Goal: Task Accomplishment & Management: Manage account settings

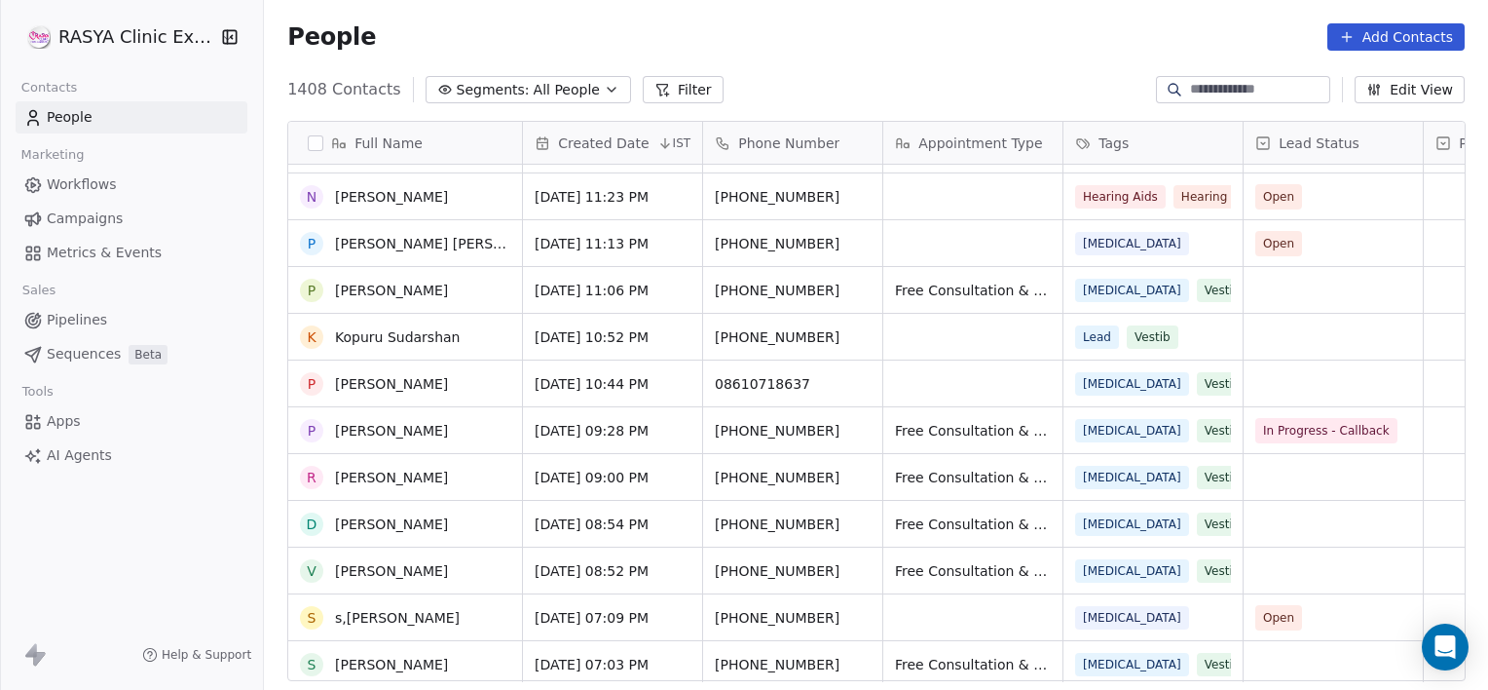
scroll to position [881, 0]
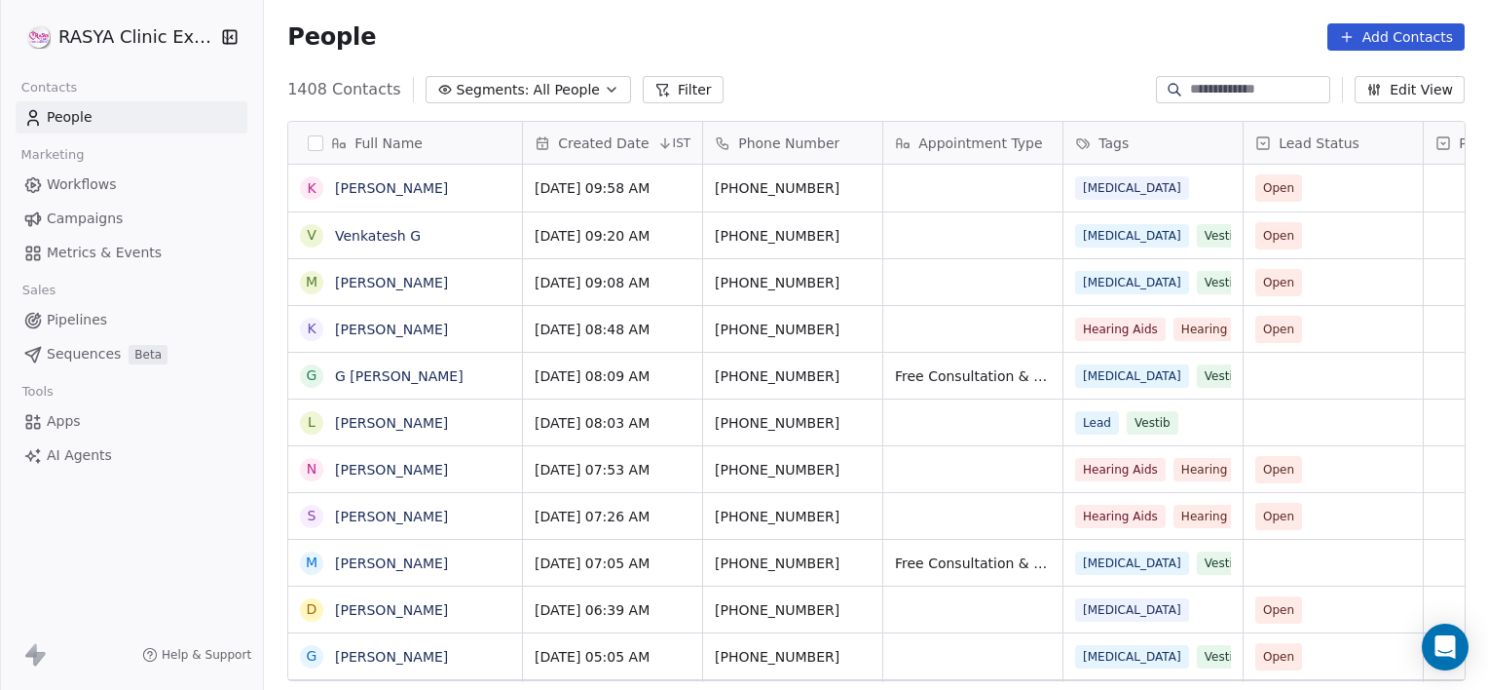
click at [1225, 87] on input at bounding box center [1258, 89] width 136 height 19
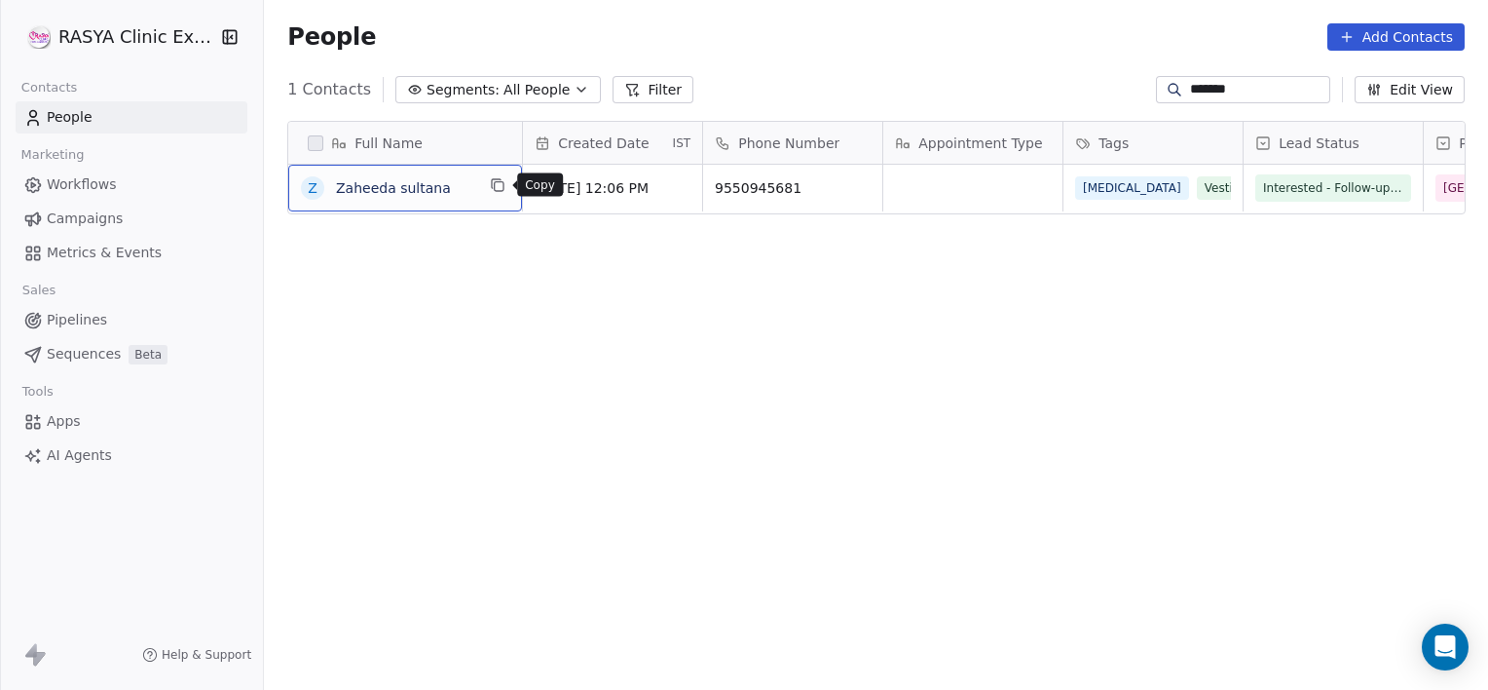
click at [507, 189] on button "grid" at bounding box center [497, 184] width 23 height 23
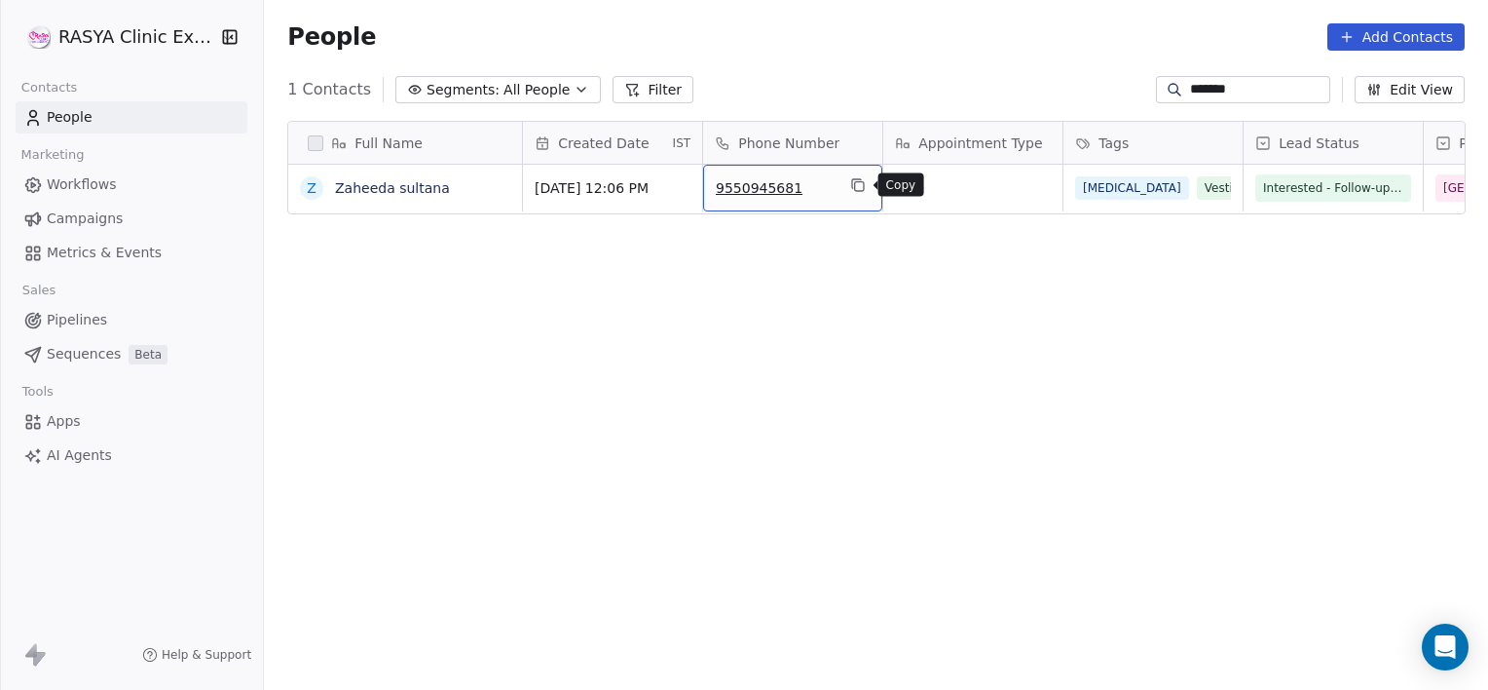
click at [863, 178] on icon "grid" at bounding box center [858, 185] width 16 height 16
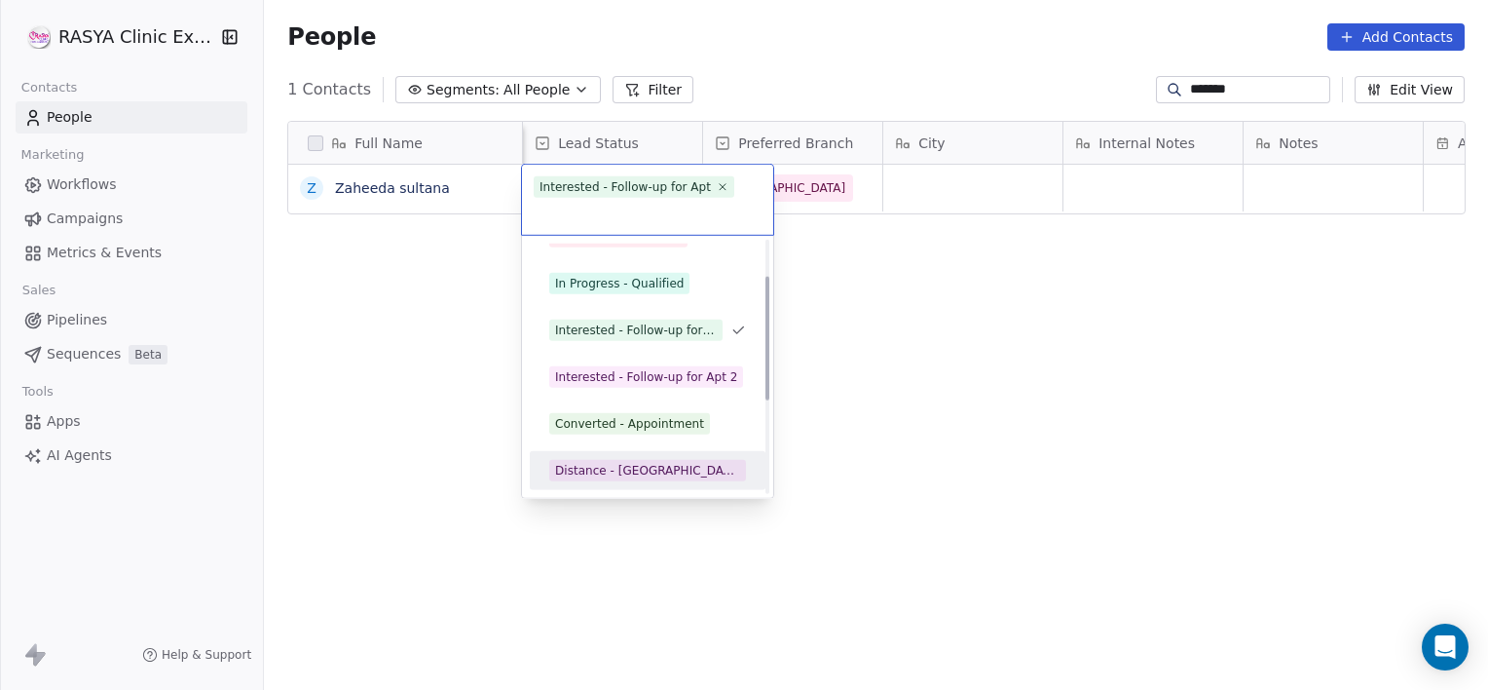
scroll to position [120, 0]
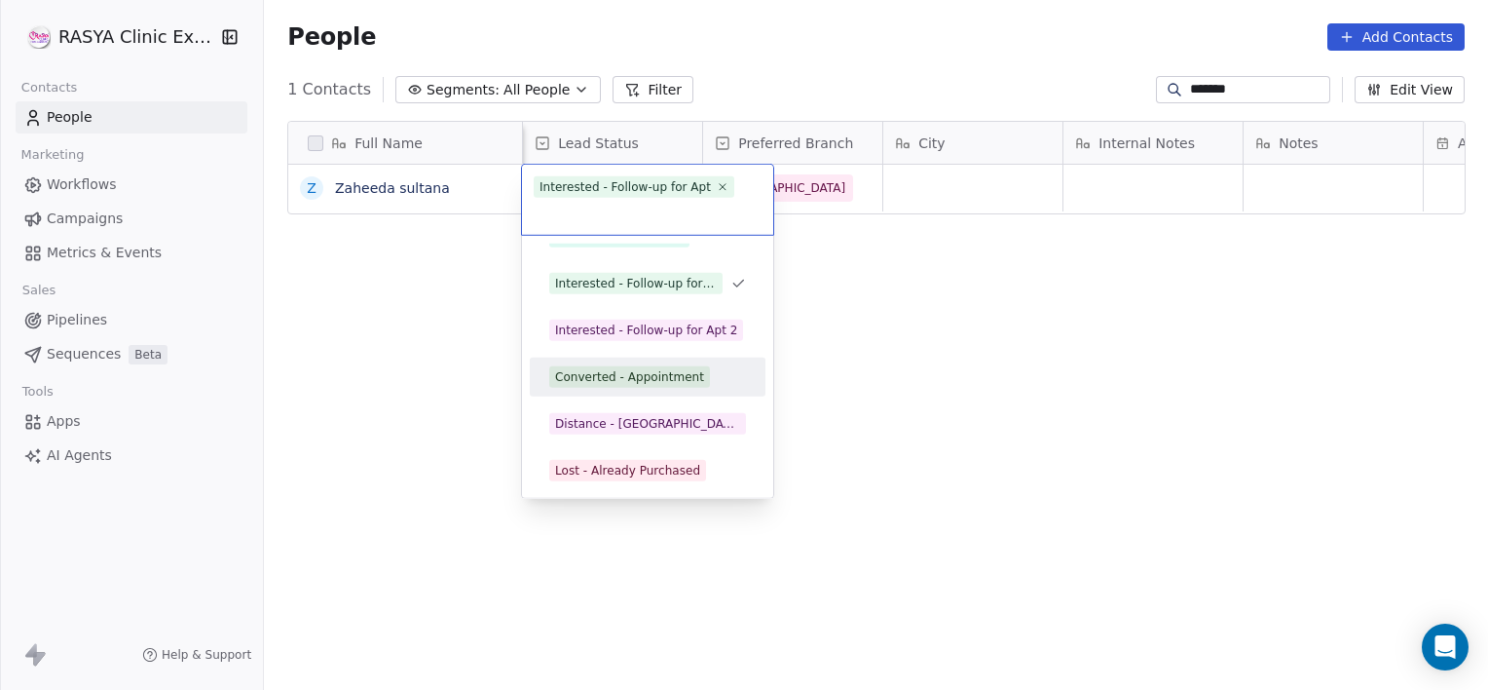
click at [626, 370] on div "Converted - Appointment" at bounding box center [629, 377] width 149 height 18
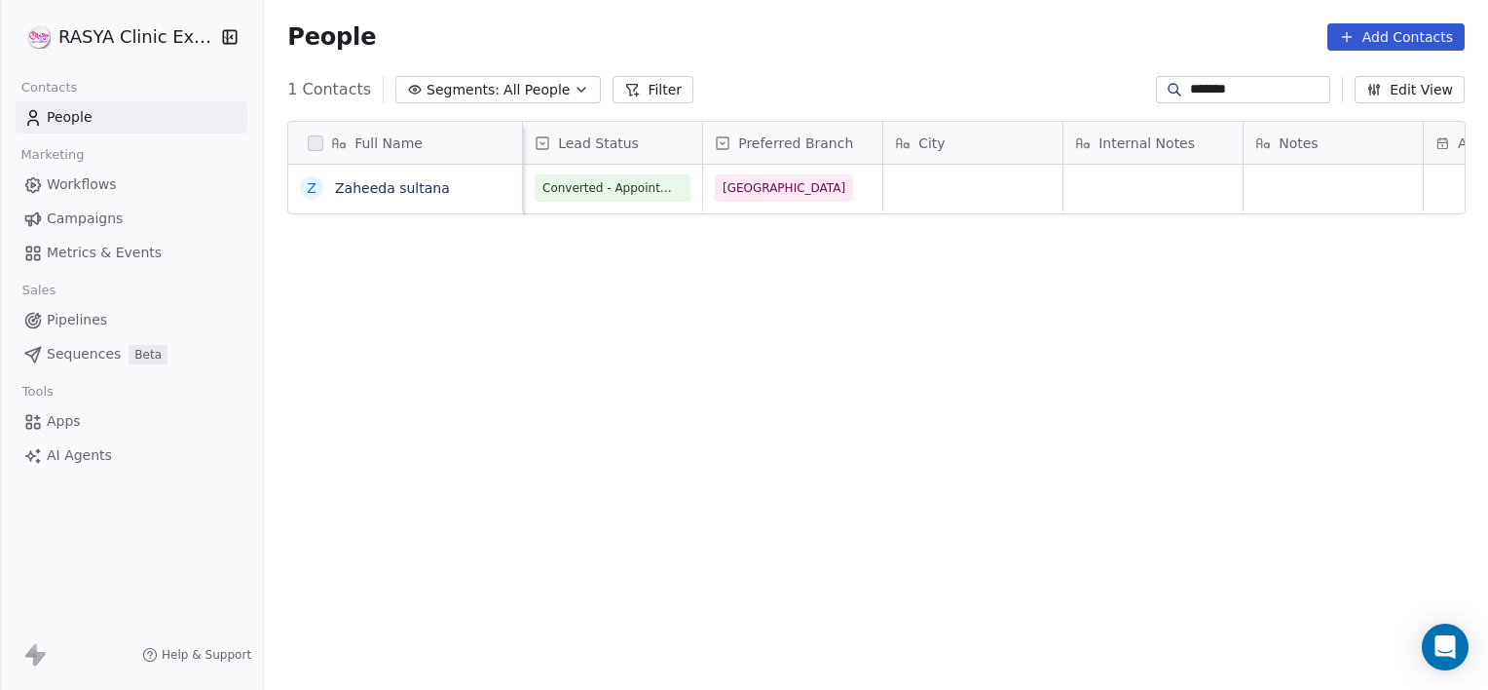
click at [1229, 83] on input "*******" at bounding box center [1258, 89] width 136 height 19
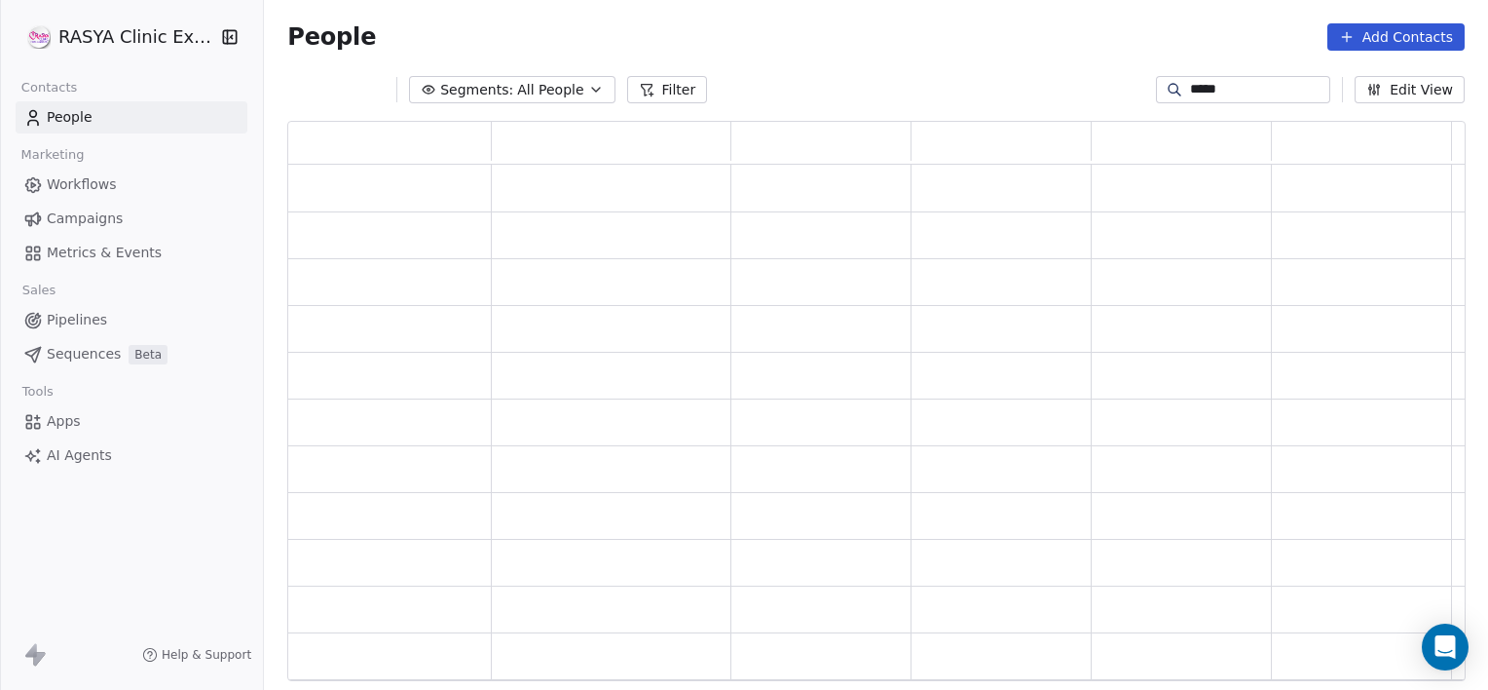
scroll to position [545, 1163]
type input "*"
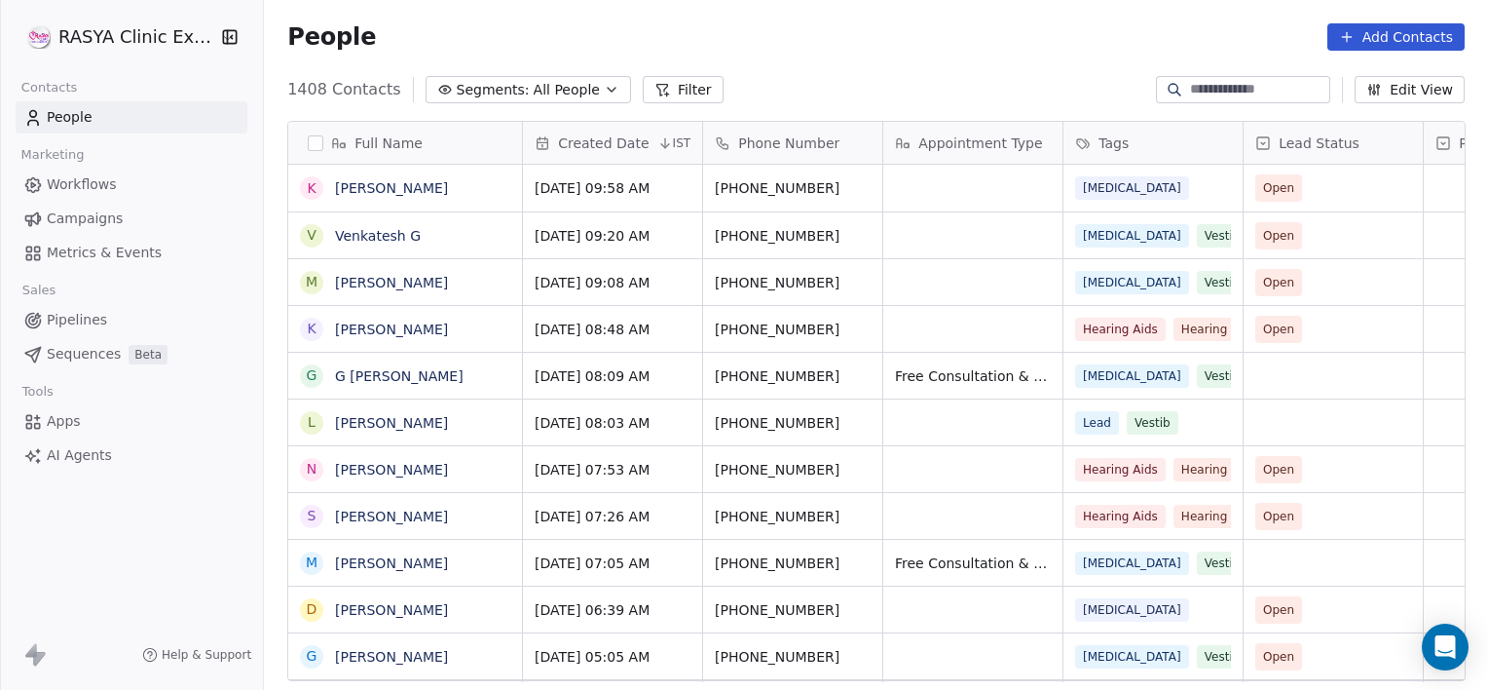
scroll to position [592, 1210]
click at [1447, 38] on button "Add Contacts" at bounding box center [1396, 36] width 137 height 27
click at [1395, 81] on span "Create new contact" at bounding box center [1405, 79] width 133 height 20
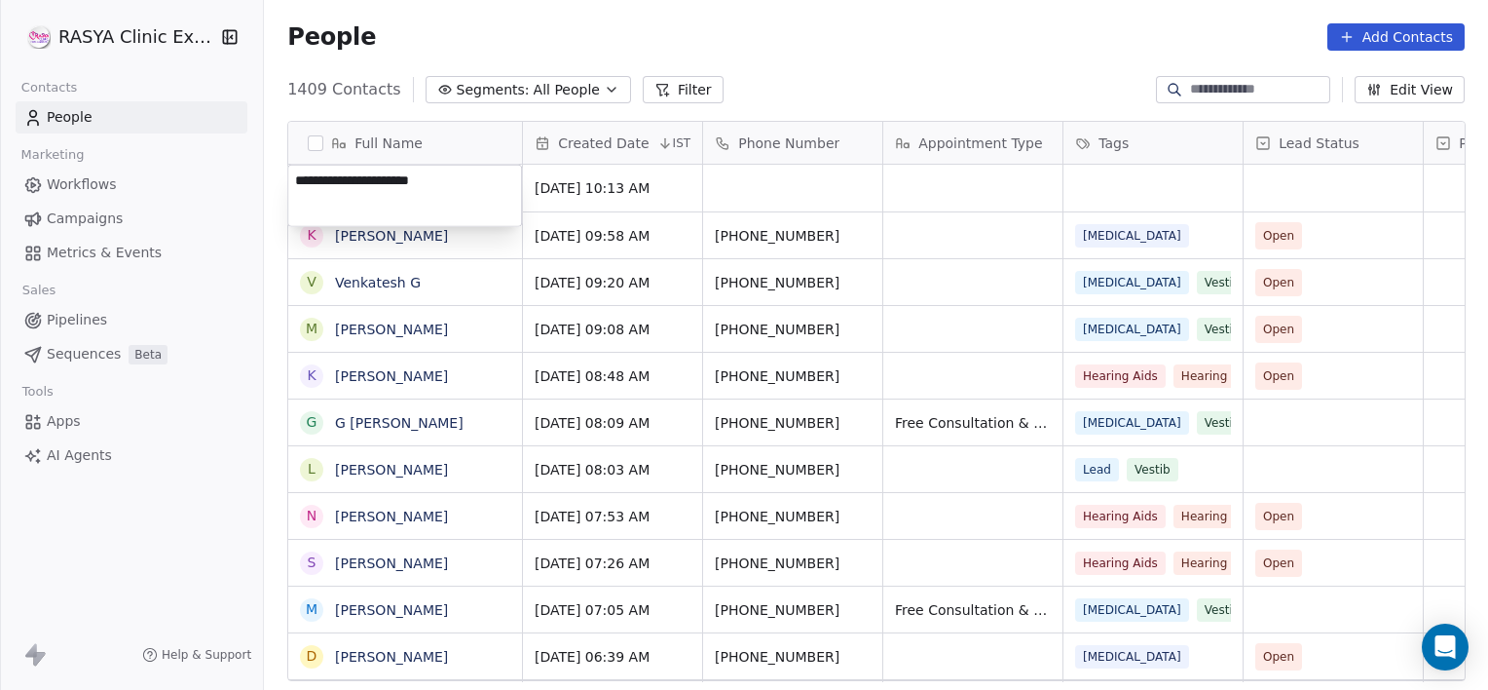
type textarea "**********"
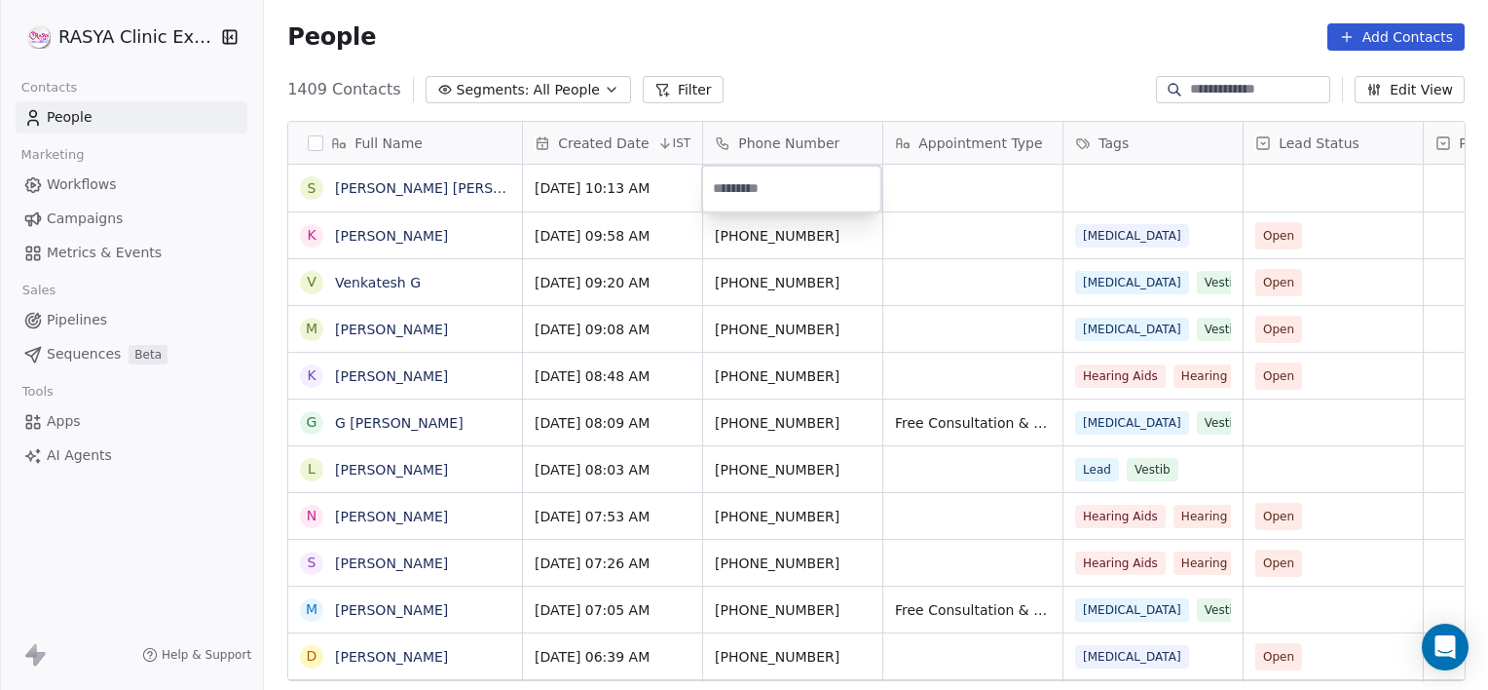
paste input "**********"
type input "**********"
click at [991, 195] on html "[PERSON_NAME] Clinic External Contacts People Marketing Workflows Campaigns Met…" at bounding box center [744, 345] width 1488 height 690
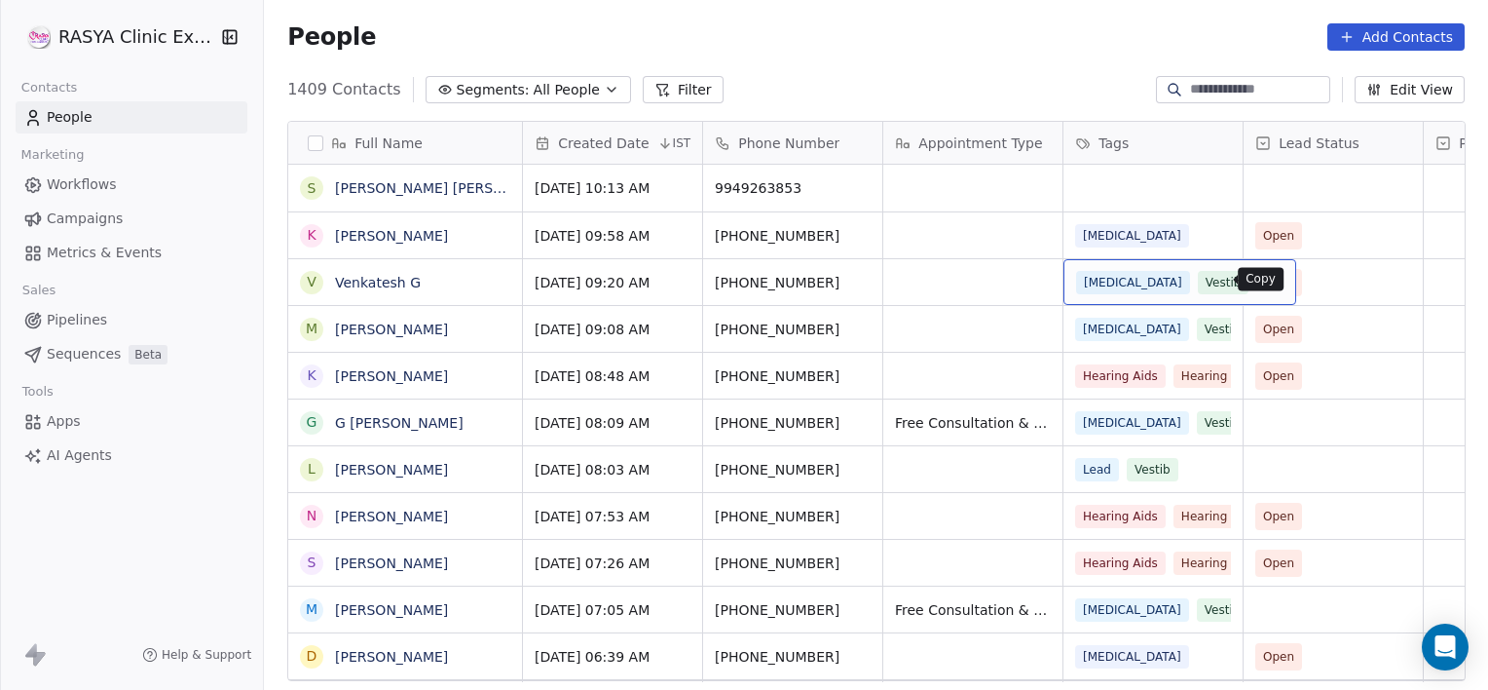
click at [1269, 277] on icon "grid" at bounding box center [1273, 281] width 9 height 9
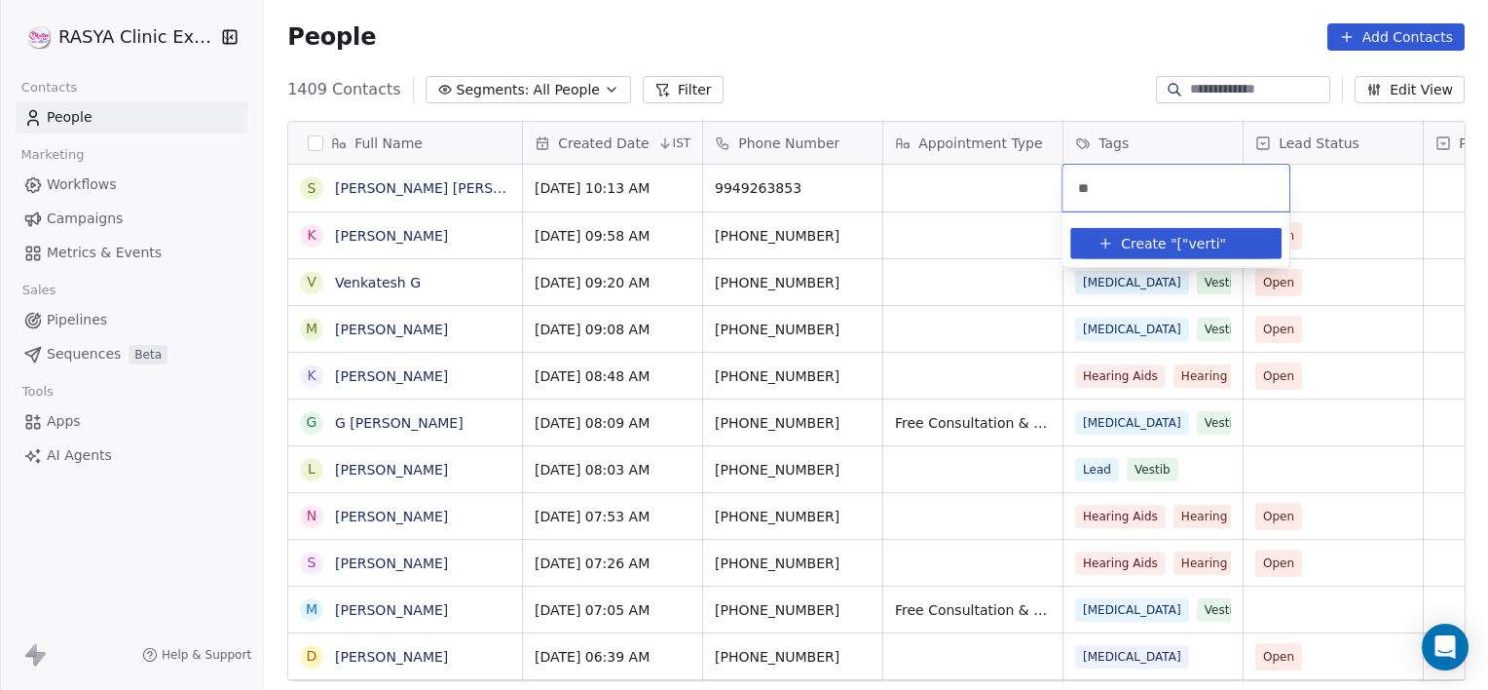
type input "*"
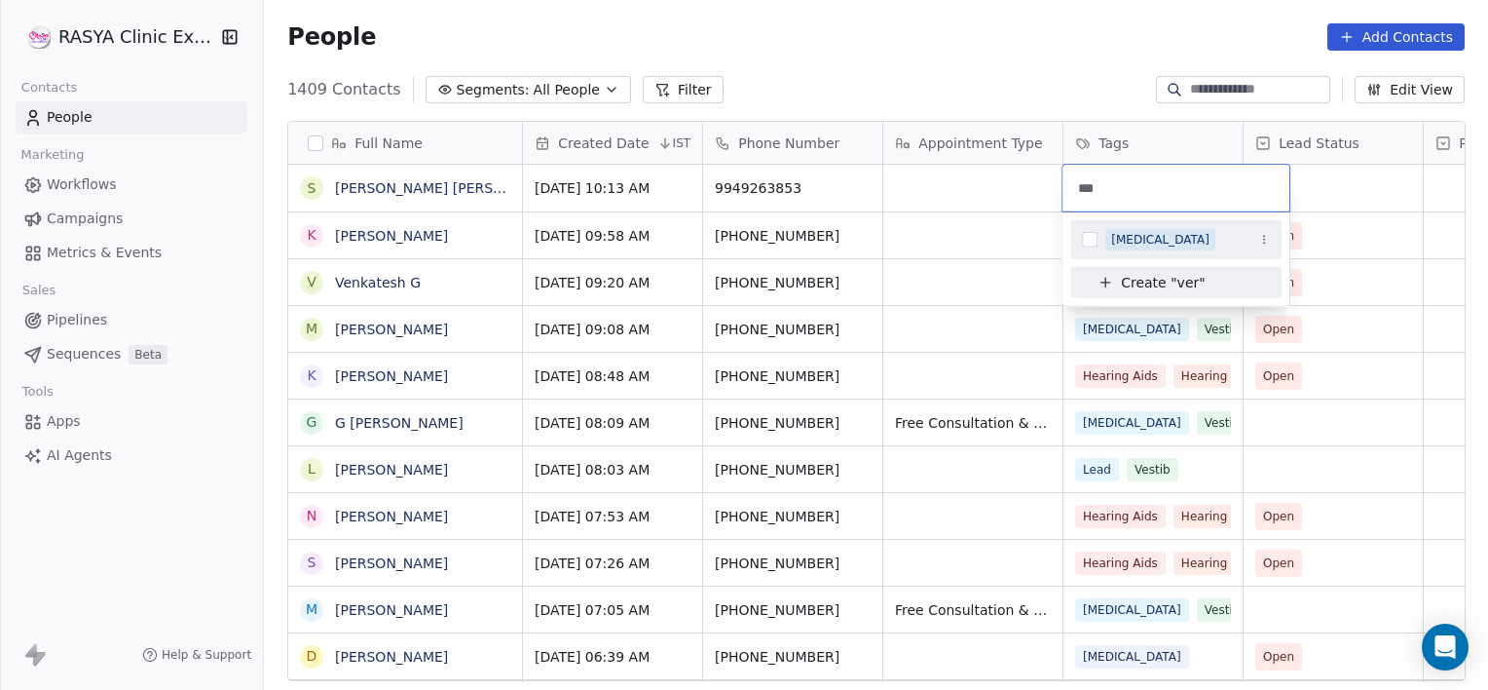
type input "***"
click at [1108, 234] on span "[MEDICAL_DATA]" at bounding box center [1161, 239] width 110 height 21
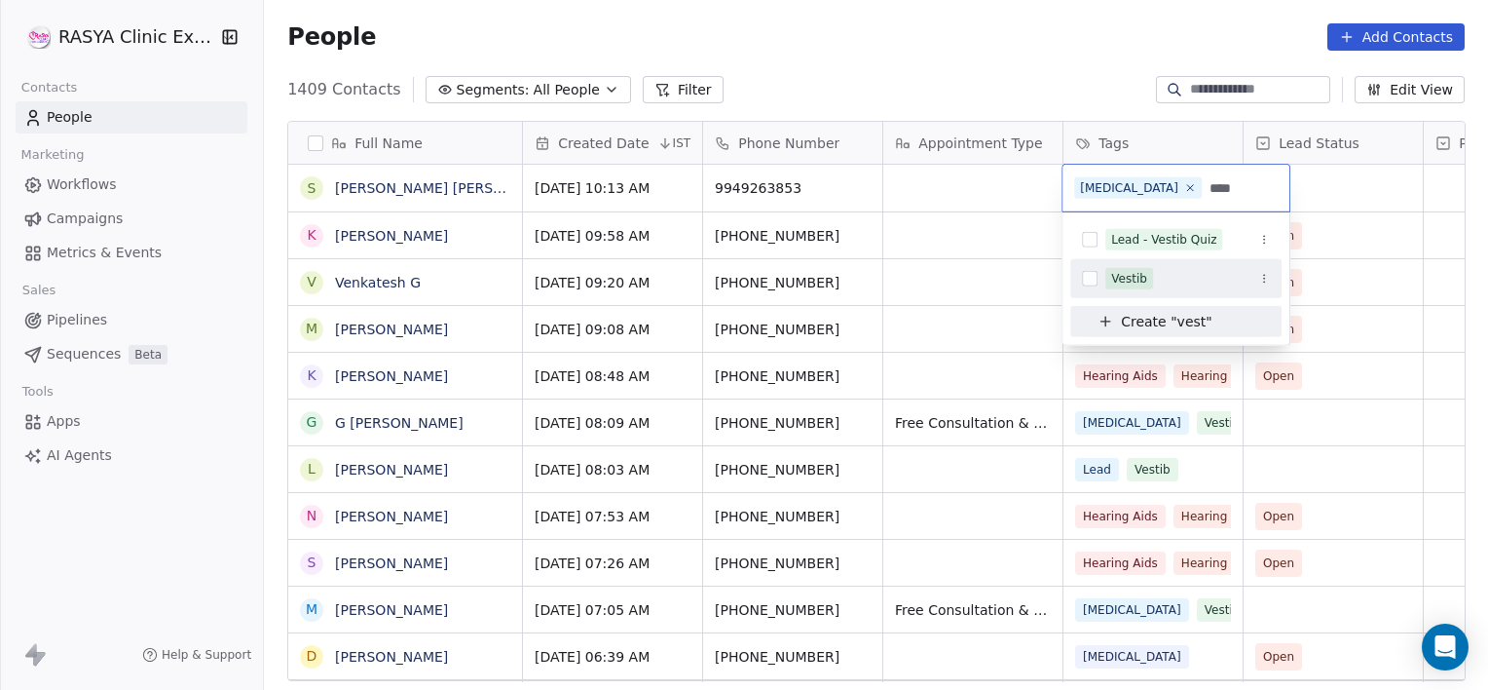
type input "****"
click at [1121, 271] on div "Vestib" at bounding box center [1129, 279] width 36 height 18
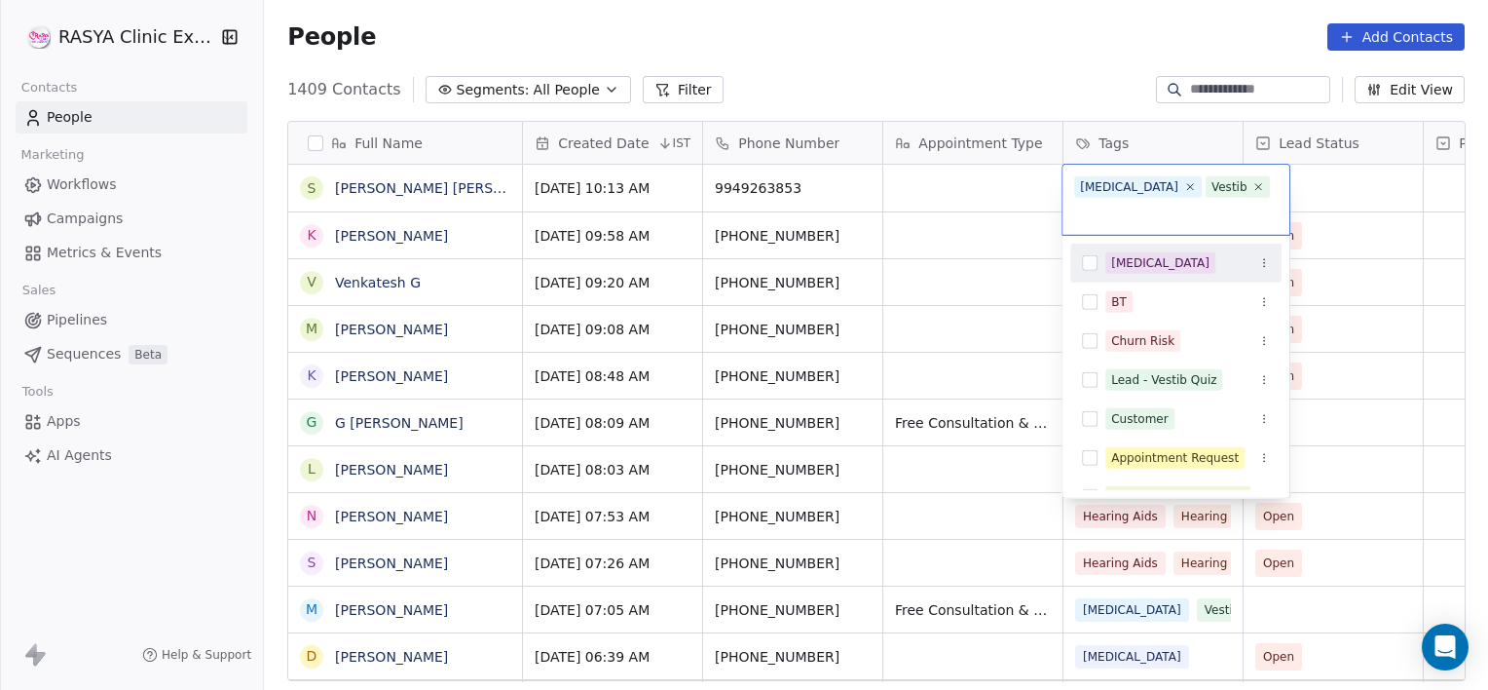
click at [1339, 175] on html "[PERSON_NAME] Clinic External Contacts People Marketing Workflows Campaigns Met…" at bounding box center [744, 345] width 1488 height 690
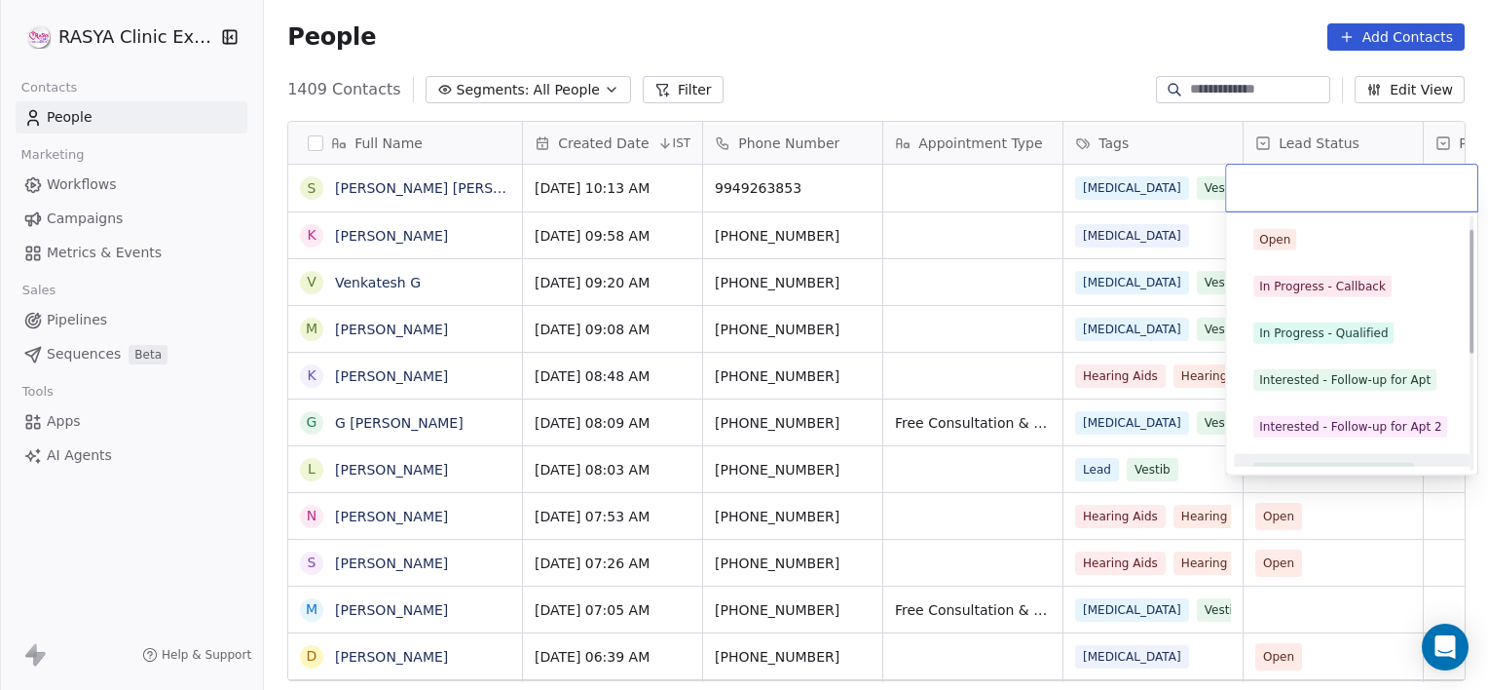
scroll to position [73, 0]
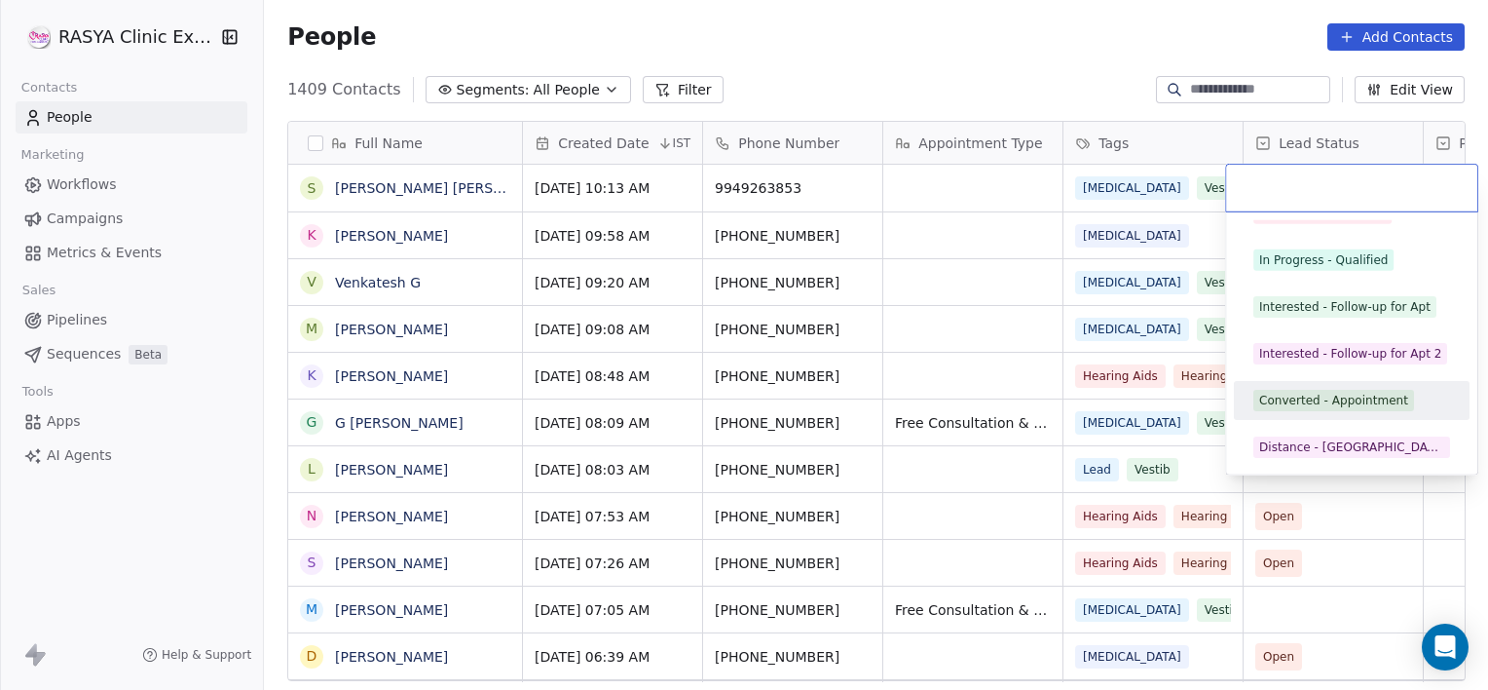
click at [1315, 398] on div "Converted - Appointment" at bounding box center [1333, 401] width 149 height 18
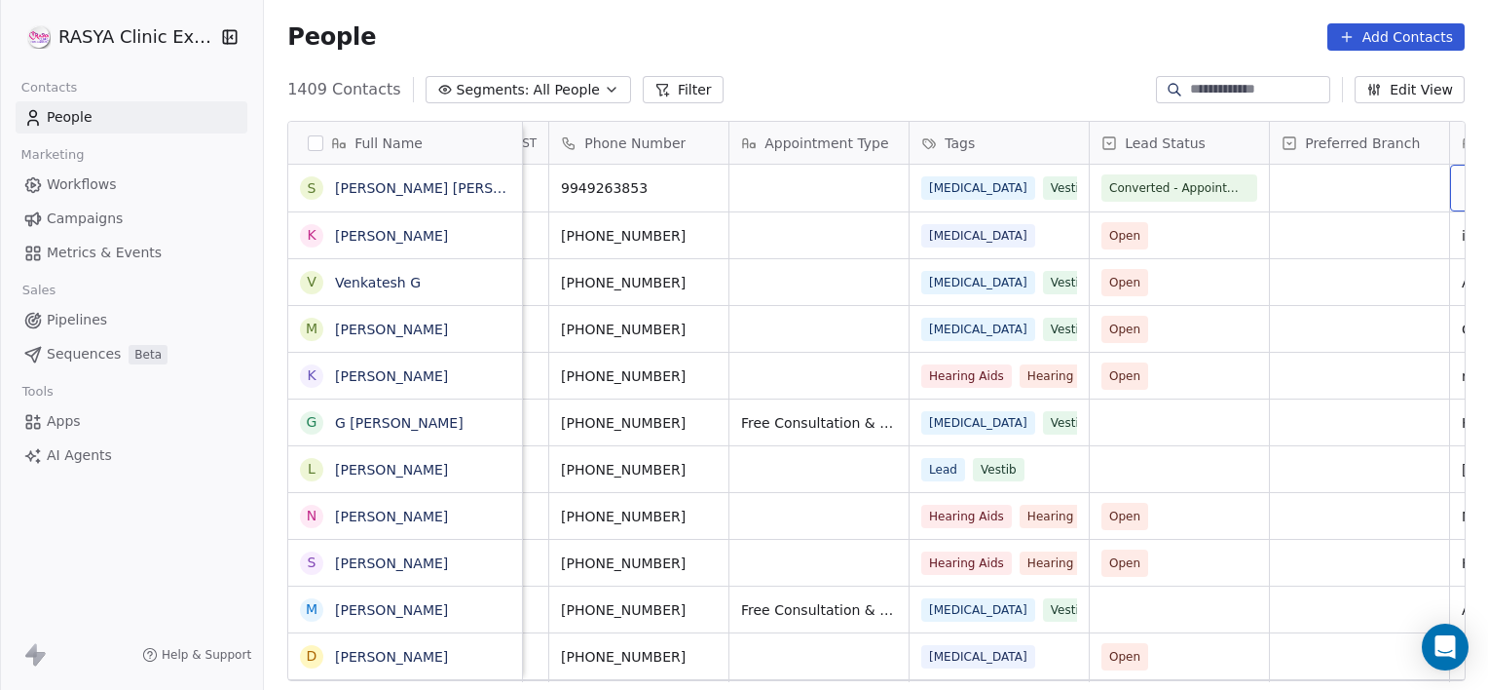
scroll to position [0, 334]
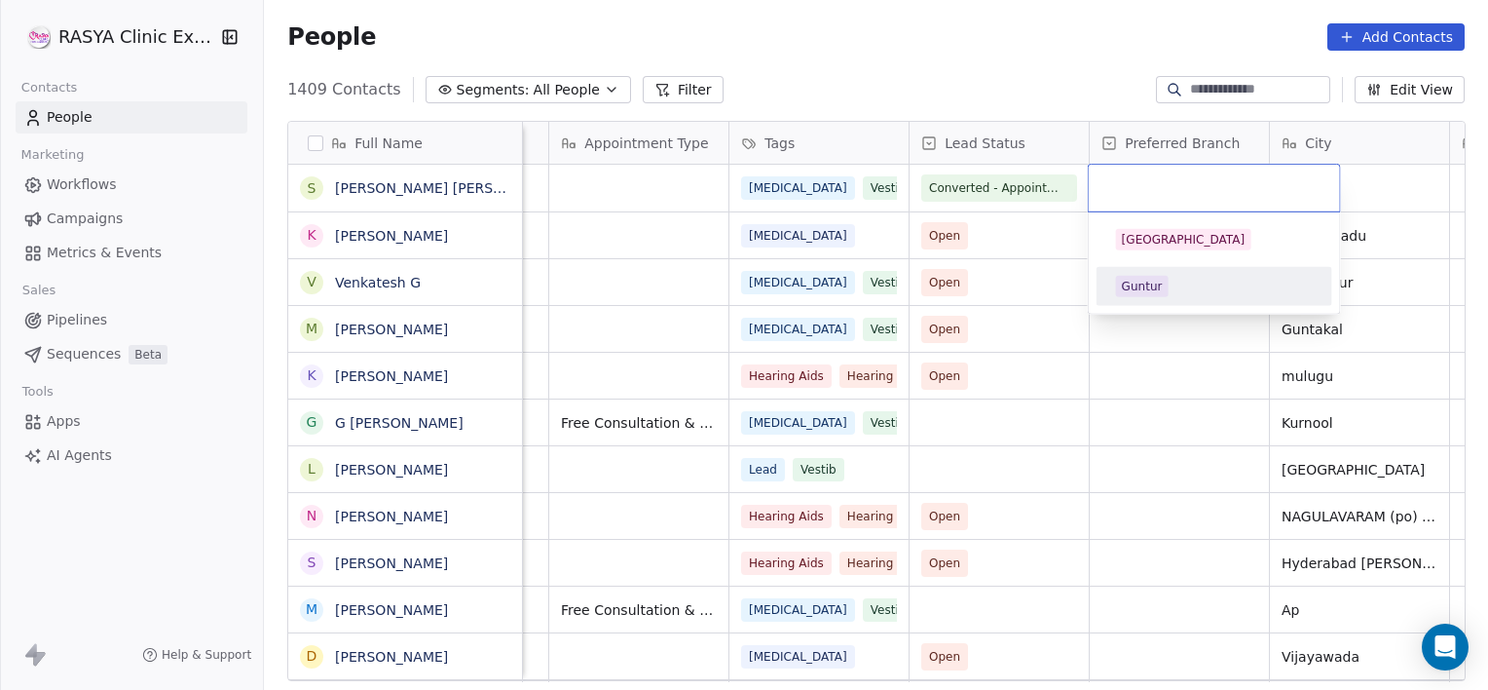
click at [1138, 287] on div "Guntur" at bounding box center [1142, 287] width 41 height 18
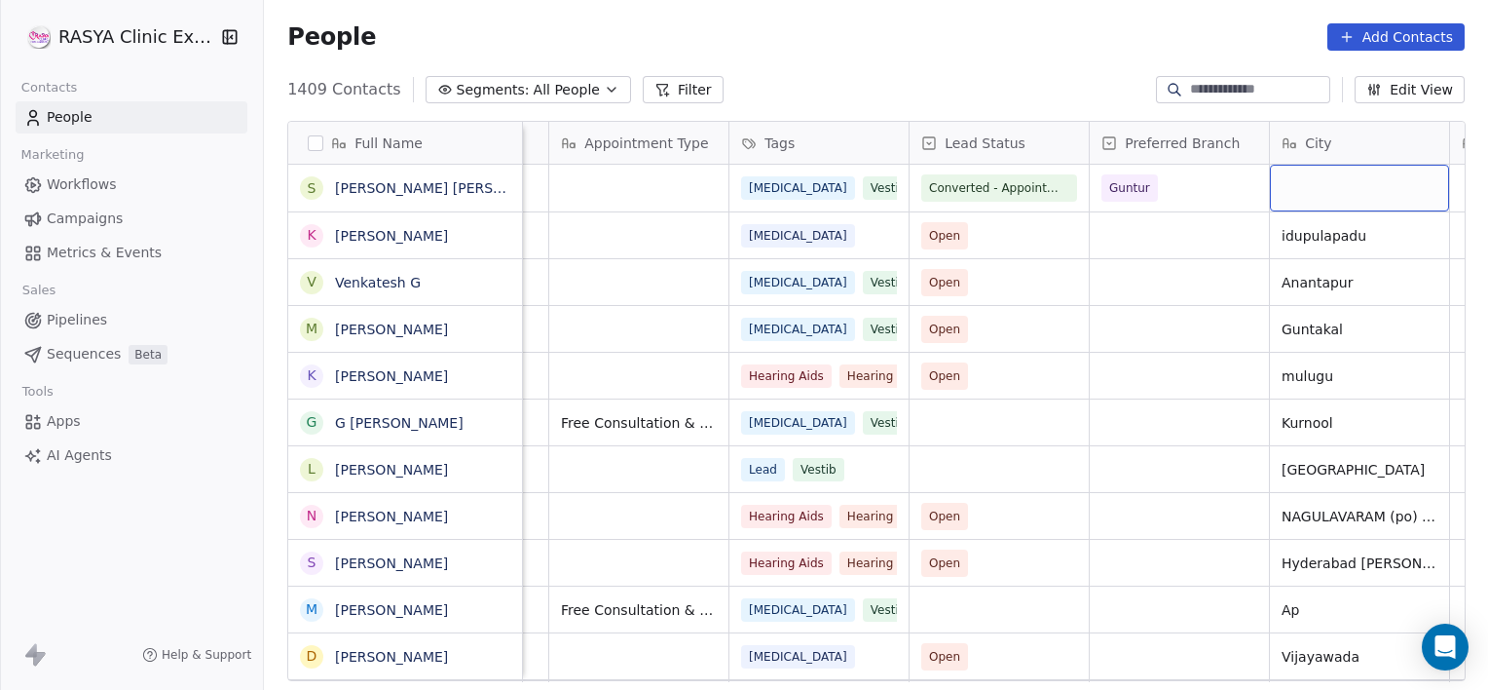
click at [1309, 165] on body "[PERSON_NAME] Clinic External Contacts People Marketing Workflows Campaigns Met…" at bounding box center [744, 345] width 1488 height 690
type textarea "**********"
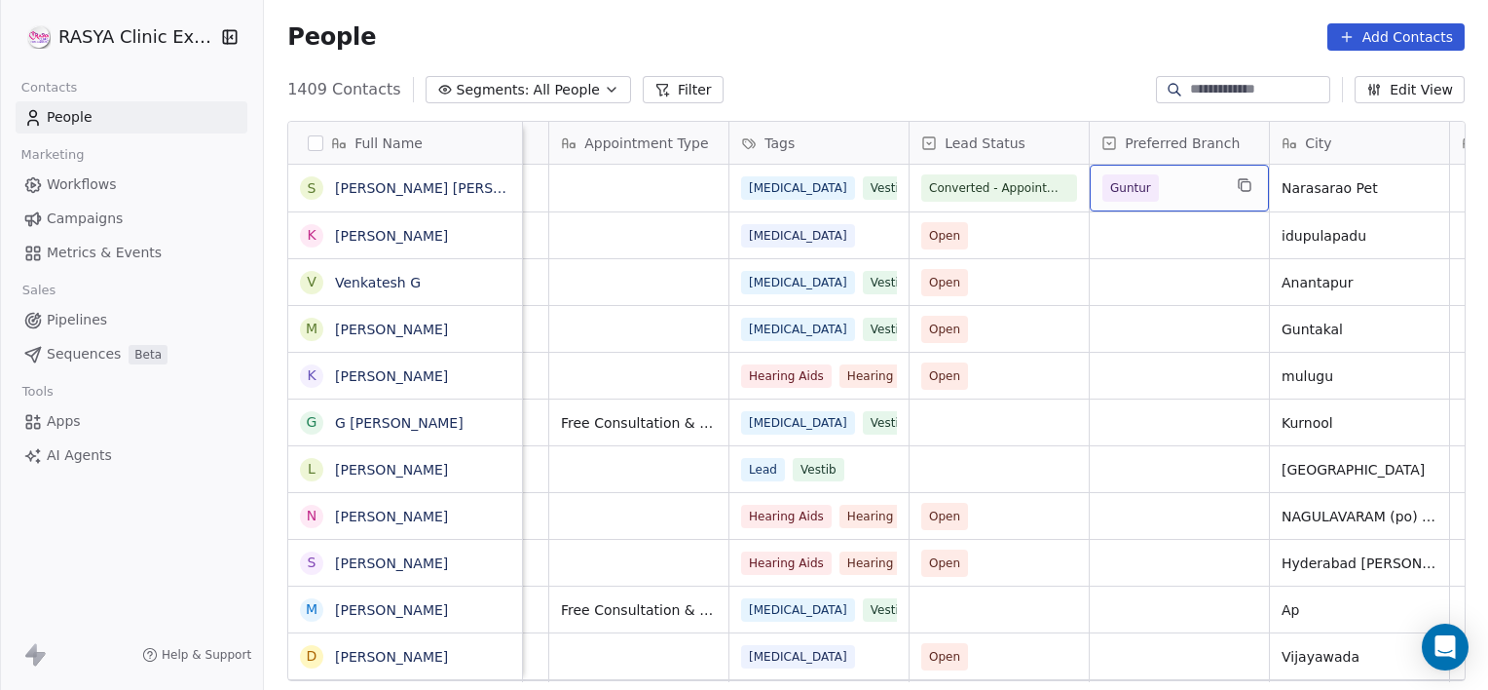
click at [1225, 183] on div "Guntur" at bounding box center [1179, 188] width 179 height 47
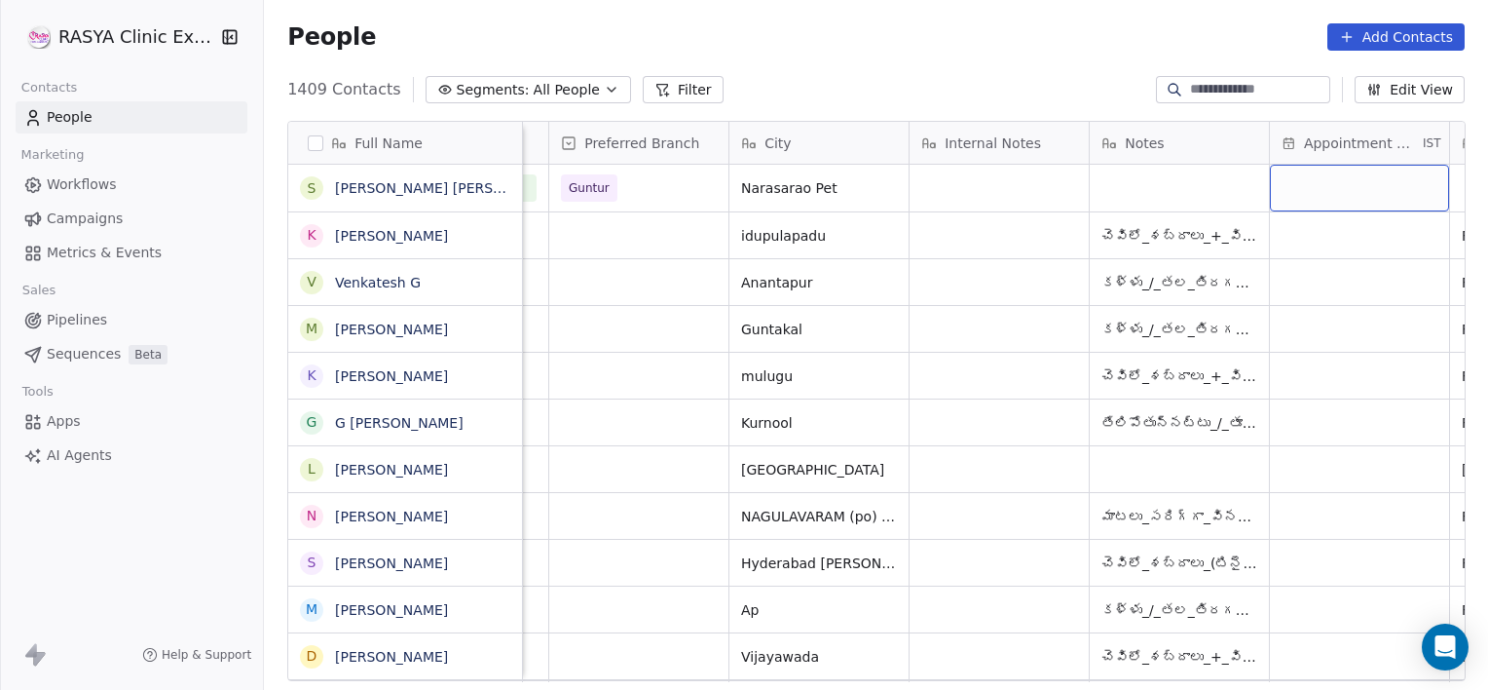
scroll to position [0, 1055]
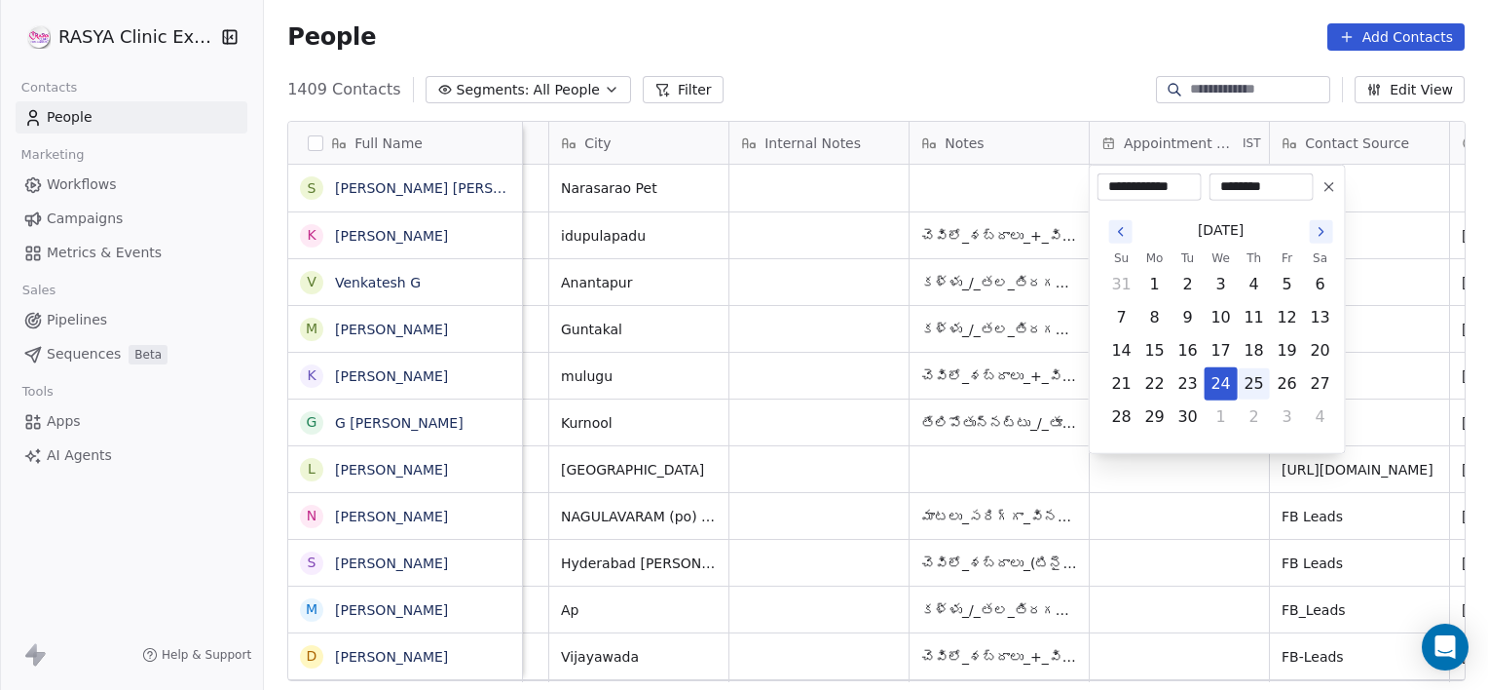
click at [1256, 389] on button "25" at bounding box center [1254, 383] width 31 height 31
type input "**********"
click at [1424, 183] on html "[PERSON_NAME] Clinic External Contacts People Marketing Workflows Campaigns Met…" at bounding box center [744, 345] width 1488 height 690
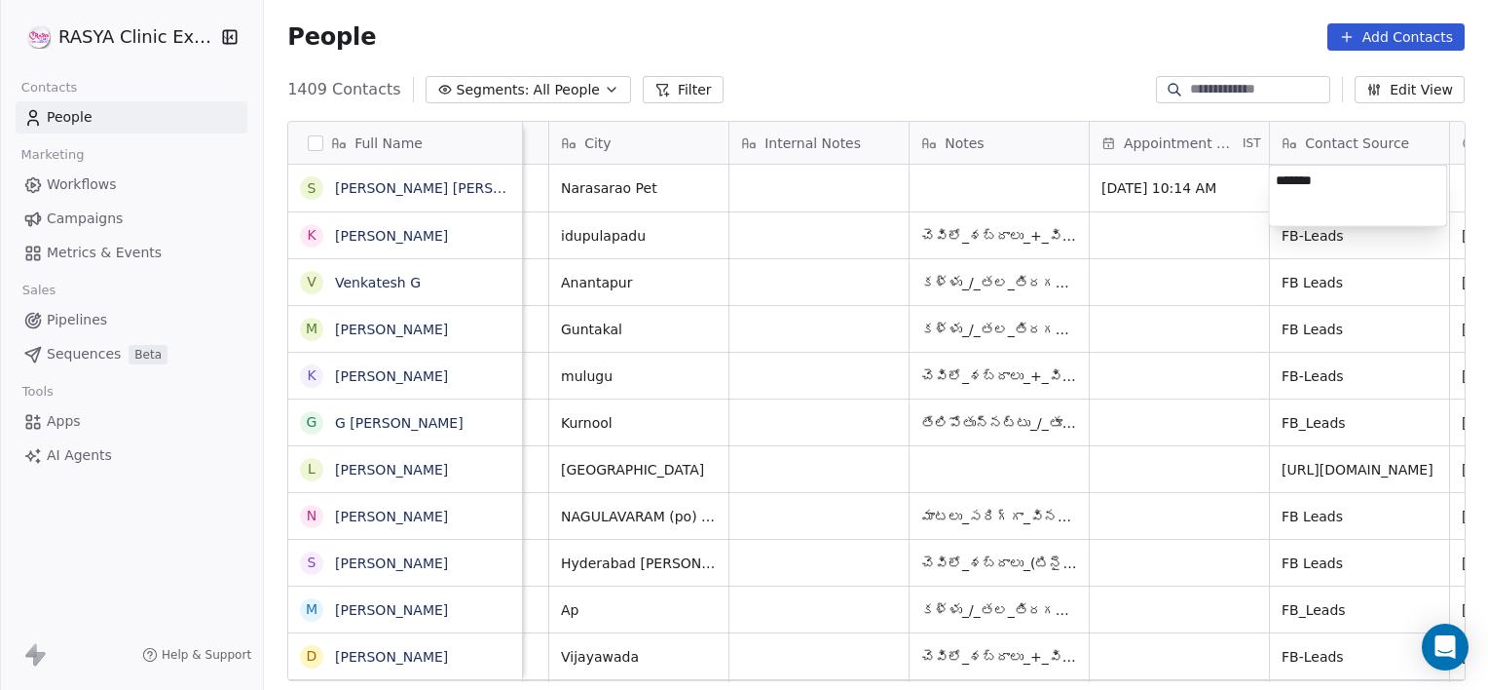
type textarea "********"
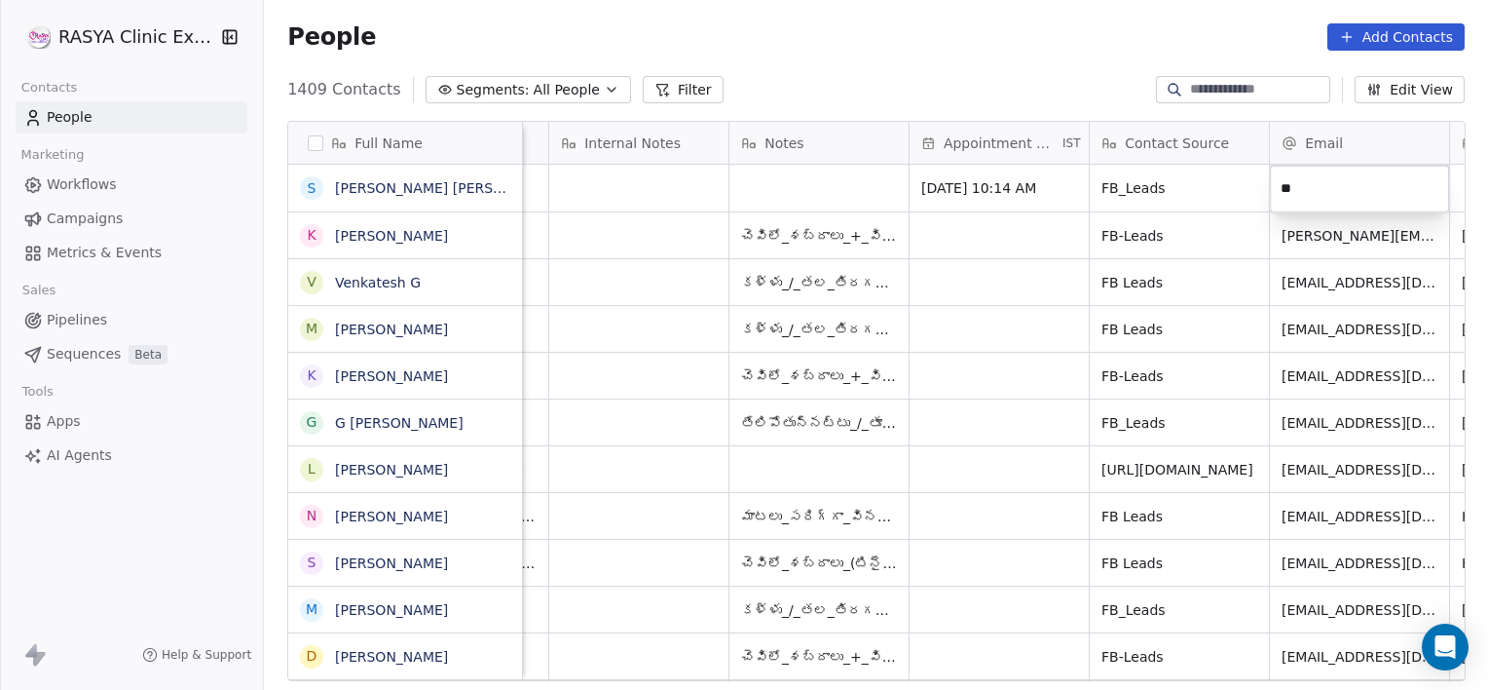
type input "*"
paste input "**********"
type input "**********"
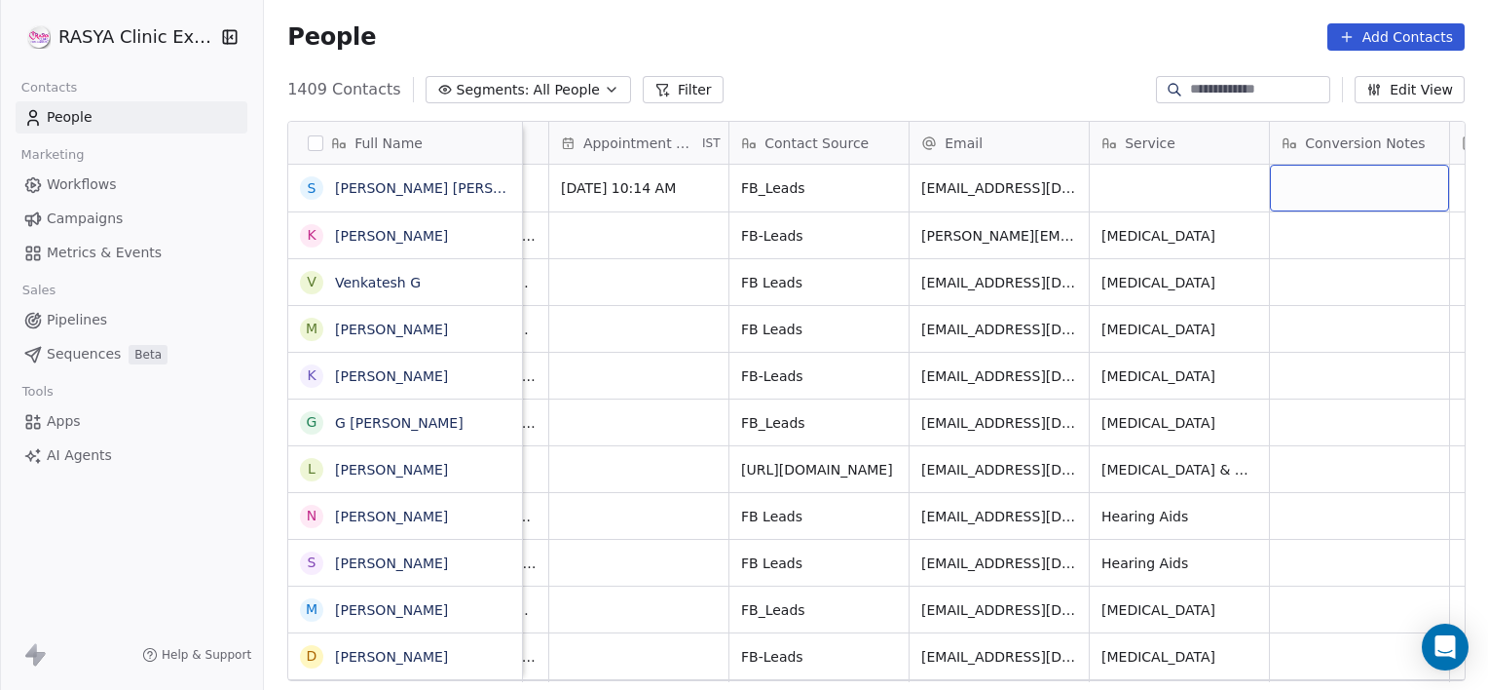
scroll to position [0, 1776]
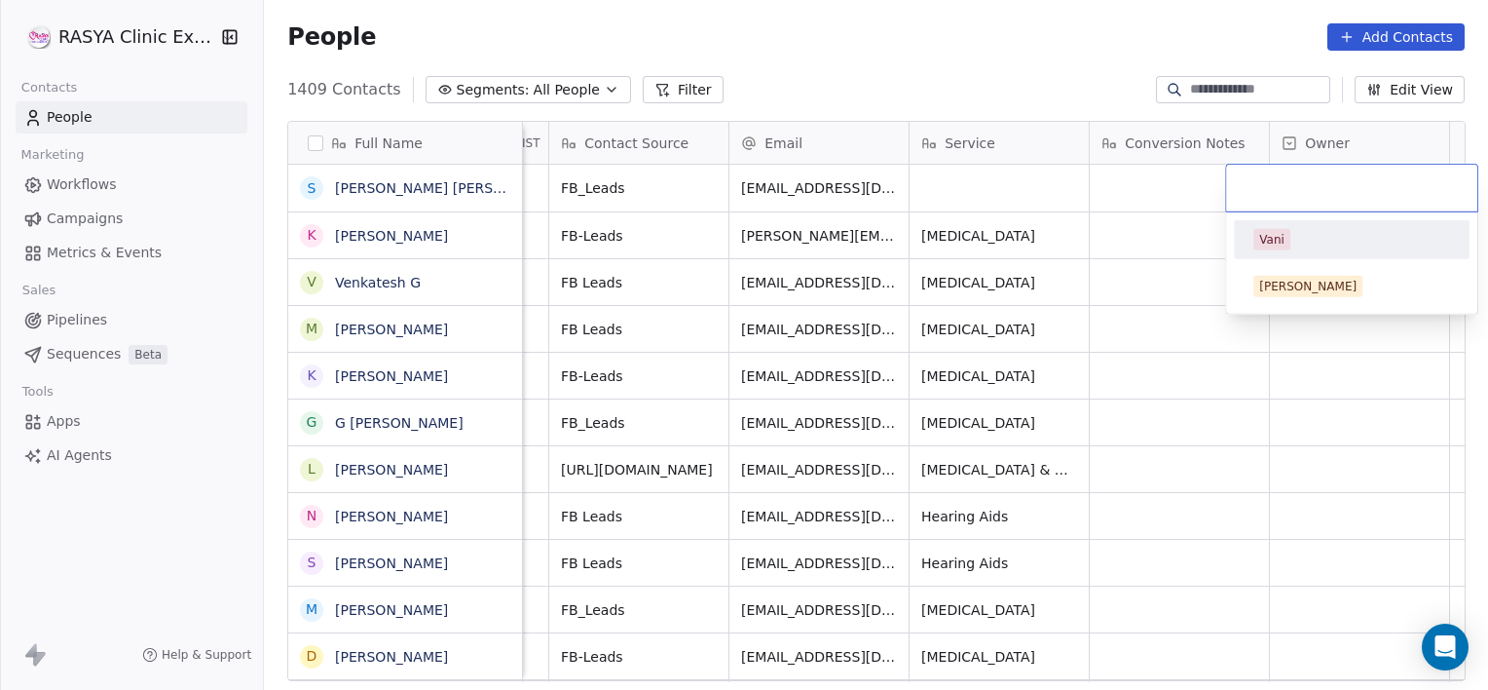
click at [1270, 250] on div "Vani" at bounding box center [1352, 239] width 220 height 31
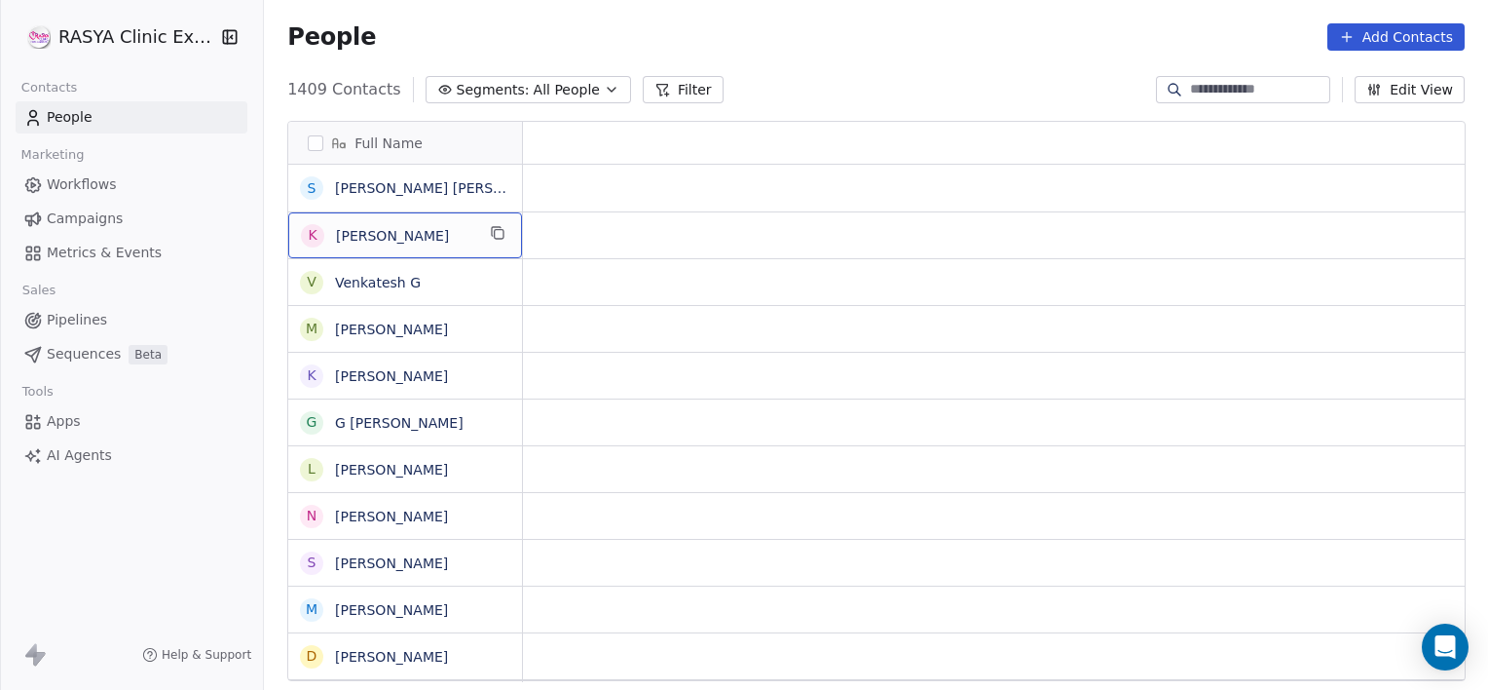
scroll to position [0, 0]
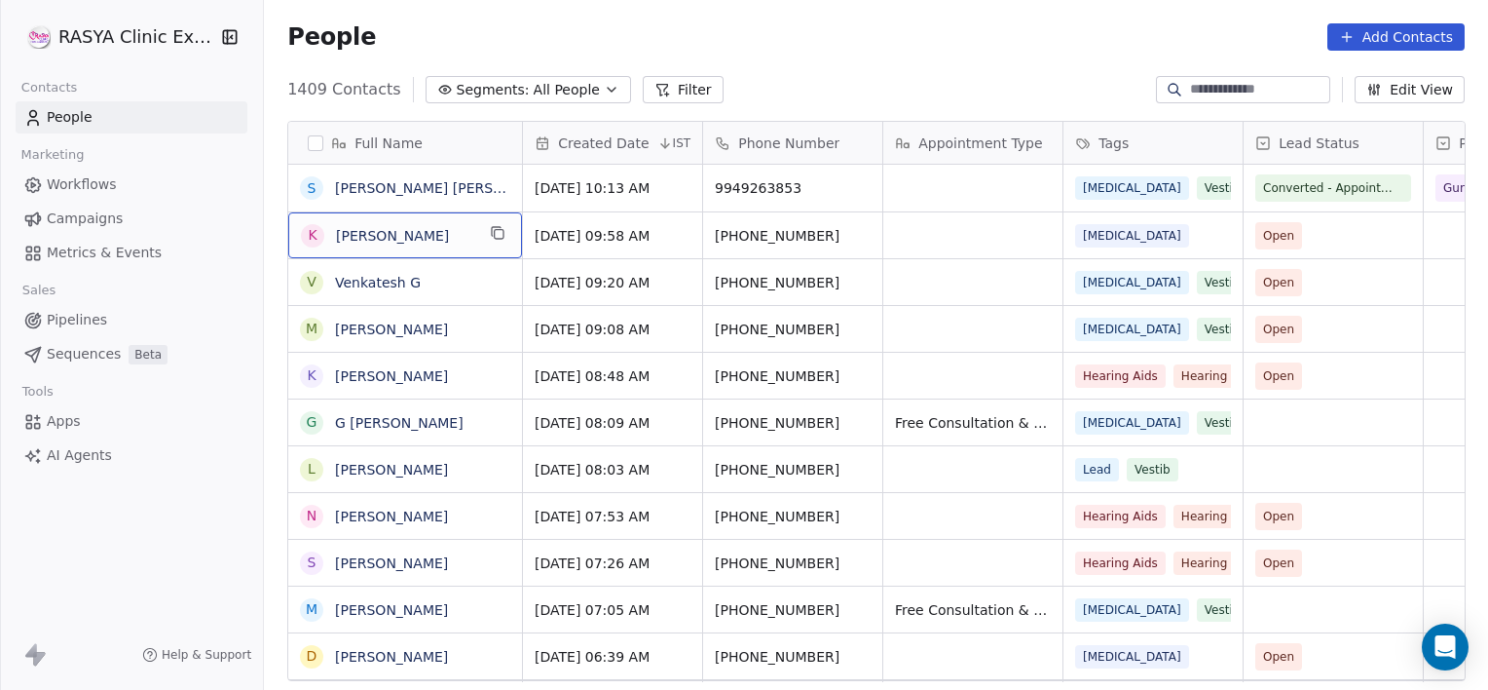
click at [604, 90] on icon "button" at bounding box center [612, 90] width 16 height 16
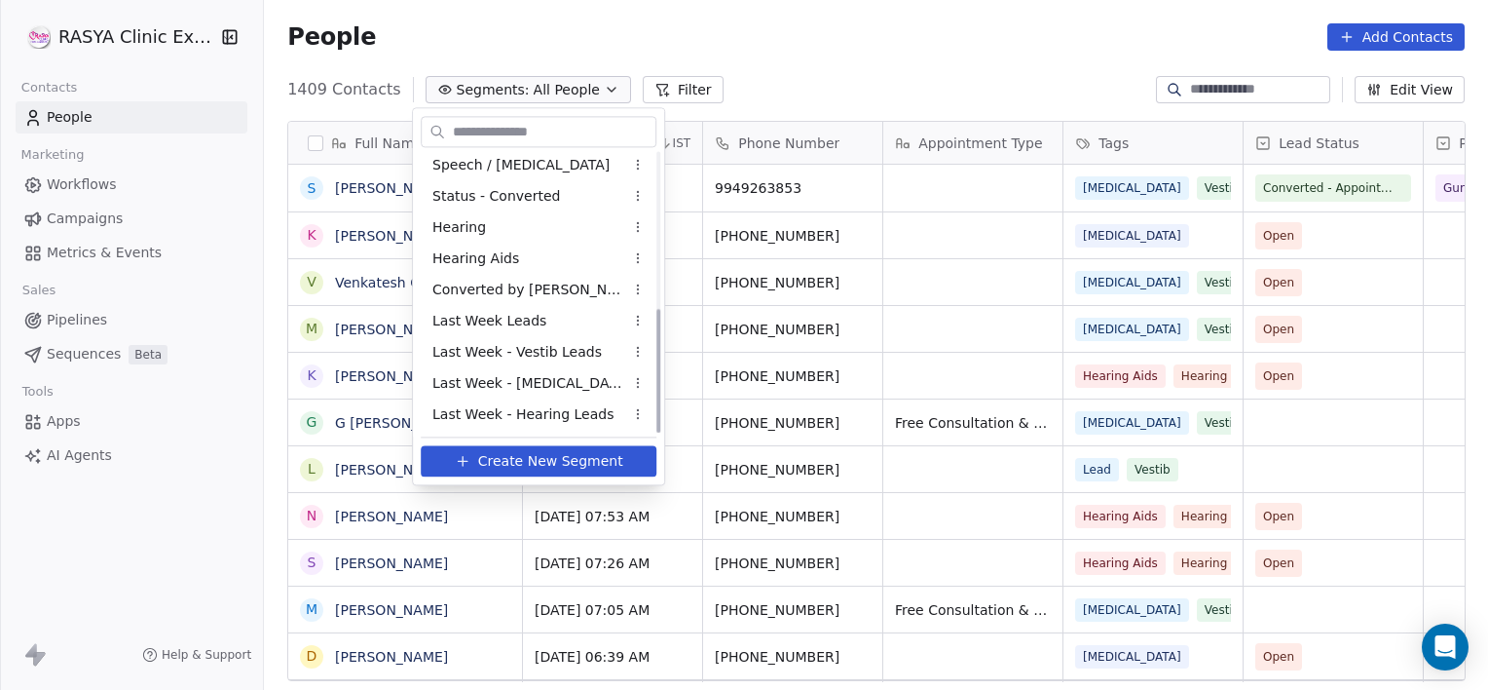
scroll to position [349, 0]
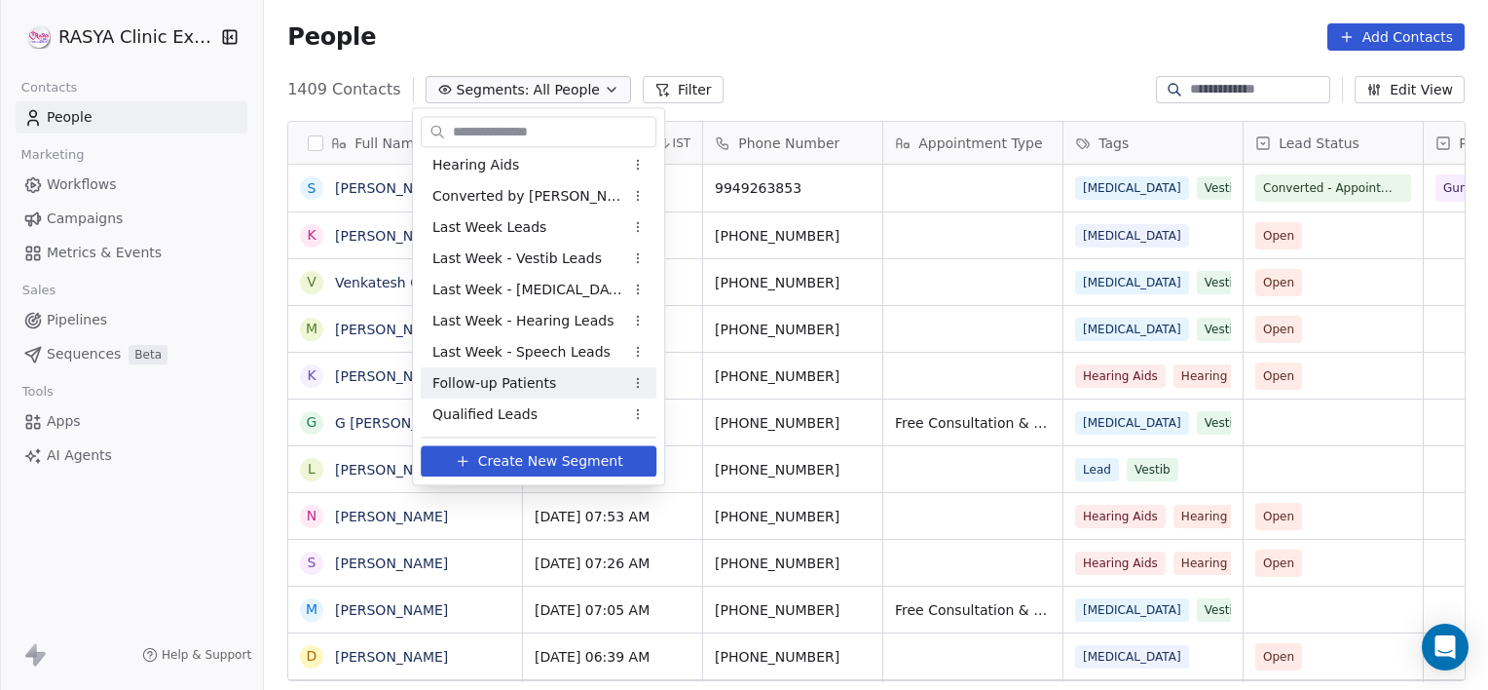
click at [495, 393] on span "Follow-up Patients" at bounding box center [494, 383] width 124 height 20
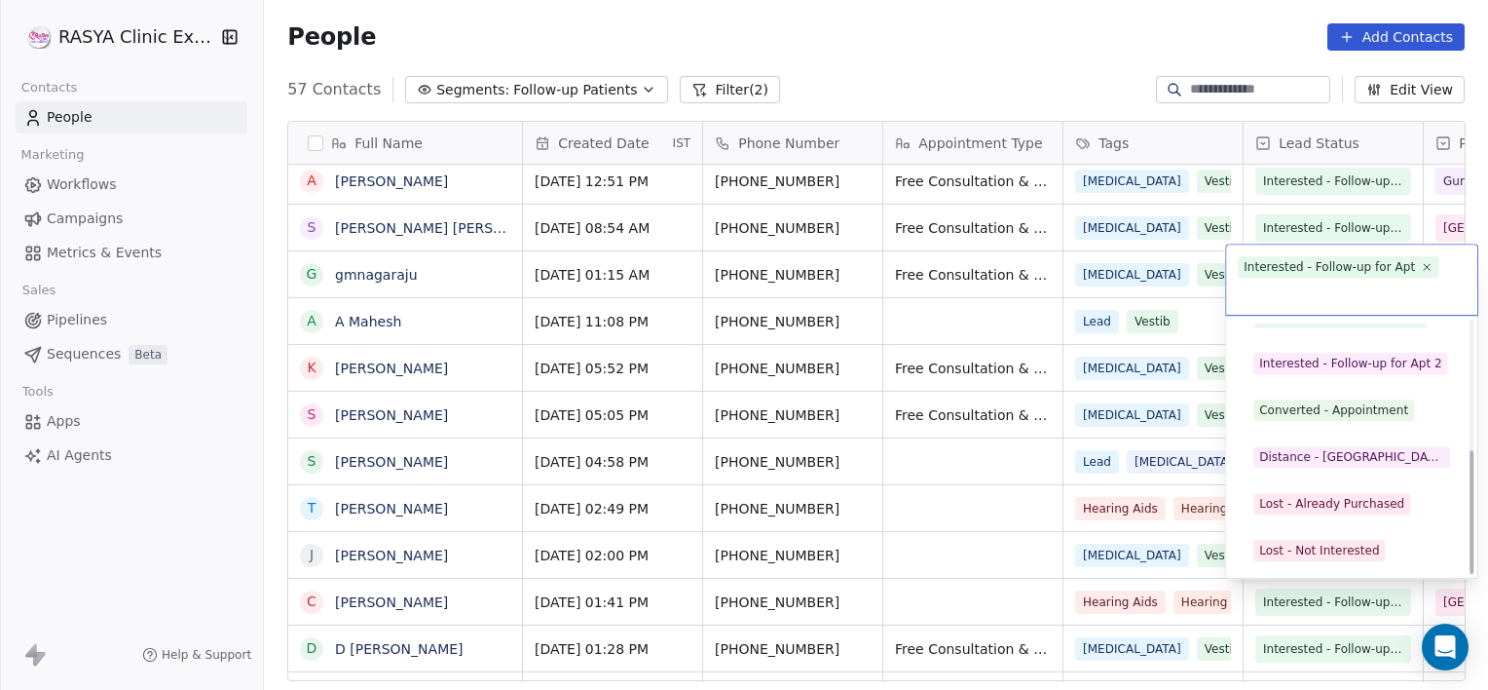
scroll to position [260, 0]
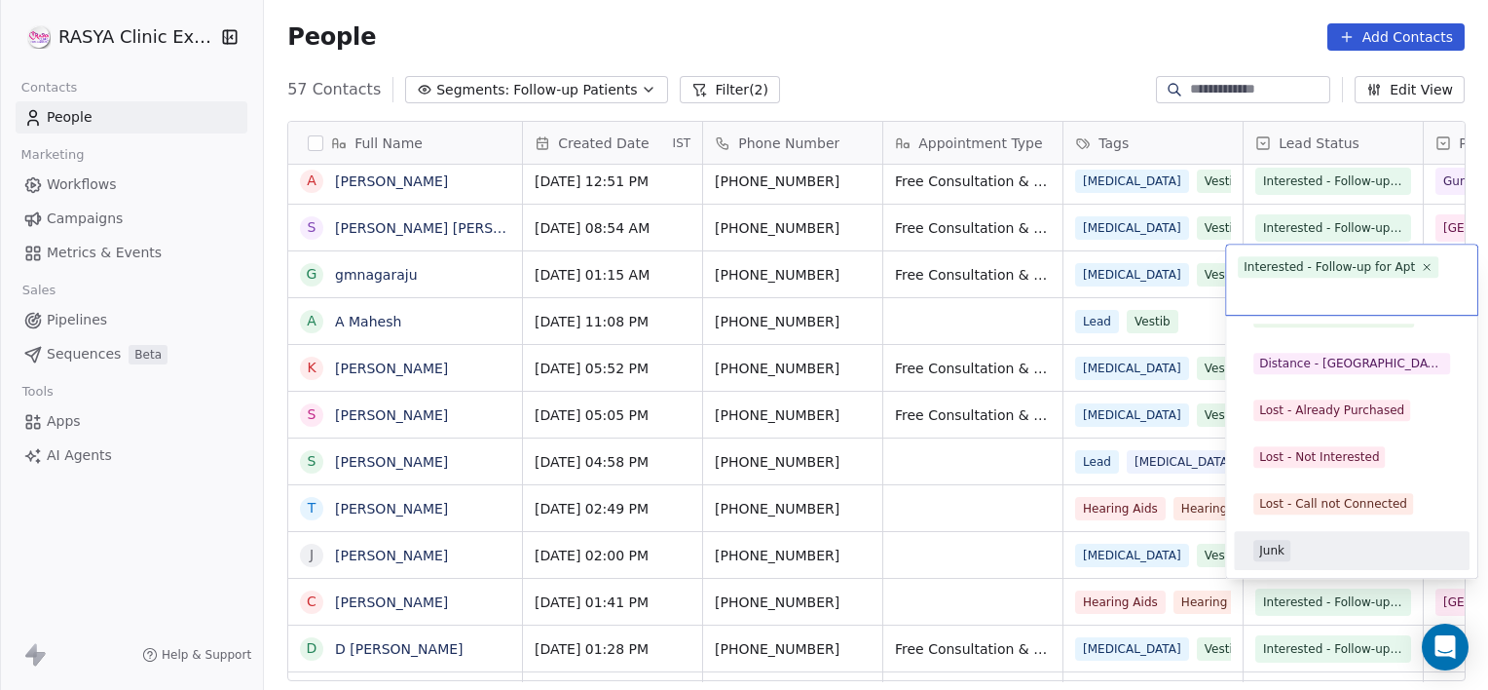
click at [1274, 551] on div "Junk" at bounding box center [1271, 551] width 25 height 18
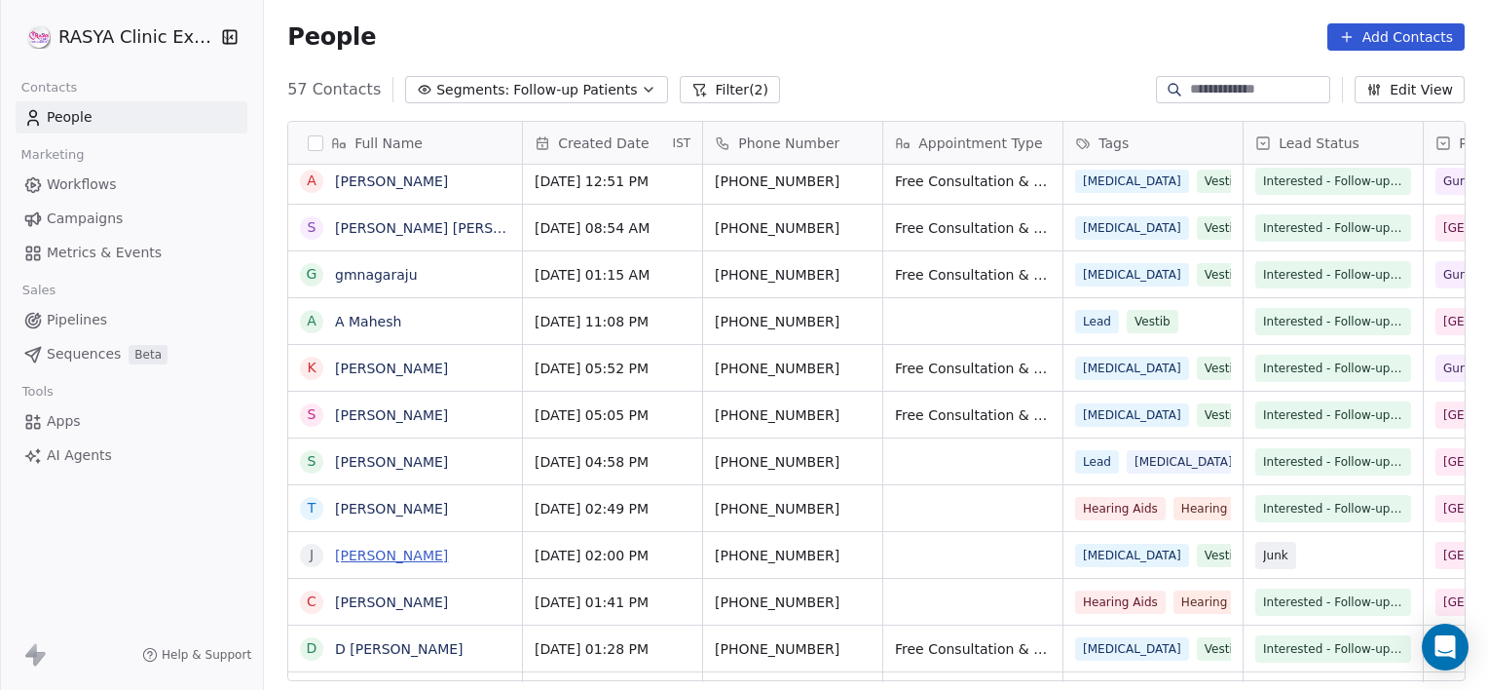
click at [441, 555] on link "[PERSON_NAME]" at bounding box center [391, 555] width 113 height 16
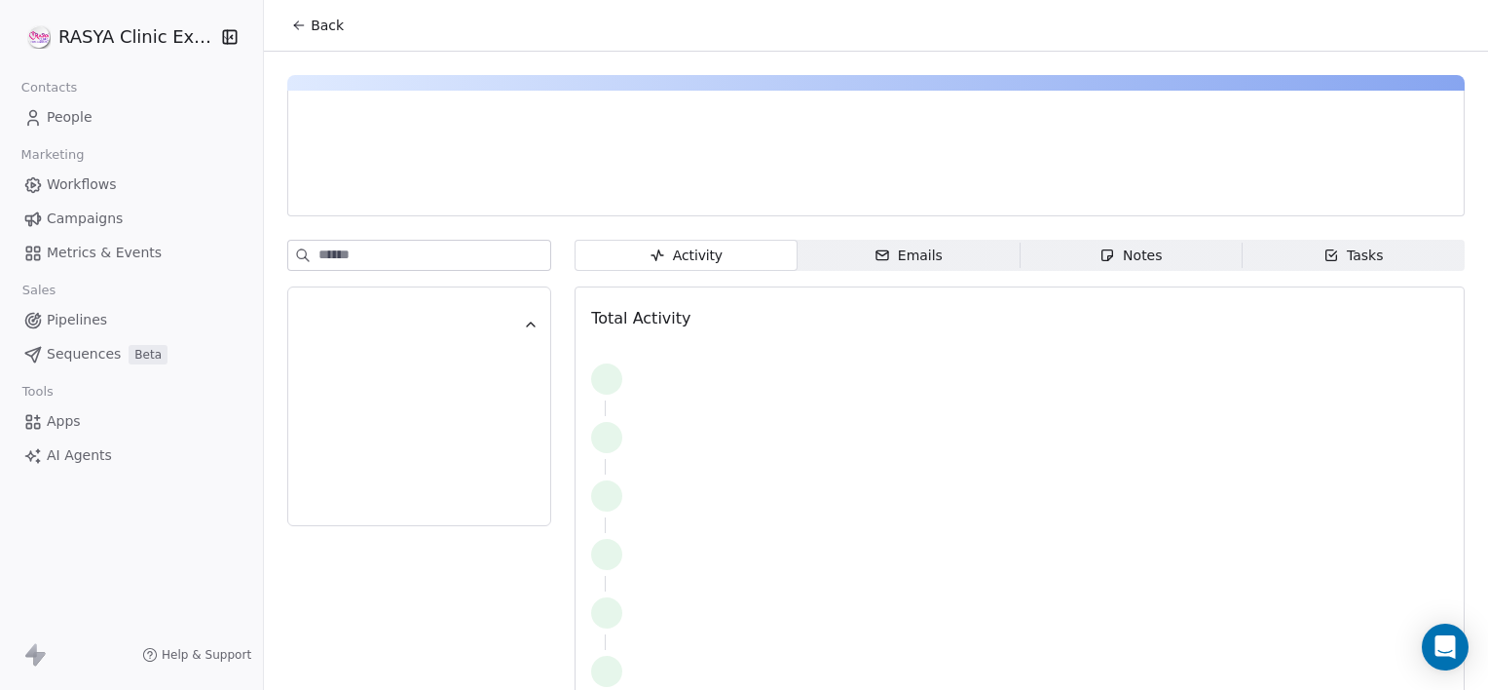
click at [1048, 265] on span "Notes Notes" at bounding box center [1131, 255] width 222 height 31
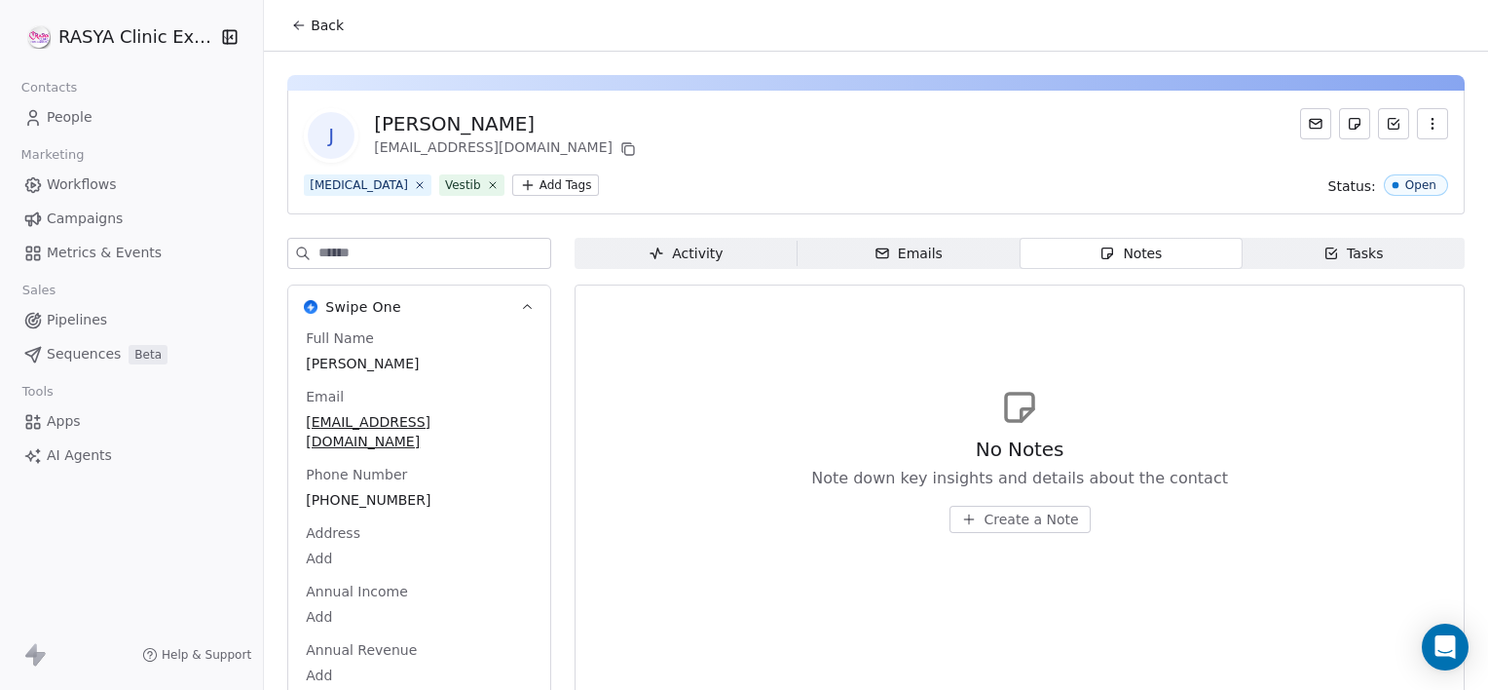
click at [988, 524] on span "Create a Note" at bounding box center [1032, 518] width 94 height 19
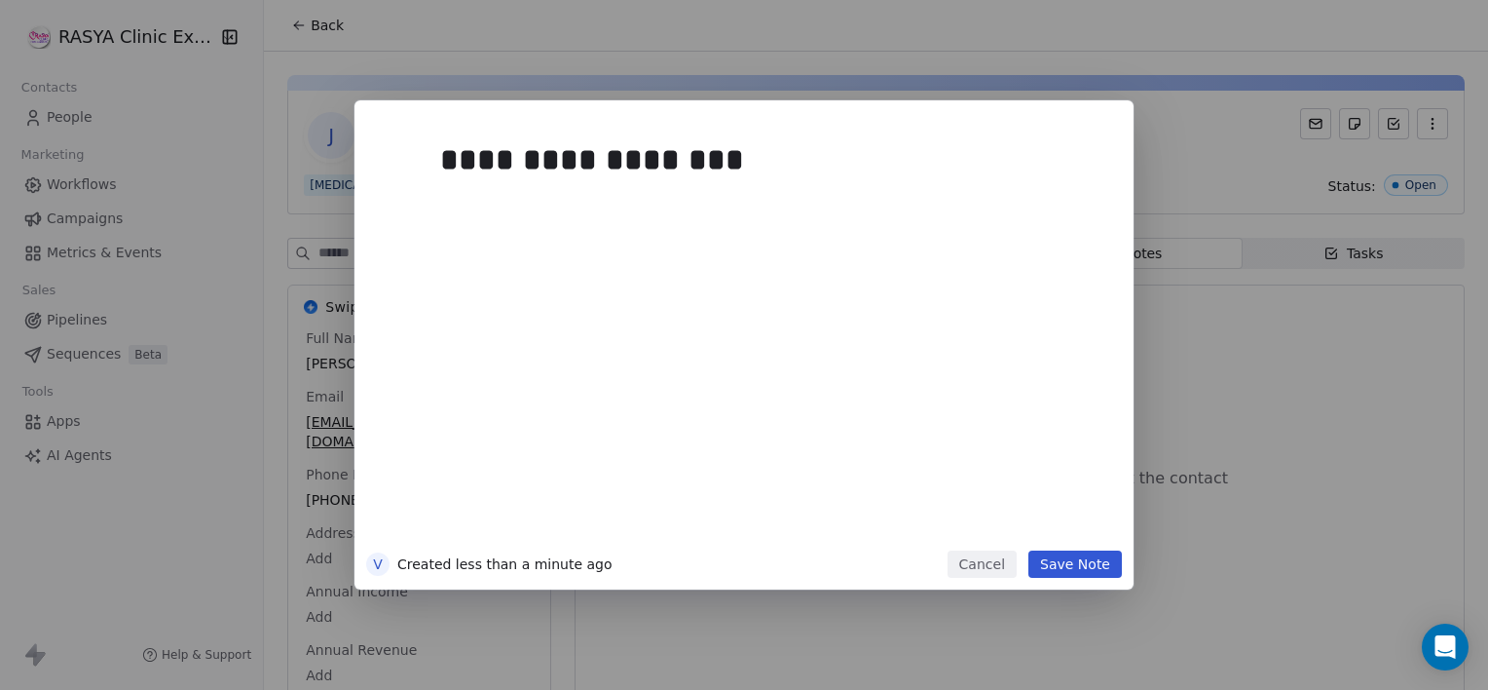
click at [1071, 558] on button "Save Note" at bounding box center [1076, 563] width 94 height 27
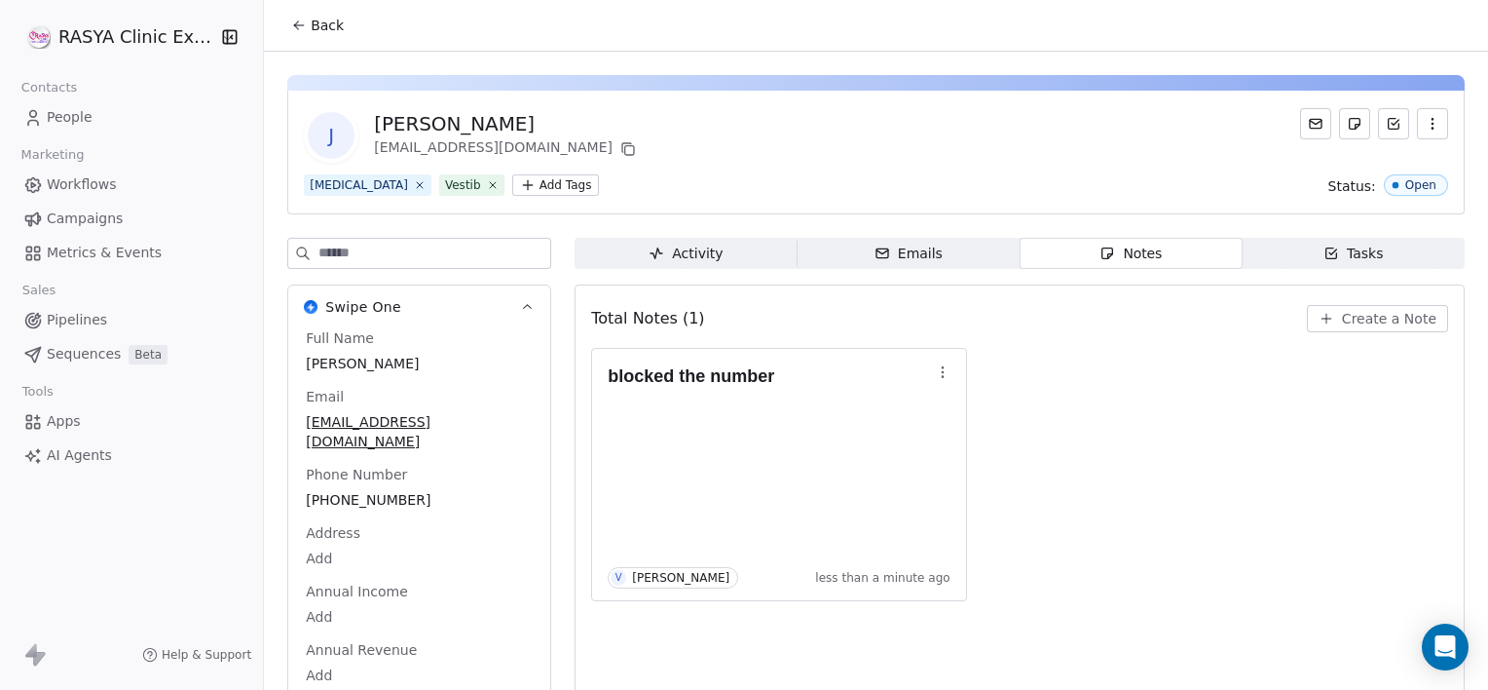
click at [323, 23] on span "Back" at bounding box center [327, 25] width 33 height 19
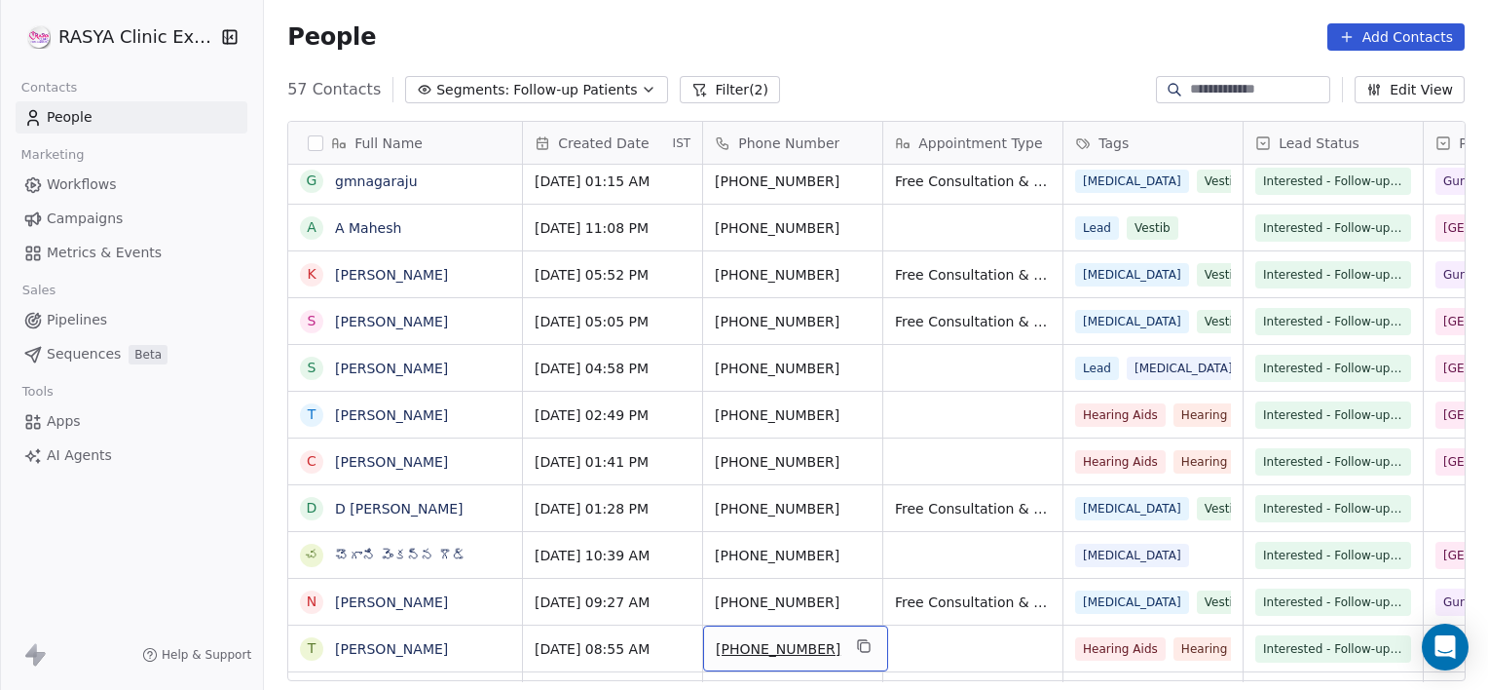
scroll to position [522, 0]
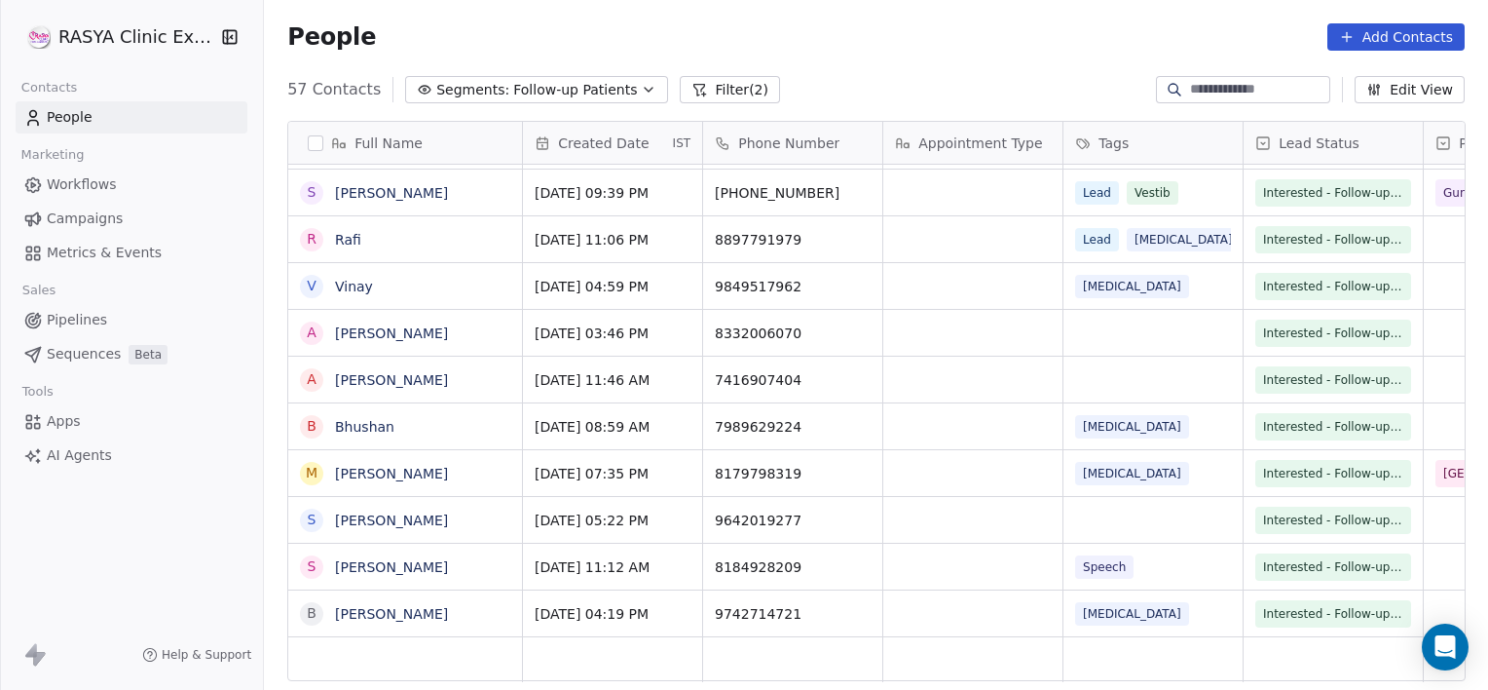
click at [1190, 87] on input at bounding box center [1258, 89] width 136 height 19
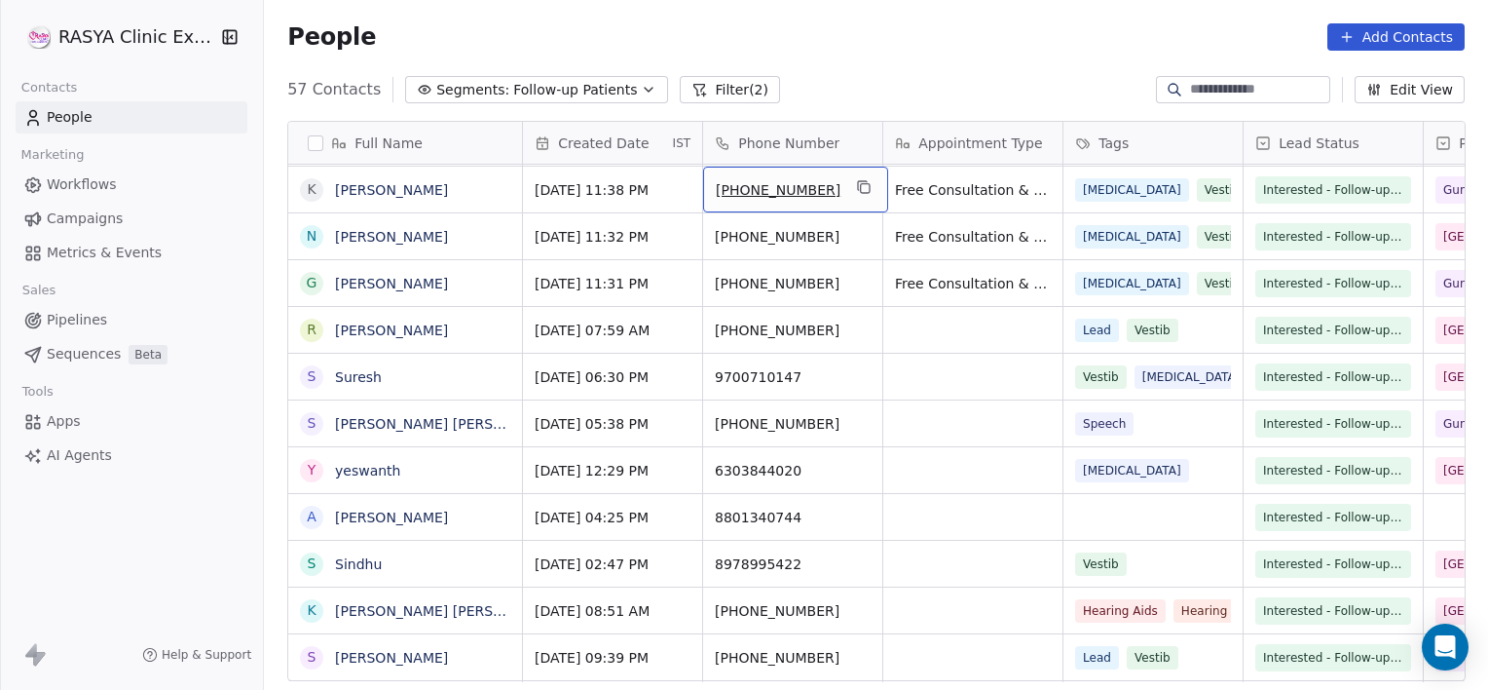
click at [713, 94] on button "Filter (2)" at bounding box center [730, 89] width 100 height 27
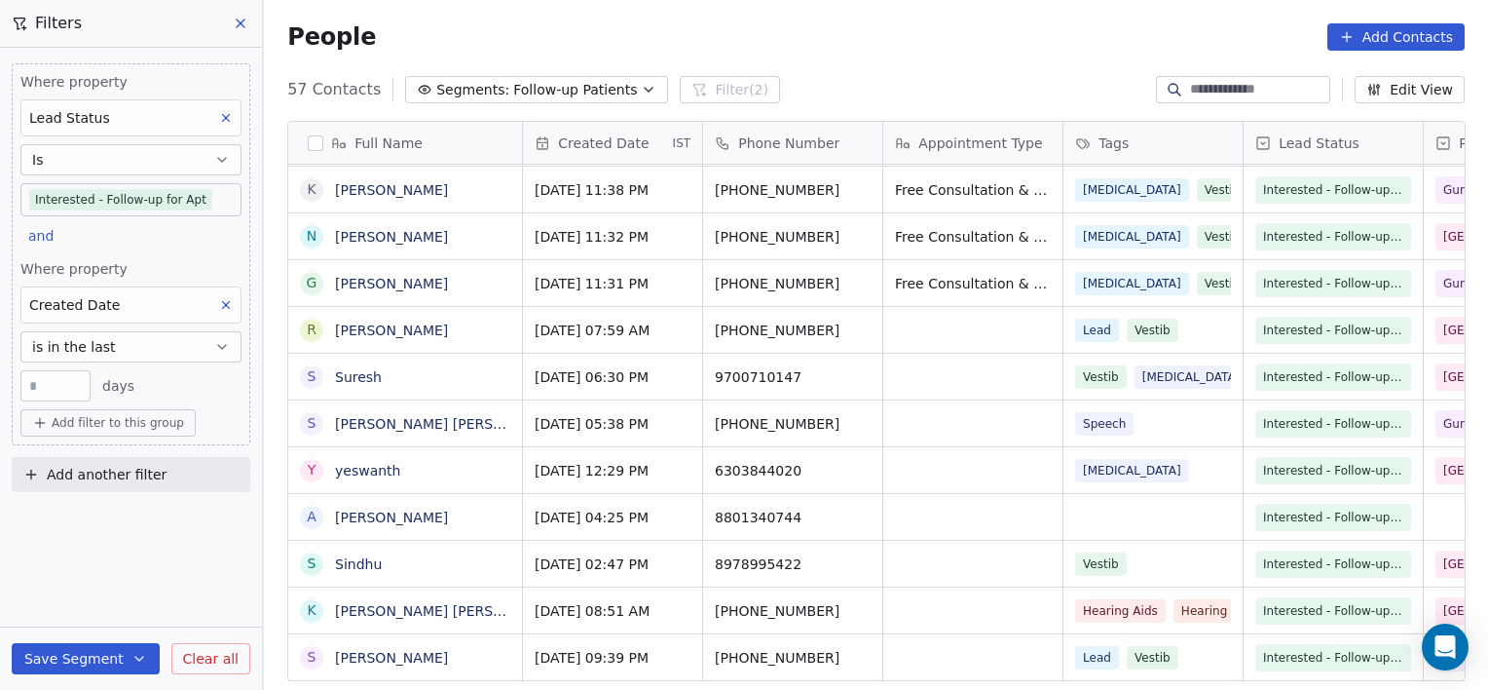
click at [118, 423] on span "Add filter to this group" at bounding box center [118, 423] width 132 height 16
click at [140, 465] on span "Contact properties" at bounding box center [104, 463] width 127 height 20
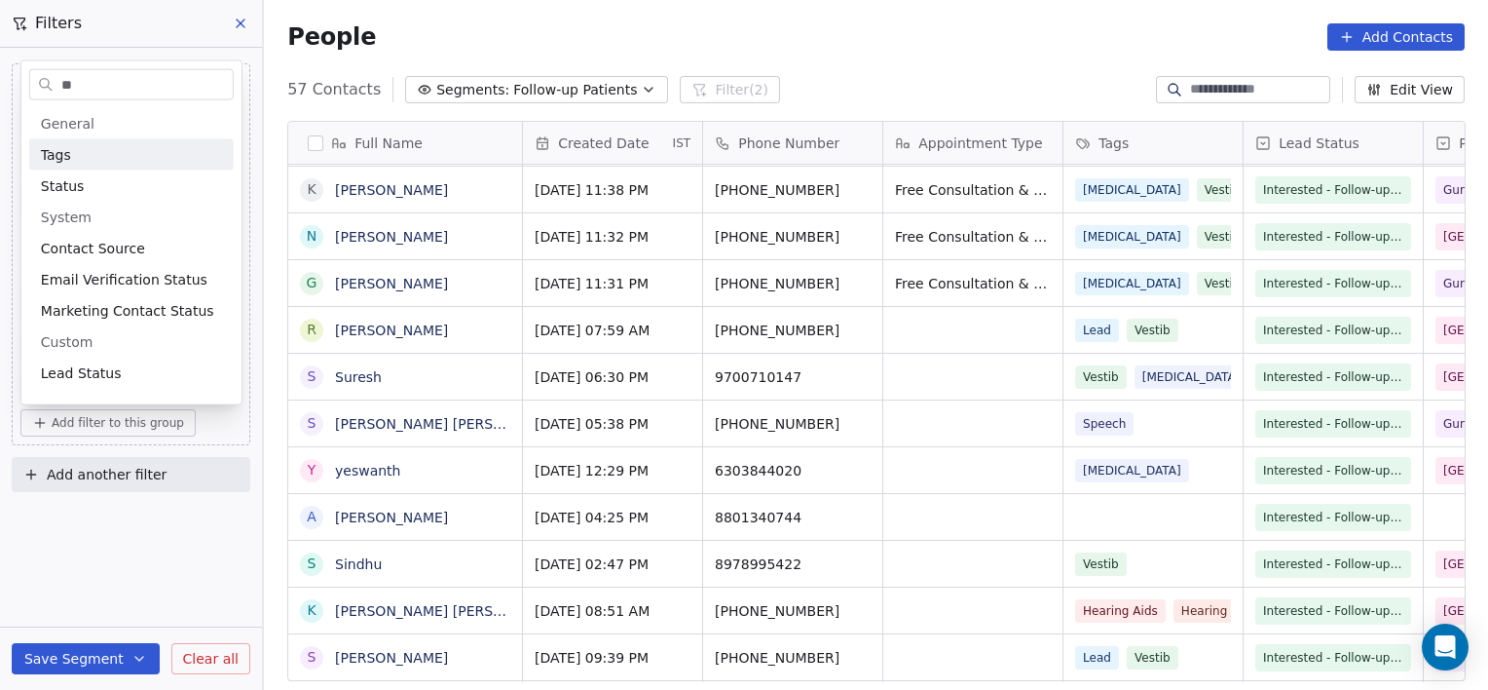
type input "**"
click at [168, 157] on div "Tags" at bounding box center [131, 154] width 181 height 19
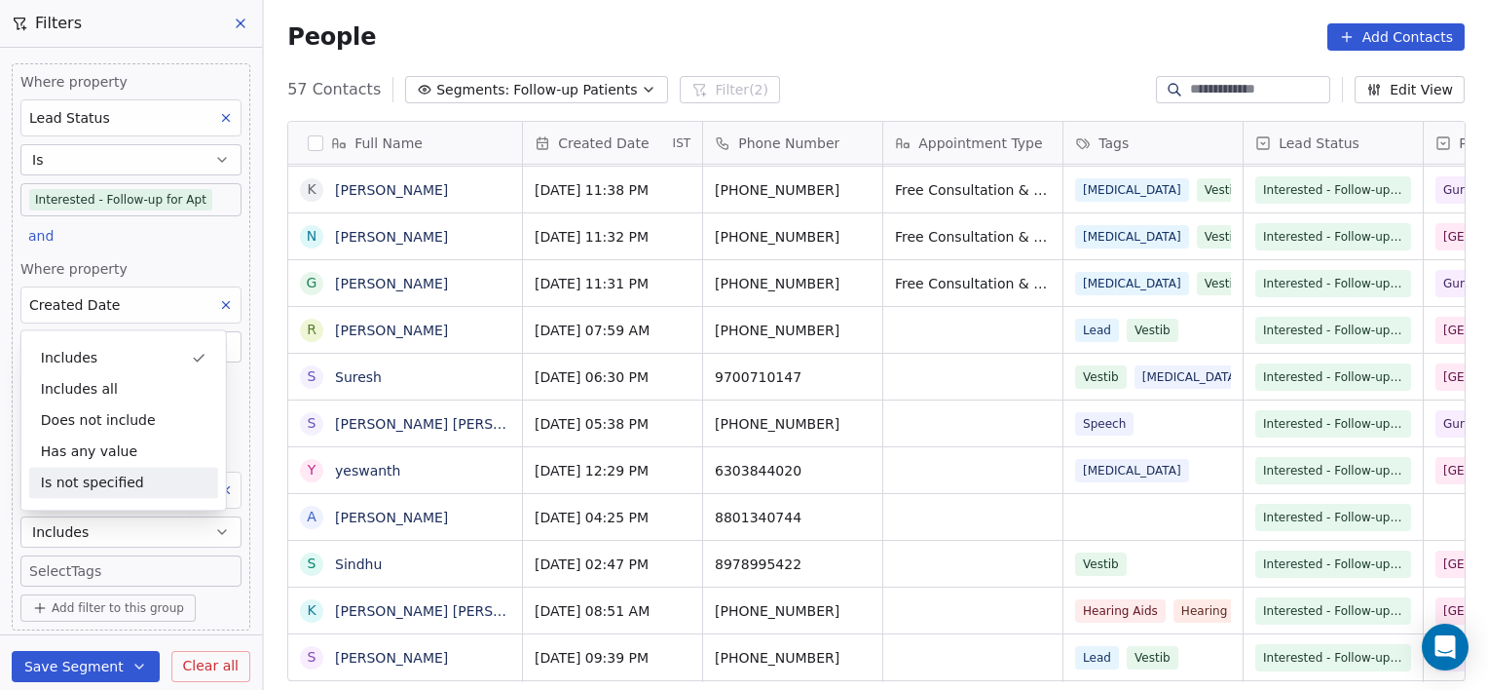
click at [111, 567] on body "[PERSON_NAME] Clinic External Contacts People Marketing Workflows Campaigns Met…" at bounding box center [744, 345] width 1488 height 690
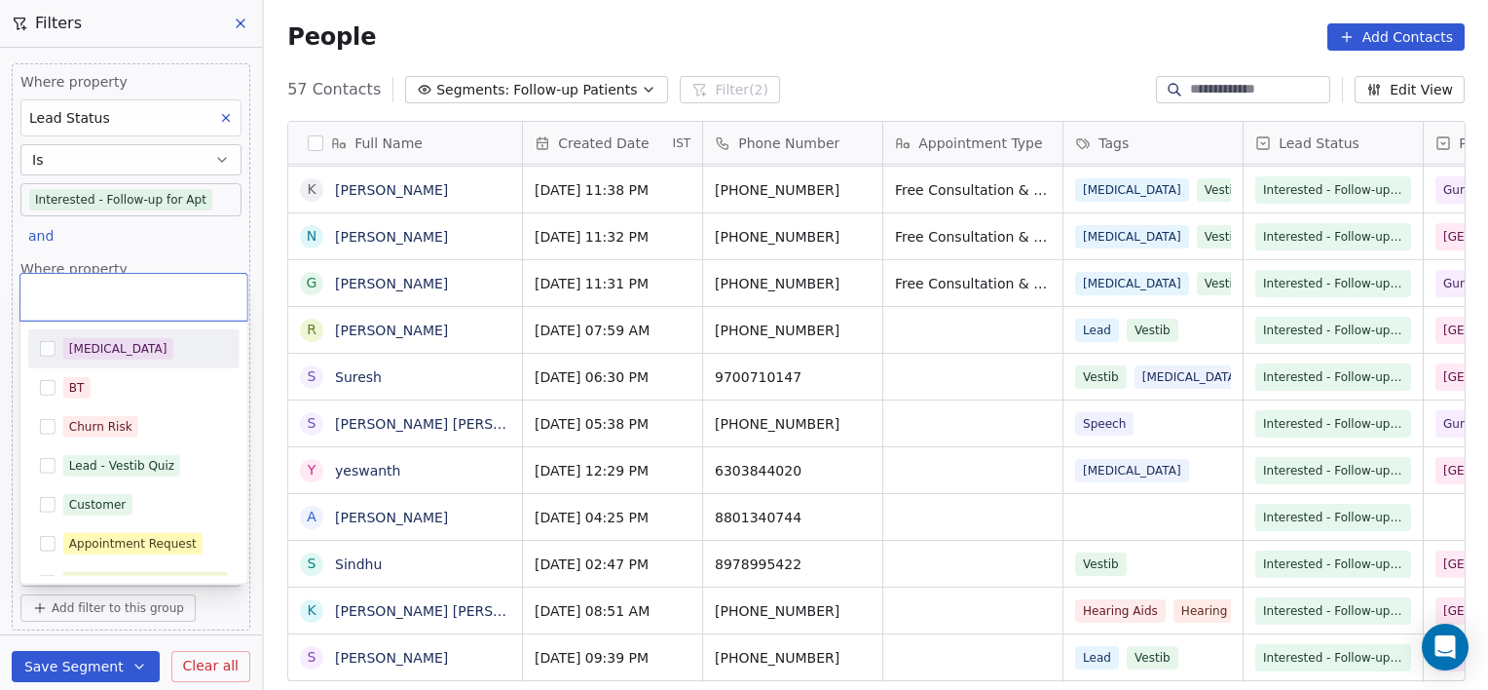
click at [111, 567] on div "Lead - [MEDICAL_DATA] Quiz" at bounding box center [133, 582] width 211 height 31
click at [211, 274] on icon at bounding box center [217, 272] width 13 height 13
click at [73, 609] on html "[PERSON_NAME] Clinic External Contacts People Marketing Workflows Campaigns Met…" at bounding box center [744, 345] width 1488 height 690
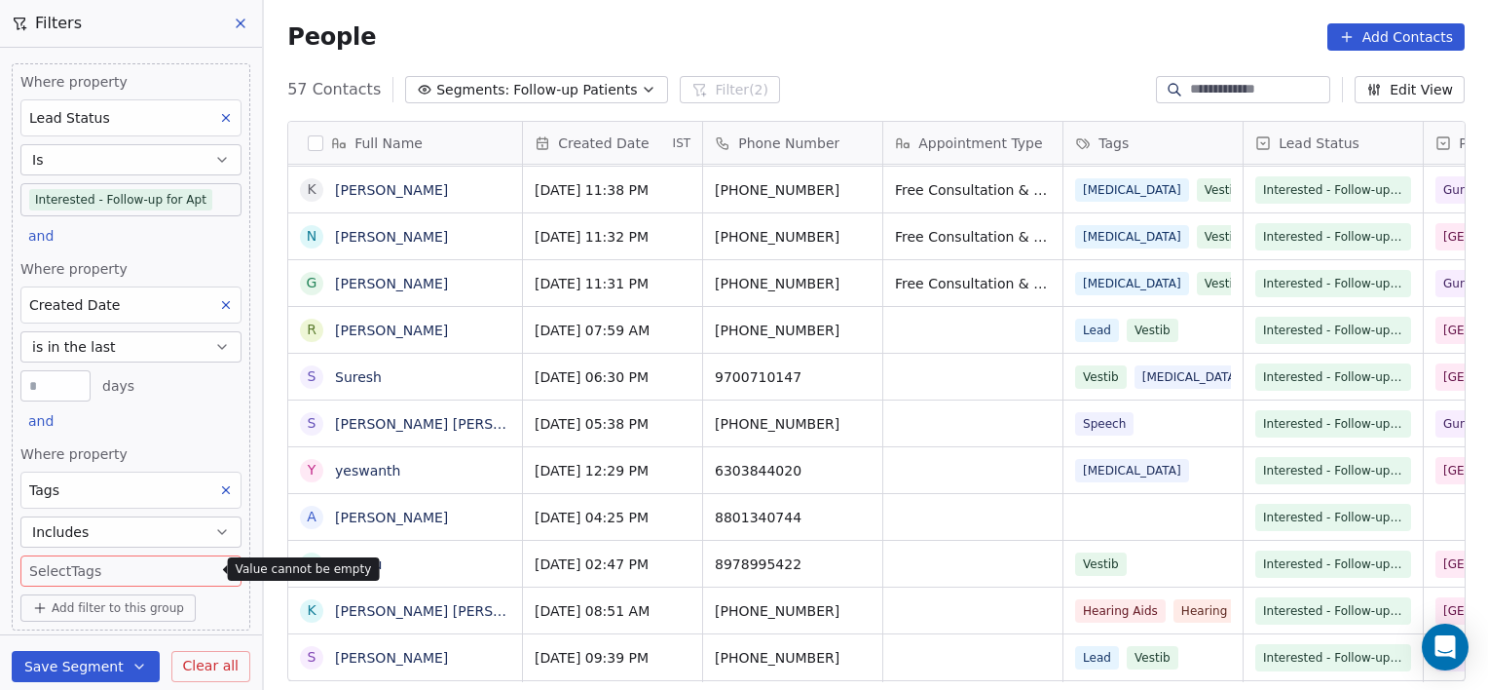
click at [76, 571] on body "[PERSON_NAME] Clinic External Contacts People Marketing Workflows Campaigns Met…" at bounding box center [744, 345] width 1488 height 690
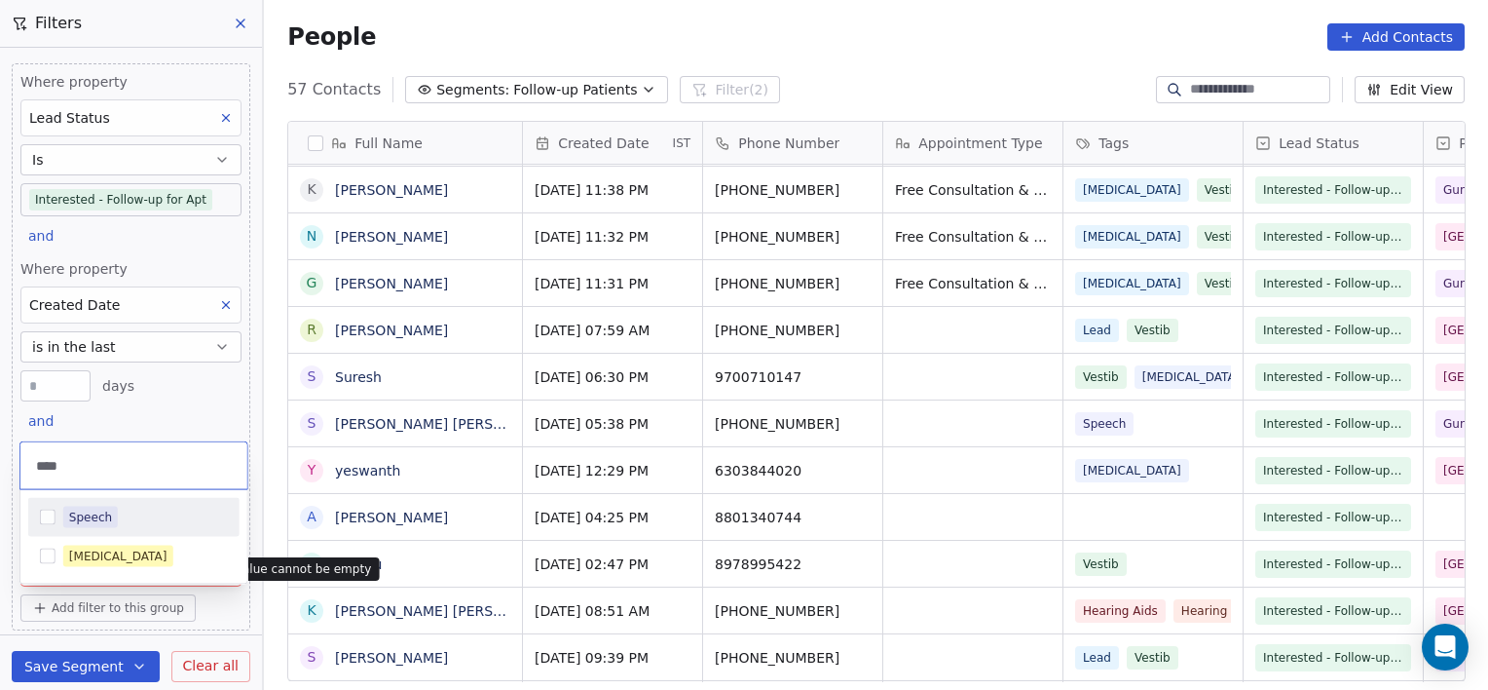
type input "****"
click at [70, 505] on div "Speech" at bounding box center [133, 517] width 211 height 31
type input "****"
click at [89, 548] on div "[MEDICAL_DATA]" at bounding box center [118, 556] width 98 height 18
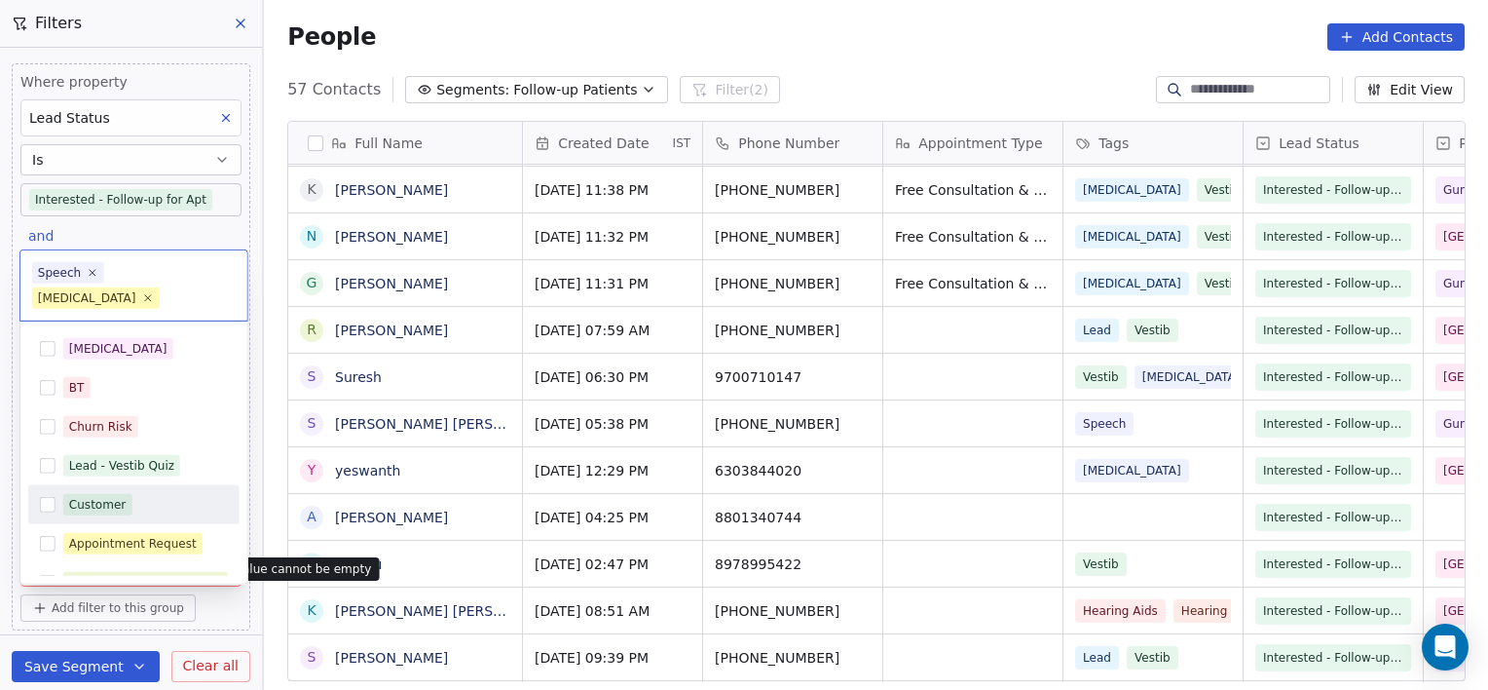
click at [406, 573] on html "[PERSON_NAME] Clinic External Contacts People Marketing Workflows Campaigns Met…" at bounding box center [744, 345] width 1488 height 690
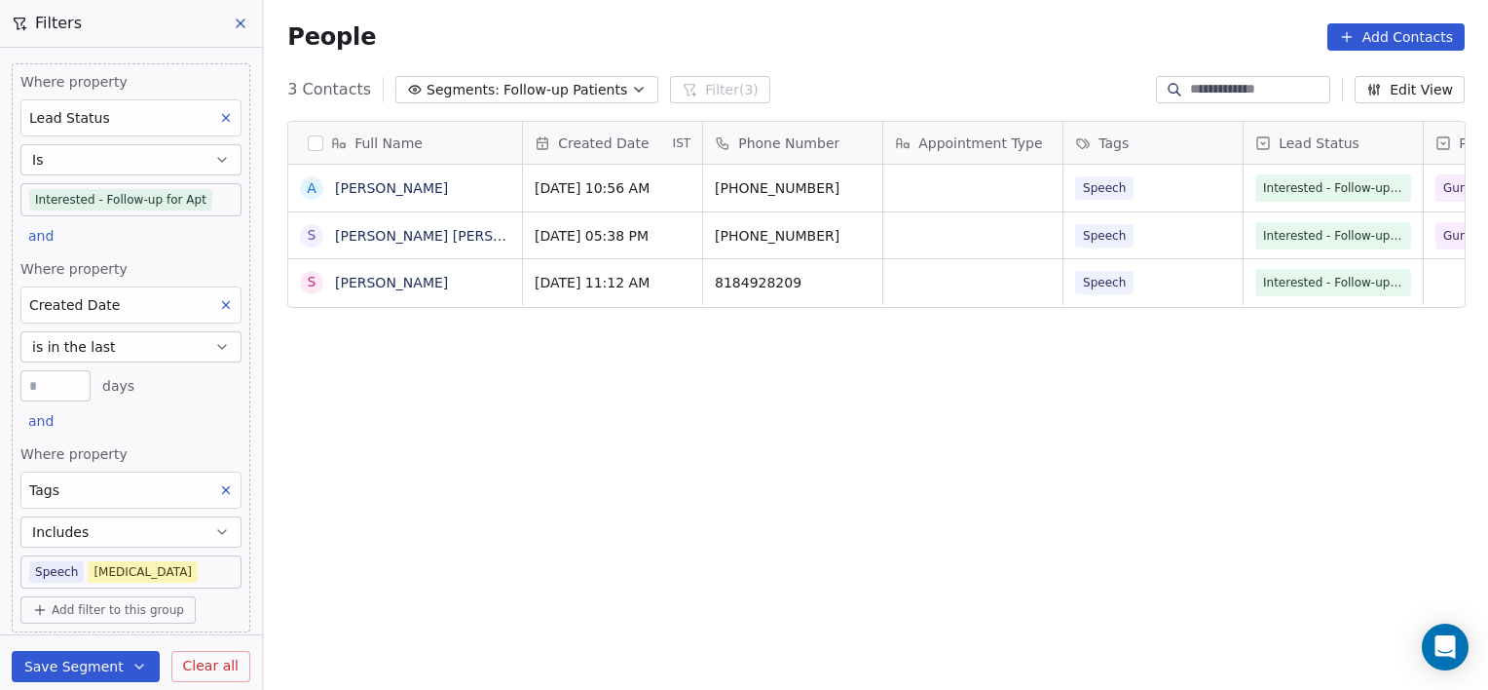
scroll to position [592, 1210]
click at [201, 569] on body "[PERSON_NAME] Clinic External Contacts People Marketing Workflows Campaigns Met…" at bounding box center [744, 345] width 1488 height 690
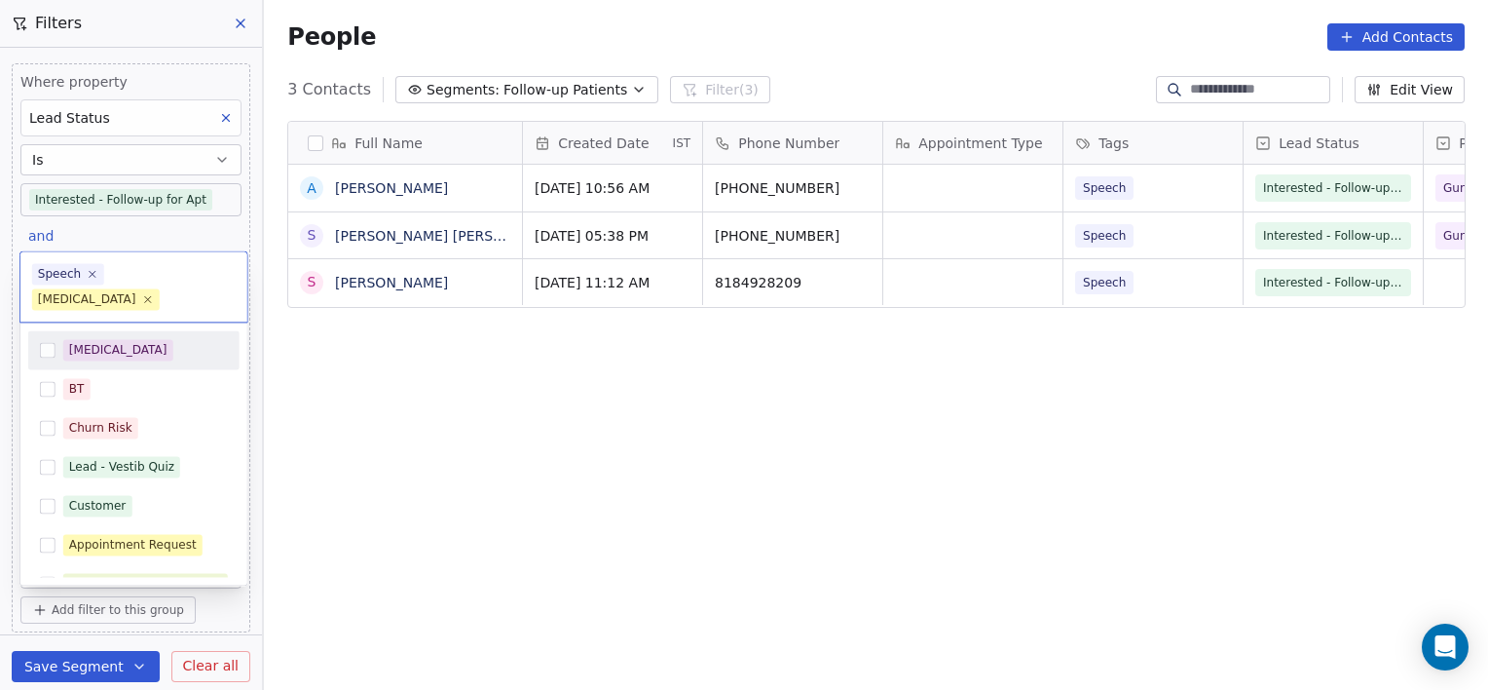
click at [160, 288] on span "[MEDICAL_DATA]" at bounding box center [96, 298] width 128 height 21
click at [154, 293] on icon at bounding box center [147, 299] width 13 height 13
click at [89, 304] on span "Speech" at bounding box center [68, 297] width 72 height 21
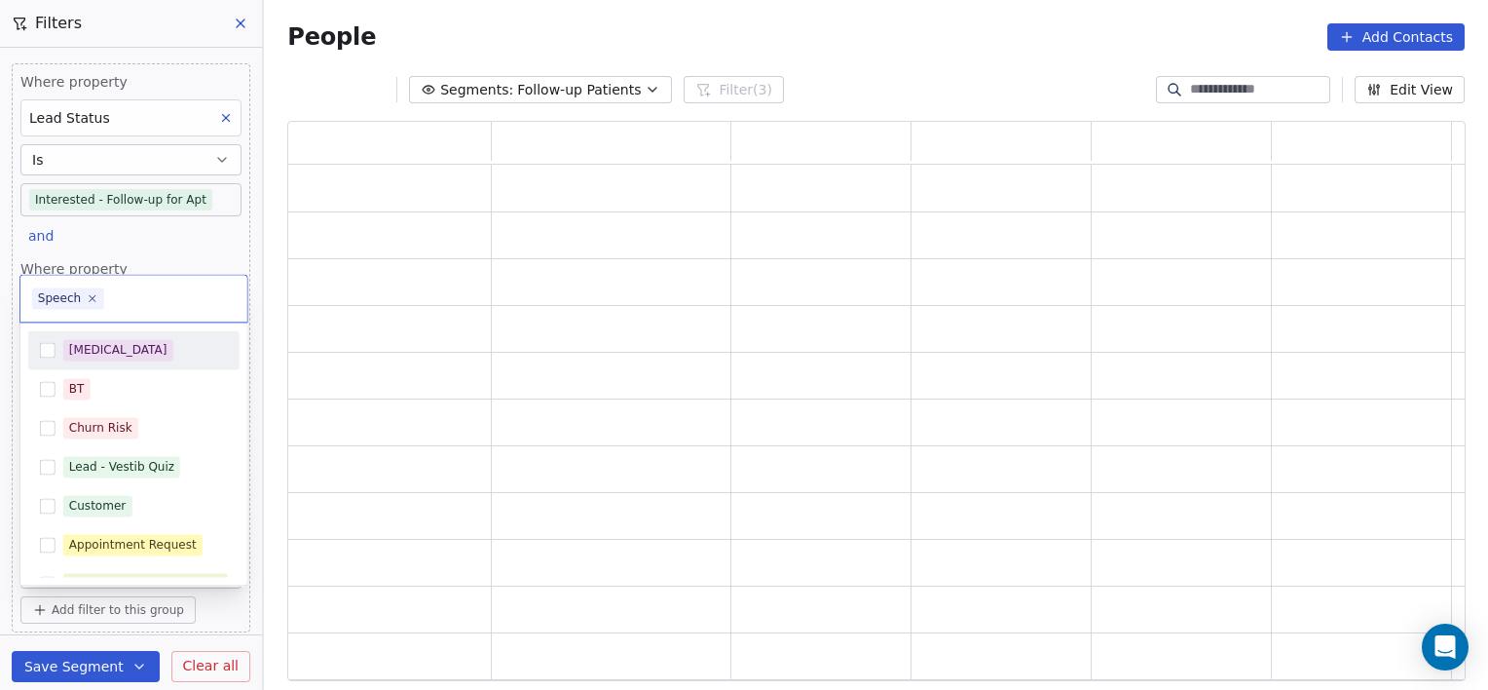
click at [199, 662] on html "[PERSON_NAME] Clinic External Contacts People Marketing Workflows Campaigns Met…" at bounding box center [744, 345] width 1488 height 690
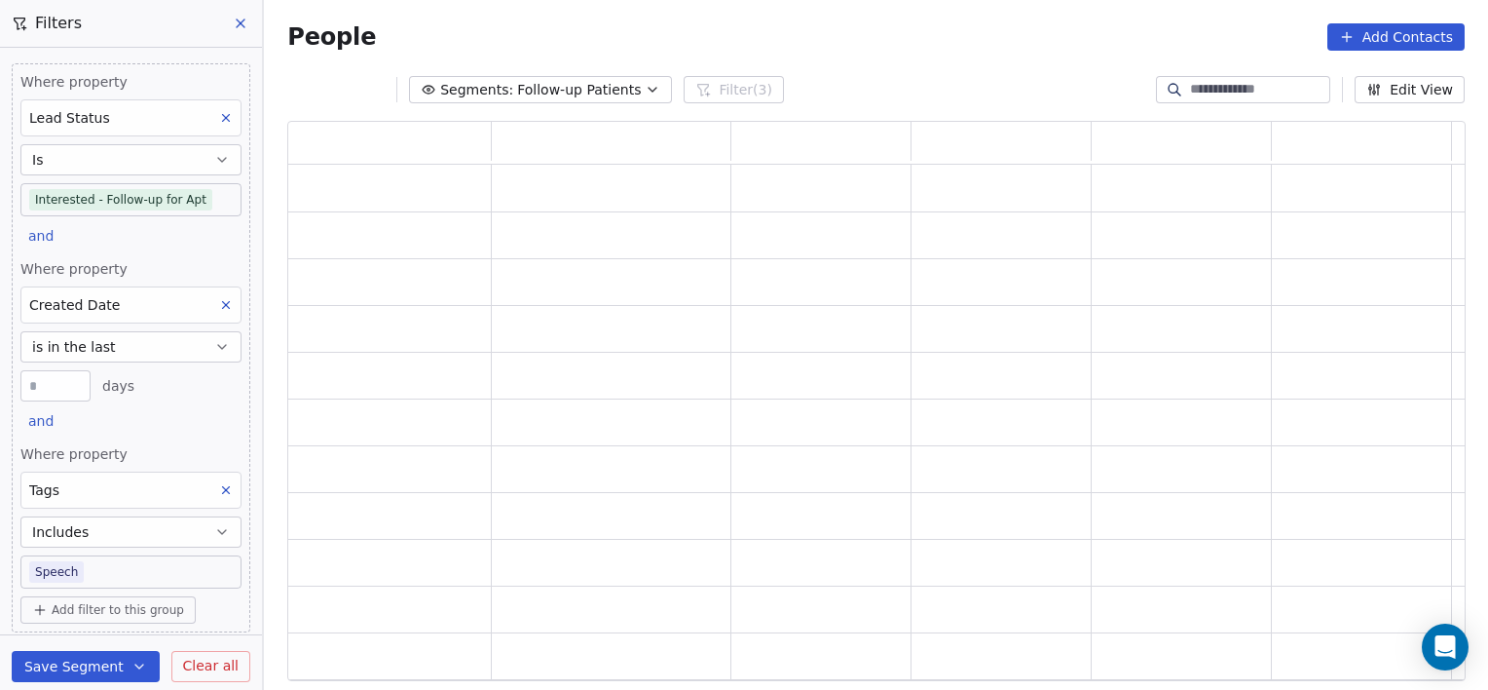
click at [199, 662] on span "Clear all" at bounding box center [211, 666] width 56 height 20
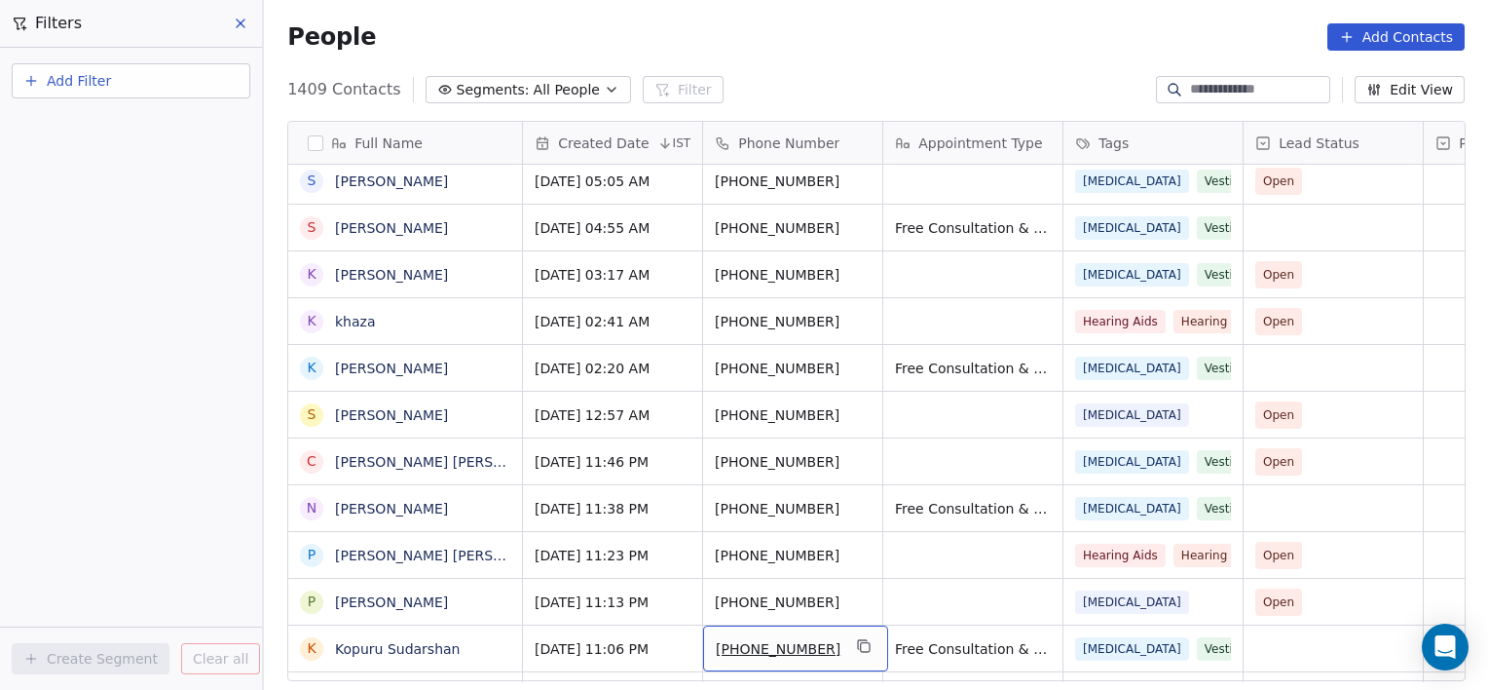
scroll to position [569, 0]
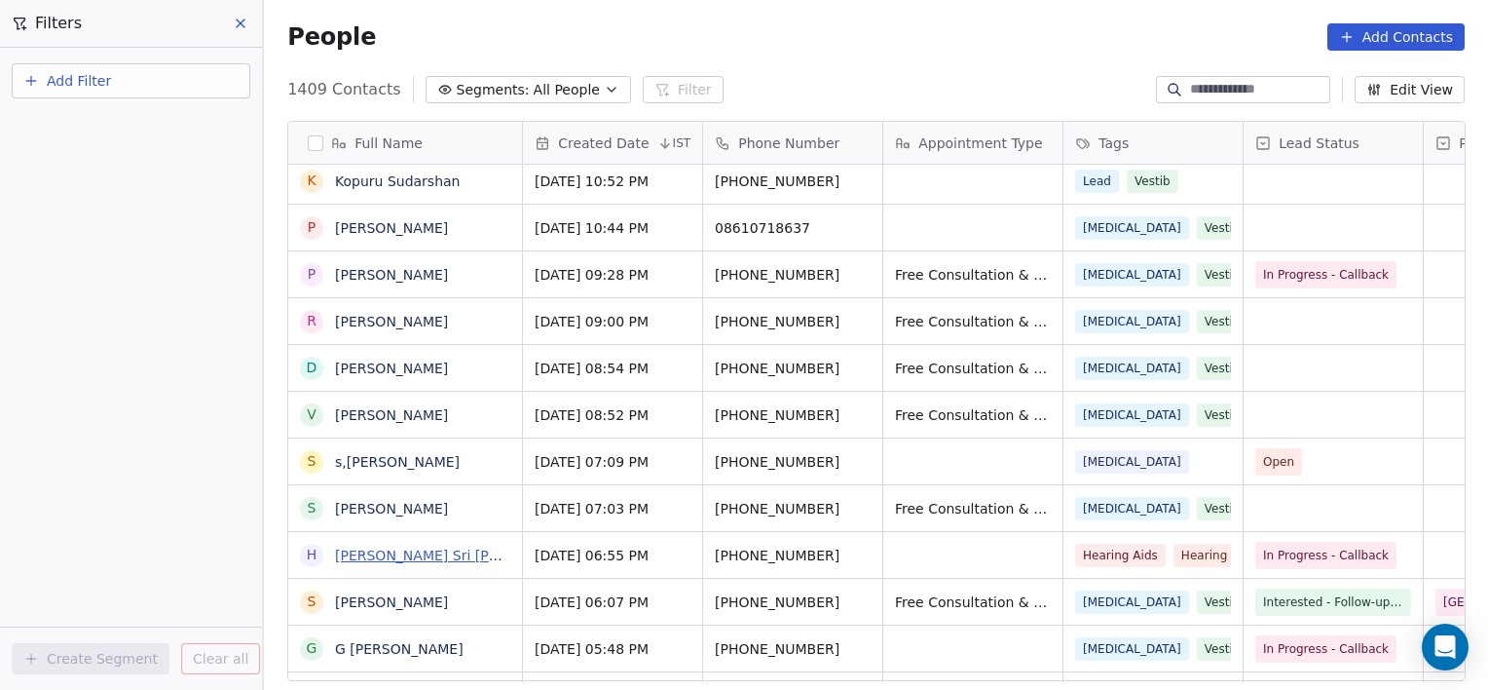
click at [367, 560] on link "[PERSON_NAME] Sri [PERSON_NAME]" at bounding box center [461, 555] width 253 height 16
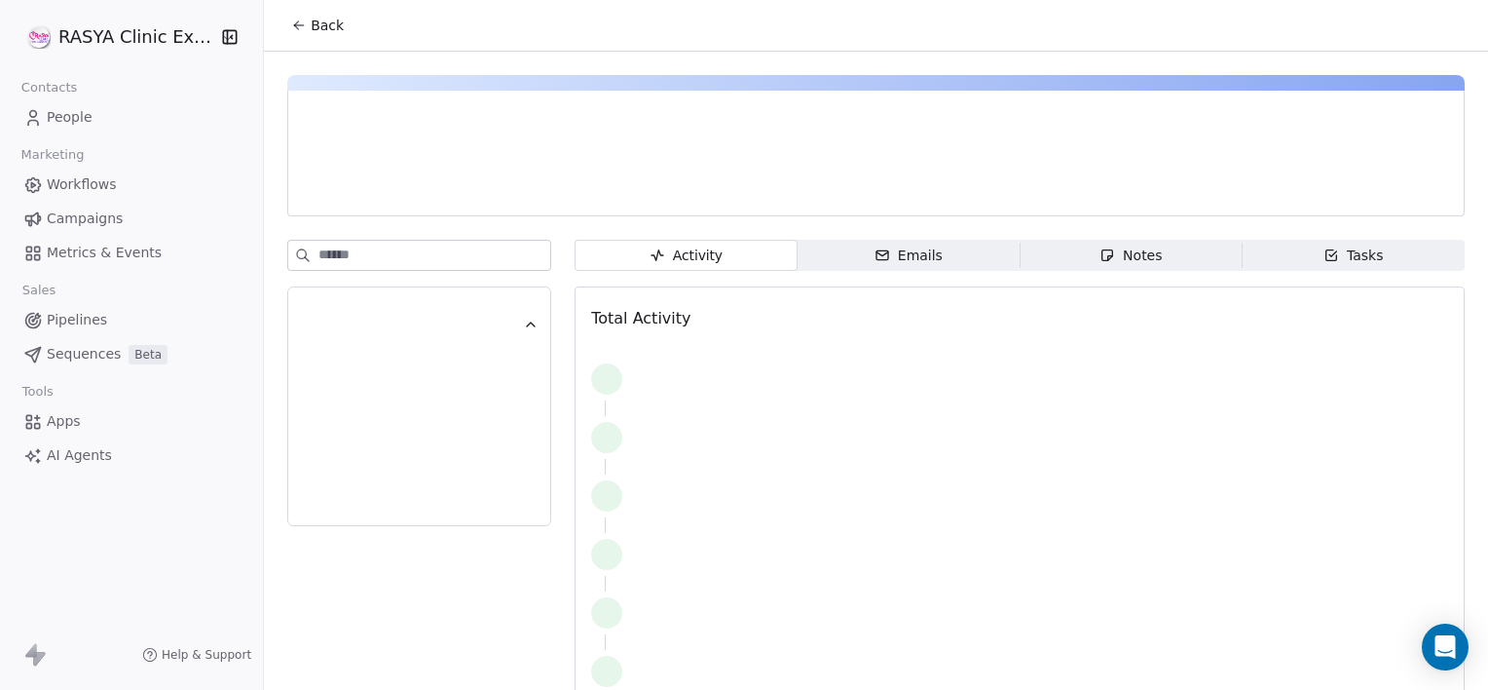
click at [1083, 264] on span "Notes Notes" at bounding box center [1131, 255] width 222 height 31
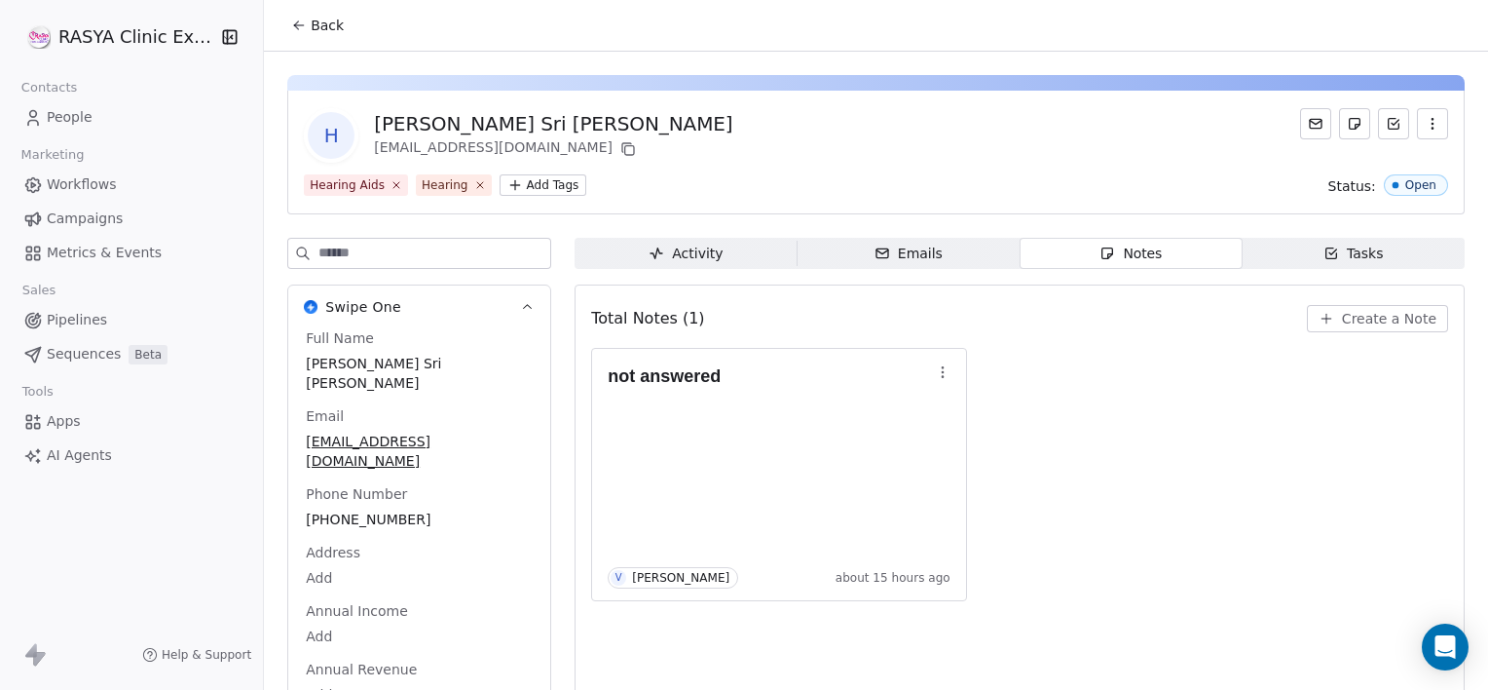
click at [1324, 255] on icon "button" at bounding box center [1332, 253] width 16 height 16
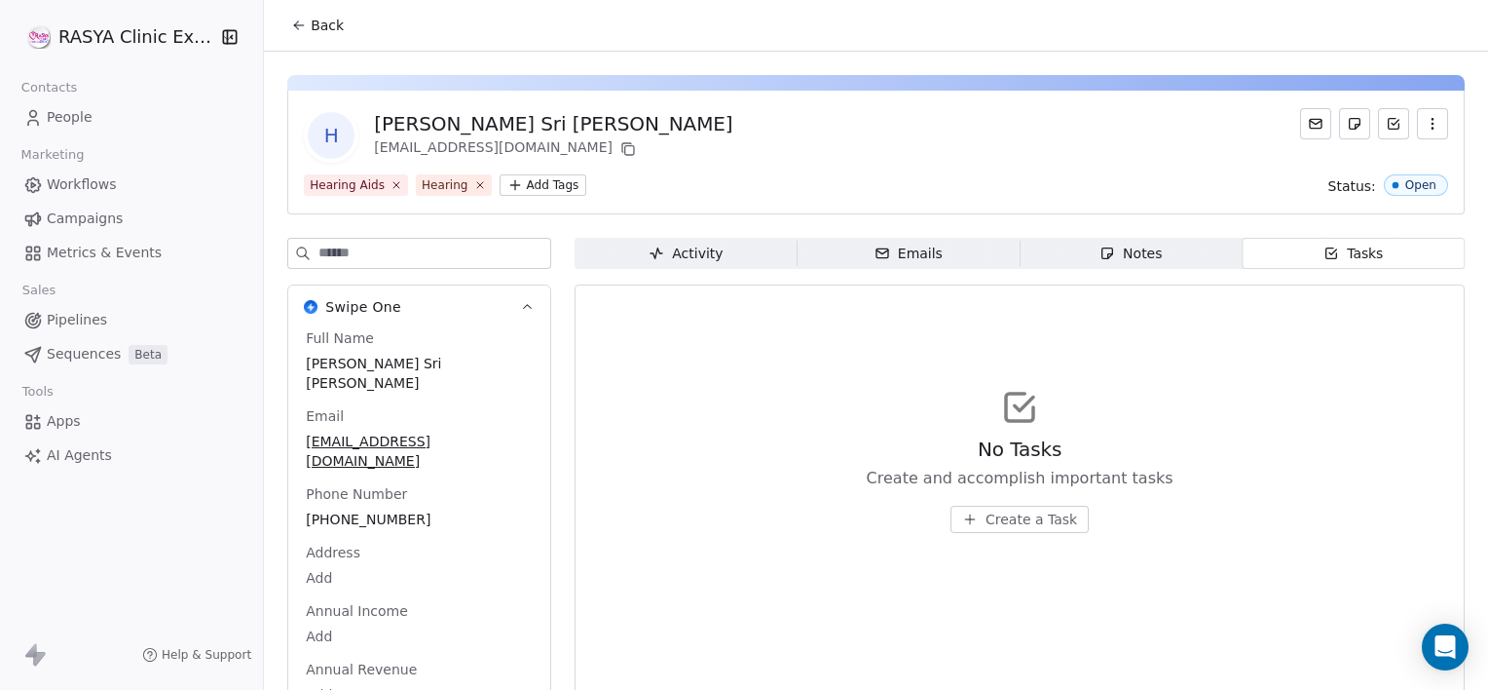
click at [1025, 507] on button "Create a Task" at bounding box center [1020, 519] width 138 height 27
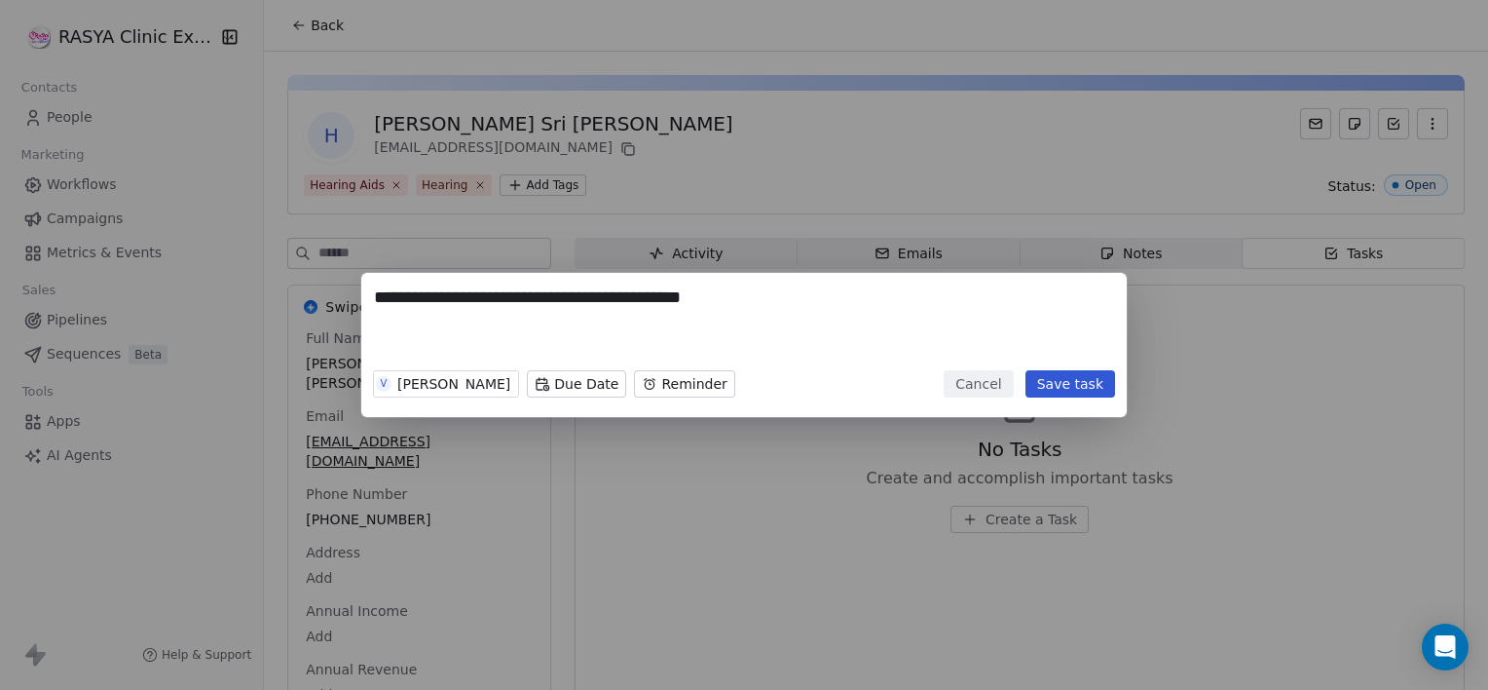
type textarea "**********"
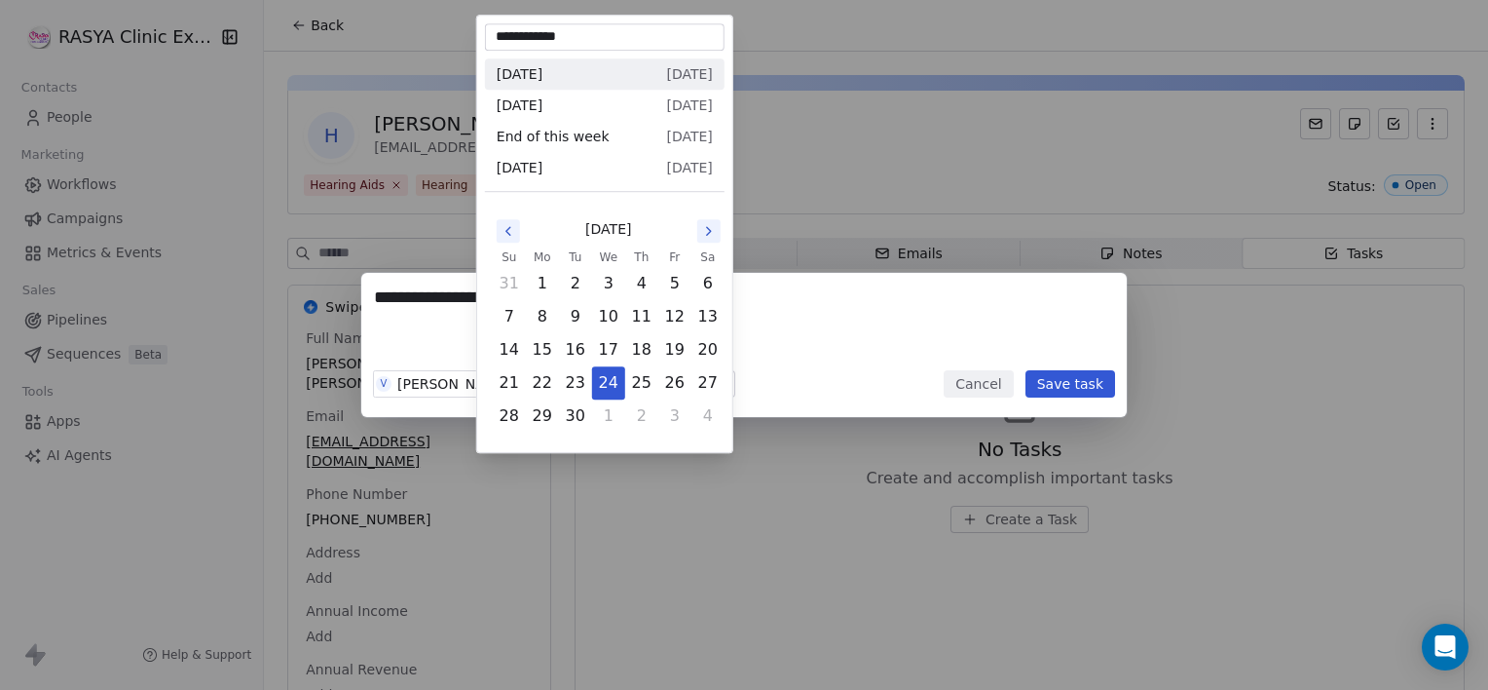
click at [514, 387] on body "**********" at bounding box center [744, 345] width 1488 height 690
click at [612, 383] on button "24" at bounding box center [608, 382] width 31 height 31
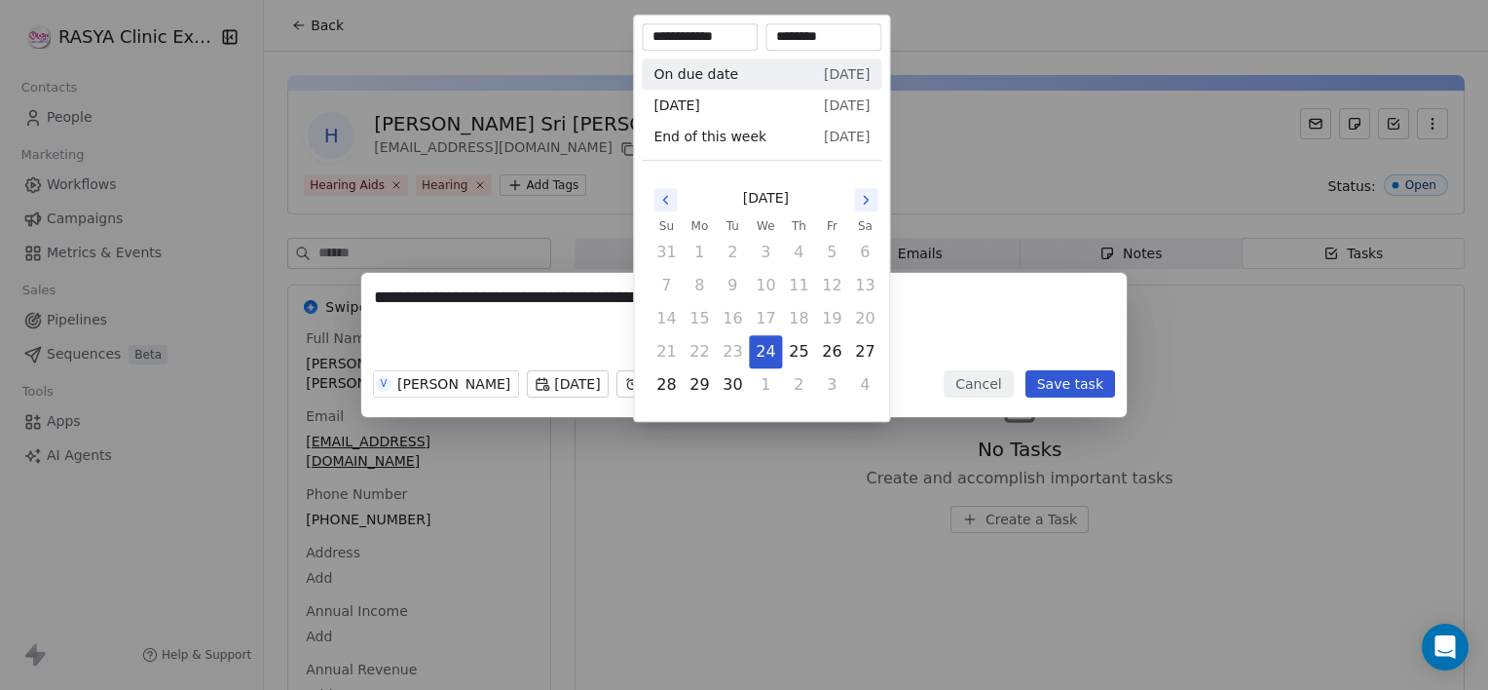
click at [670, 380] on body "**********" at bounding box center [744, 345] width 1488 height 690
click at [763, 354] on button "24" at bounding box center [765, 351] width 31 height 31
click at [717, 501] on div "**********" at bounding box center [744, 345] width 1488 height 690
click at [774, 382] on body "**********" at bounding box center [744, 345] width 1488 height 690
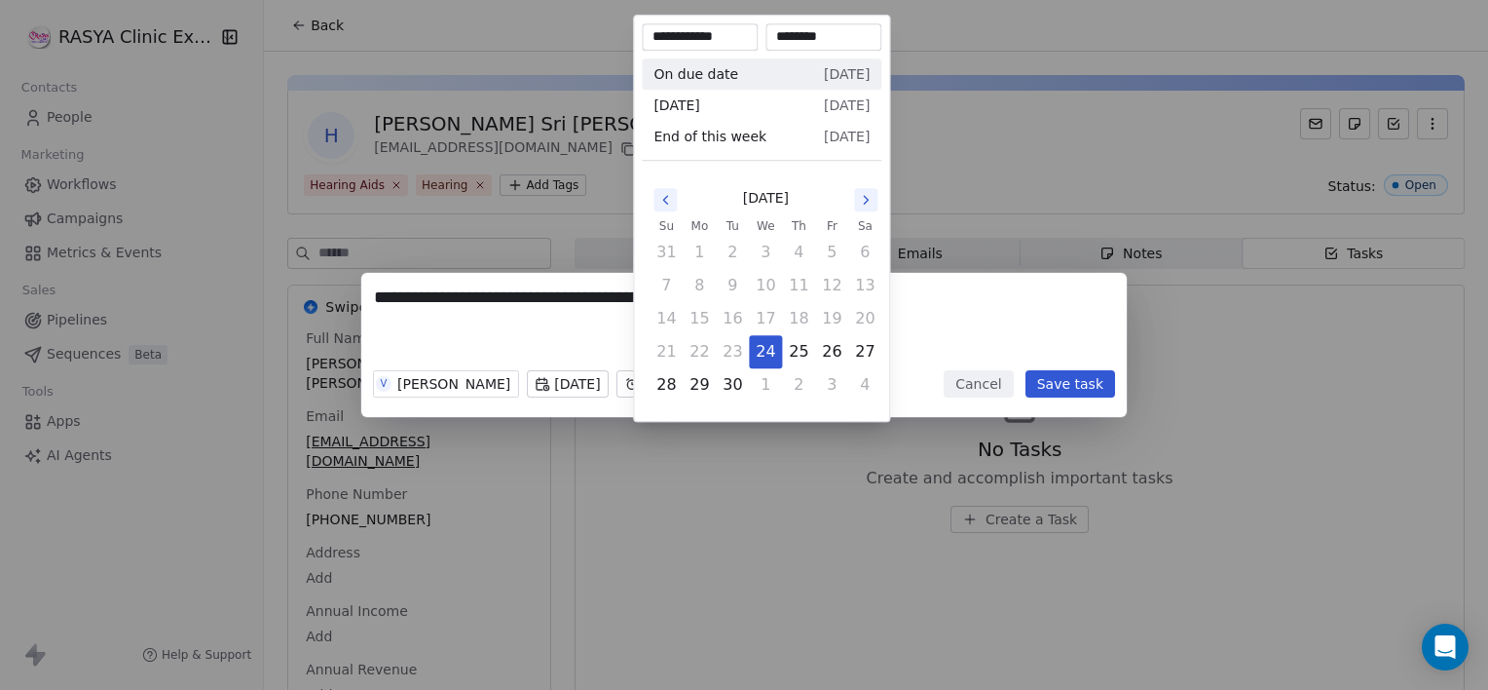
click at [835, 43] on input "********" at bounding box center [824, 36] width 108 height 19
type input "*"
click at [815, 35] on input "*******" at bounding box center [824, 36] width 108 height 19
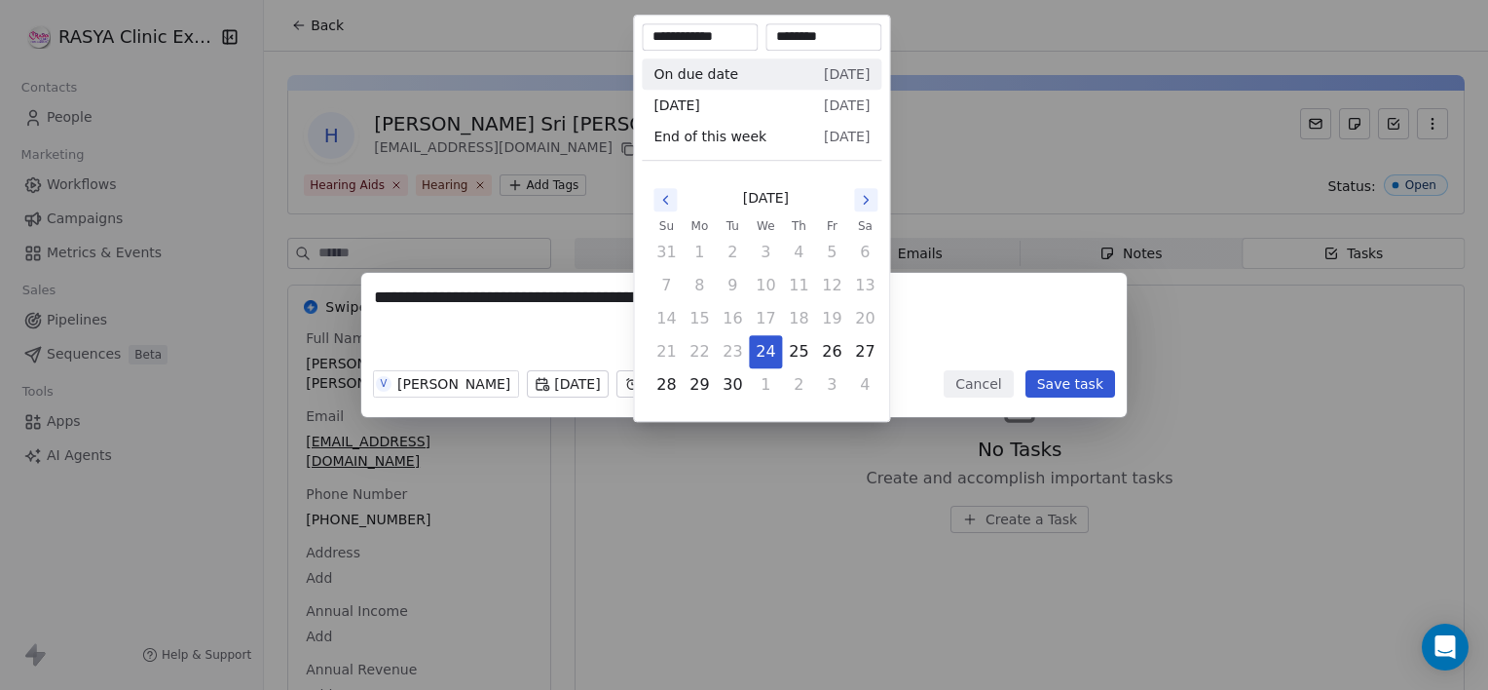
type input "********"
click at [961, 122] on div "**********" at bounding box center [744, 345] width 1488 height 690
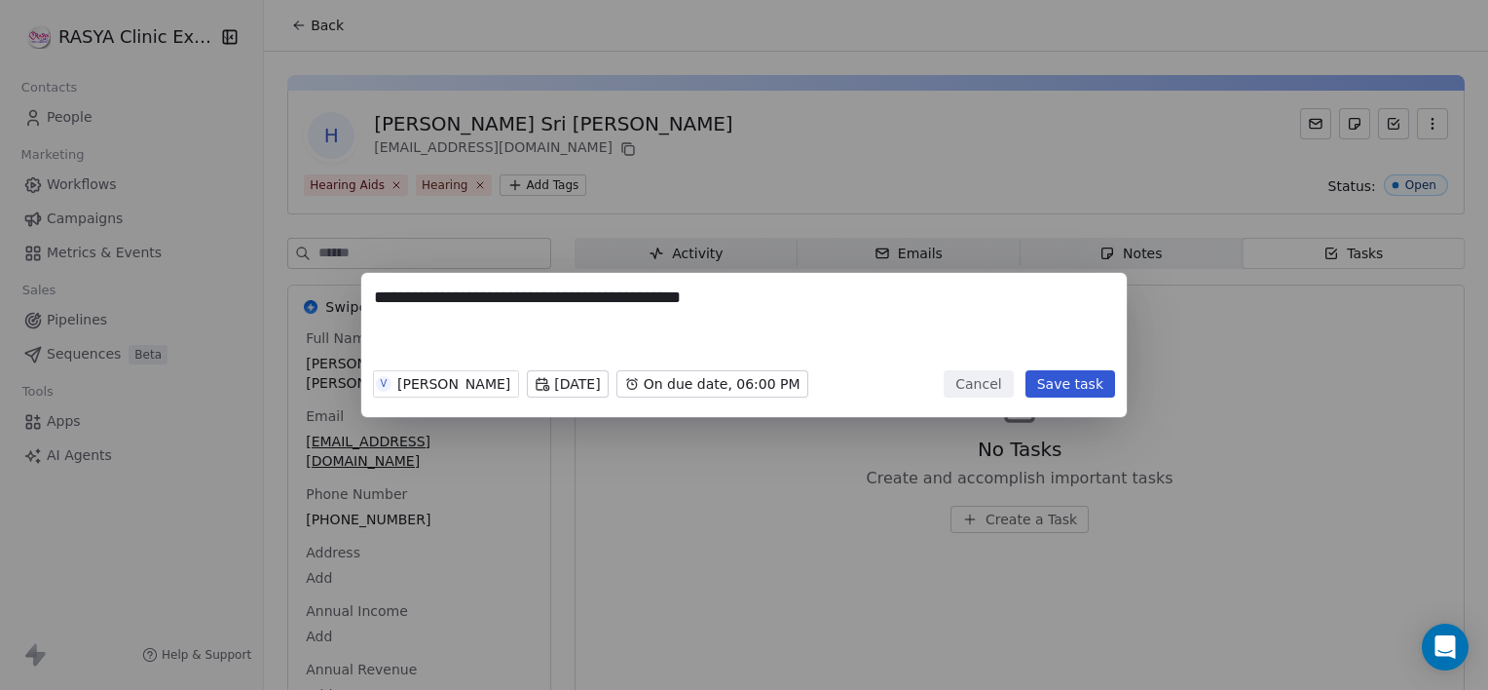
click at [1070, 382] on button "Save task" at bounding box center [1071, 383] width 90 height 27
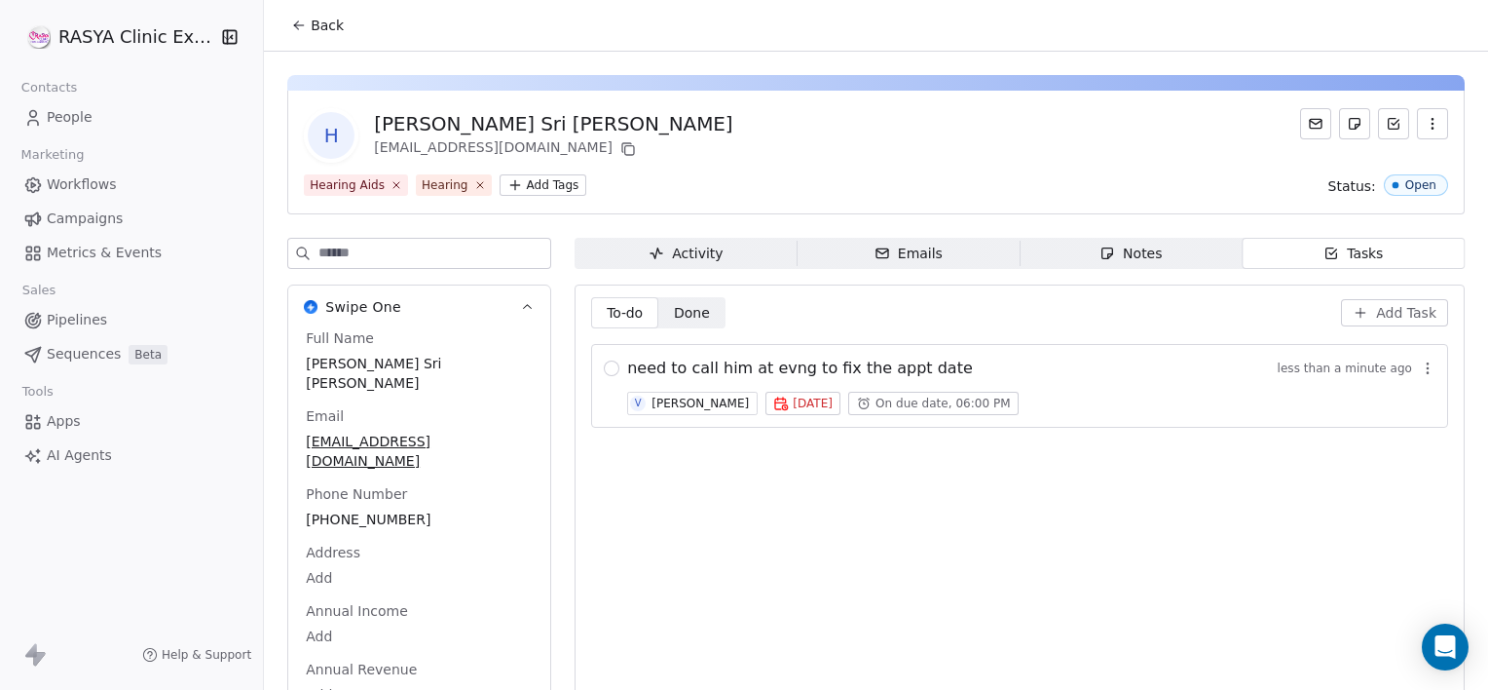
click at [313, 31] on span "Back" at bounding box center [327, 25] width 33 height 19
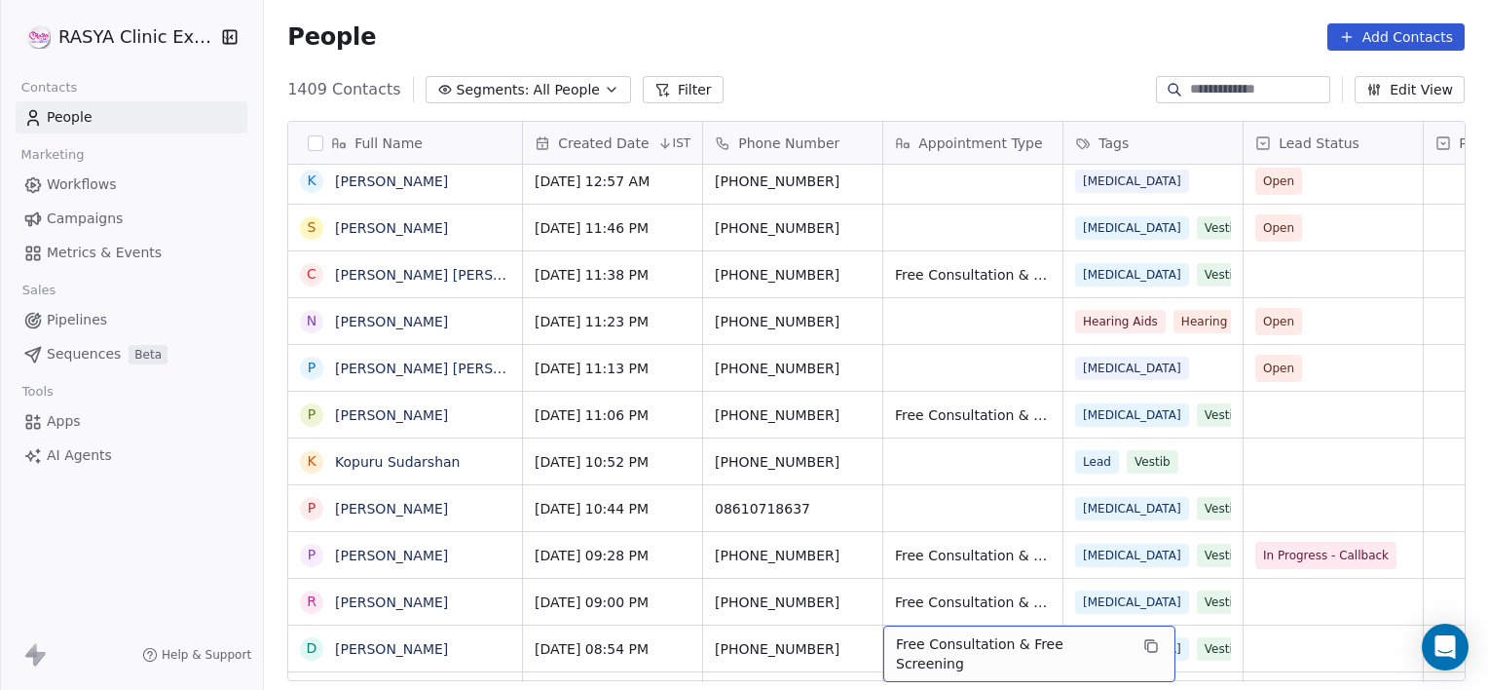
scroll to position [803, 0]
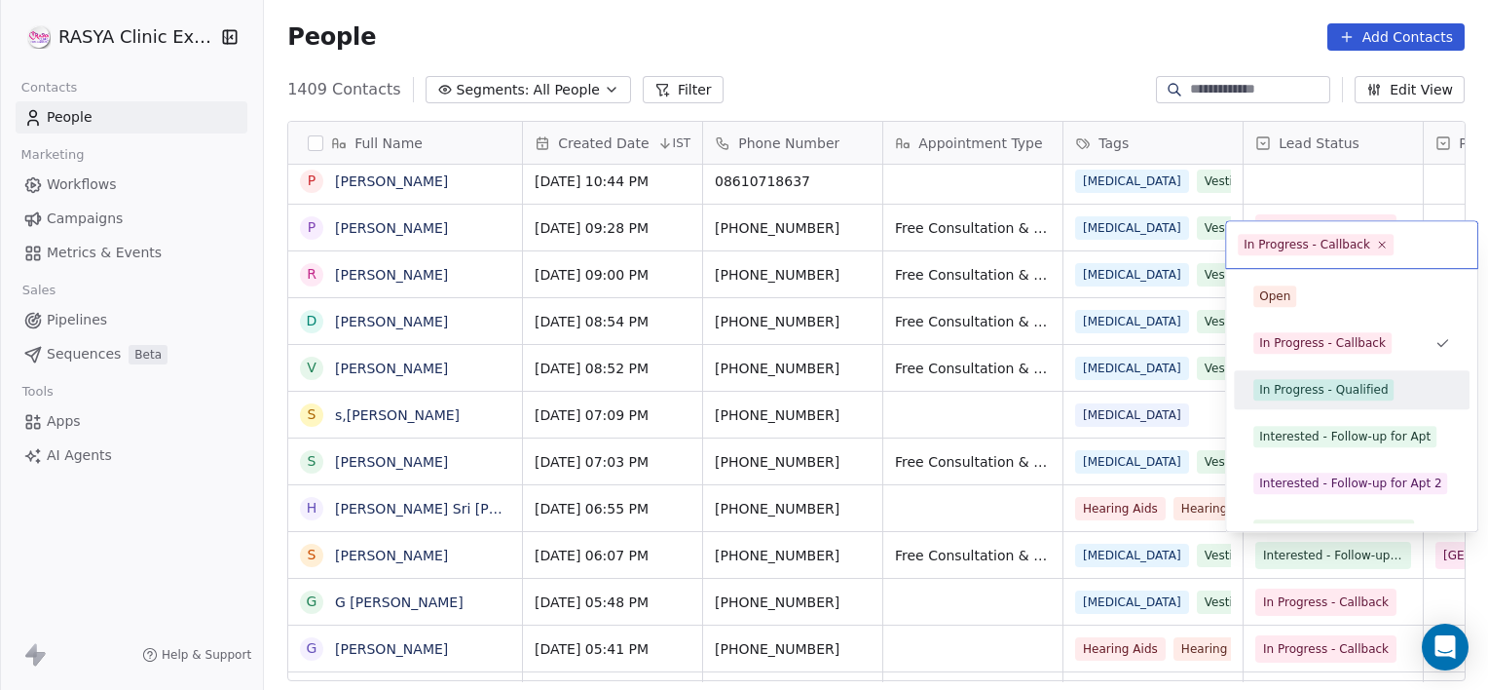
click at [1337, 394] on div "In Progress - Qualified" at bounding box center [1323, 390] width 129 height 18
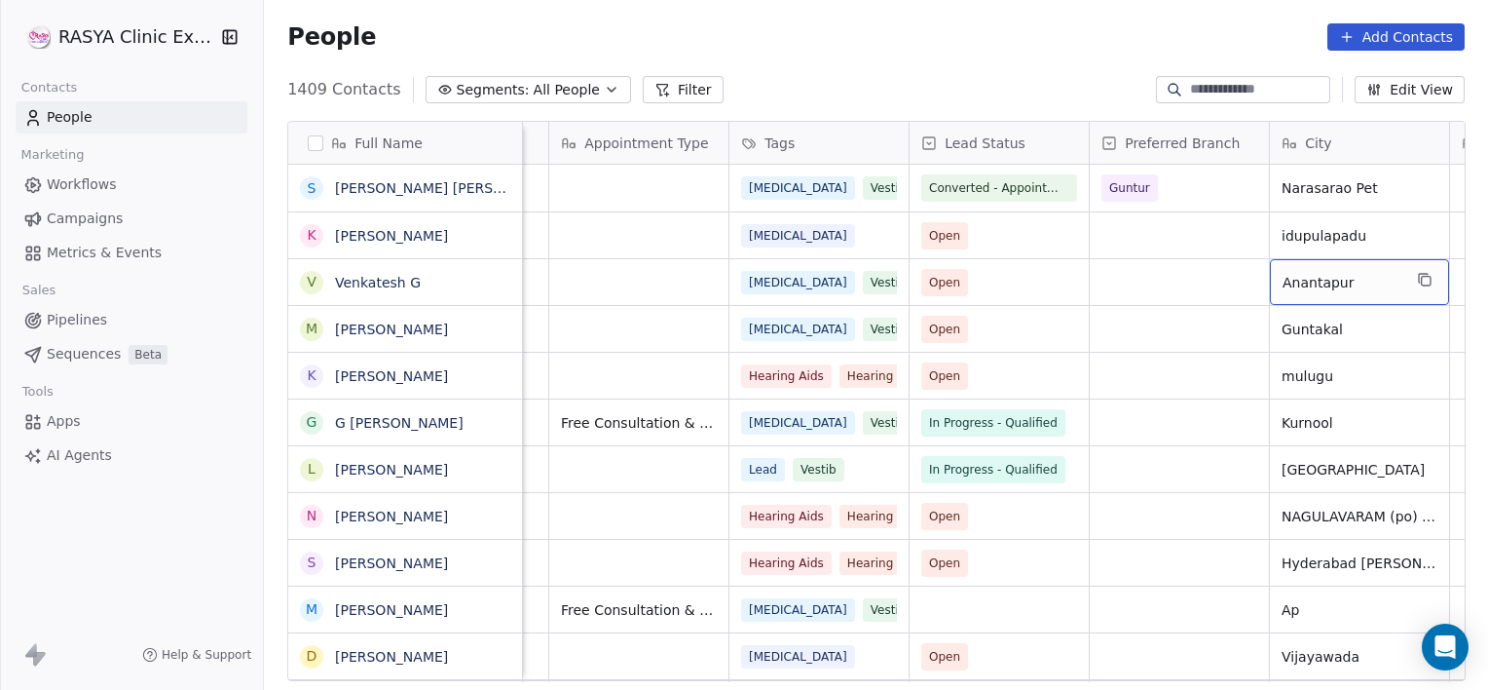
scroll to position [0, 514]
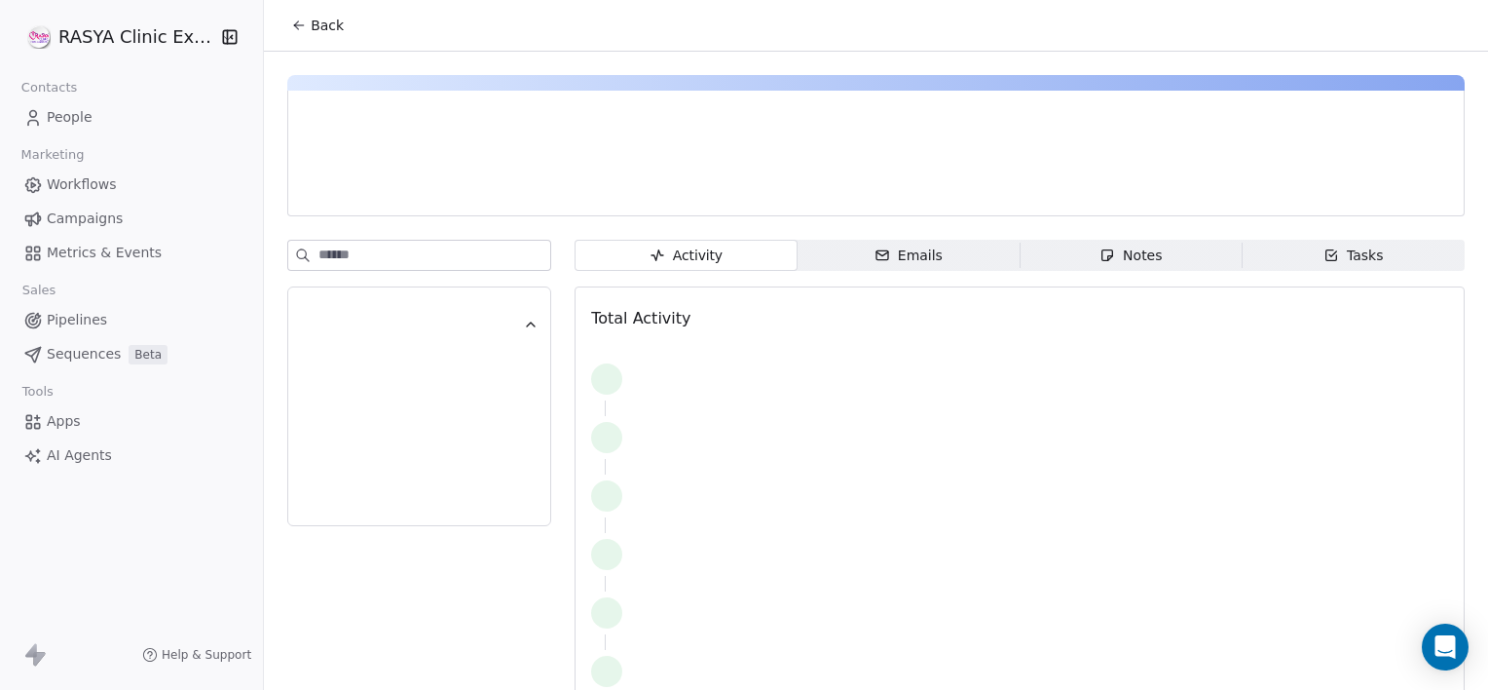
click at [339, 37] on button "Back" at bounding box center [318, 25] width 76 height 35
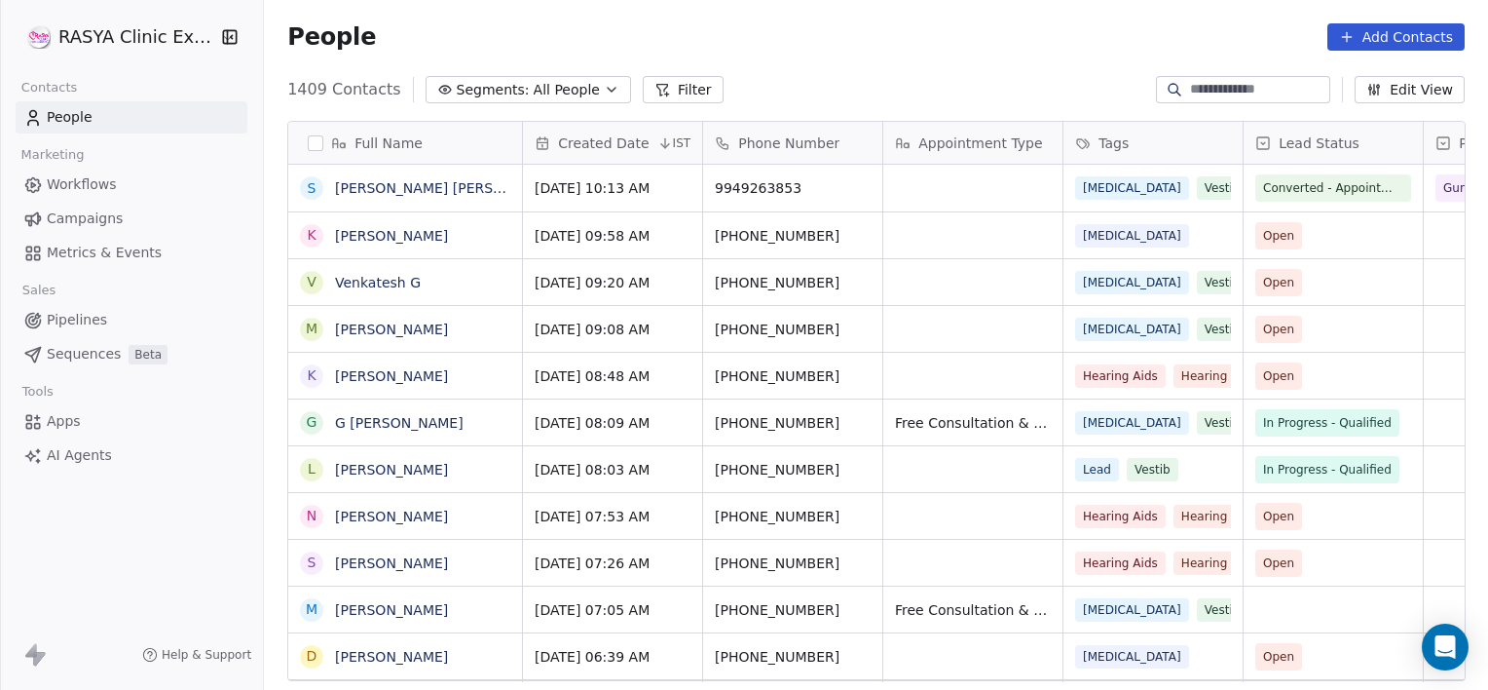
scroll to position [592, 1210]
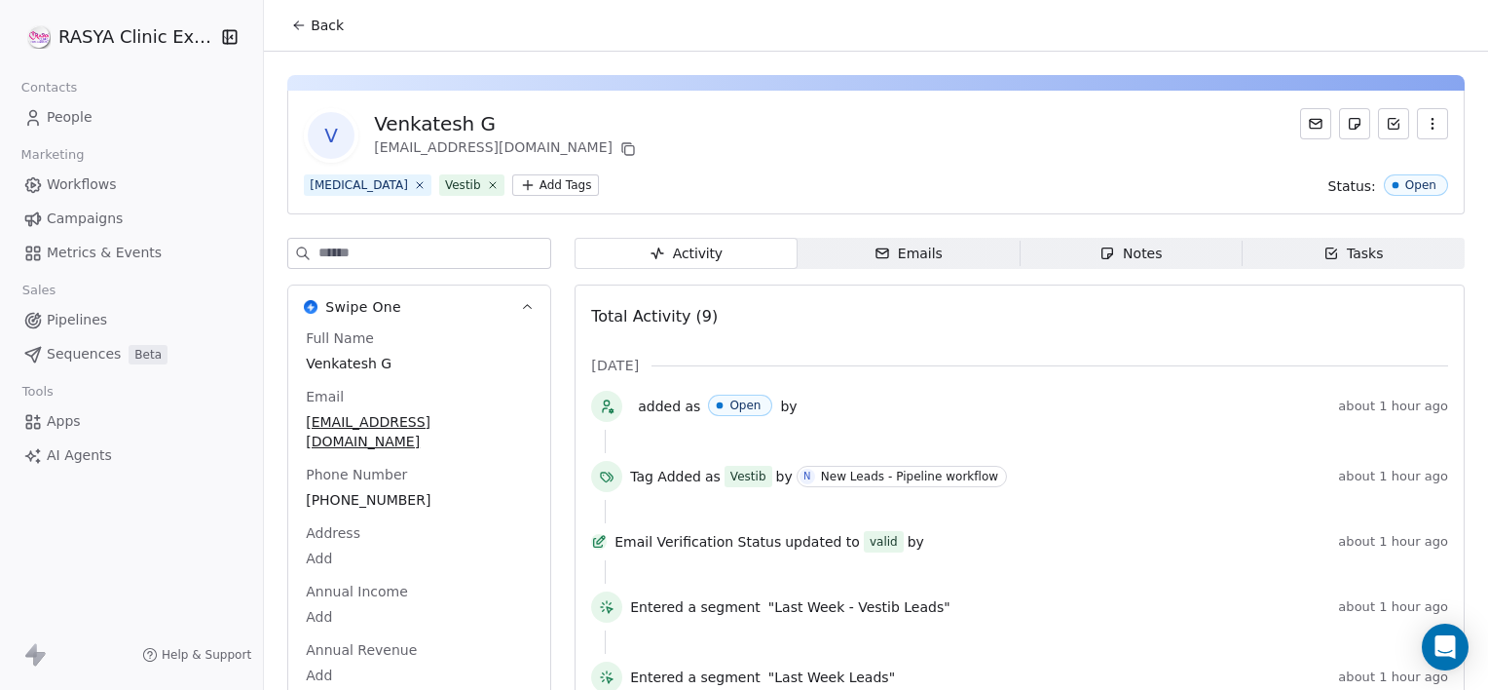
scroll to position [19, 0]
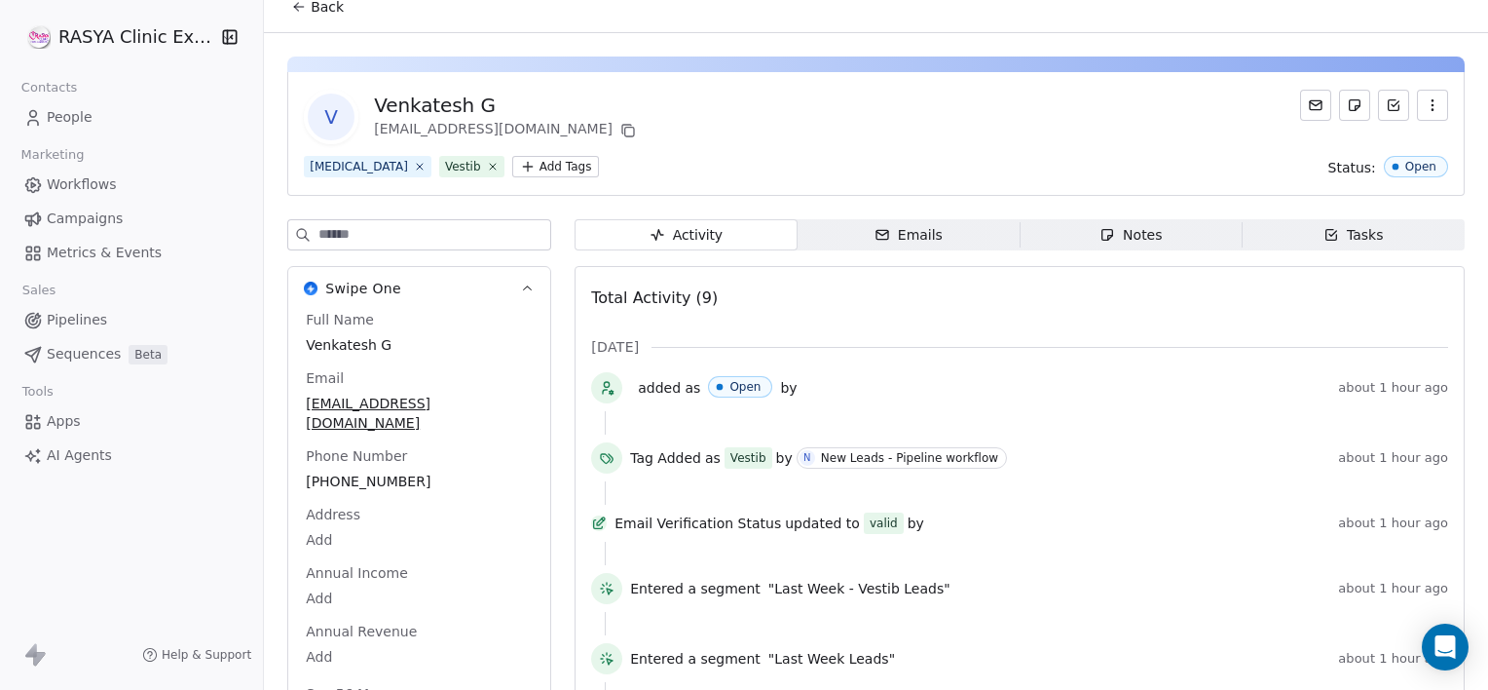
click at [382, 366] on div "Full Name Venkatesh G Email [EMAIL_ADDRESS][DOMAIN_NAME] Phone Number [PHONE_NU…" at bounding box center [419, 508] width 235 height 397
click at [414, 336] on span "Venkatesh G" at bounding box center [419, 345] width 225 height 19
type textarea "**********"
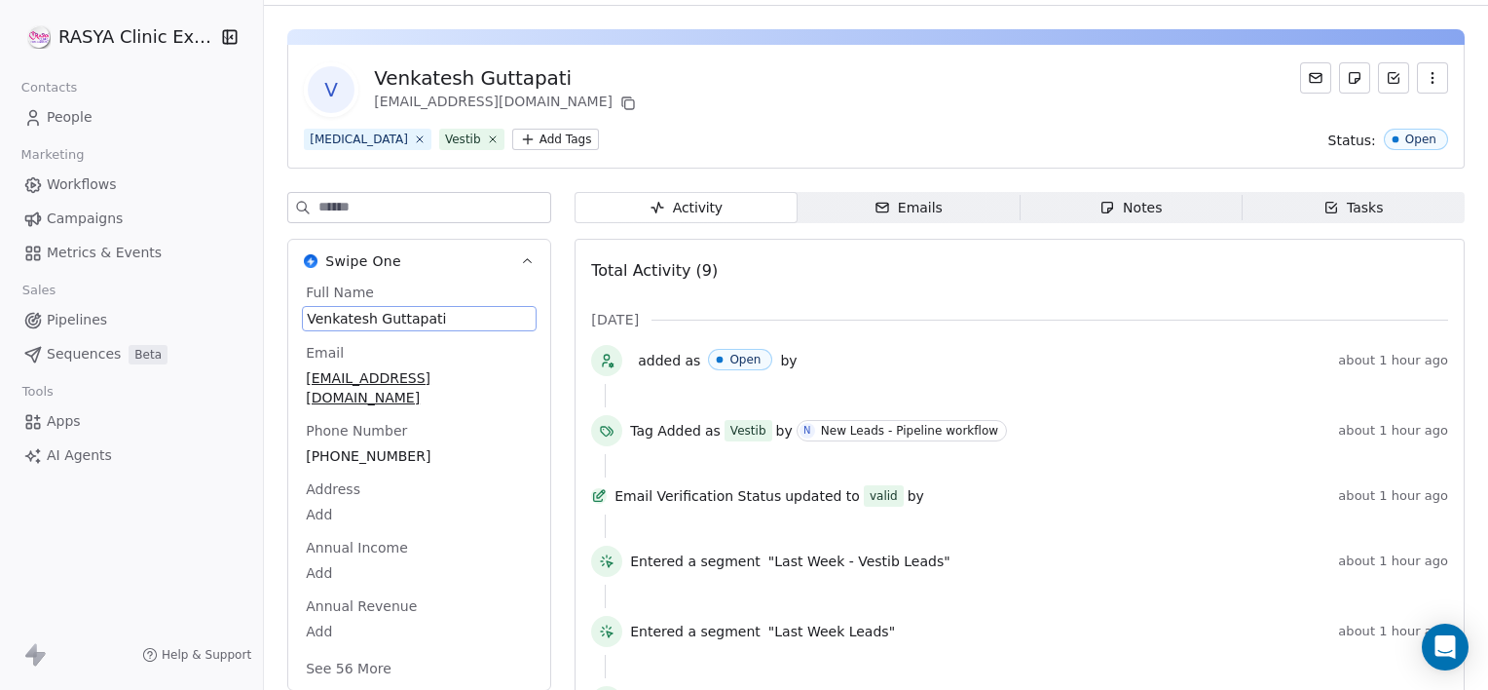
click at [826, 140] on div "[MEDICAL_DATA] Vestib Add Tags Status: Open" at bounding box center [876, 139] width 1145 height 21
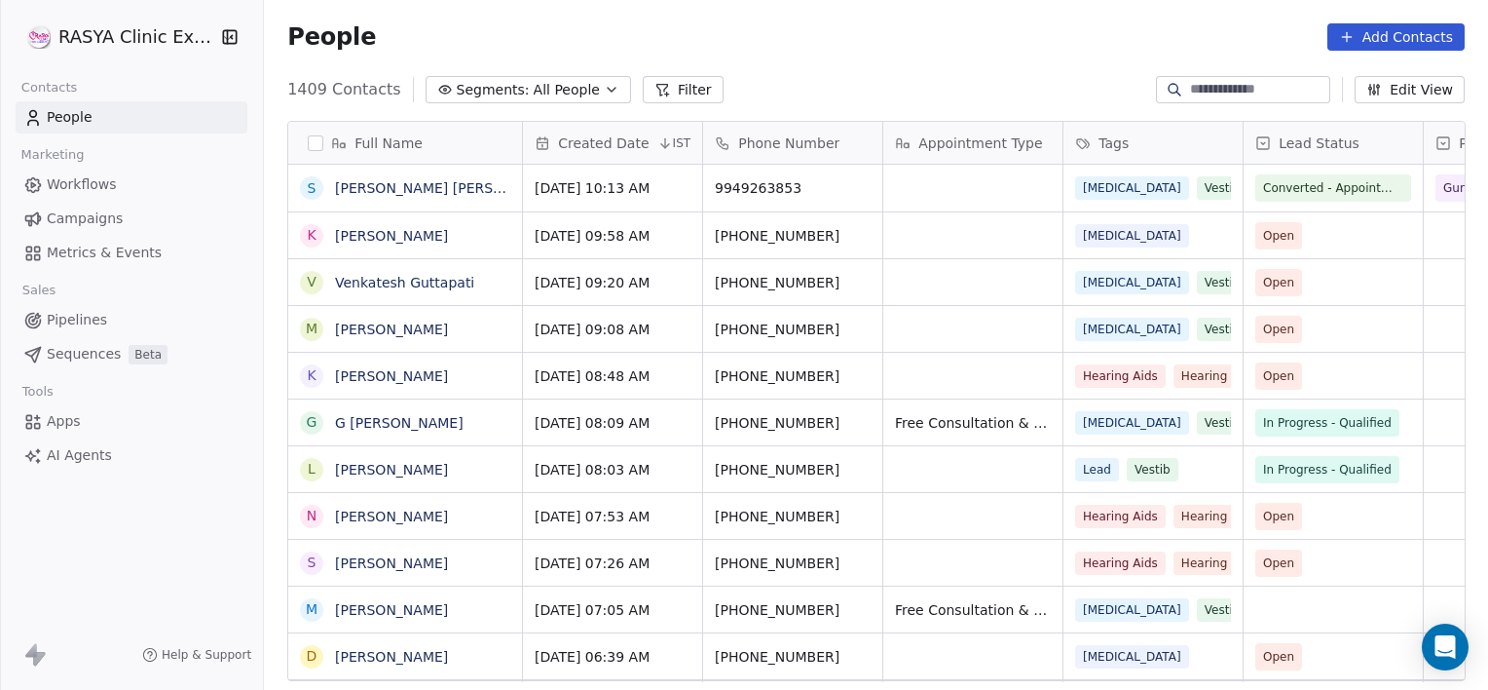
scroll to position [592, 1210]
click at [505, 281] on icon "grid" at bounding box center [499, 280] width 16 height 16
click at [861, 277] on icon "grid" at bounding box center [865, 281] width 9 height 9
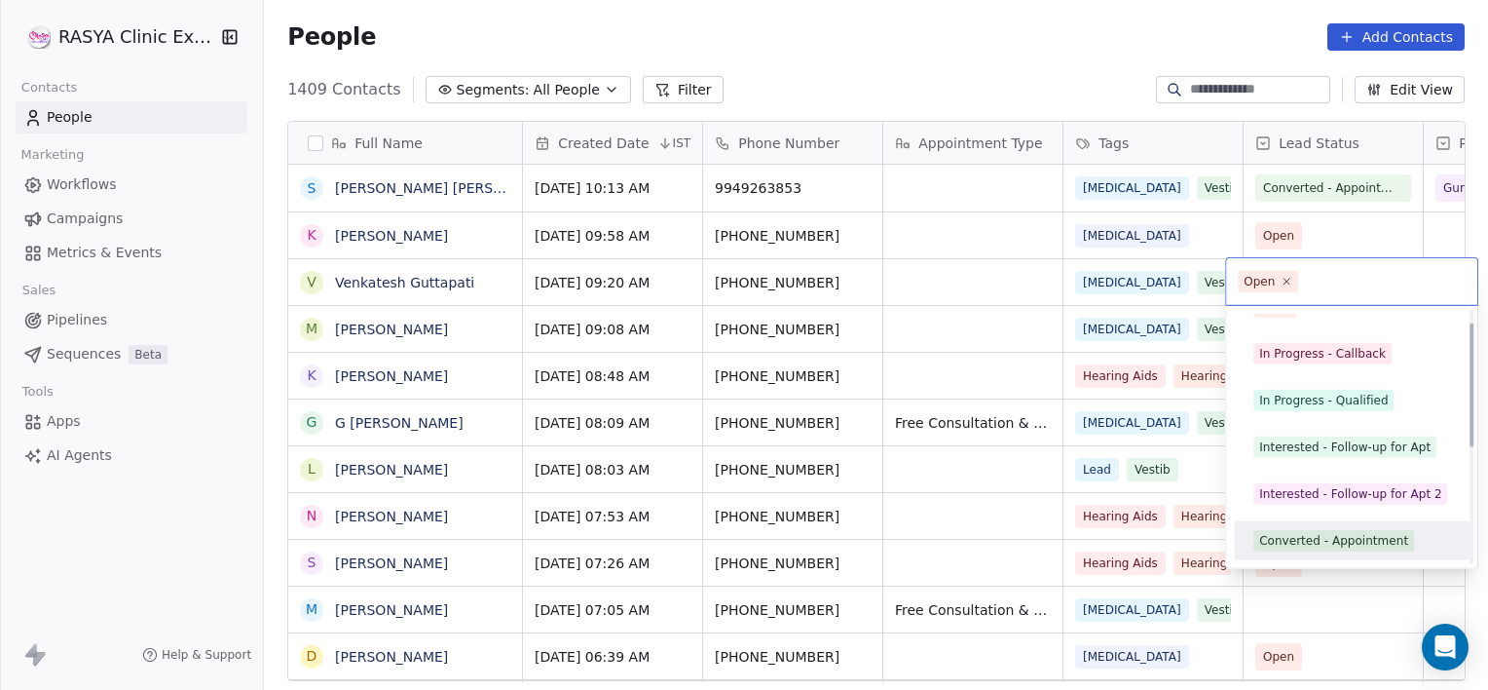
scroll to position [73, 0]
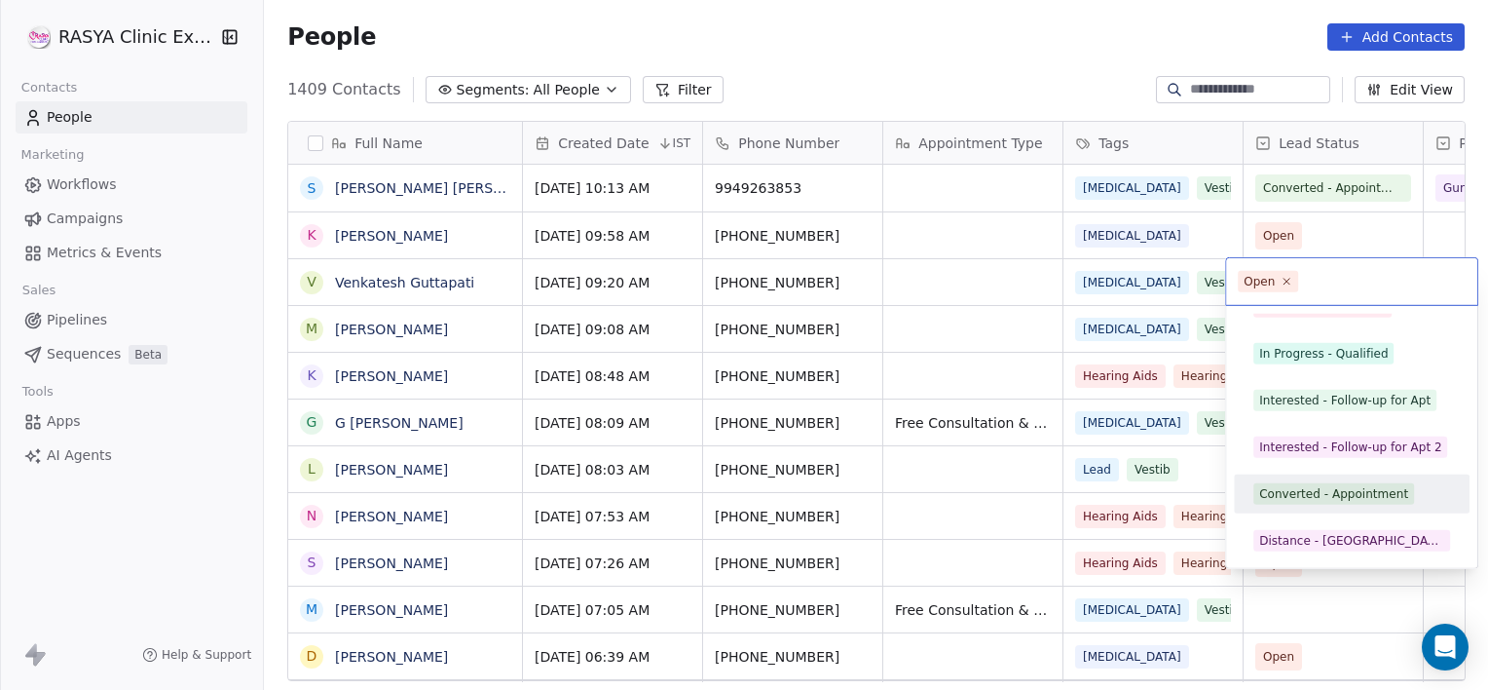
click at [1276, 489] on div "Converted - Appointment" at bounding box center [1333, 494] width 149 height 18
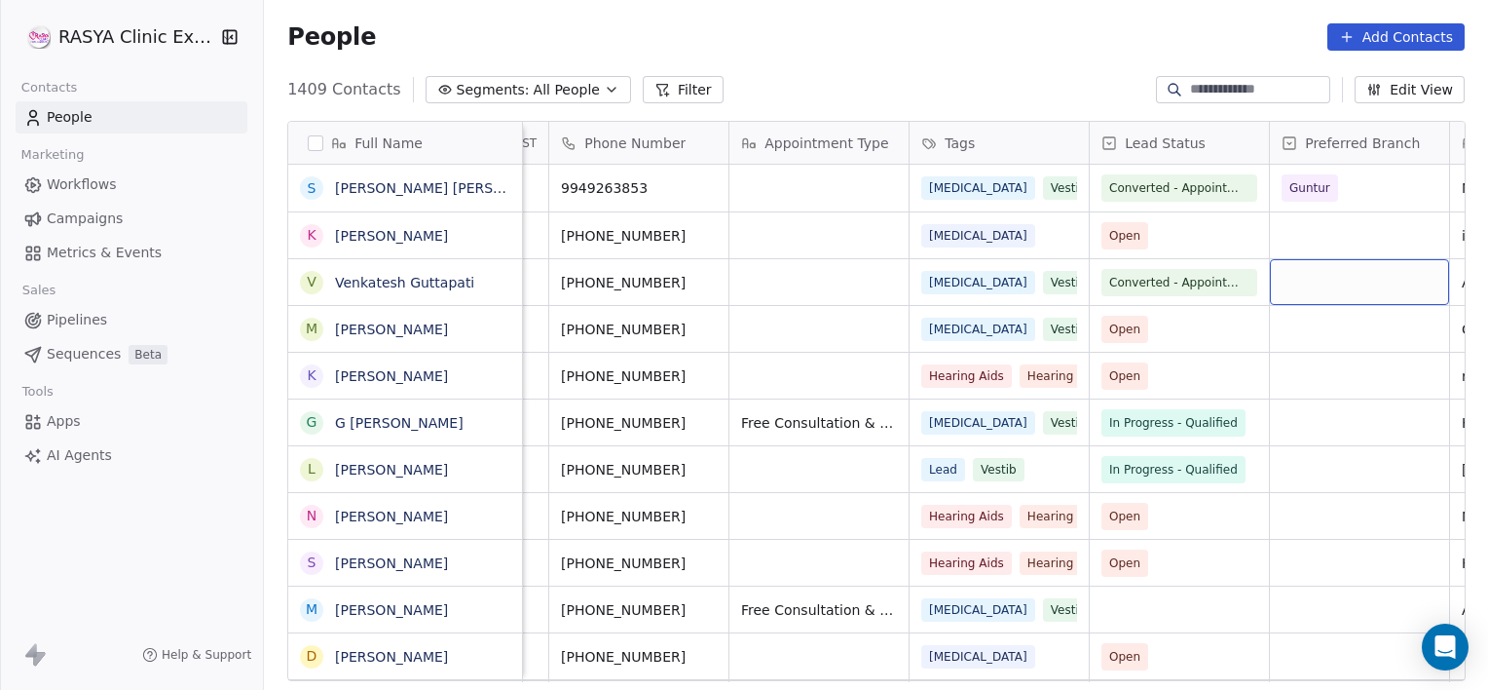
scroll to position [0, 334]
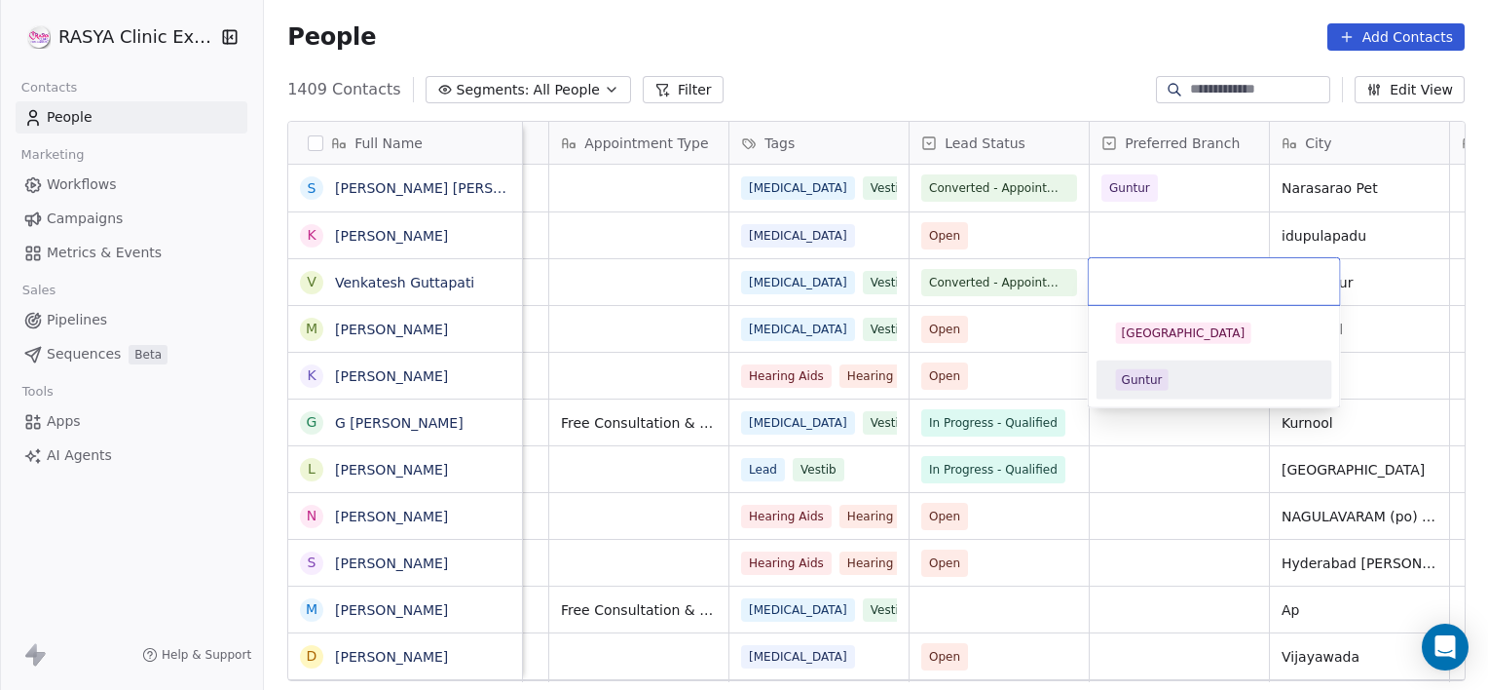
click at [1151, 371] on div "Guntur" at bounding box center [1142, 380] width 41 height 18
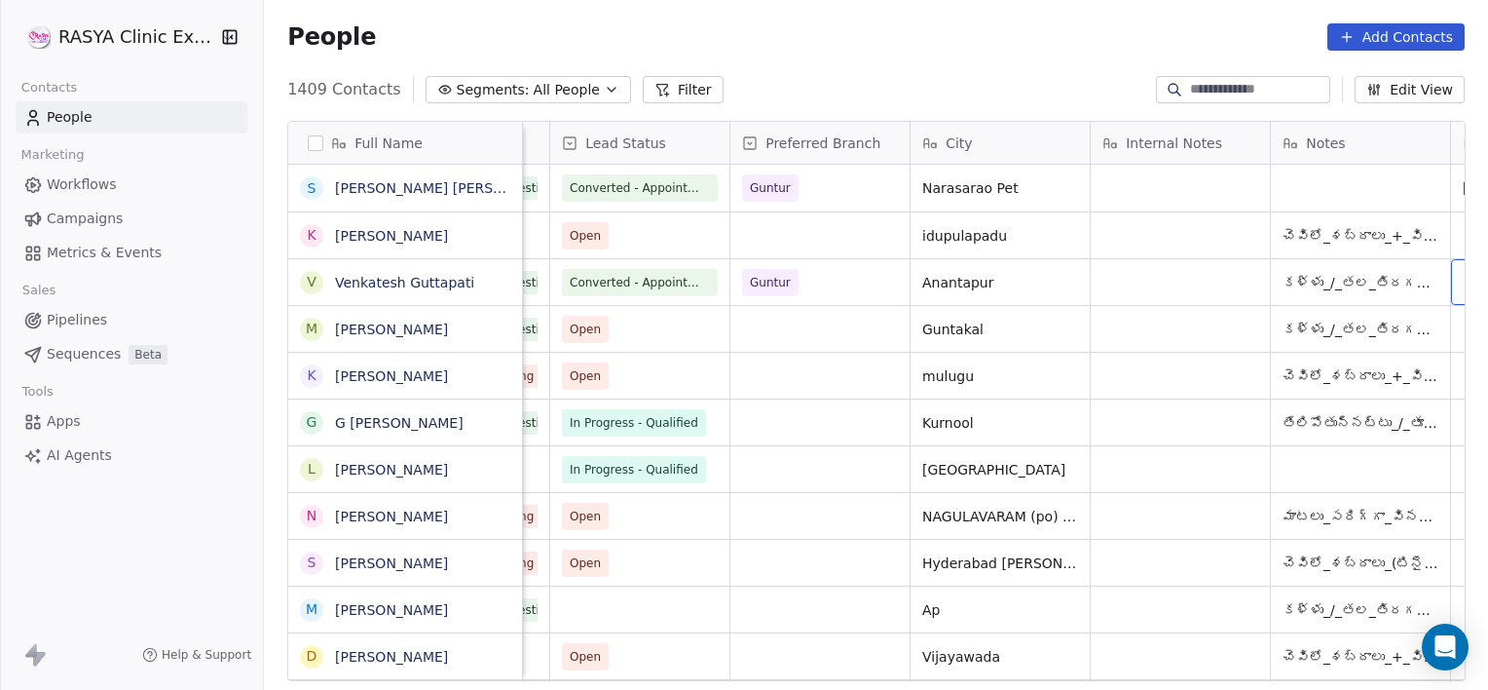
scroll to position [0, 875]
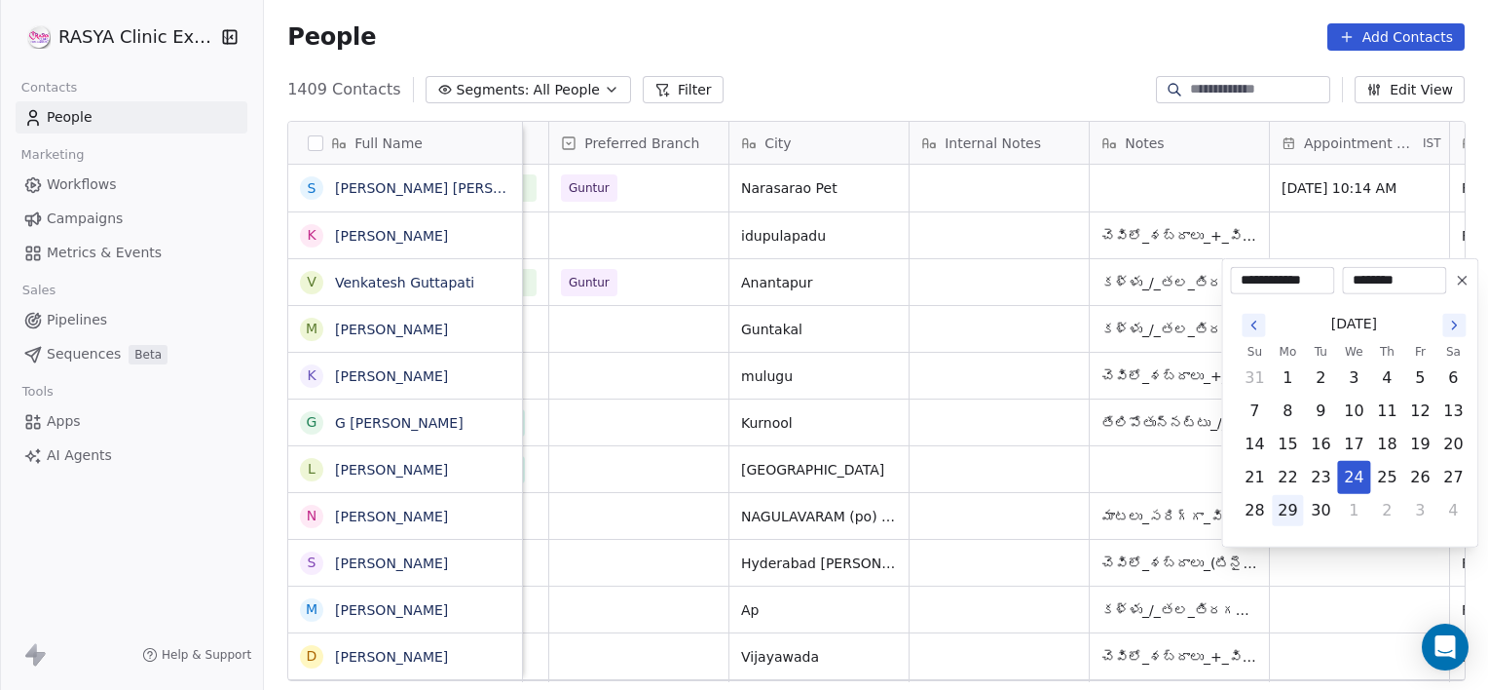
click at [1272, 507] on button "29" at bounding box center [1287, 510] width 31 height 31
type input "**********"
click at [1167, 456] on html "[PERSON_NAME] Clinic External Contacts People Marketing Workflows Campaigns Met…" at bounding box center [744, 345] width 1488 height 690
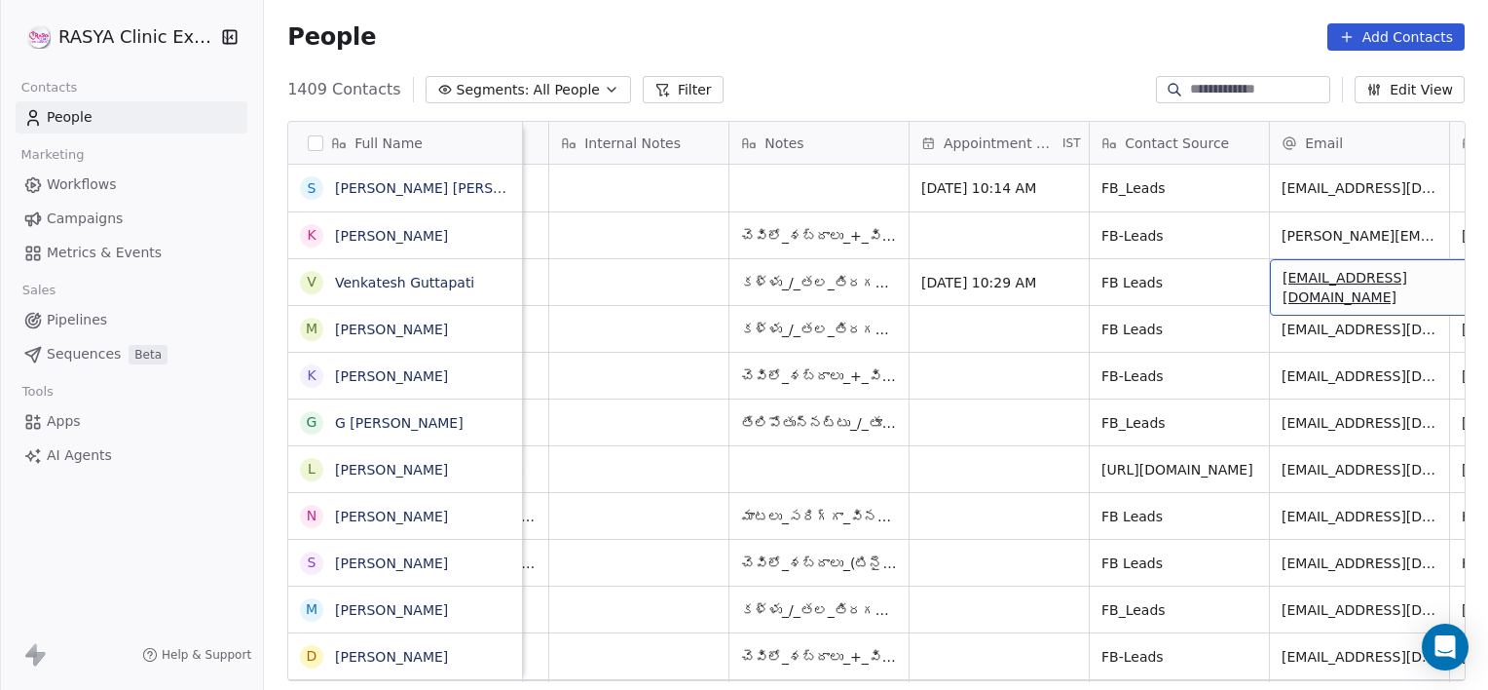
scroll to position [0, 1414]
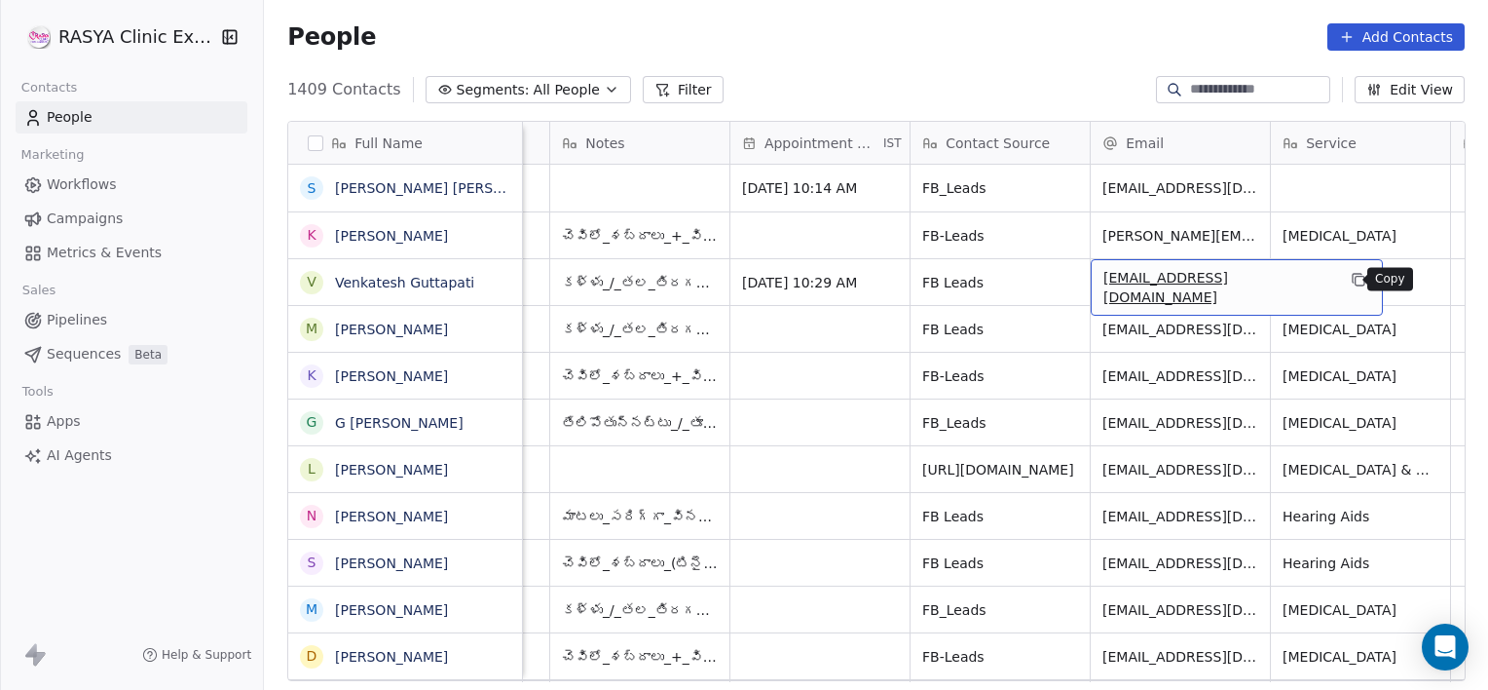
click at [1347, 277] on button "grid" at bounding box center [1358, 279] width 23 height 23
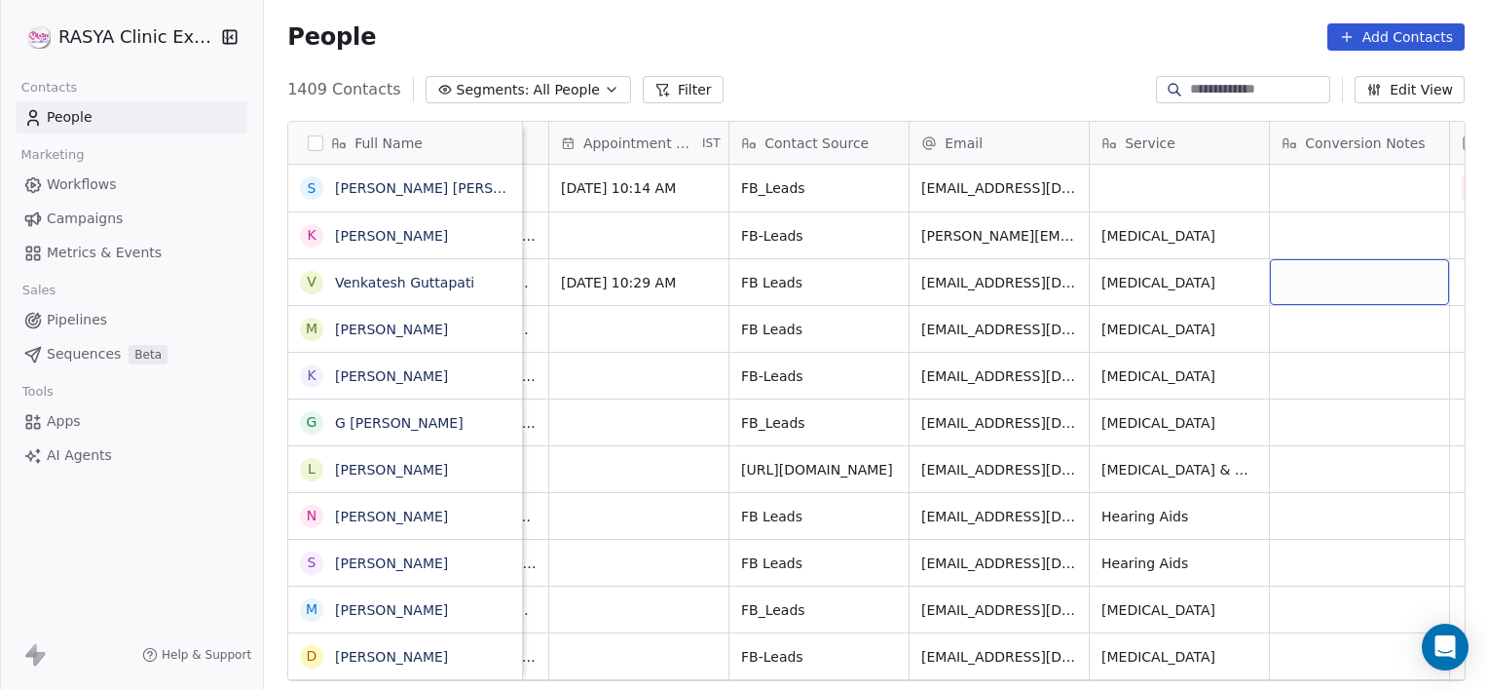
scroll to position [0, 1776]
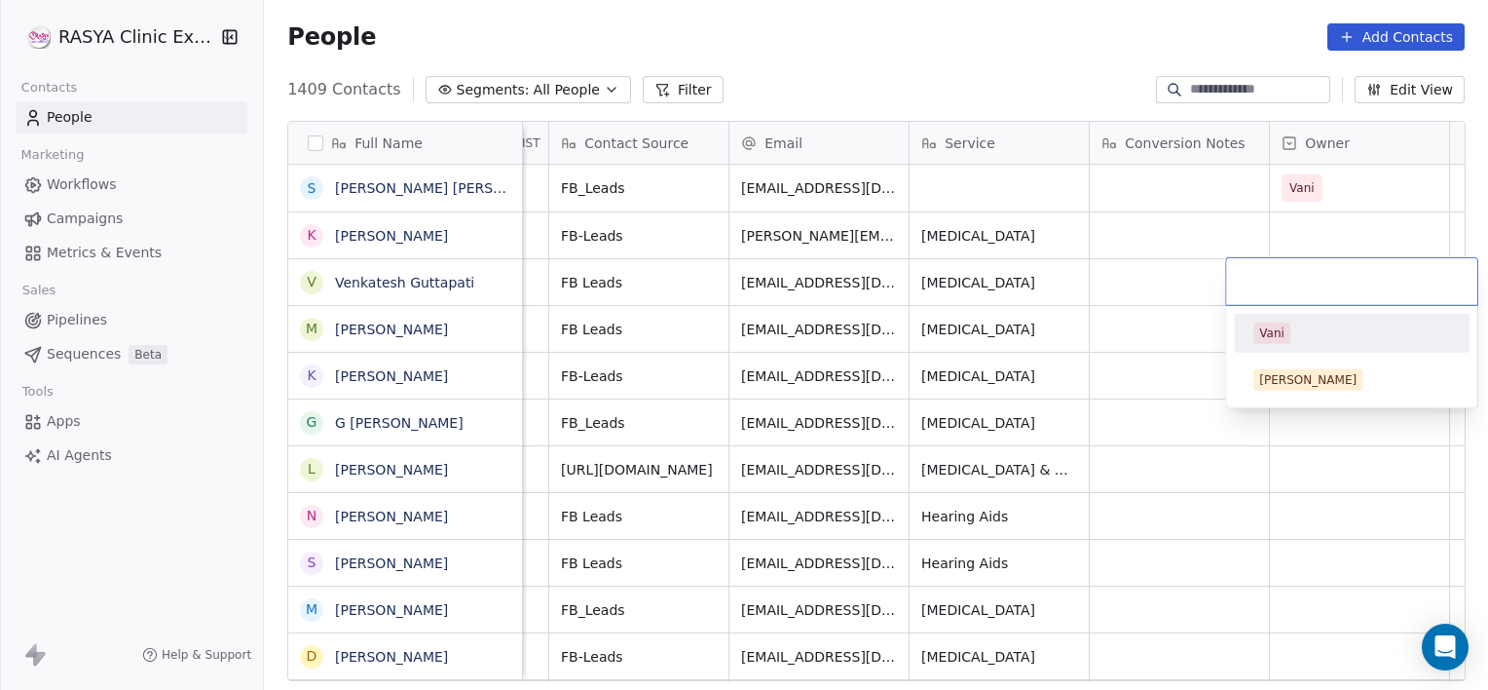
click at [1290, 331] on div "Vani" at bounding box center [1352, 332] width 197 height 21
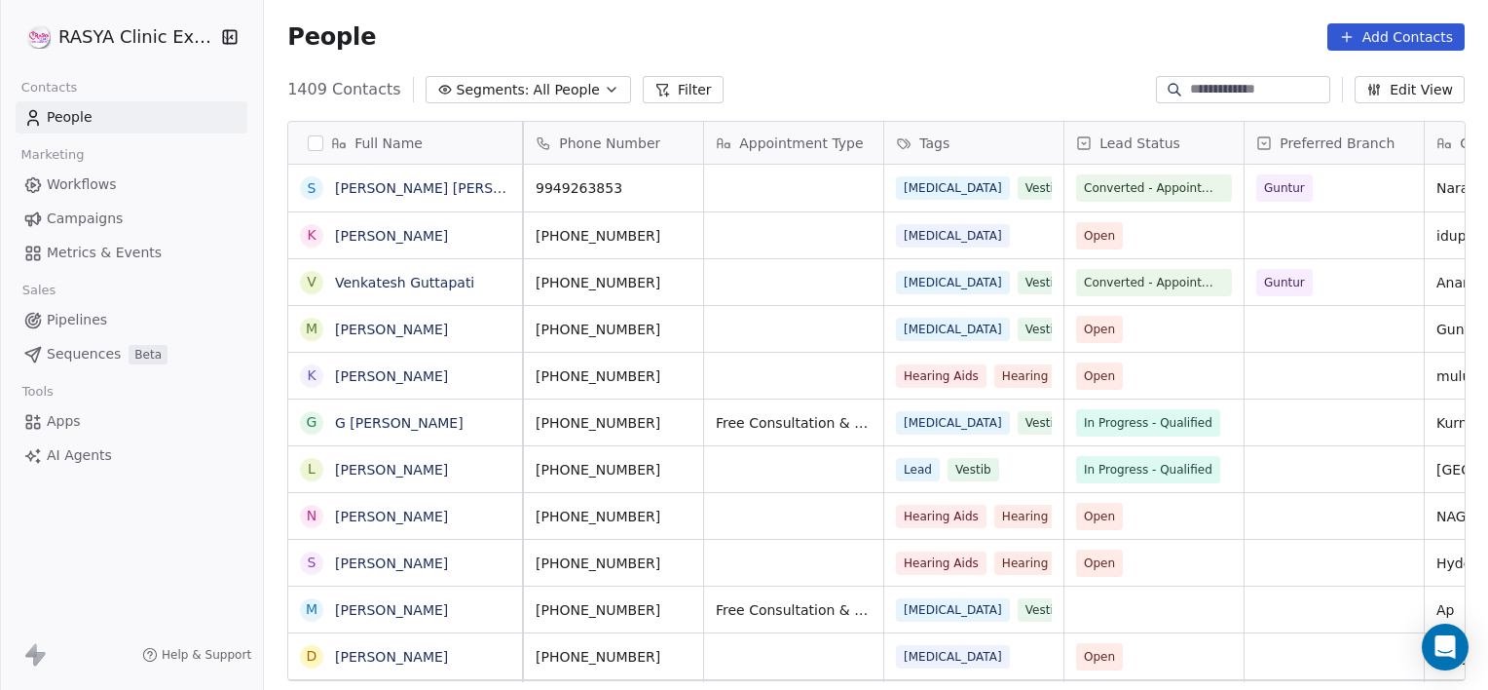
scroll to position [0, 0]
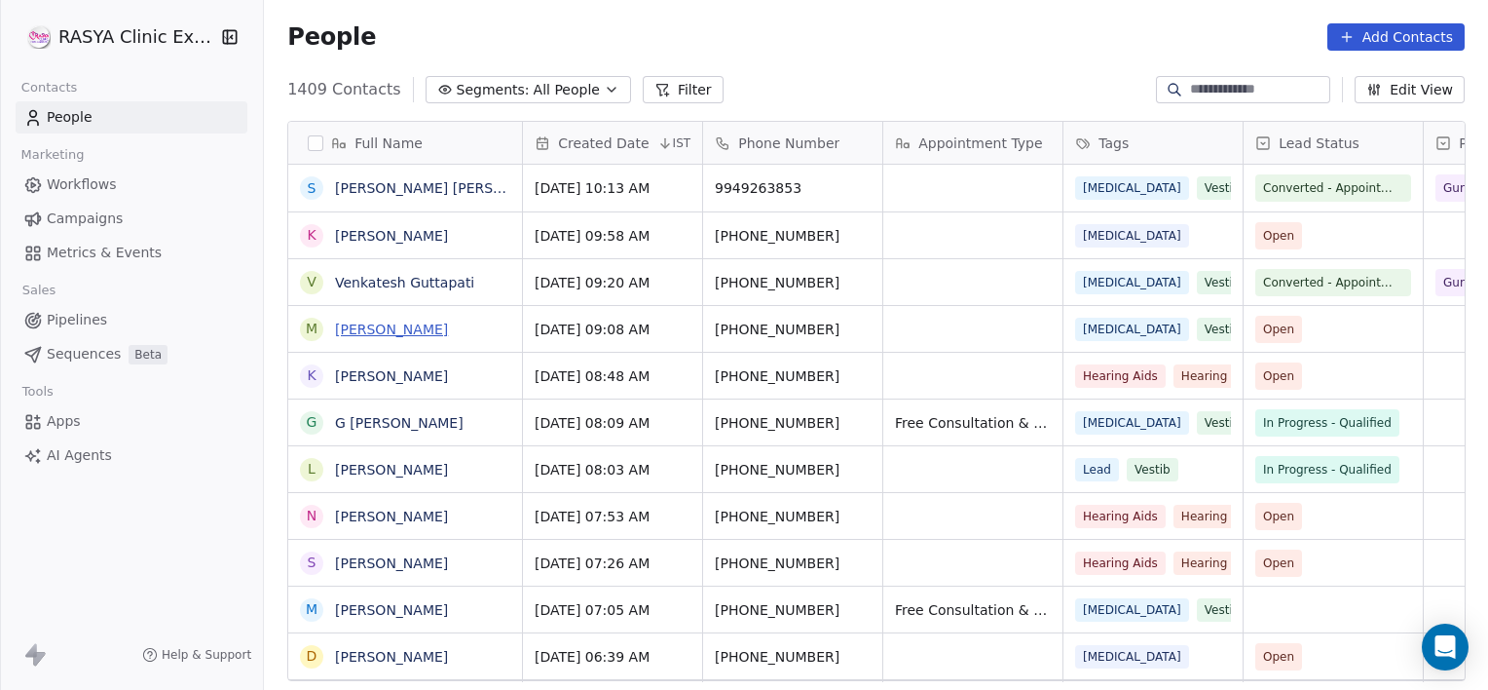
click at [351, 333] on link "[PERSON_NAME]" at bounding box center [391, 329] width 113 height 16
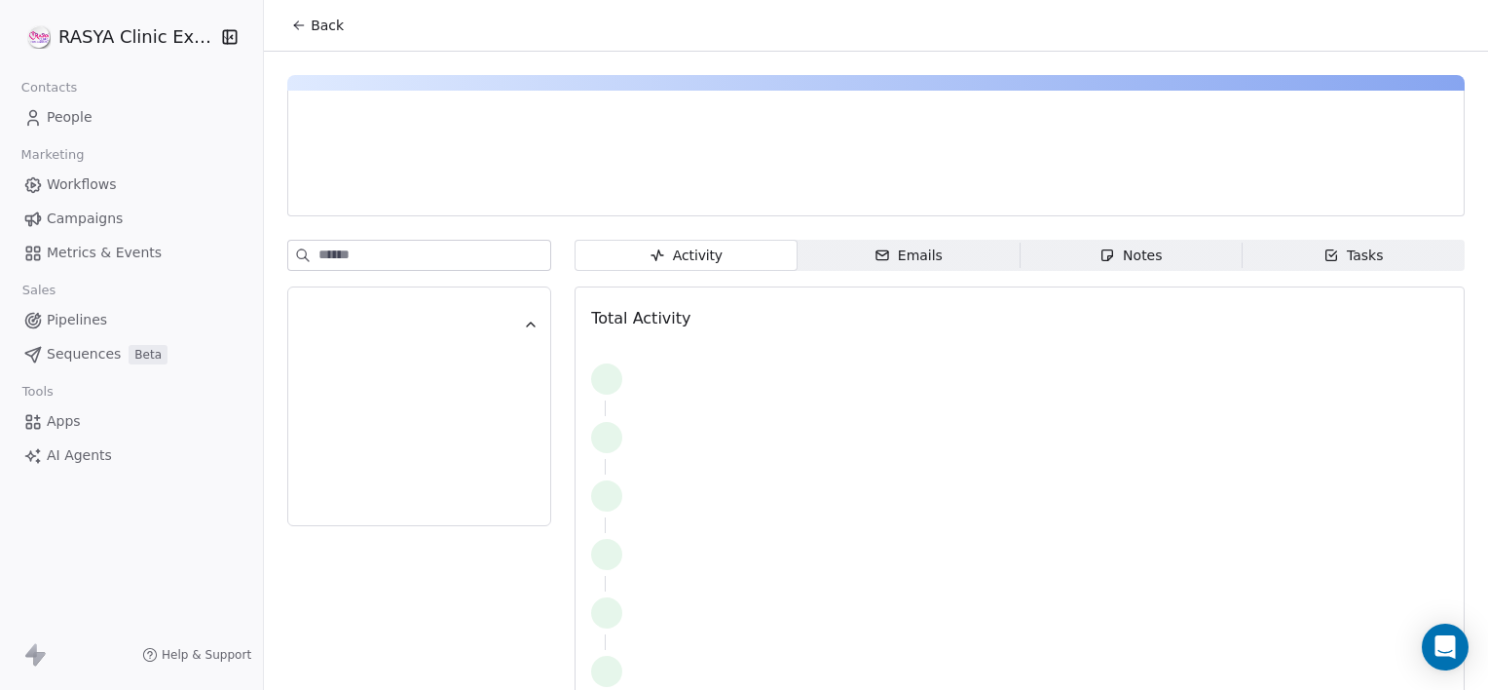
click at [1063, 265] on span "Notes Notes" at bounding box center [1131, 255] width 222 height 31
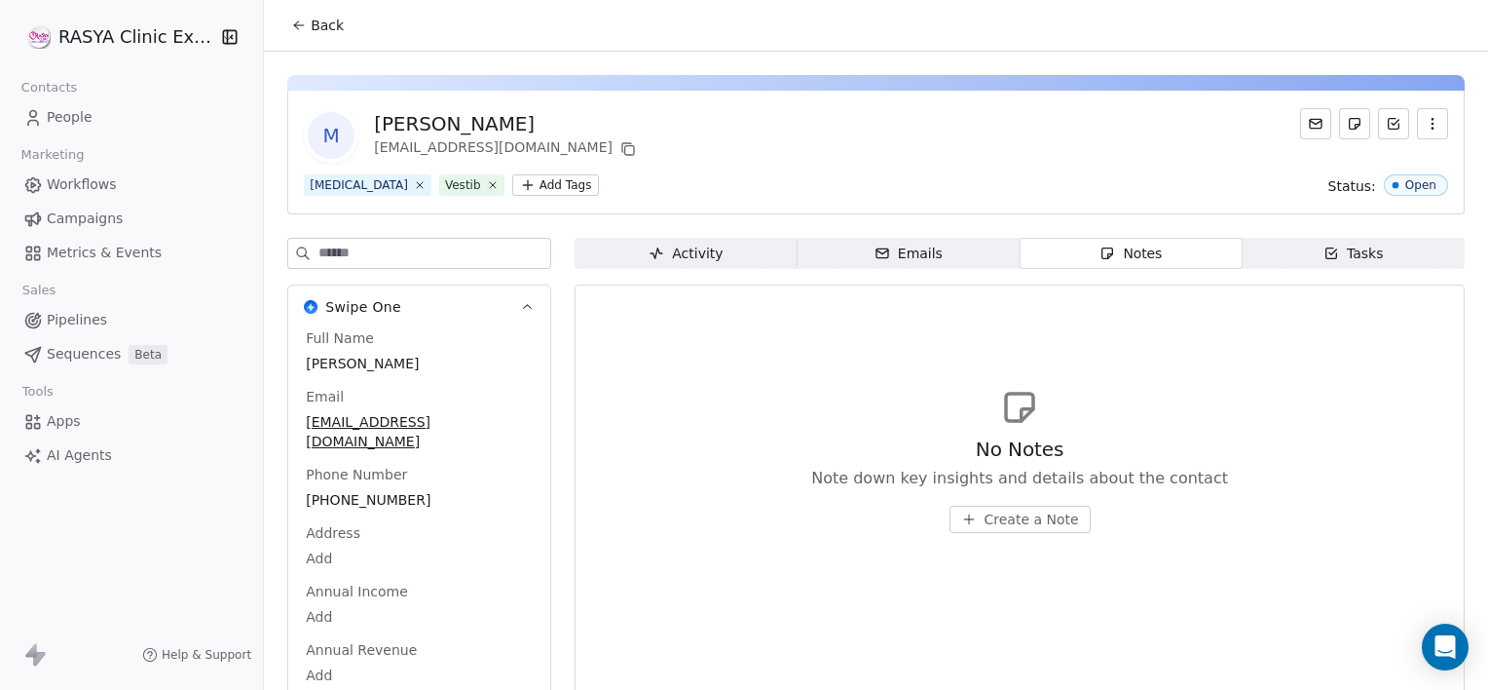
click at [1007, 510] on span "Create a Note" at bounding box center [1032, 518] width 94 height 19
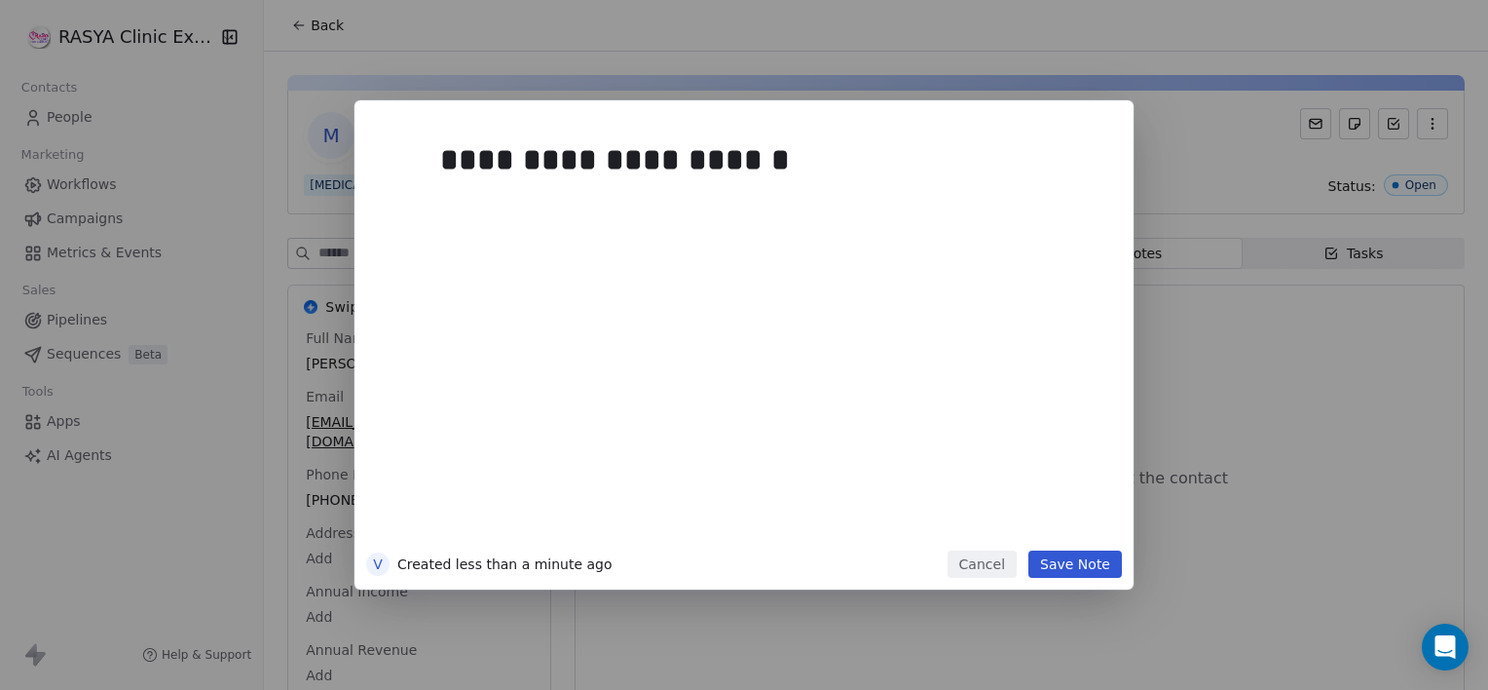
click at [1087, 569] on button "Save Note" at bounding box center [1076, 563] width 94 height 27
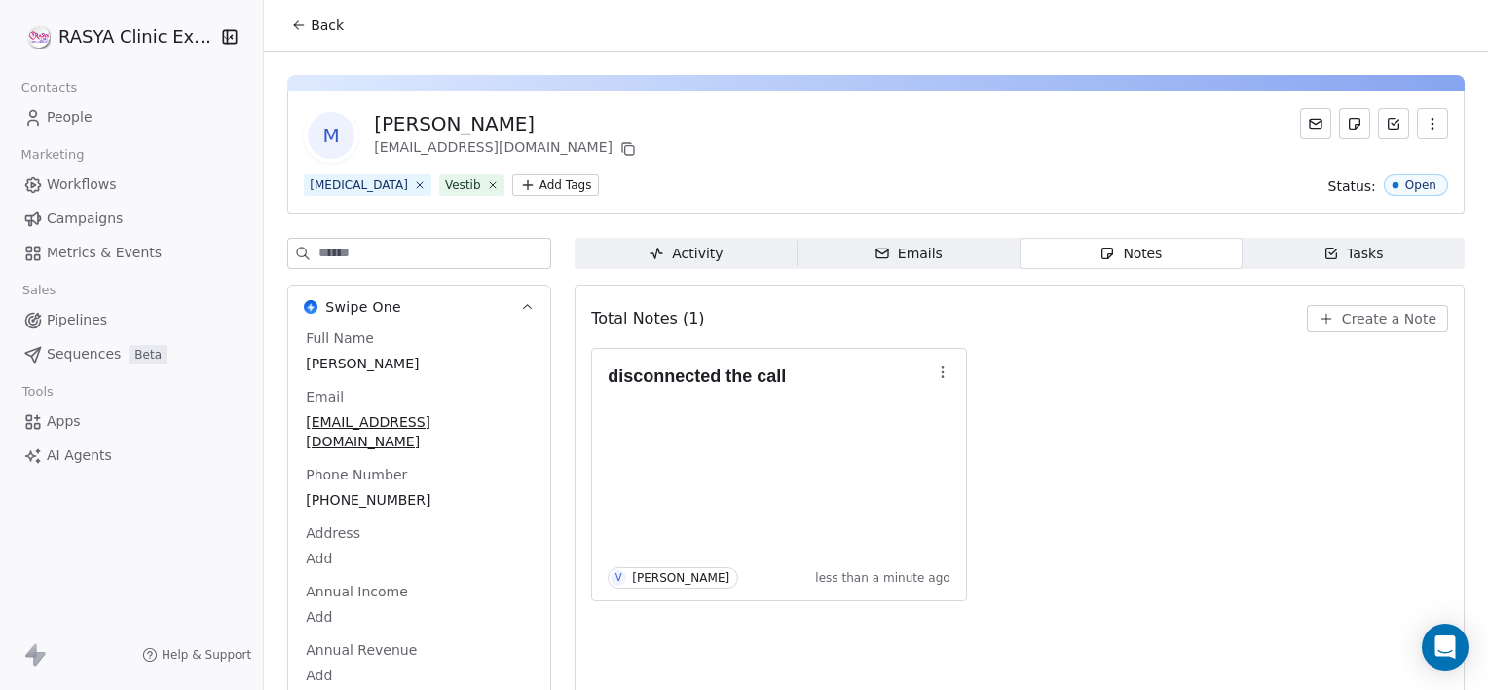
click at [319, 28] on span "Back" at bounding box center [327, 25] width 33 height 19
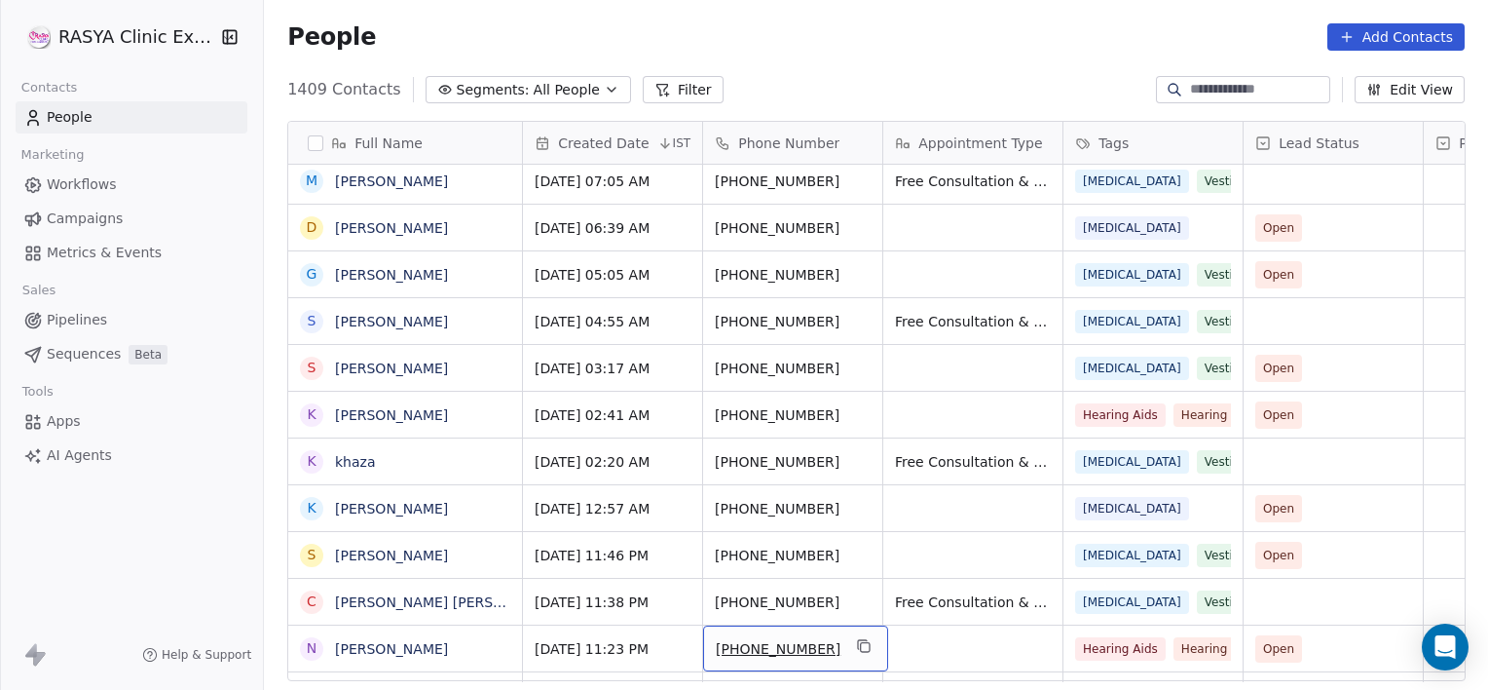
scroll to position [475, 0]
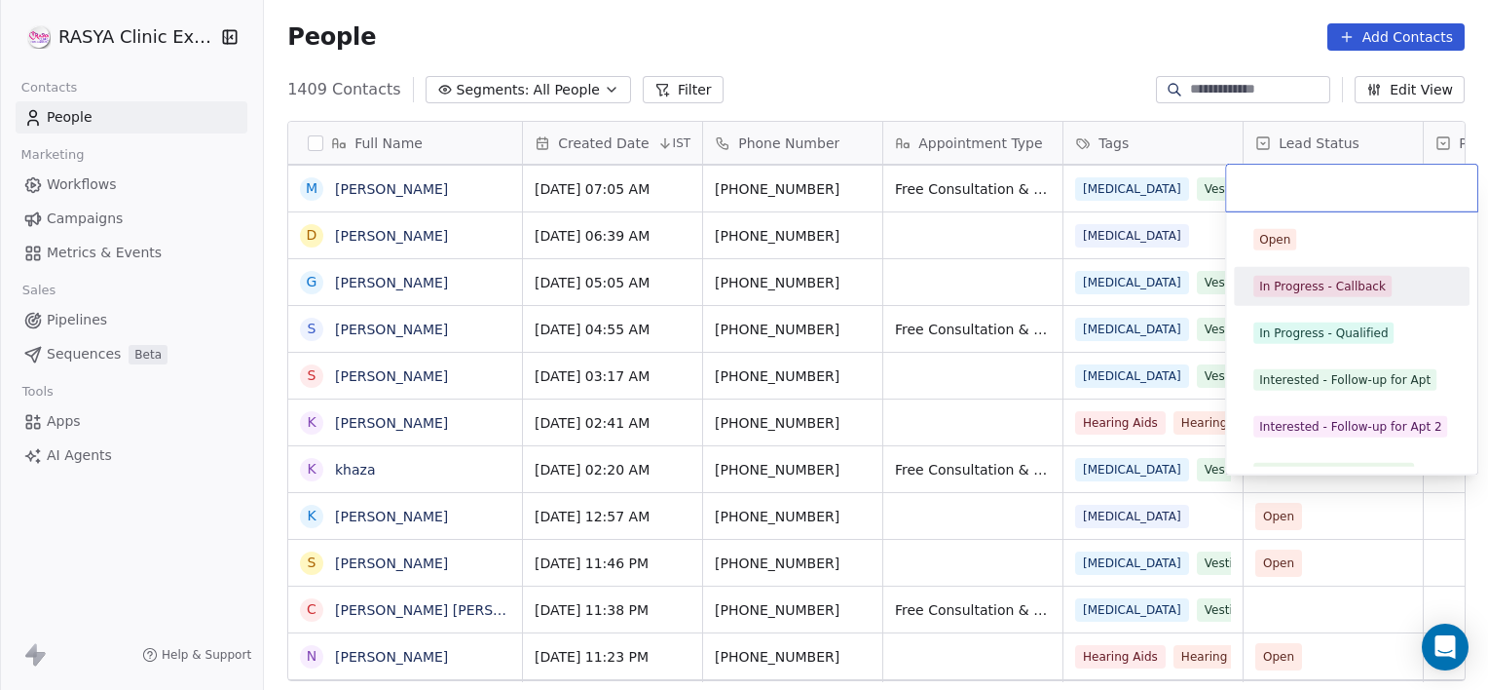
click at [1313, 300] on div "In Progress - Callback" at bounding box center [1352, 286] width 220 height 31
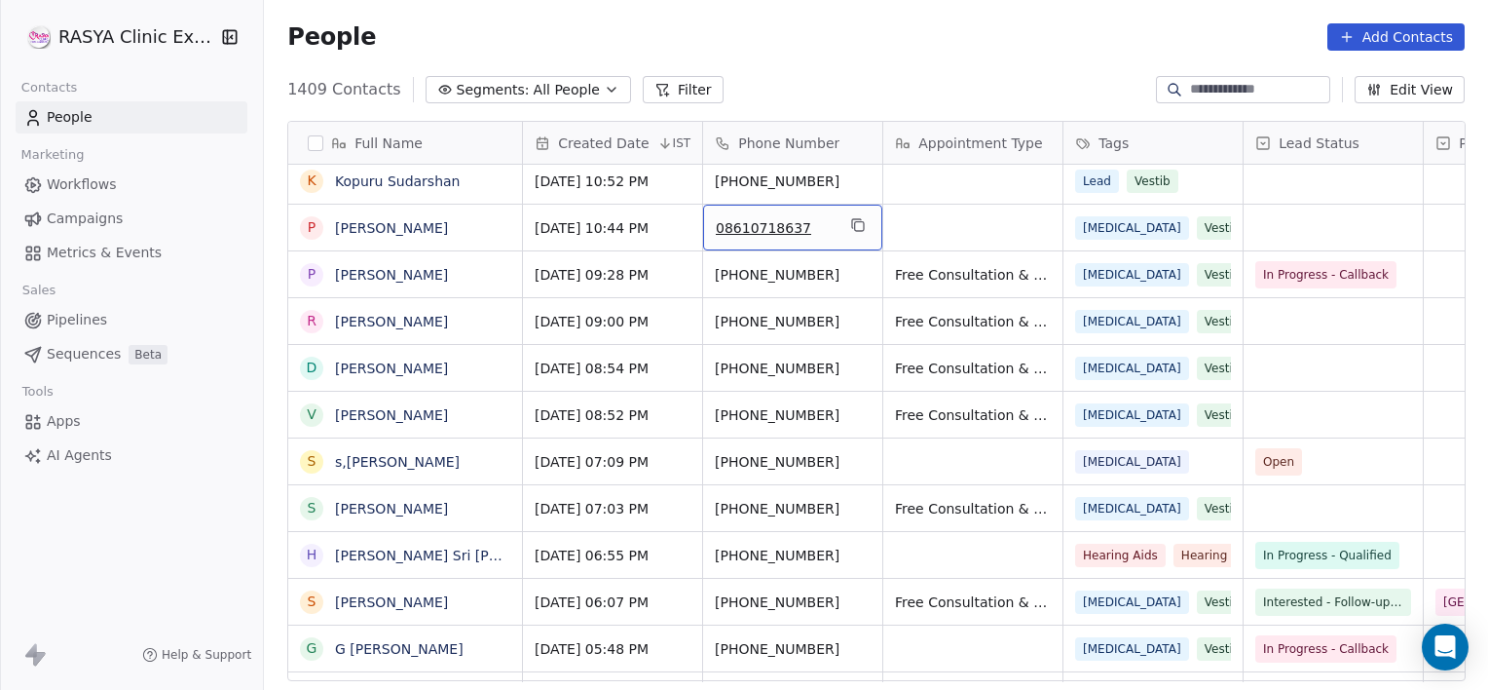
scroll to position [1029, 0]
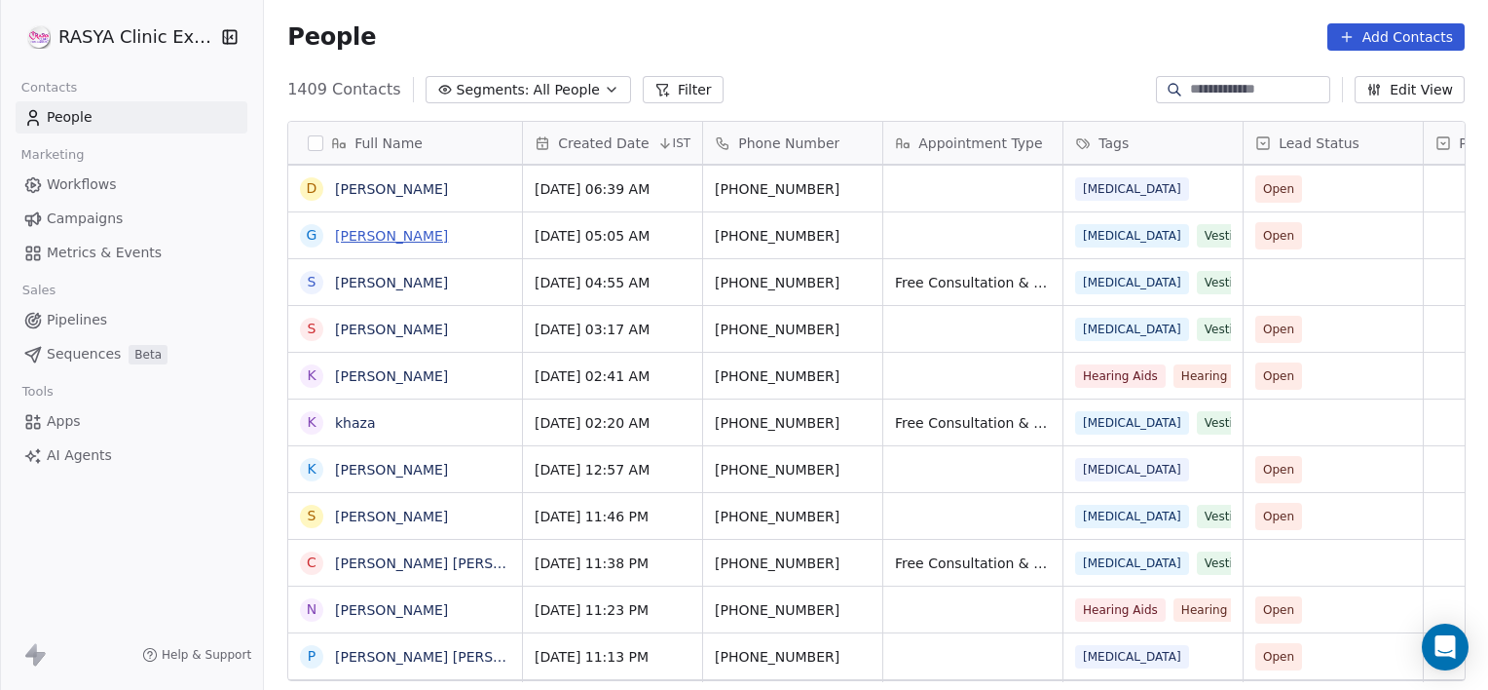
click at [414, 238] on link "[PERSON_NAME]" at bounding box center [391, 236] width 113 height 16
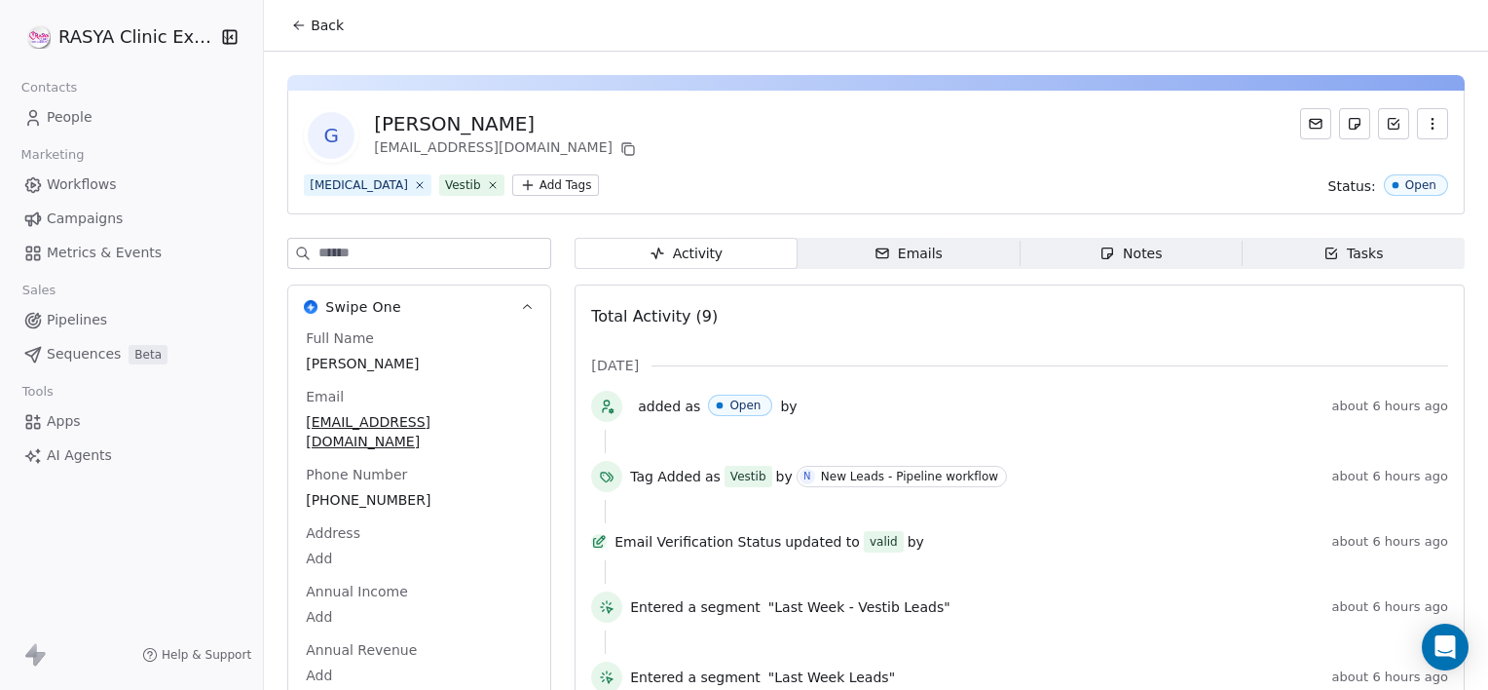
click at [1070, 248] on span "Notes Notes" at bounding box center [1131, 253] width 222 height 31
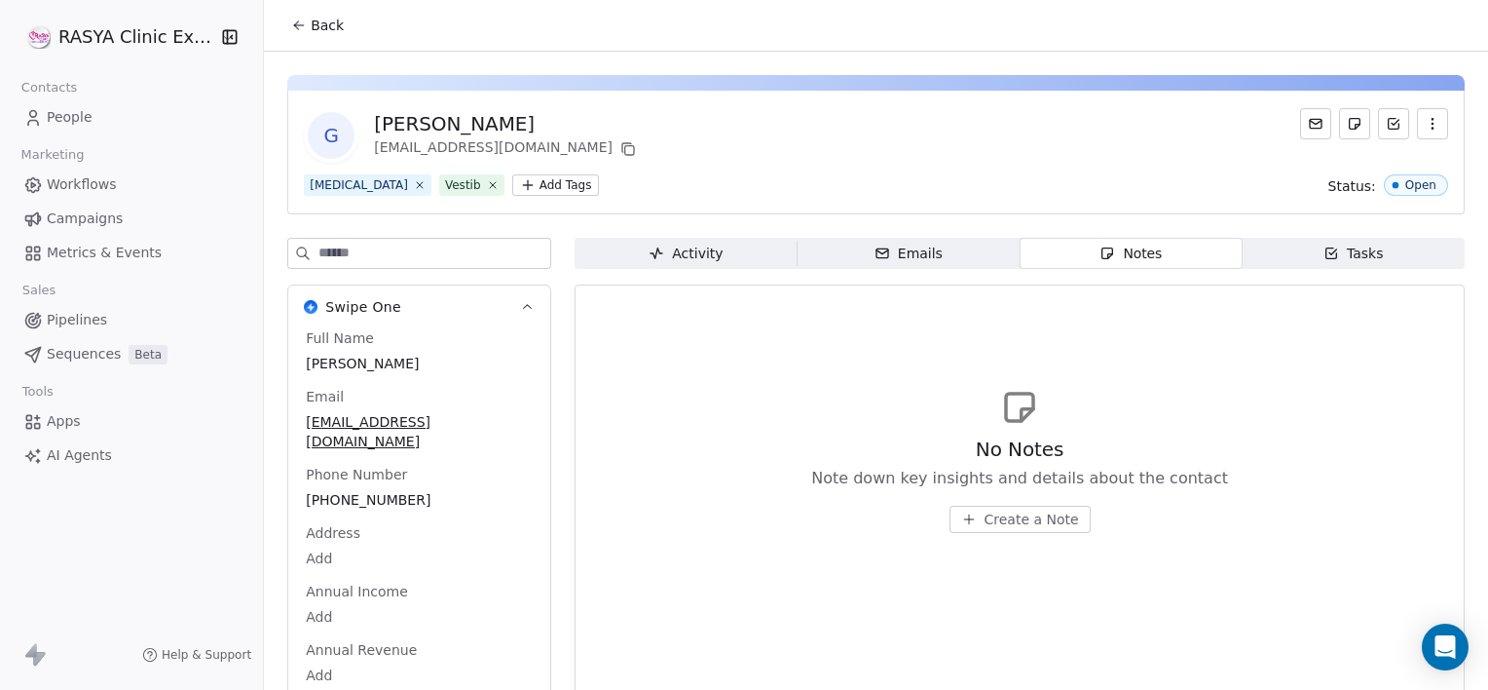
click at [1009, 519] on span "Create a Note" at bounding box center [1032, 518] width 94 height 19
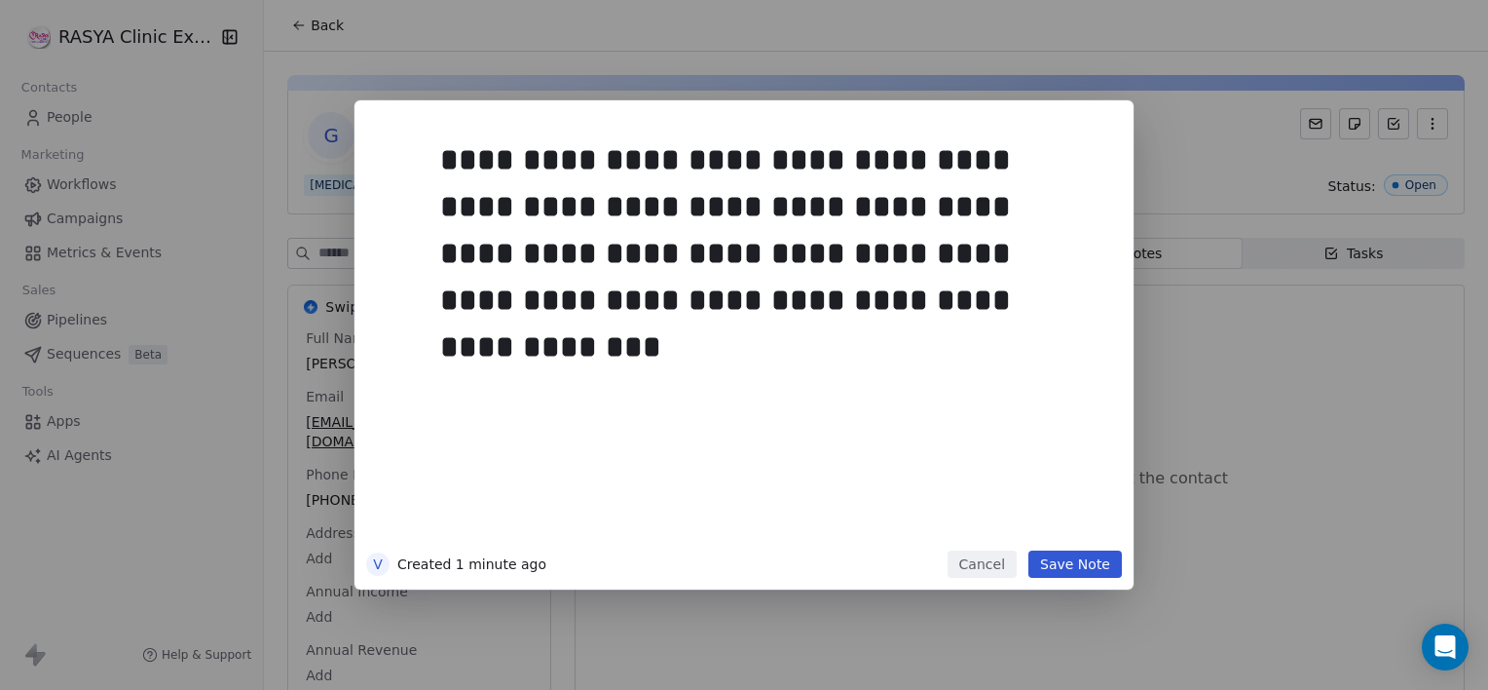
click at [1082, 561] on button "Save Note" at bounding box center [1076, 563] width 94 height 27
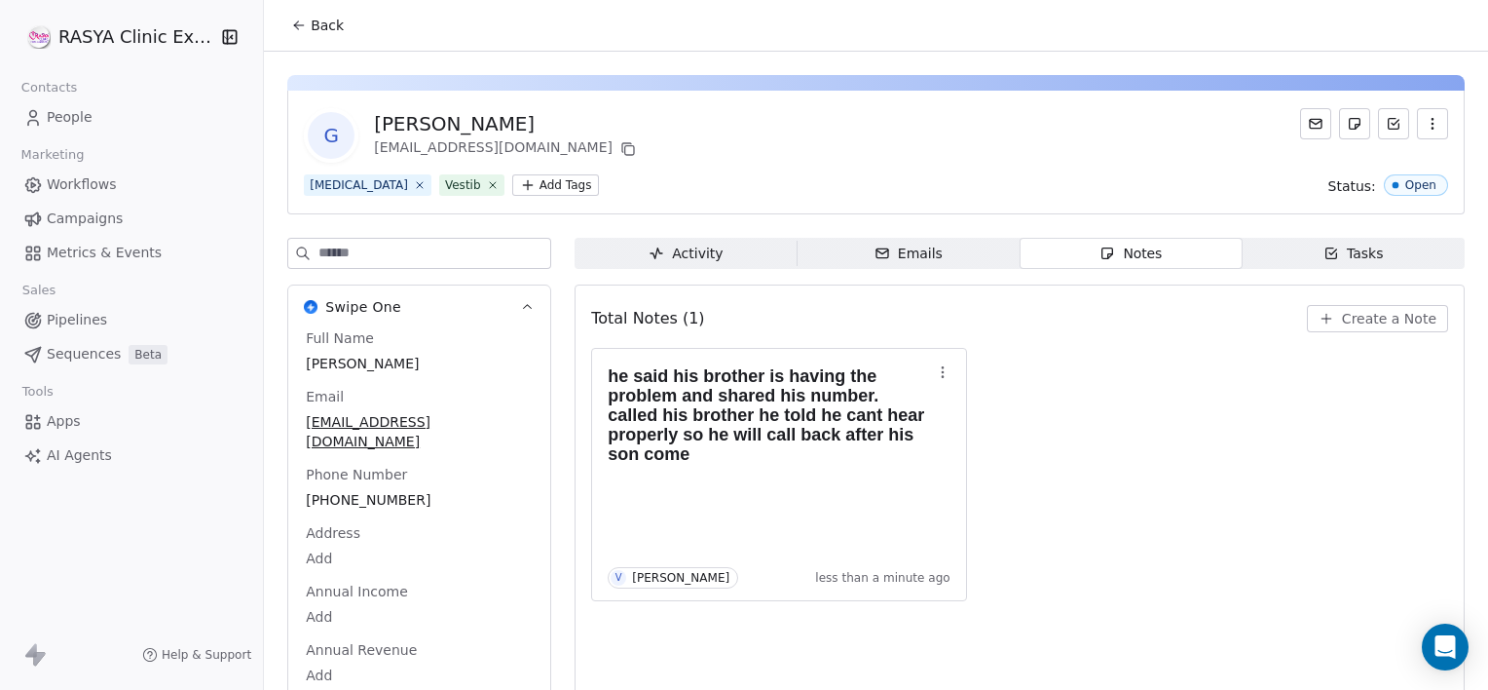
click at [313, 24] on span "Back" at bounding box center [327, 25] width 33 height 19
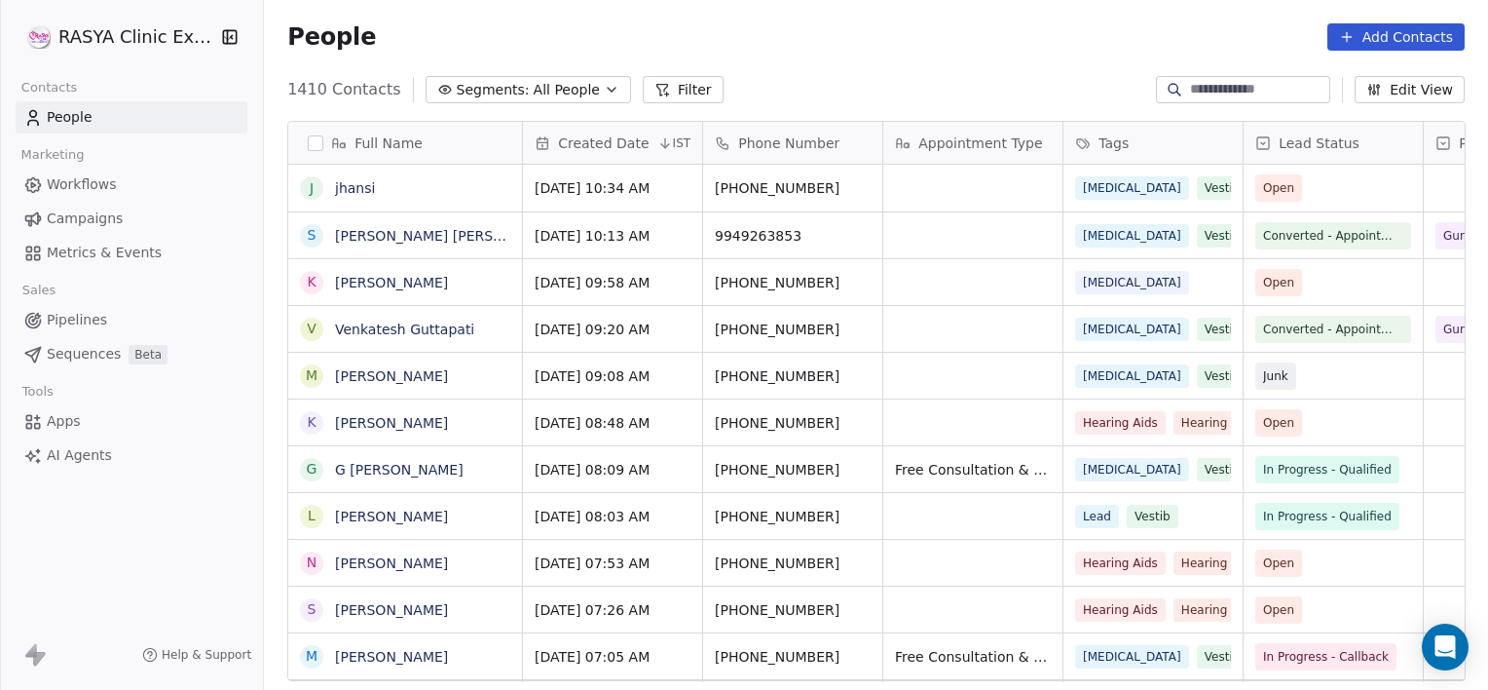
scroll to position [592, 1210]
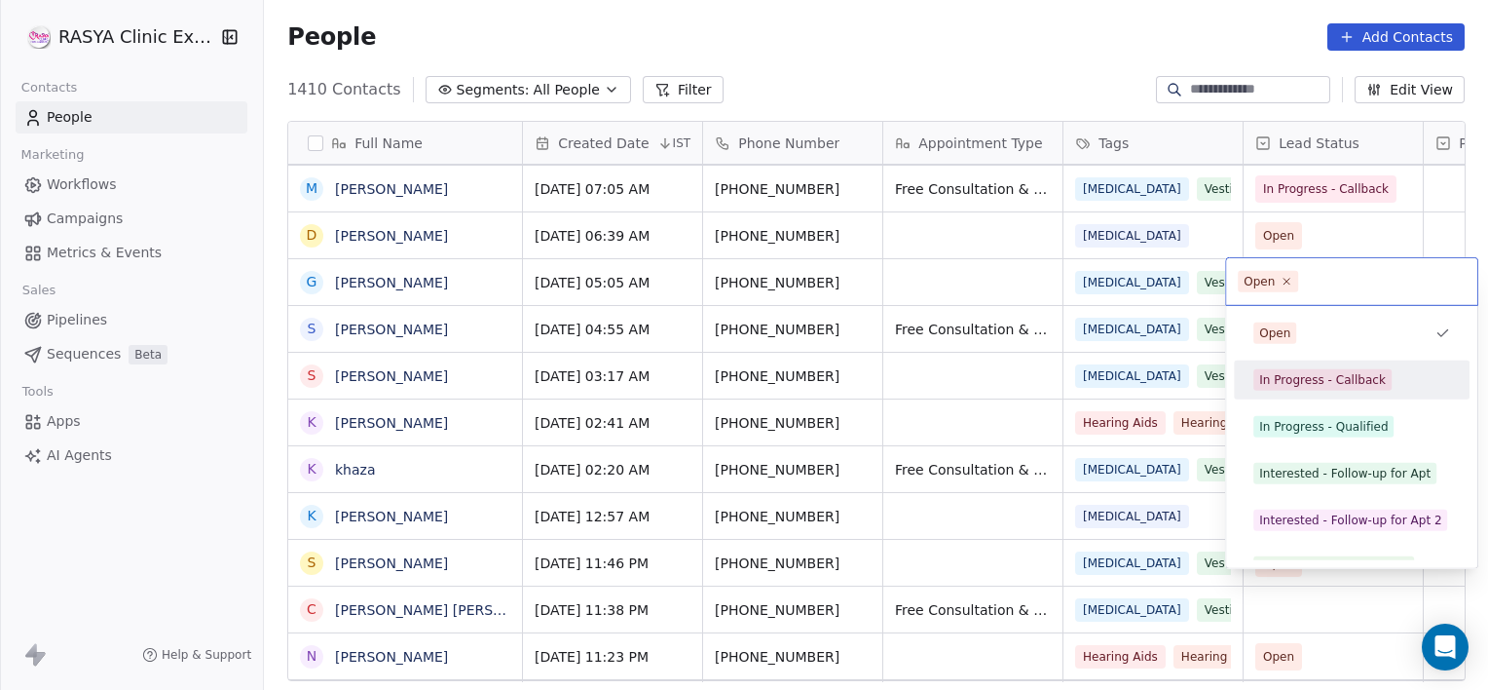
click at [1282, 384] on div "In Progress - Callback" at bounding box center [1322, 380] width 127 height 18
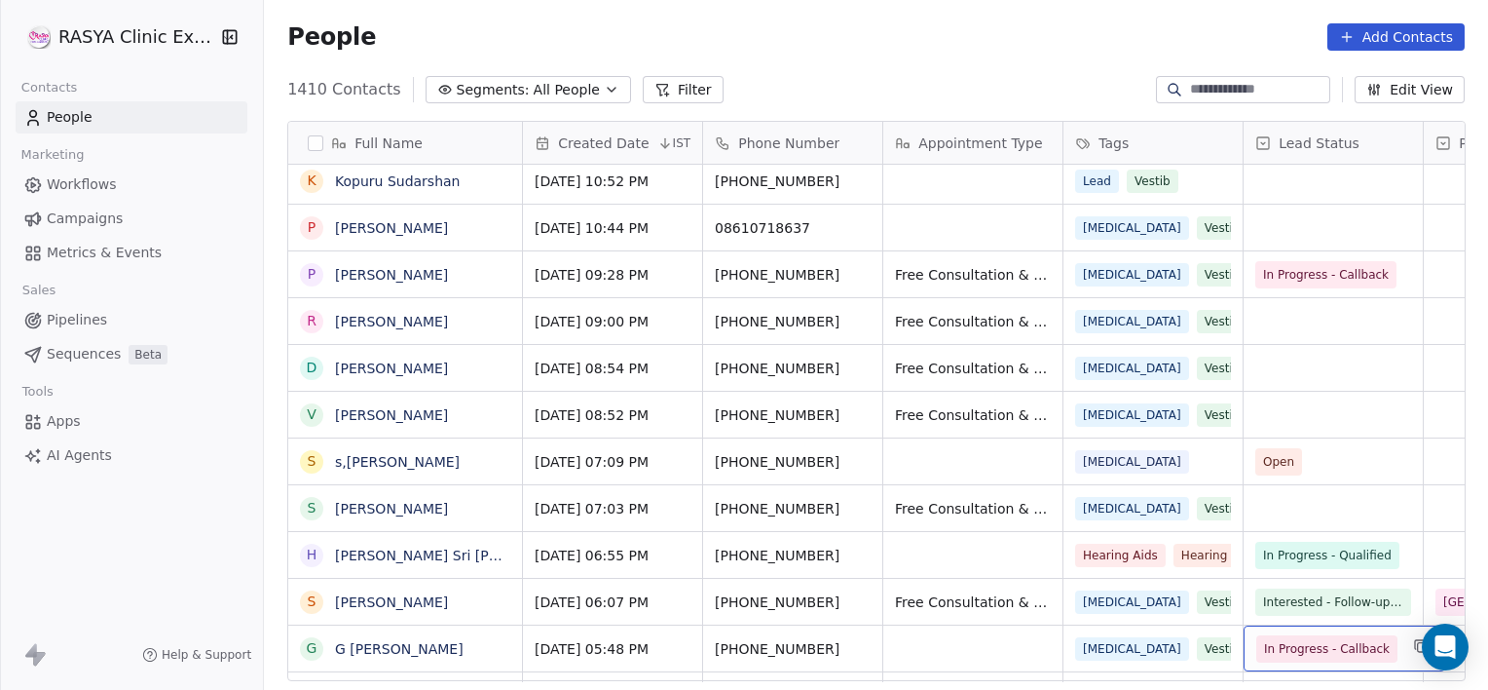
scroll to position [1130, 0]
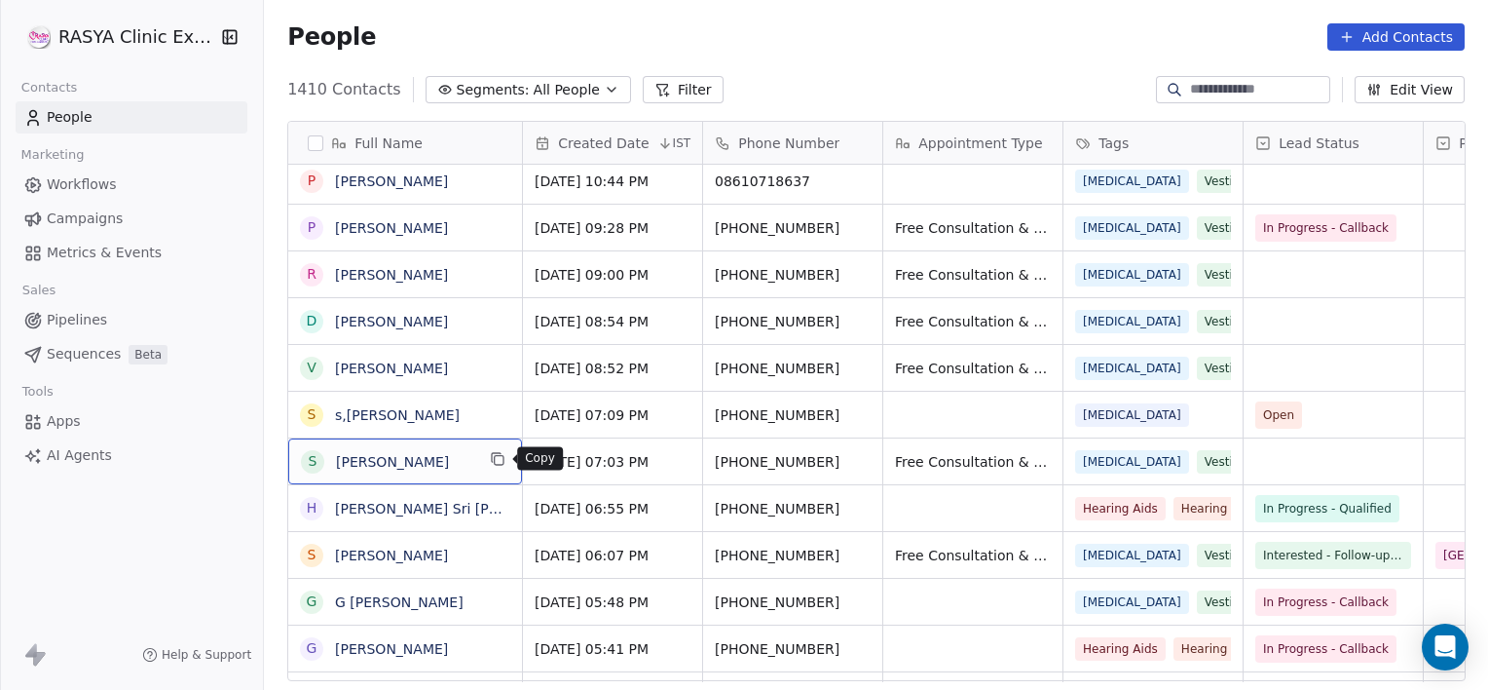
click at [487, 464] on button "grid" at bounding box center [497, 458] width 23 height 23
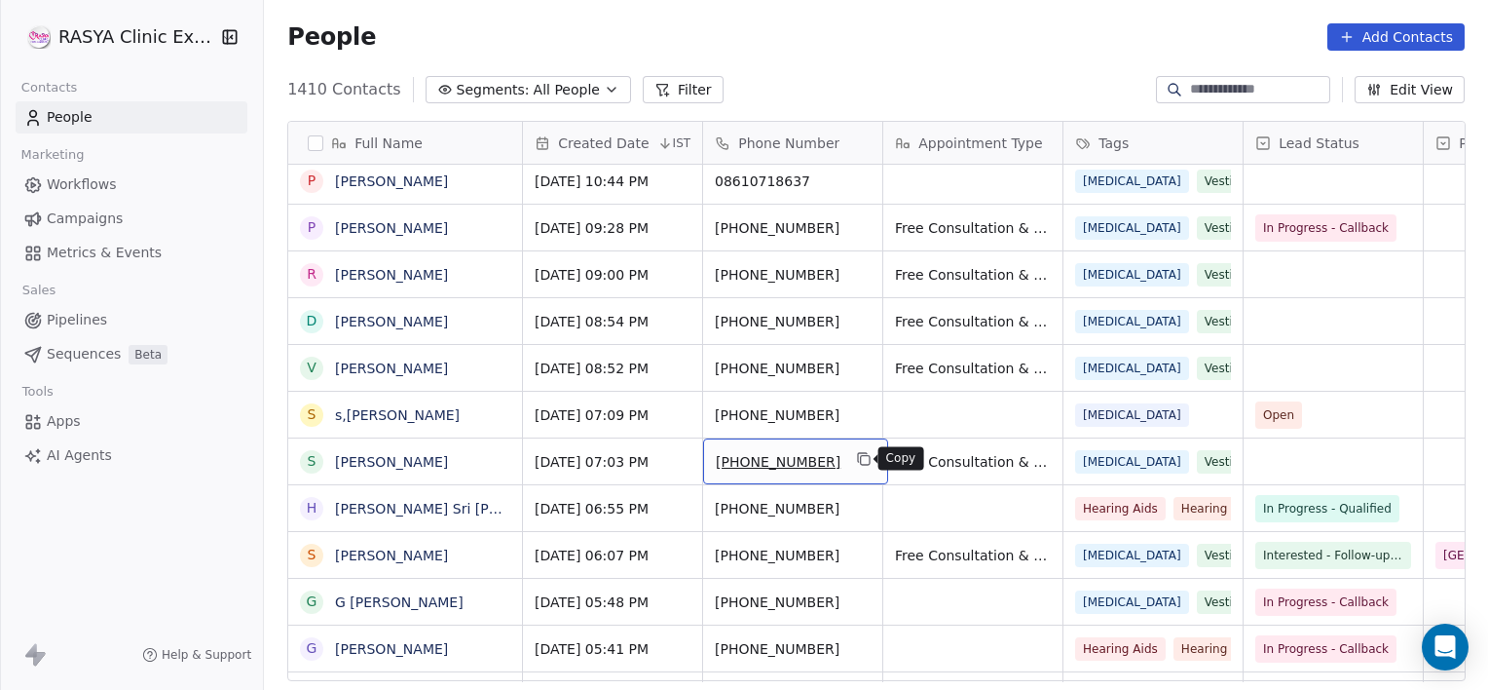
click at [858, 456] on icon "grid" at bounding box center [864, 459] width 16 height 16
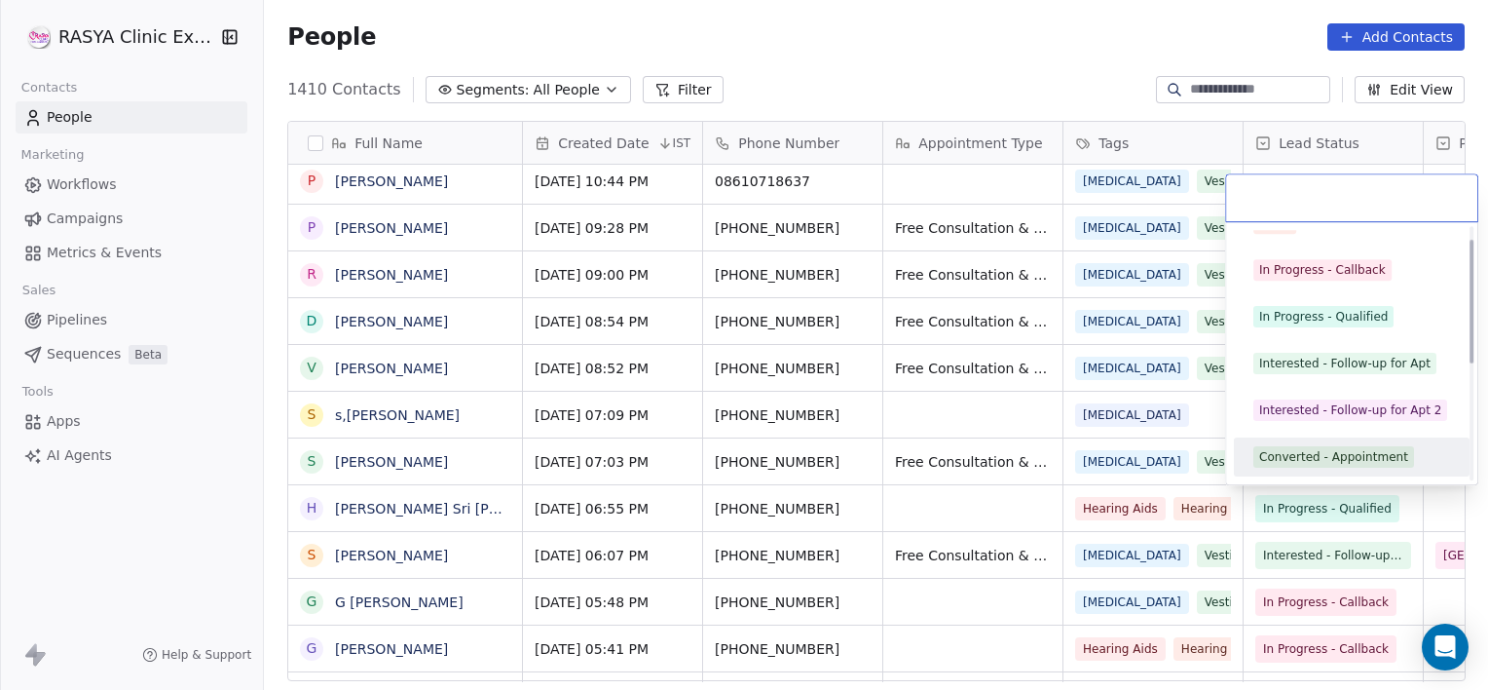
scroll to position [73, 0]
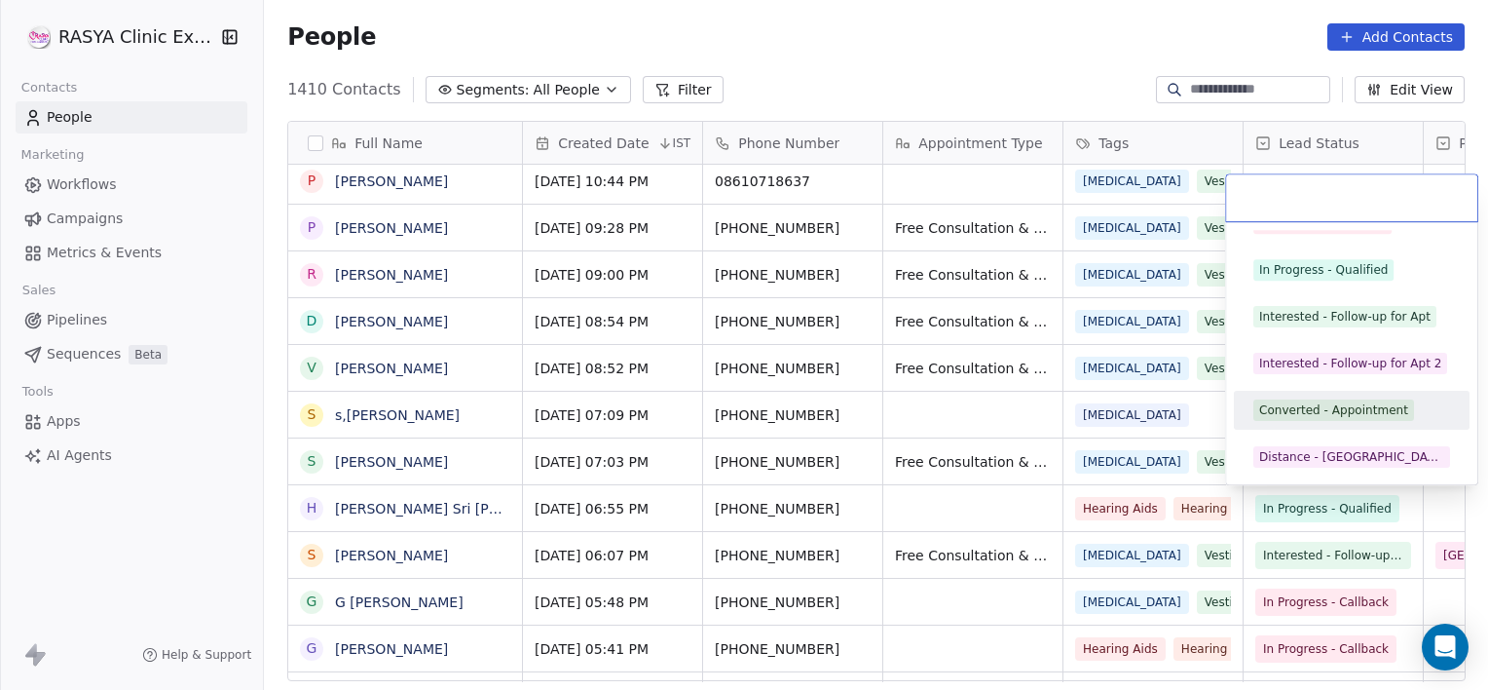
click at [1280, 406] on div "Converted - Appointment" at bounding box center [1333, 410] width 149 height 18
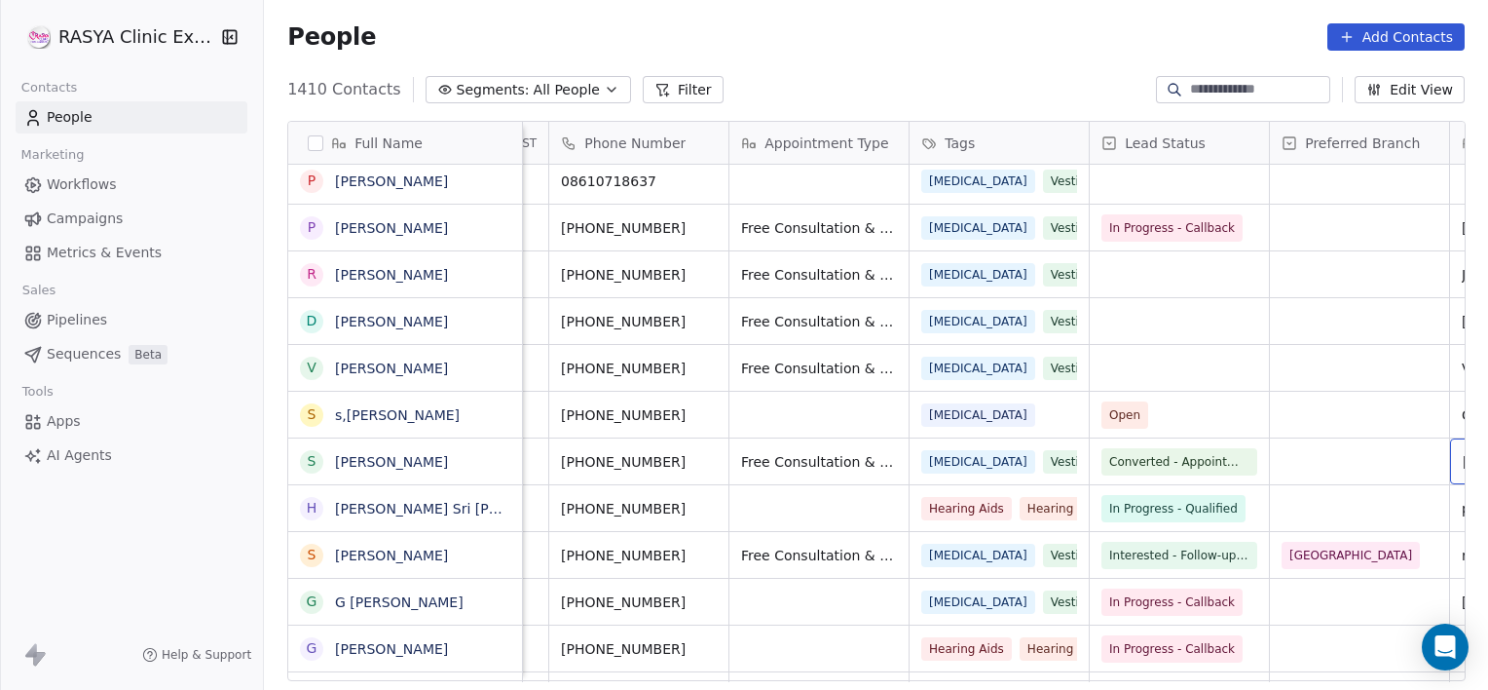
scroll to position [0, 334]
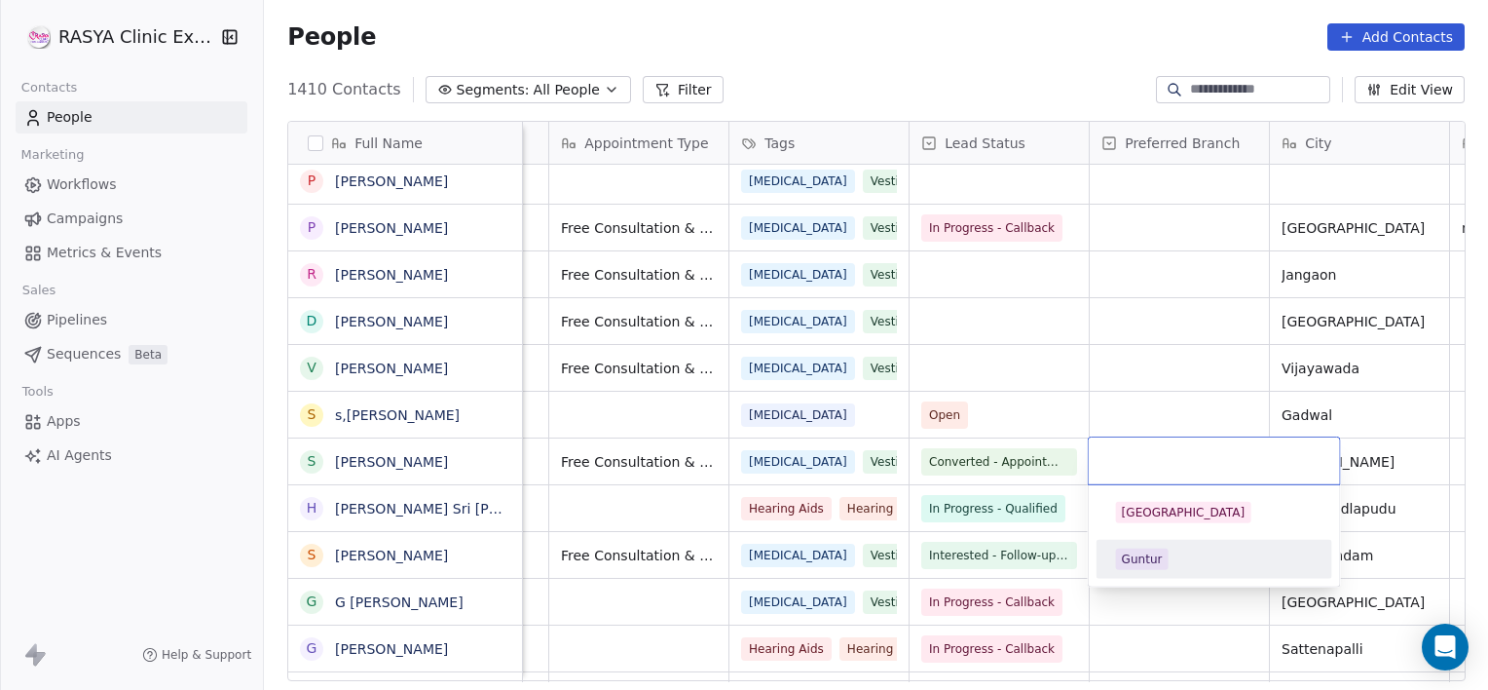
click at [1144, 561] on div "Guntur" at bounding box center [1142, 559] width 41 height 18
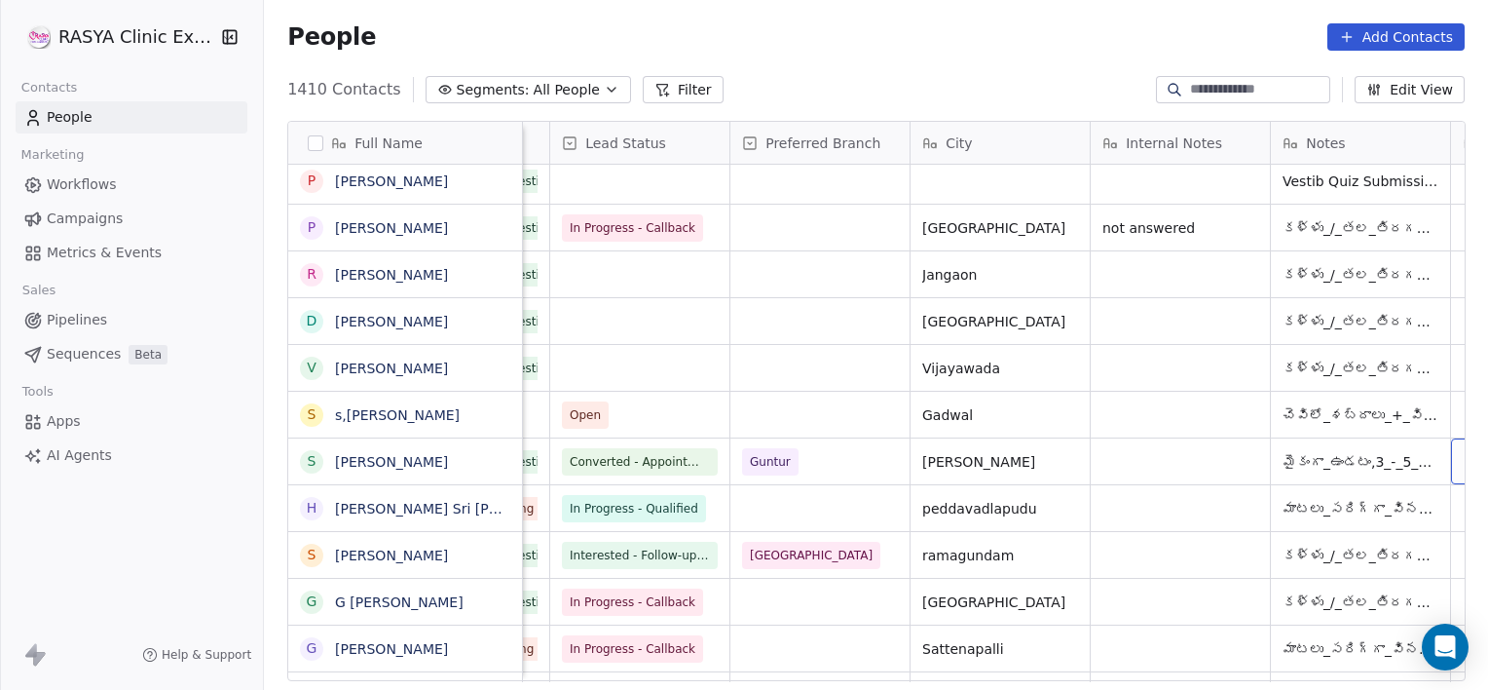
scroll to position [0, 875]
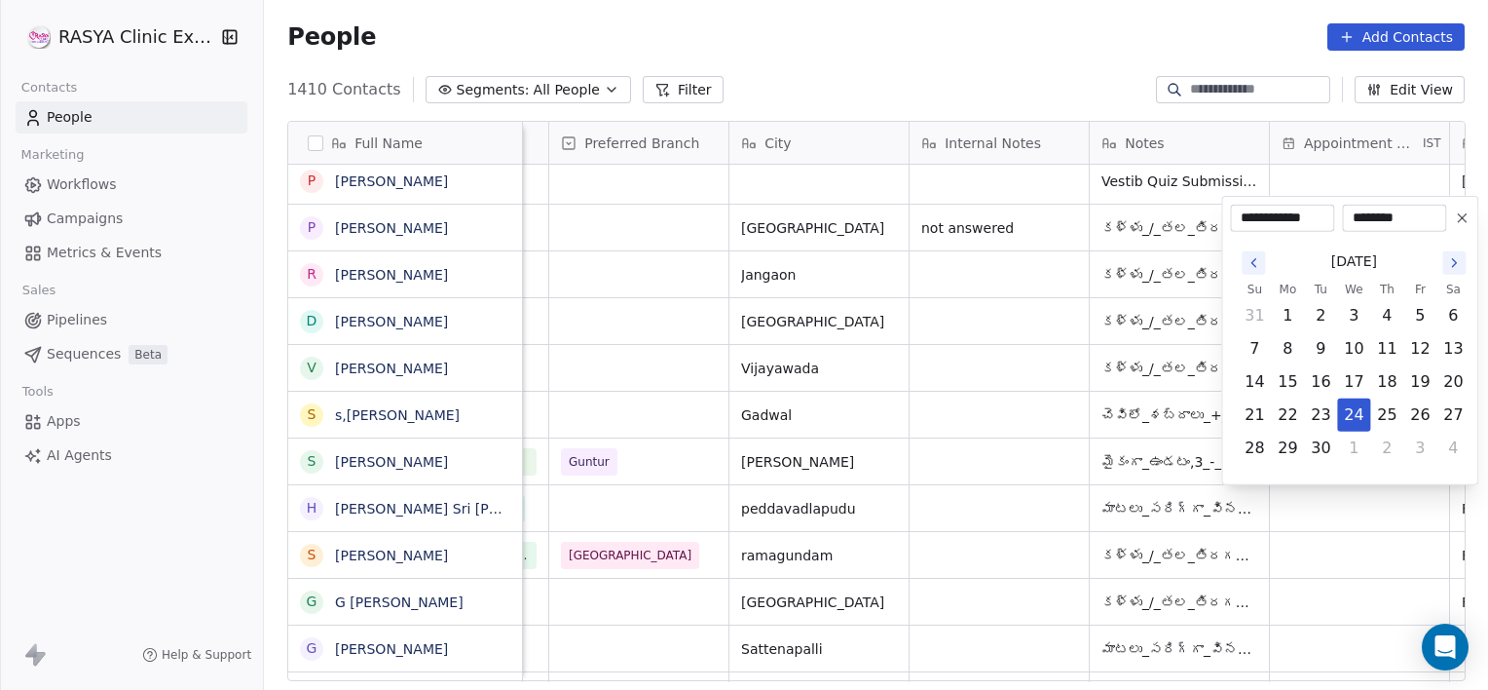
click at [1444, 265] on button "Go to the Next Month" at bounding box center [1454, 262] width 23 height 23
click at [1416, 340] on button "10" at bounding box center [1420, 348] width 31 height 31
type input "**********"
click at [1349, 507] on html "[PERSON_NAME] Clinic External Contacts People Marketing Workflows Campaigns Met…" at bounding box center [744, 345] width 1488 height 690
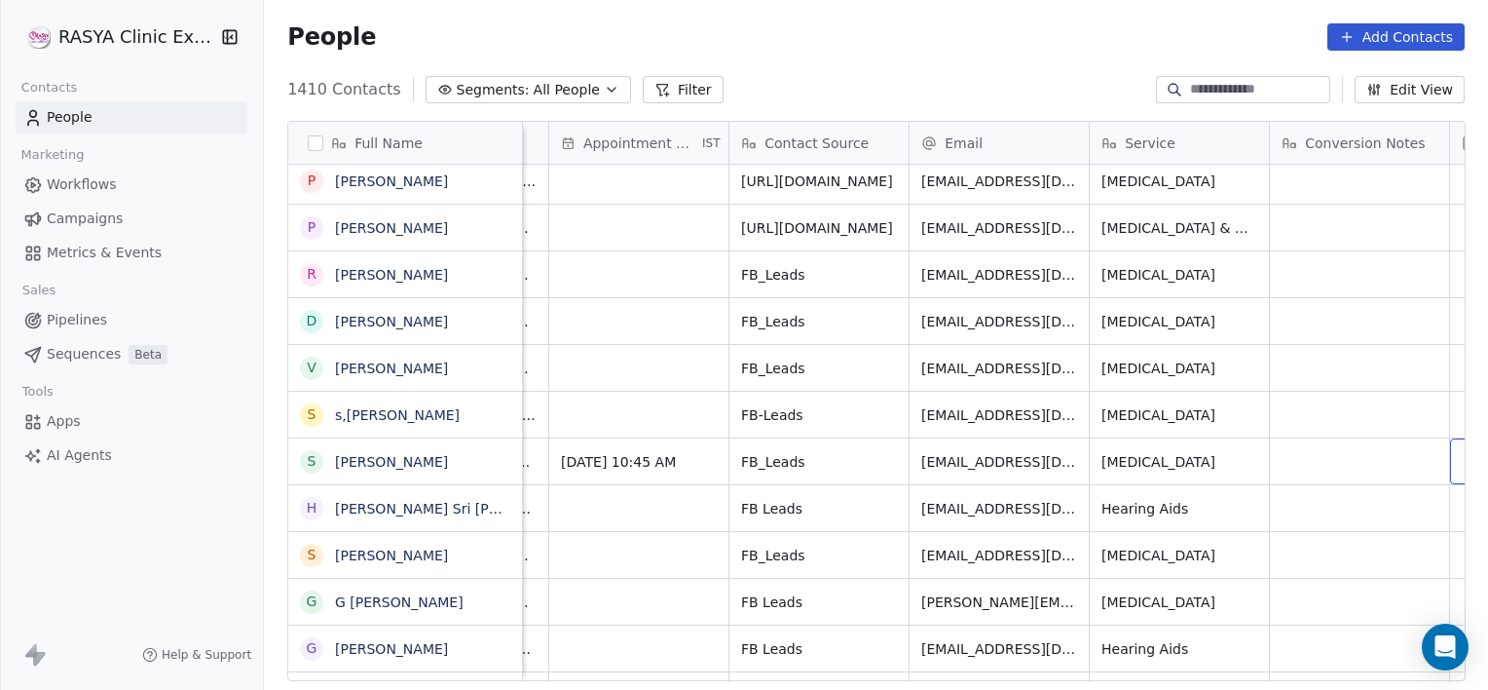
scroll to position [0, 1776]
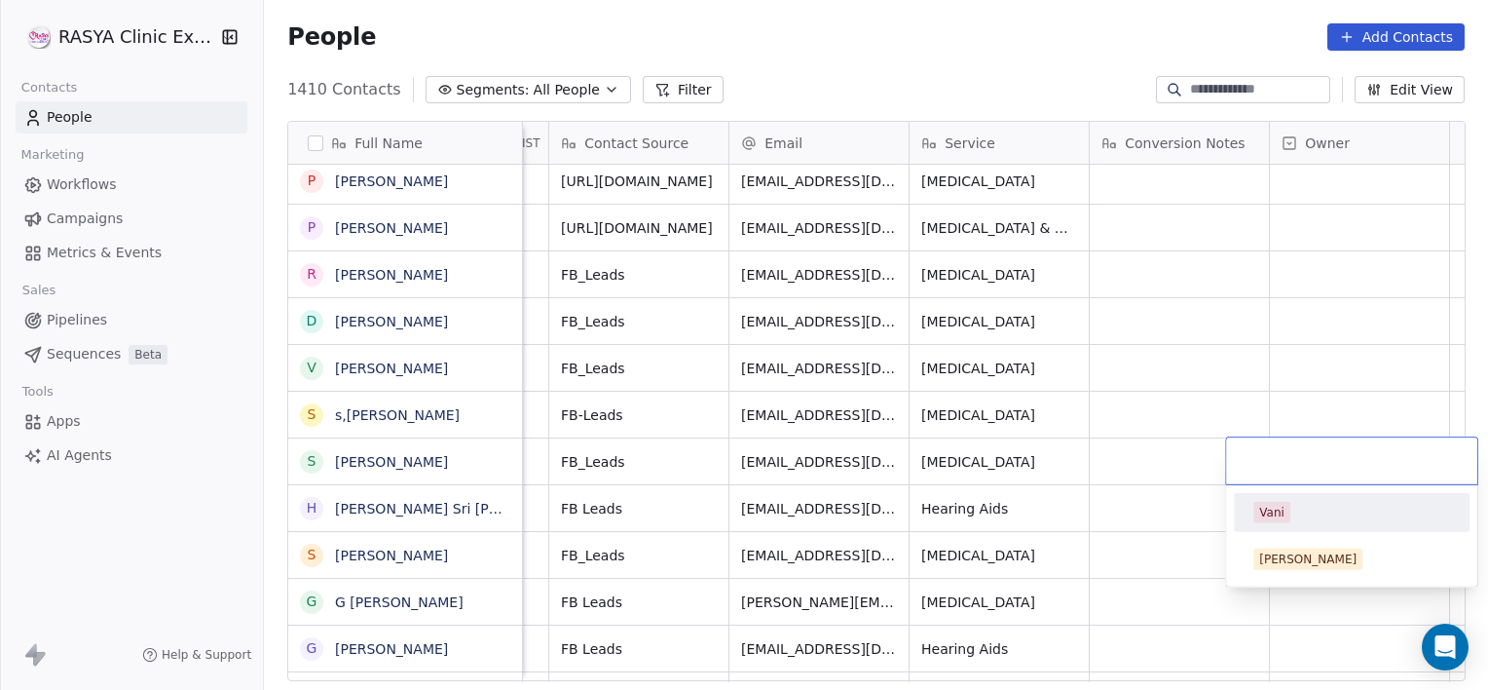
click at [1278, 512] on div "Vani" at bounding box center [1271, 513] width 25 height 18
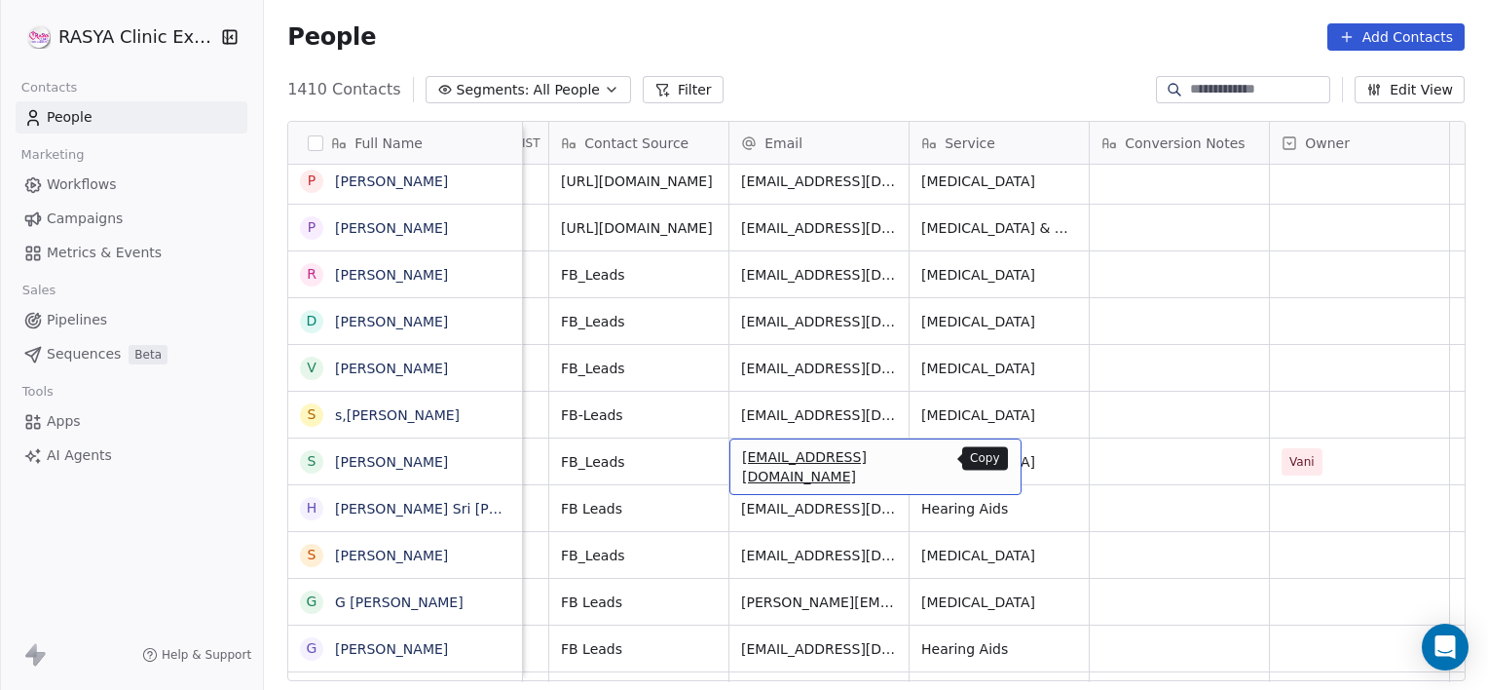
click at [990, 459] on icon "grid" at bounding box center [998, 459] width 16 height 16
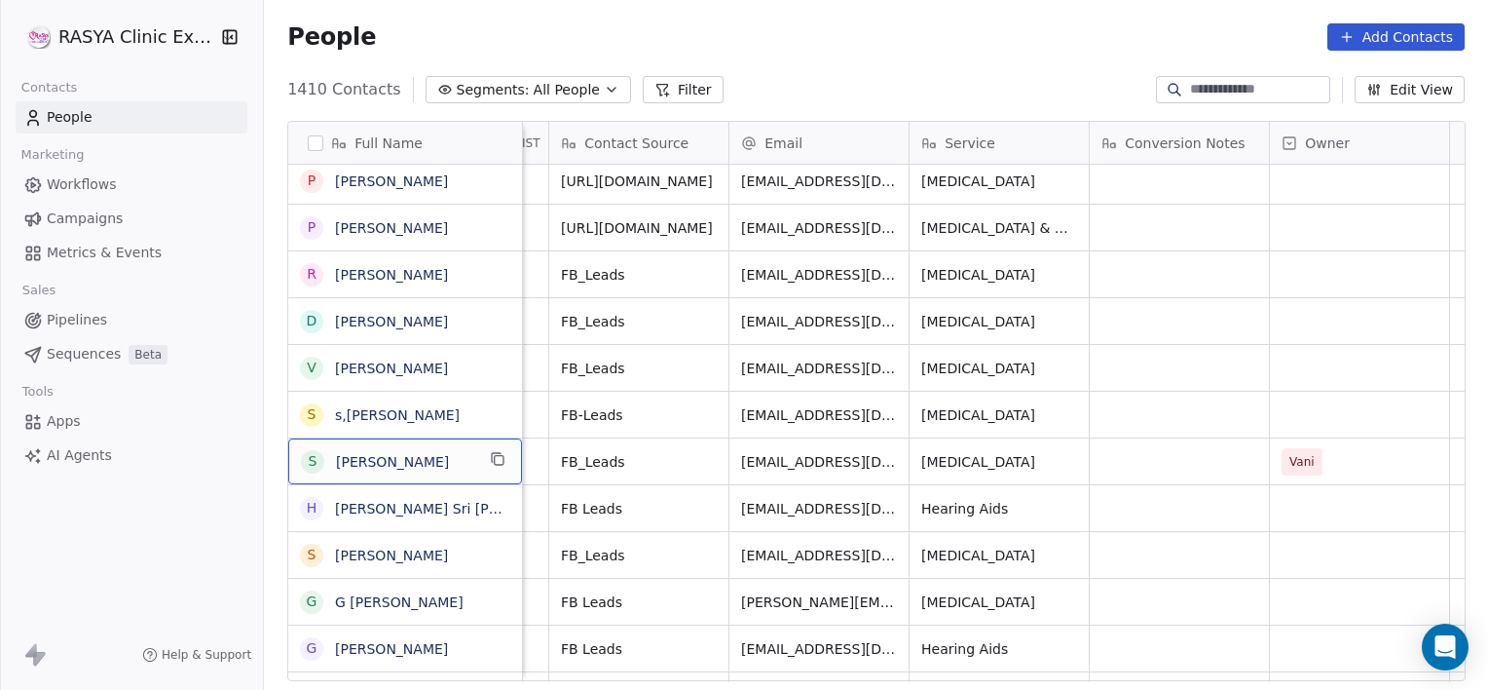
click at [445, 463] on span "[PERSON_NAME]" at bounding box center [405, 461] width 138 height 19
click at [445, 463] on textarea "**********" at bounding box center [404, 468] width 232 height 60
click at [347, 453] on textarea "**********" at bounding box center [404, 468] width 232 height 60
click at [413, 452] on textarea "**********" at bounding box center [404, 468] width 232 height 60
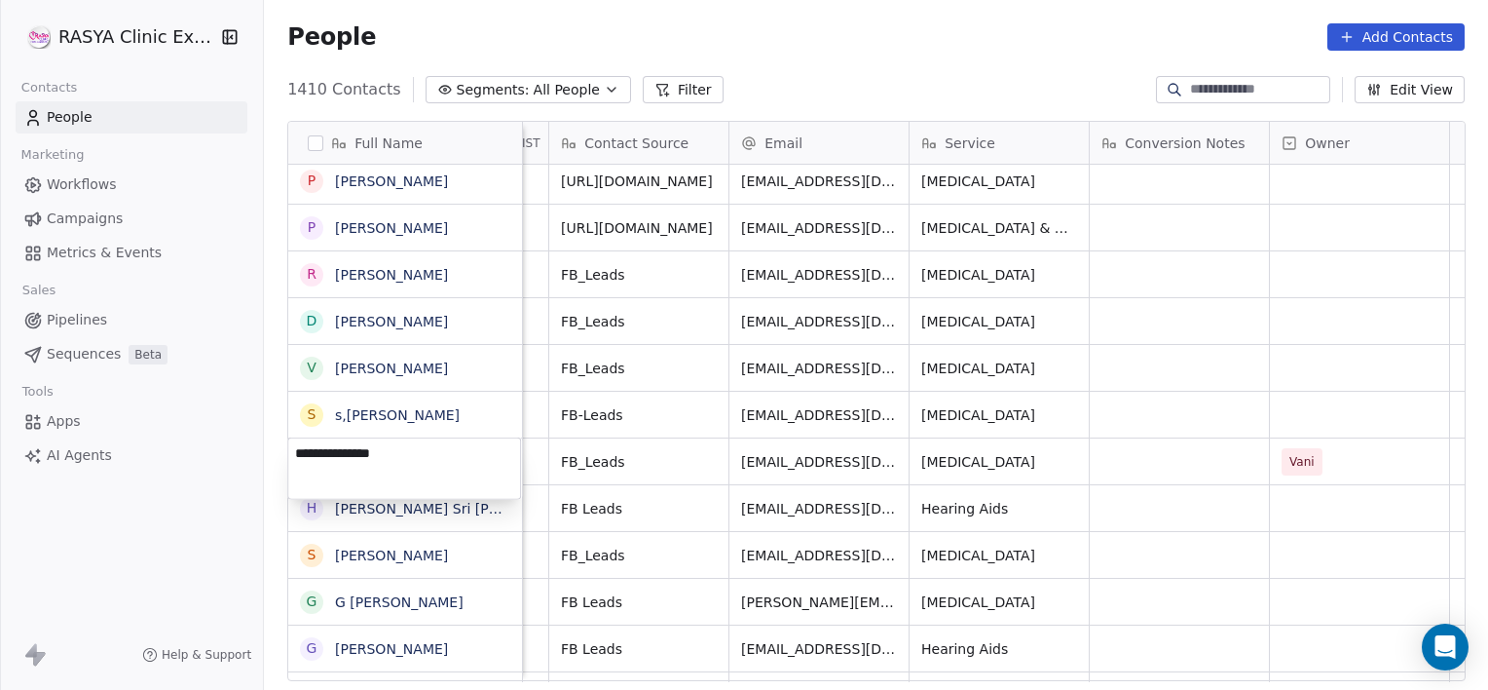
type textarea "**********"
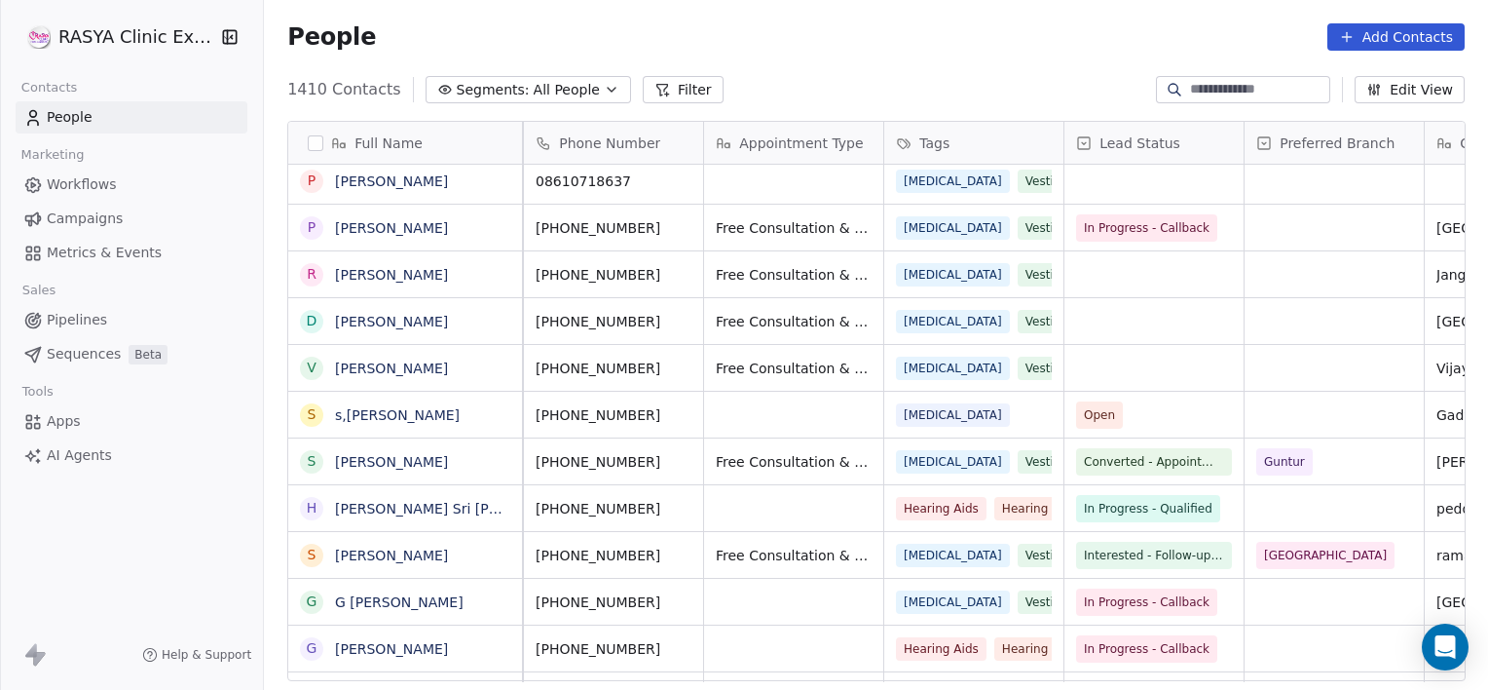
scroll to position [0, 0]
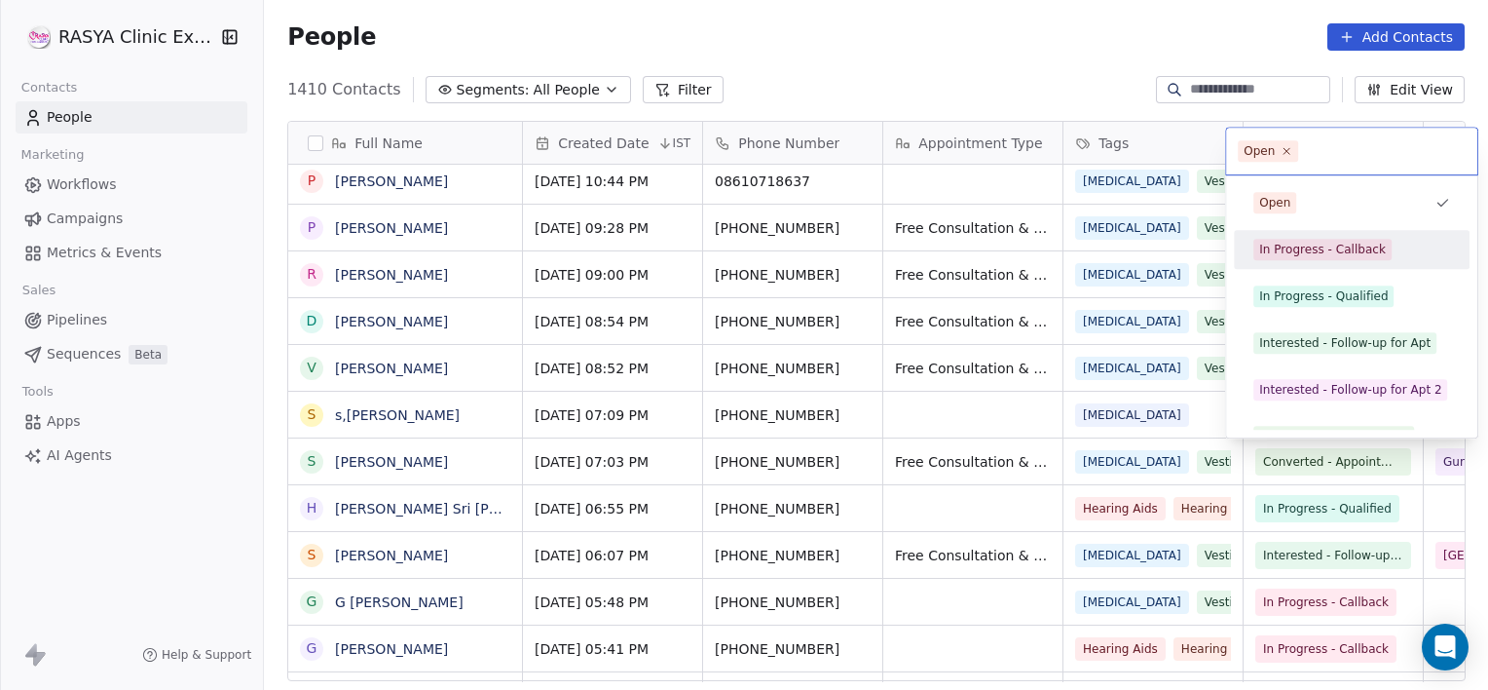
click at [1302, 244] on div "In Progress - Callback" at bounding box center [1322, 250] width 127 height 18
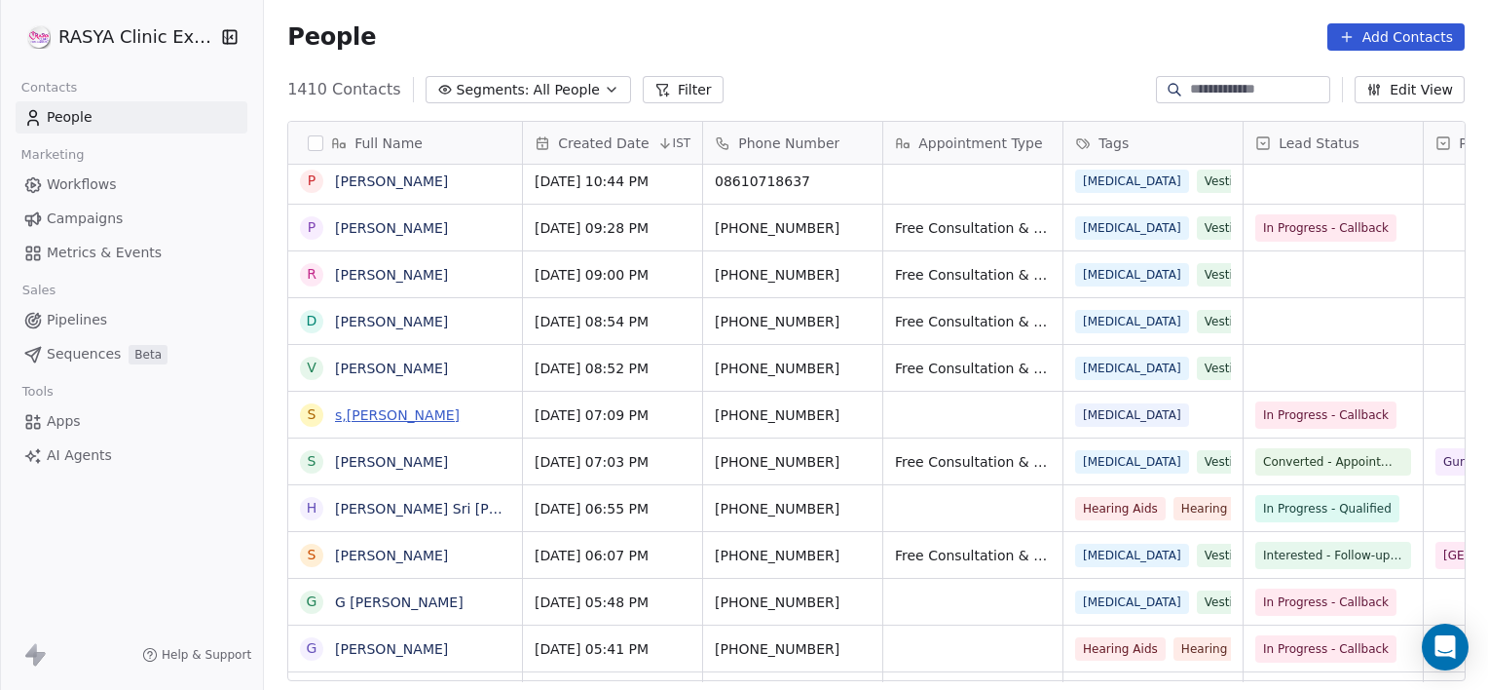
click at [366, 411] on link "s,[PERSON_NAME]" at bounding box center [397, 415] width 125 height 16
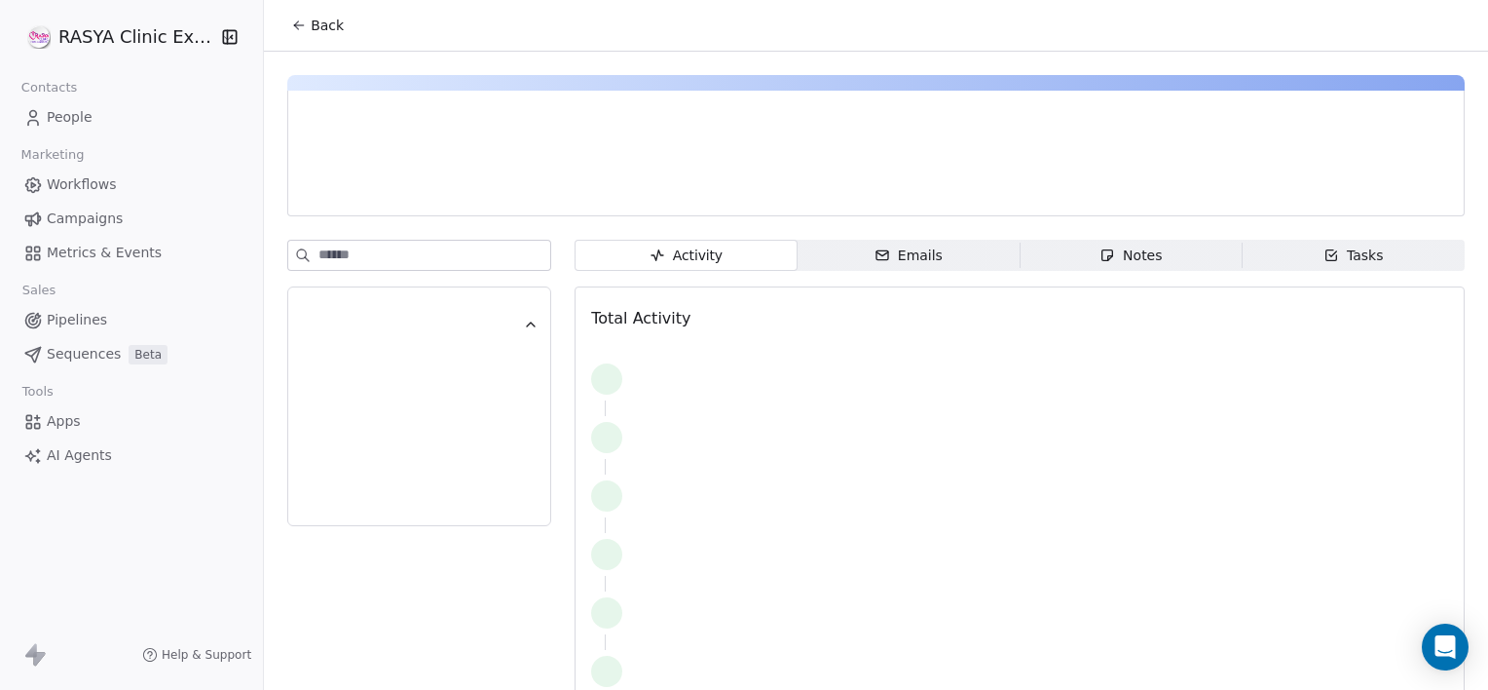
click at [1146, 245] on div "Notes" at bounding box center [1131, 255] width 62 height 20
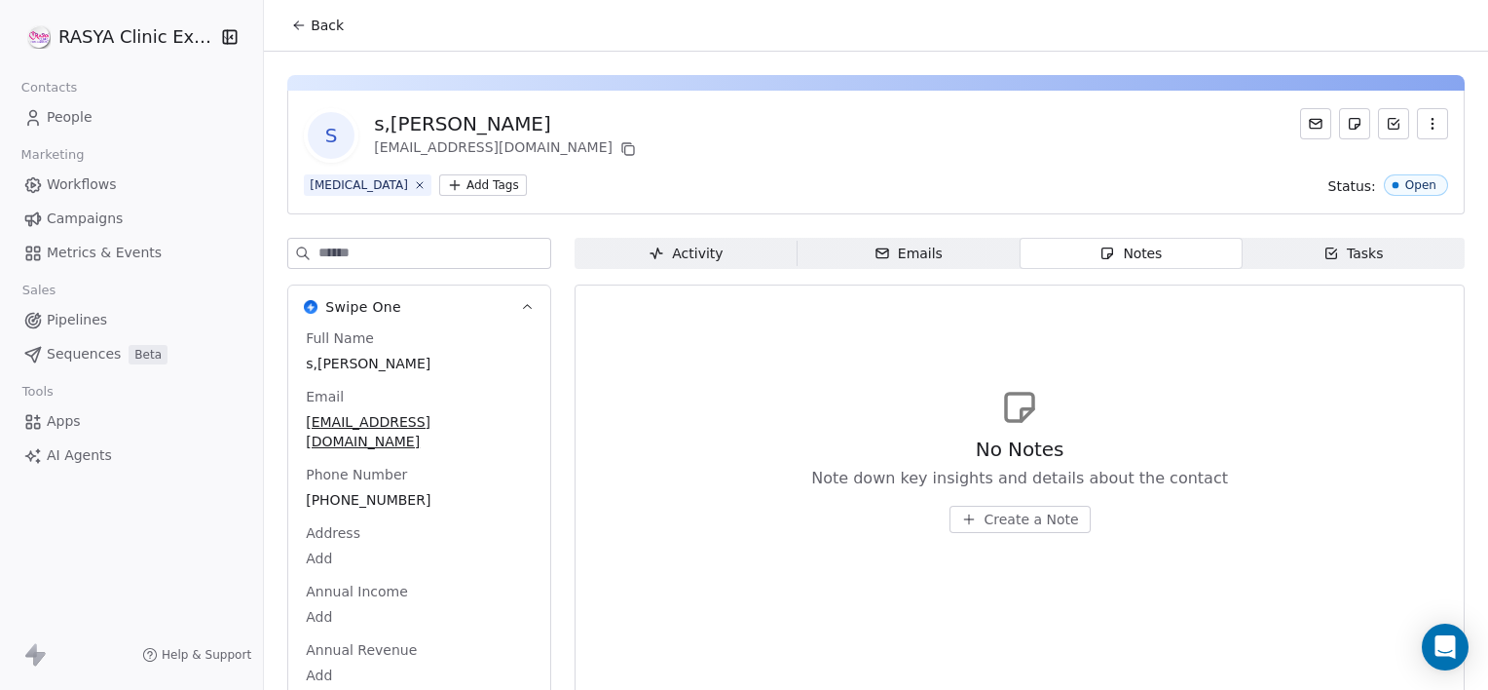
click at [1013, 518] on span "Create a Note" at bounding box center [1032, 518] width 94 height 19
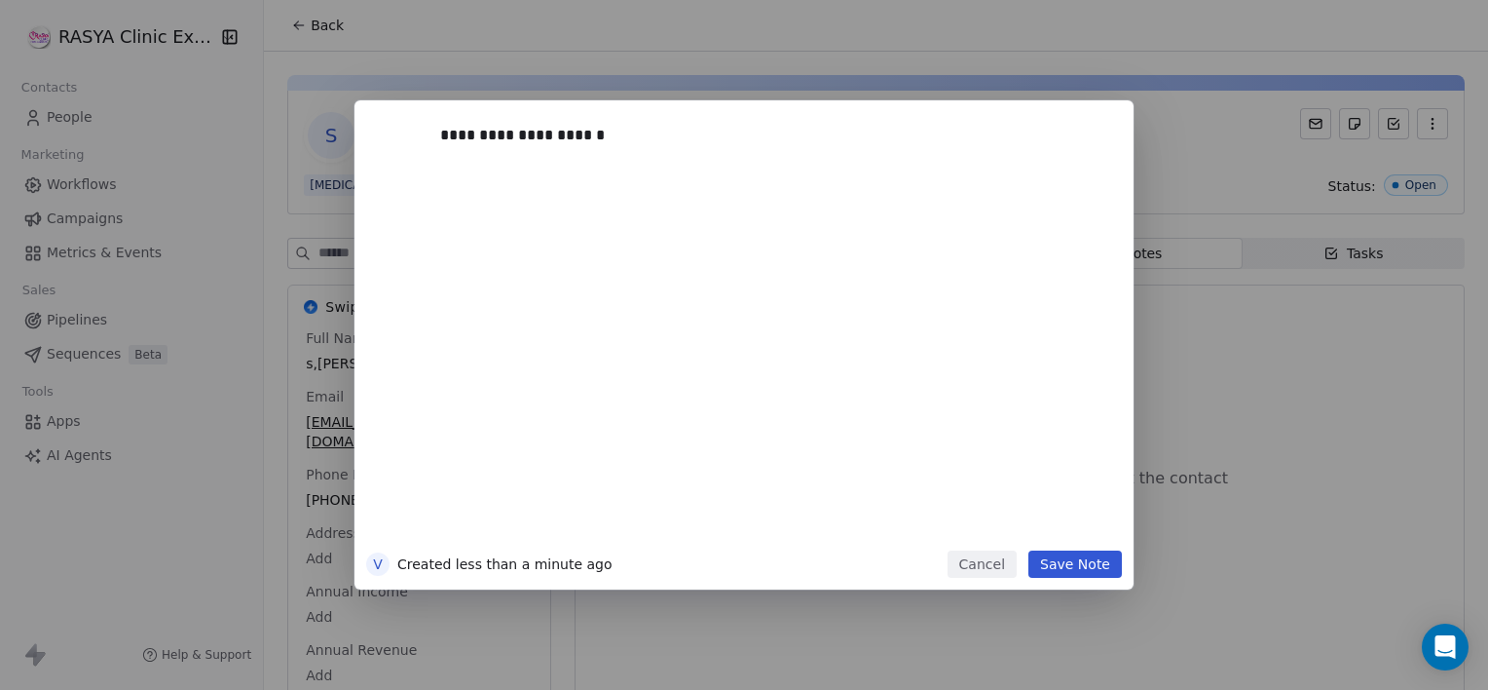
click at [1092, 572] on button "Save Note" at bounding box center [1076, 563] width 94 height 27
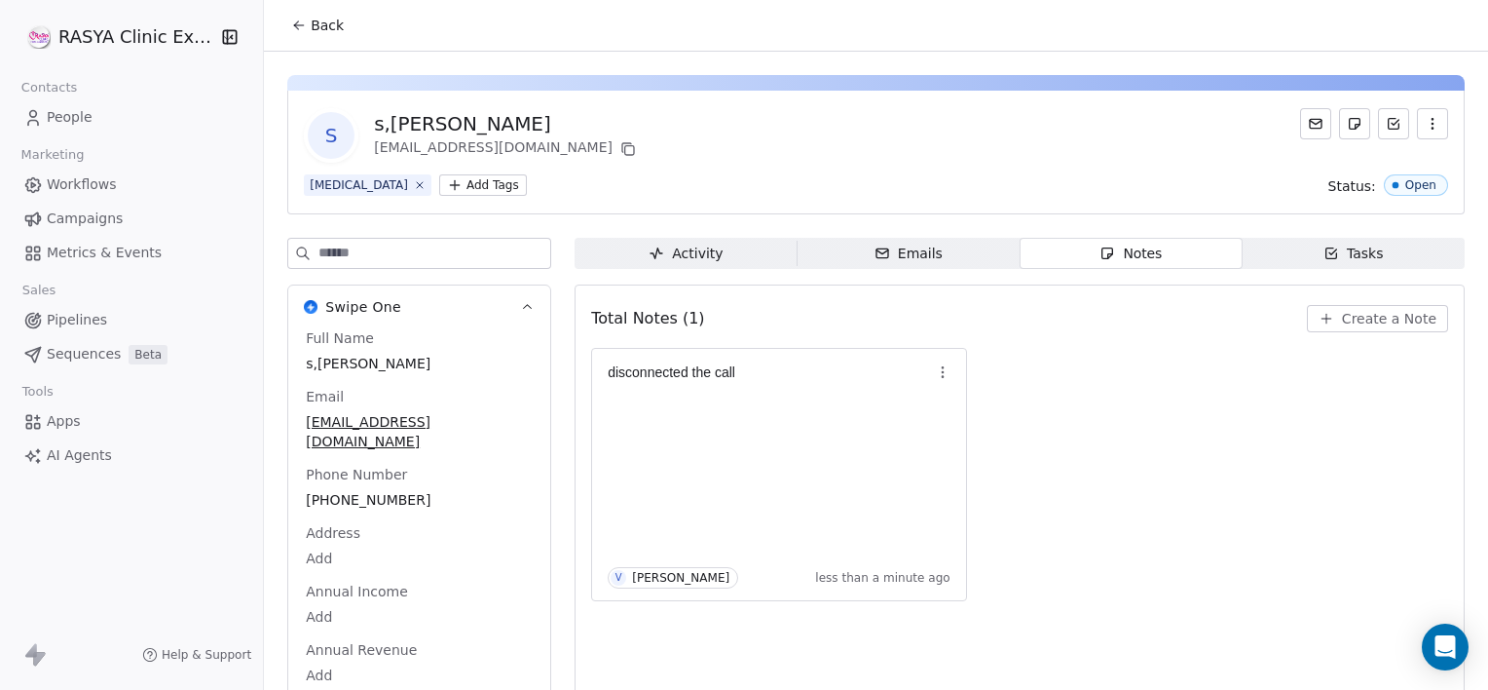
click at [296, 12] on button "Back" at bounding box center [318, 25] width 76 height 35
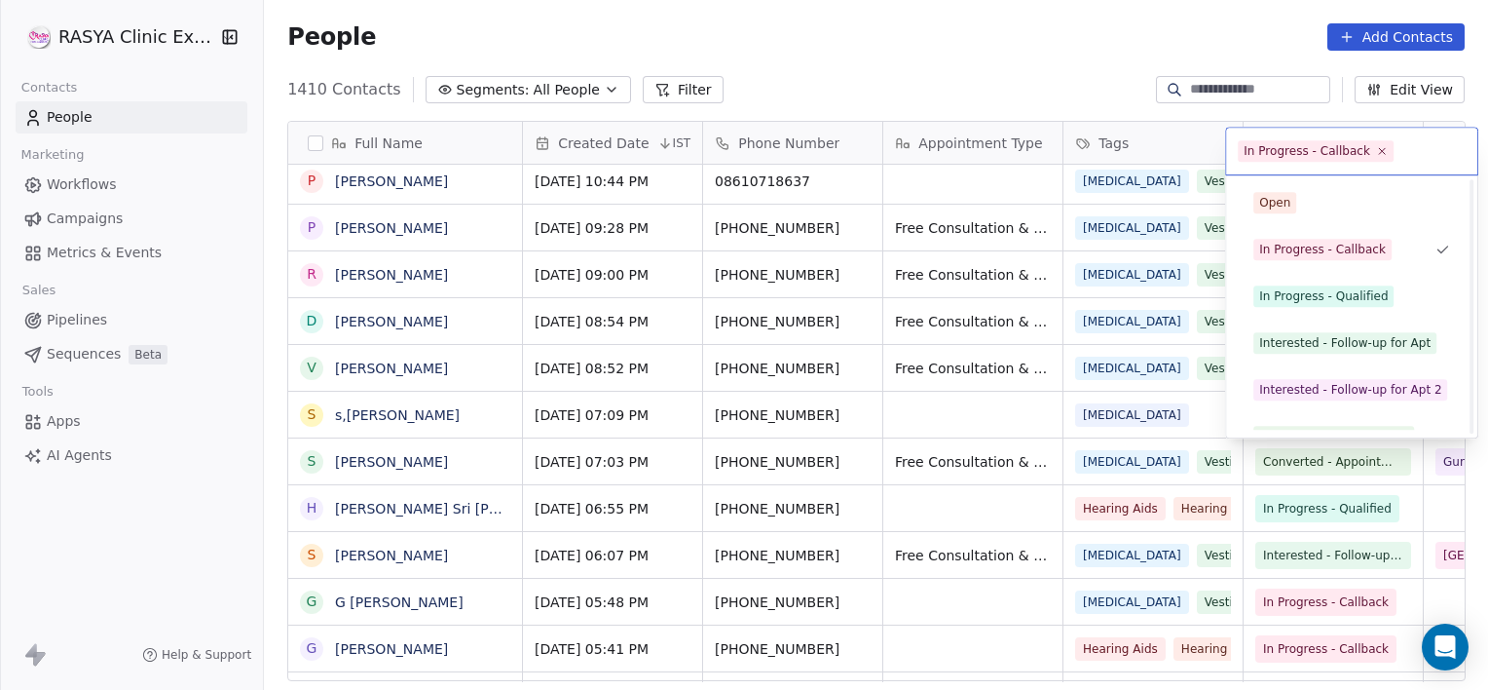
scroll to position [260, 0]
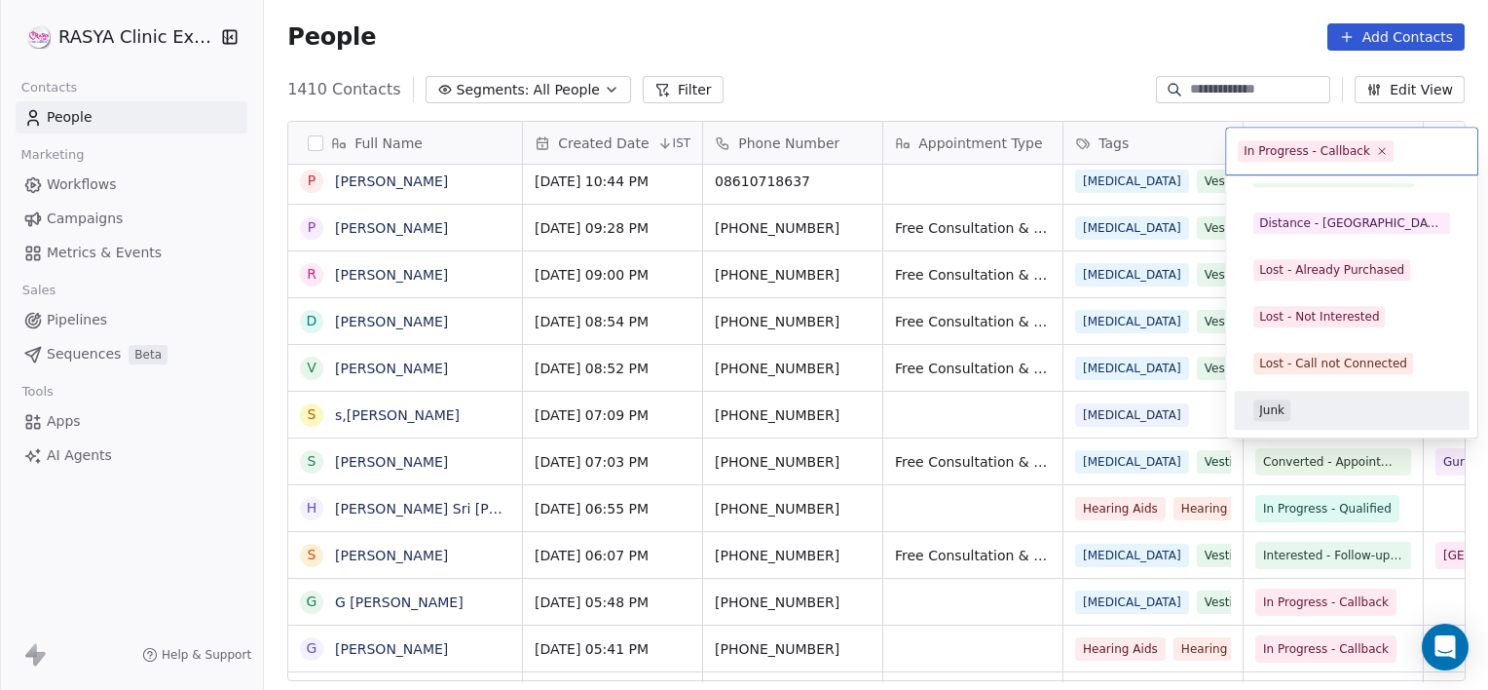
click at [1265, 408] on div "Junk" at bounding box center [1271, 410] width 25 height 18
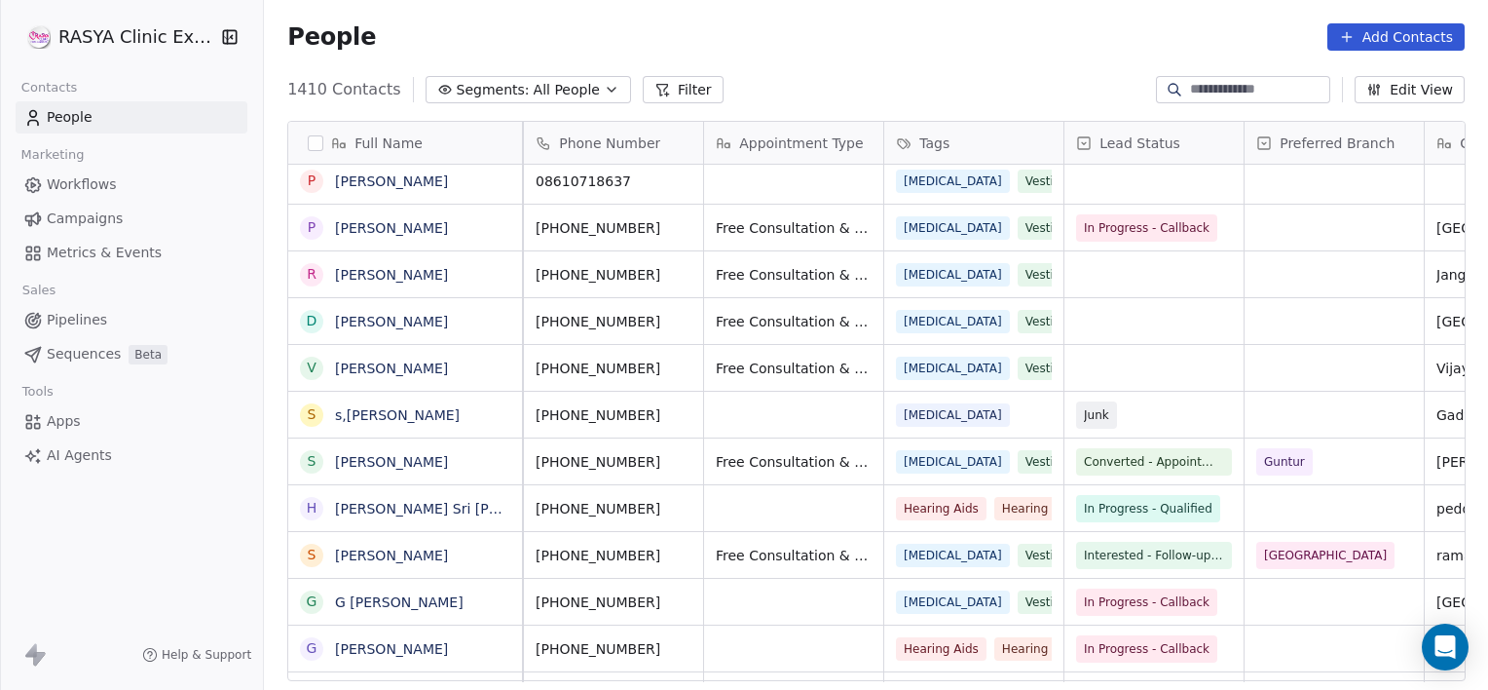
scroll to position [0, 0]
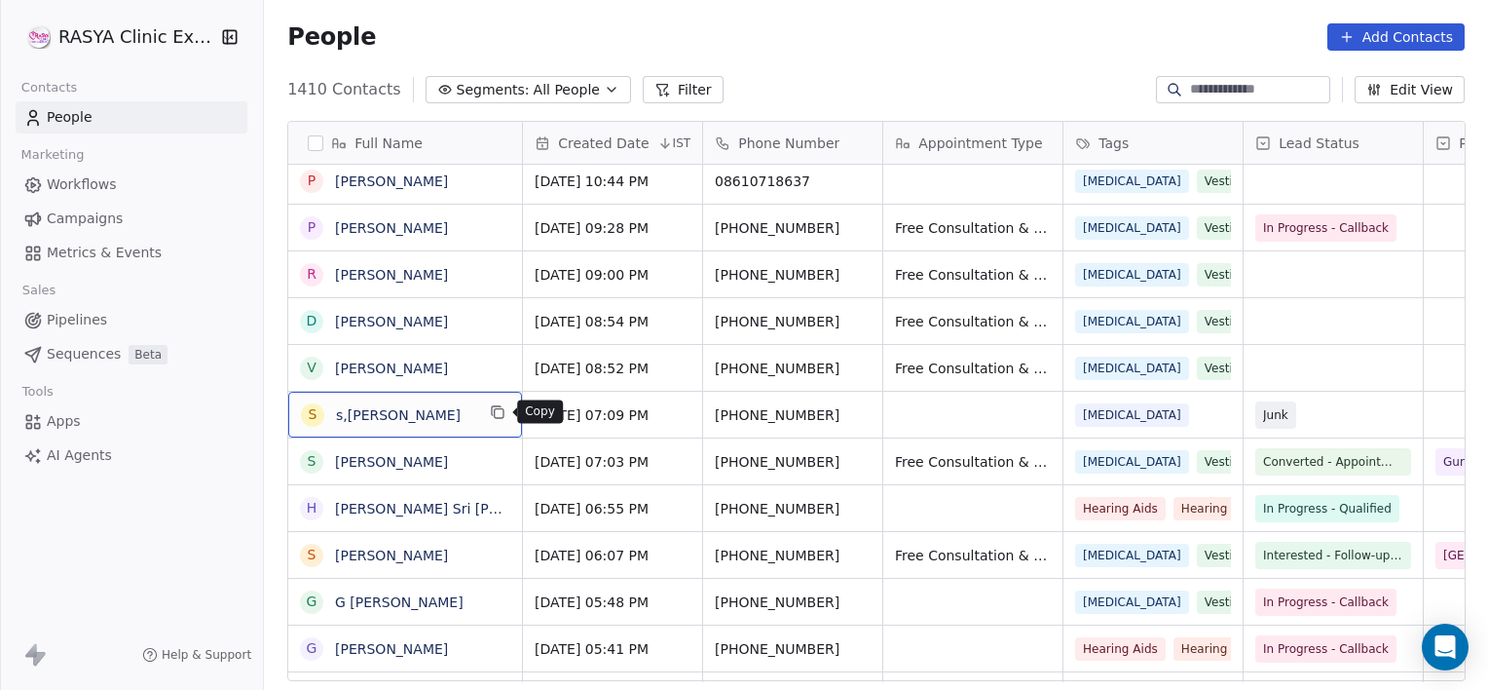
click at [503, 418] on icon "grid" at bounding box center [498, 412] width 16 height 16
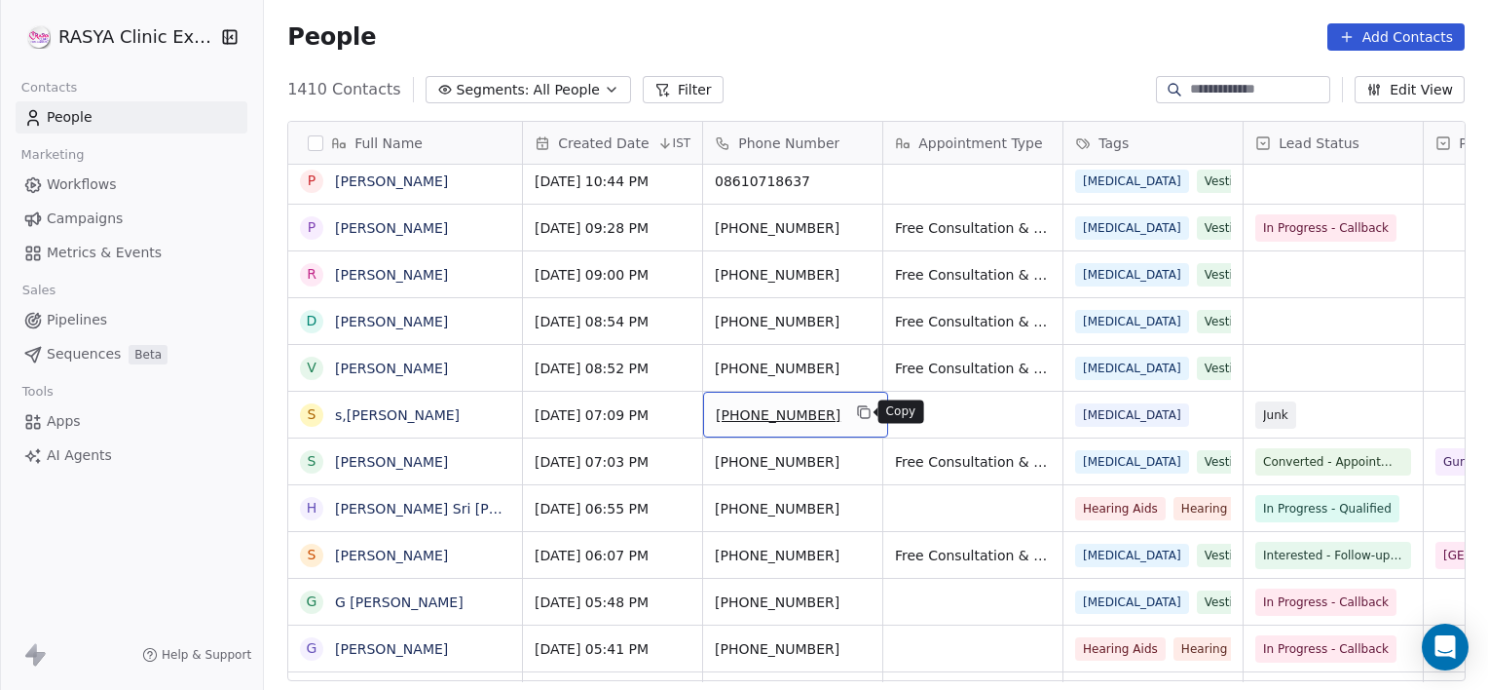
click at [865, 404] on icon "grid" at bounding box center [864, 412] width 16 height 16
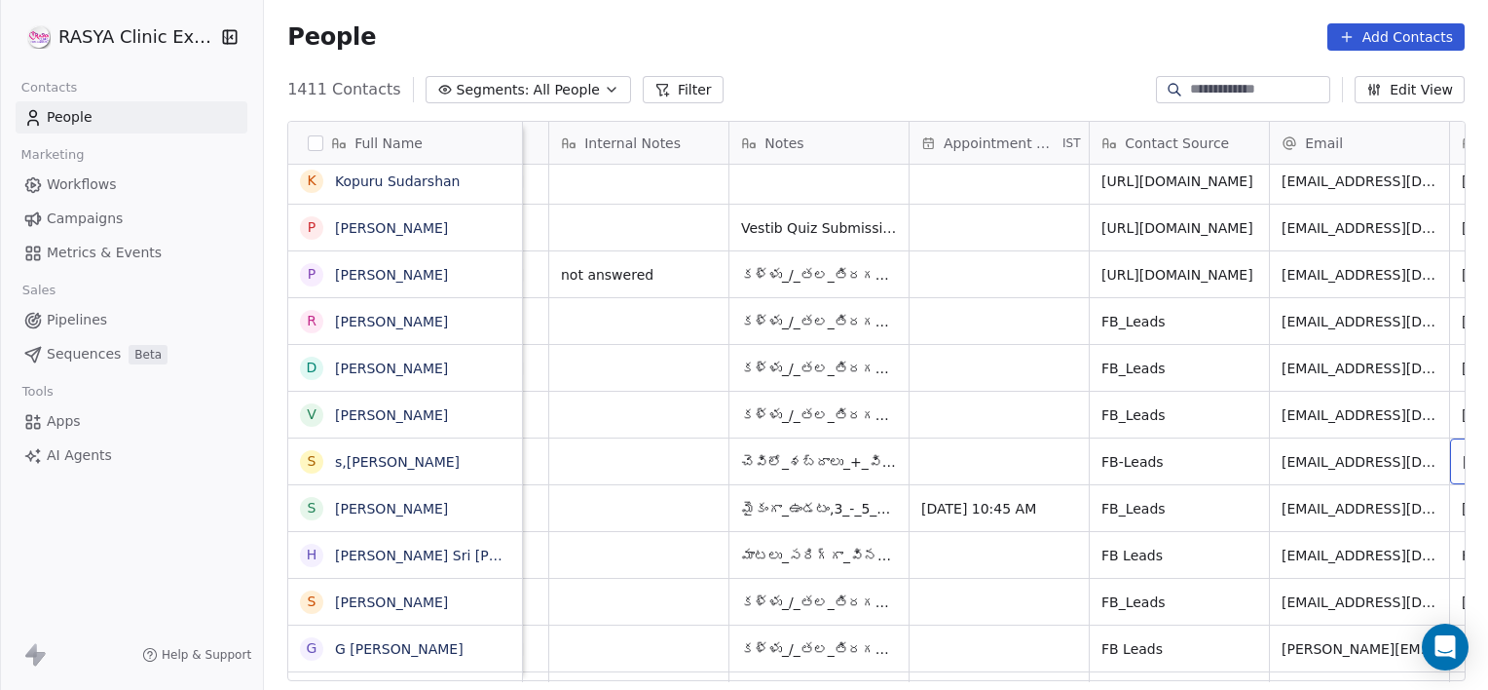
scroll to position [0, 1414]
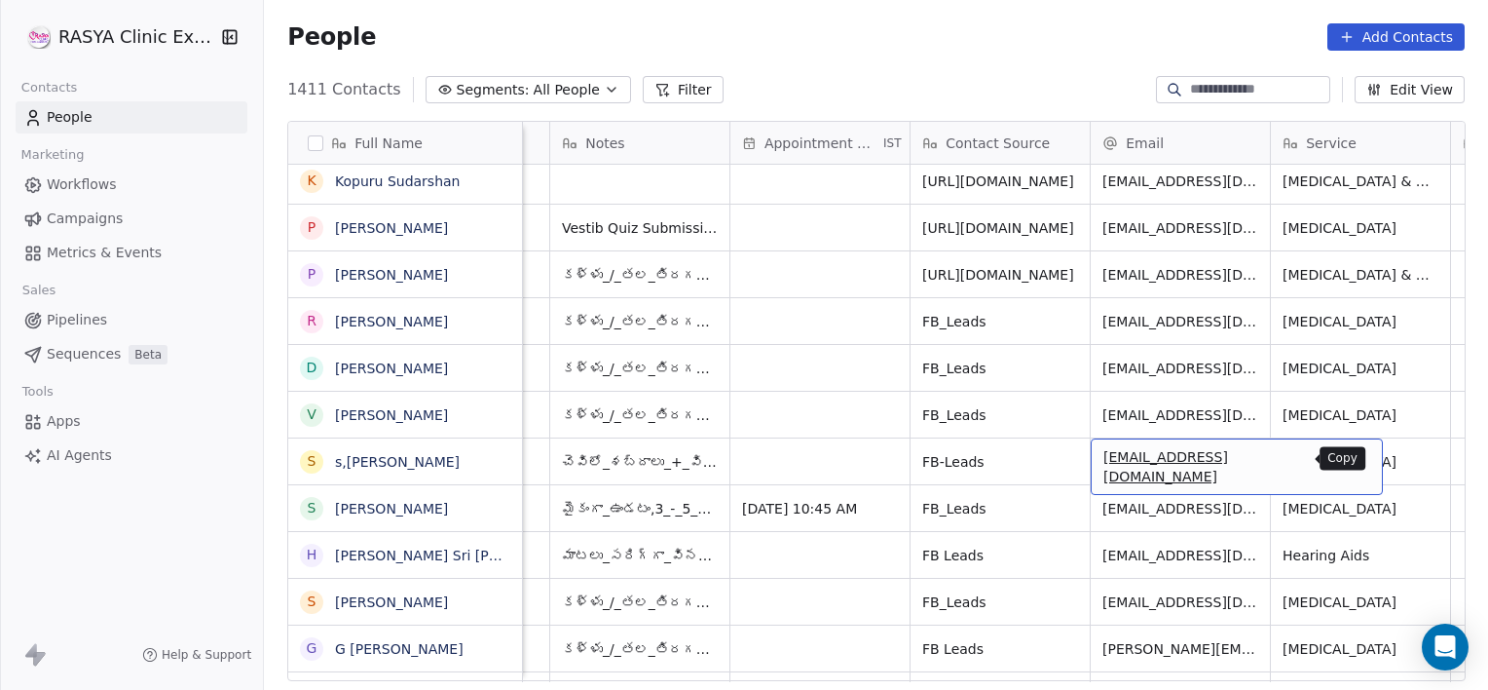
click at [1356, 459] on icon "grid" at bounding box center [1360, 460] width 9 height 9
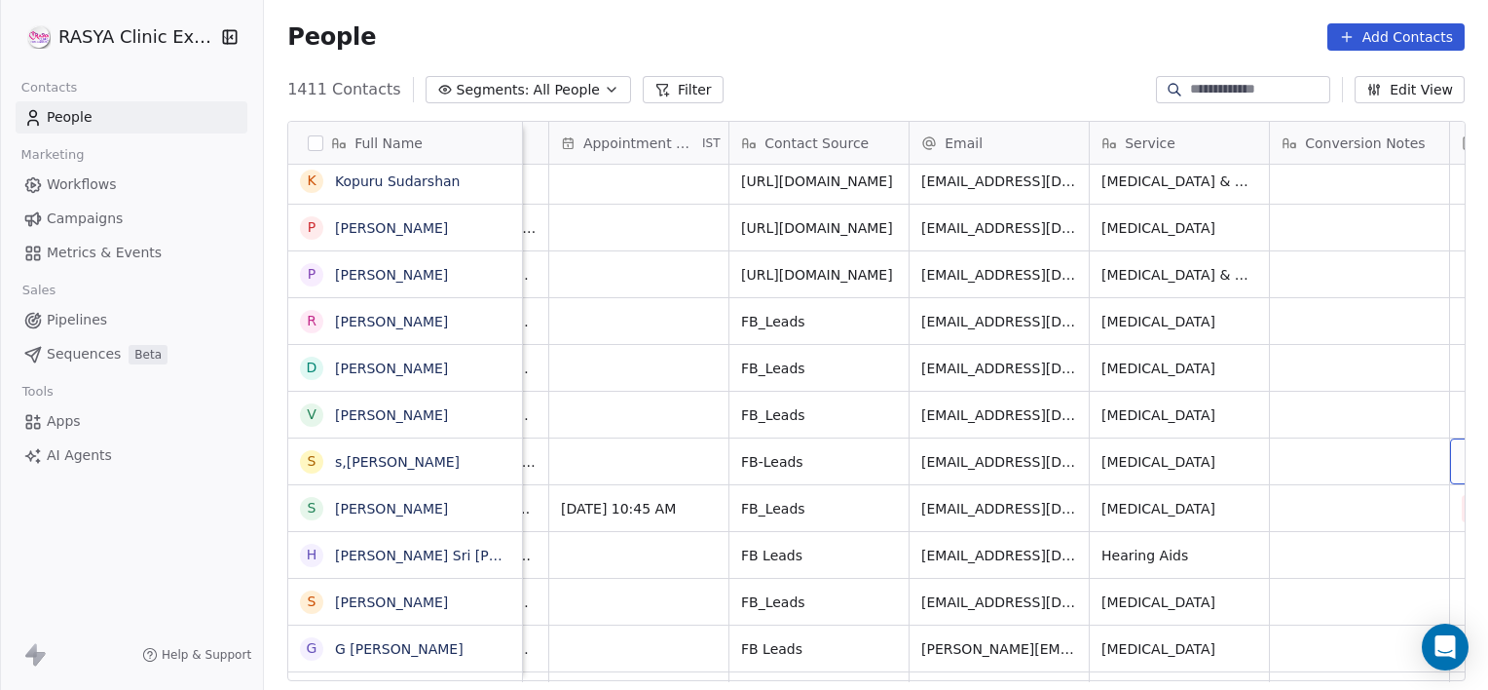
scroll to position [0, 1776]
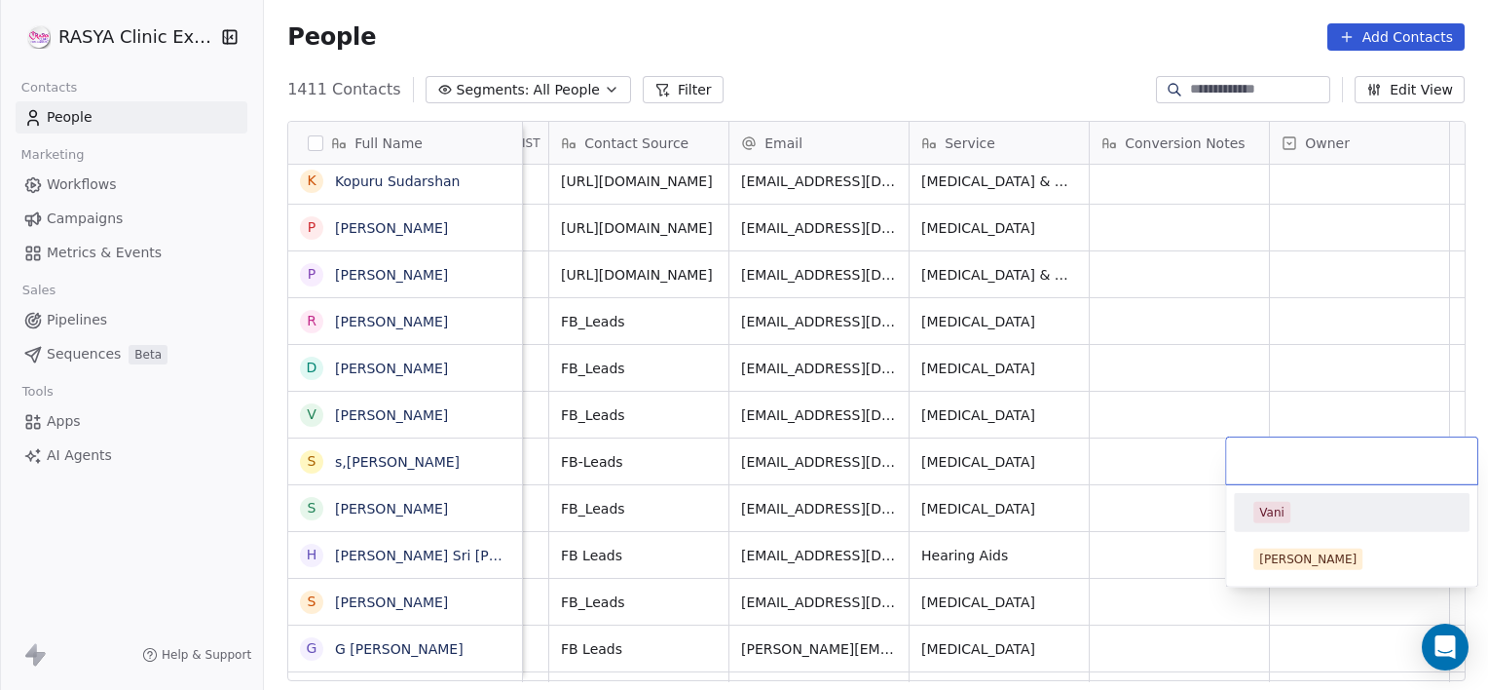
click at [1276, 499] on div "Vani" at bounding box center [1352, 512] width 220 height 31
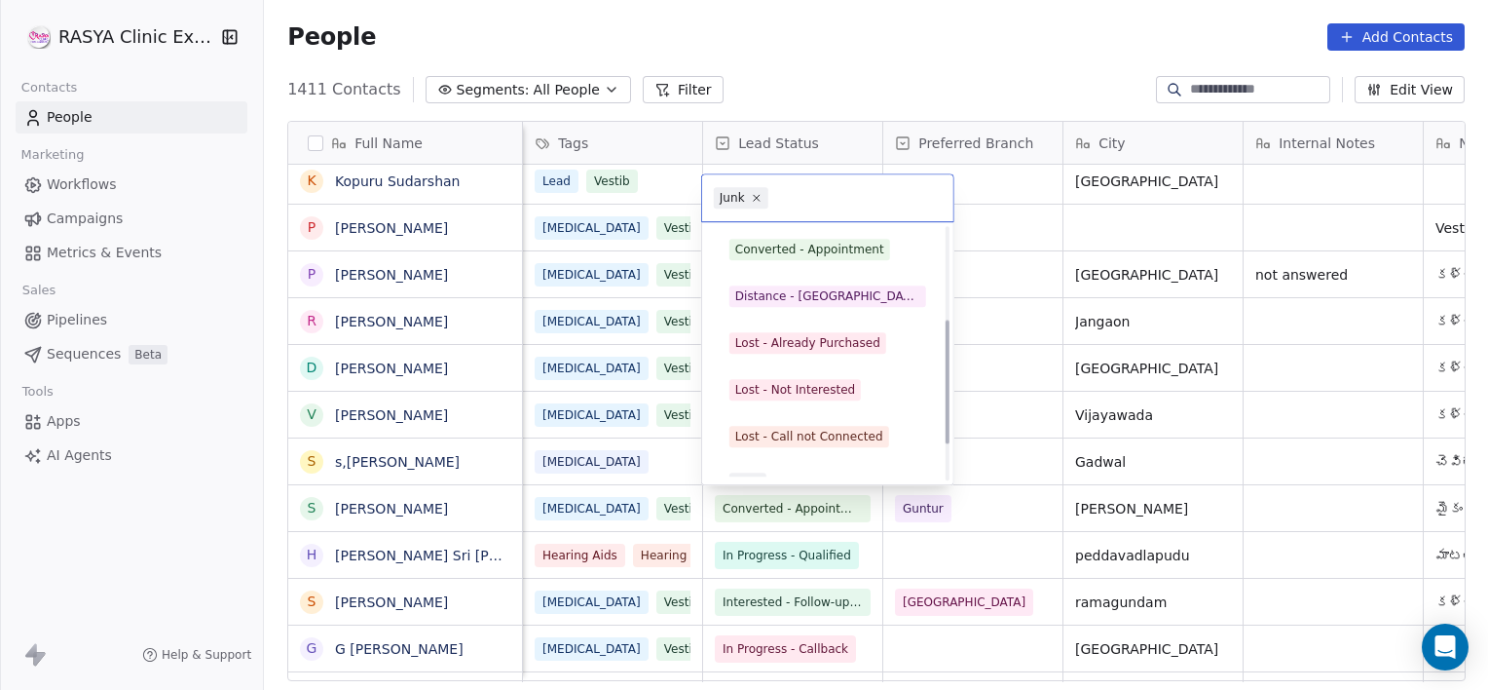
scroll to position [187, 0]
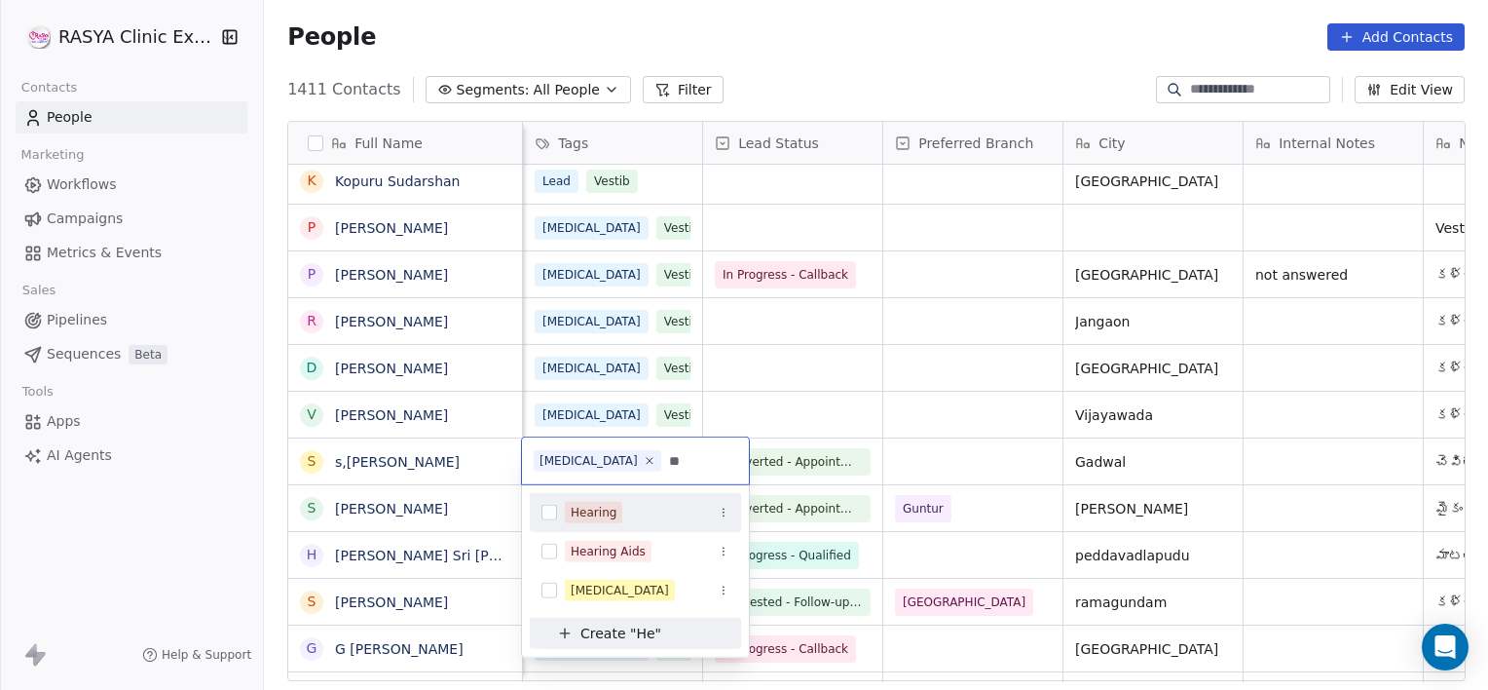
type input "**"
click at [593, 517] on div "Hearing" at bounding box center [594, 513] width 46 height 18
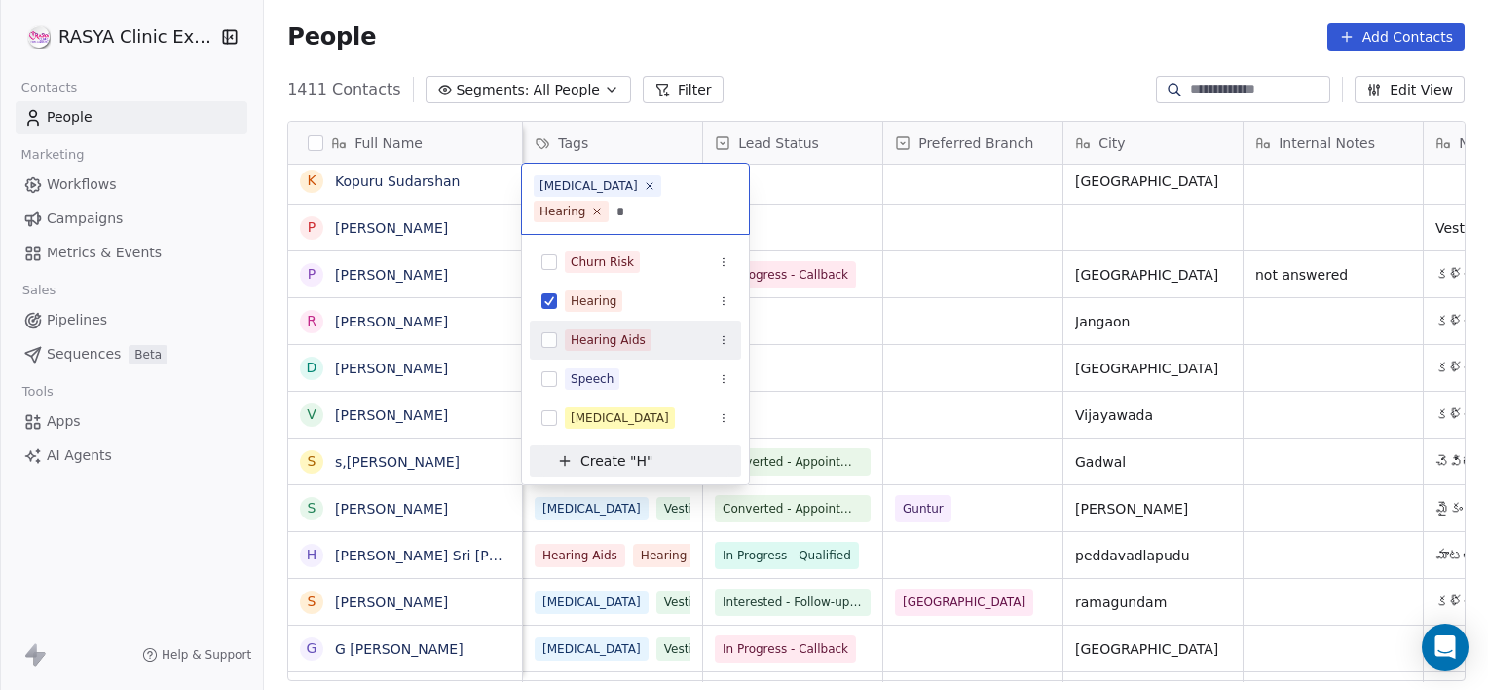
type input "*"
click at [608, 331] on div "Hearing Aids" at bounding box center [608, 340] width 75 height 18
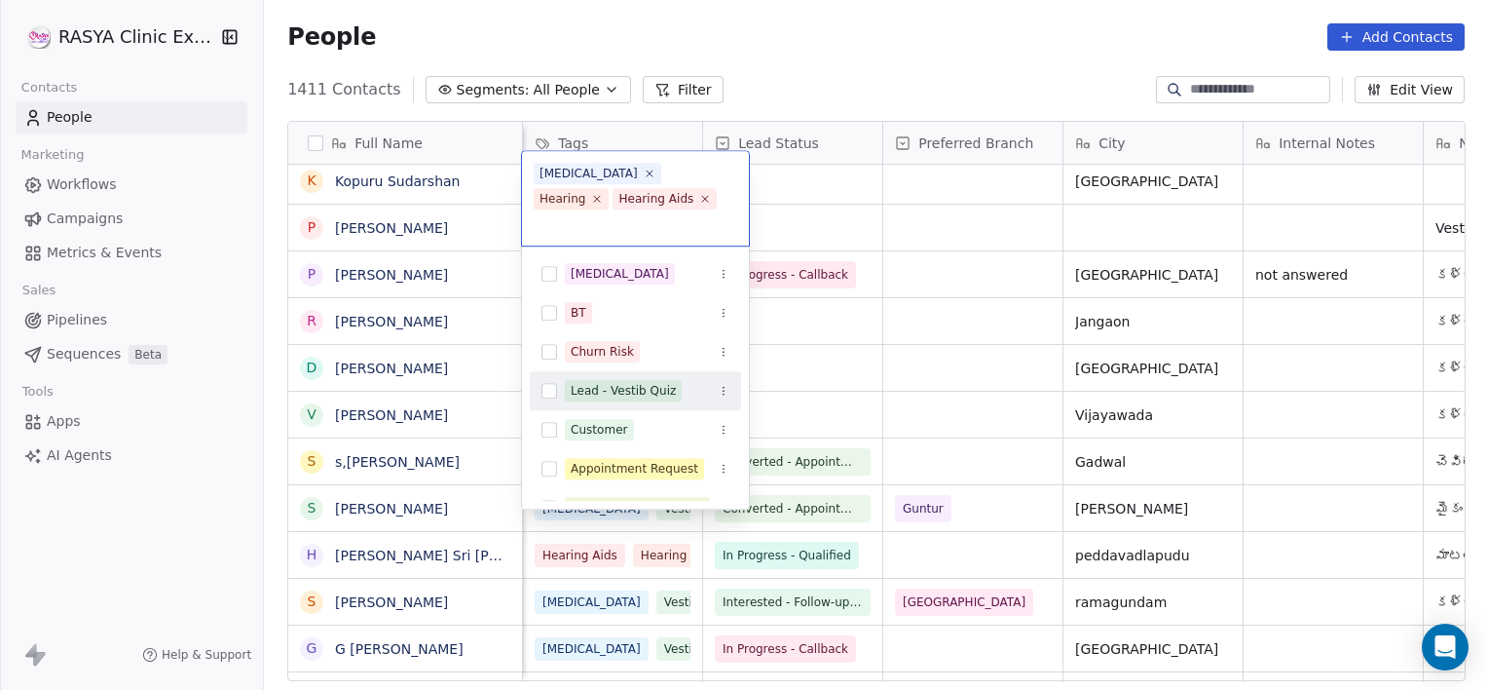
click at [845, 411] on html "[PERSON_NAME] Clinic External Contacts People Marketing Workflows Campaigns Met…" at bounding box center [744, 345] width 1488 height 690
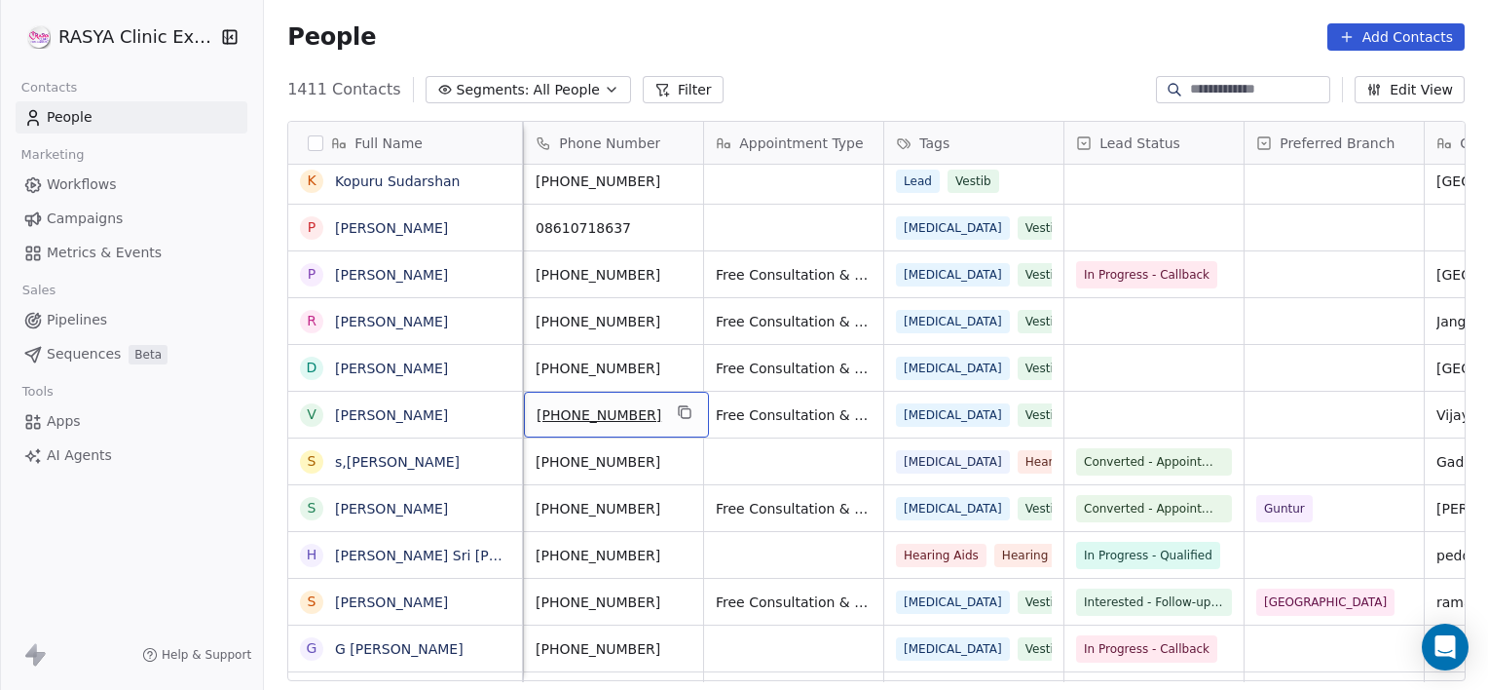
scroll to position [0, 0]
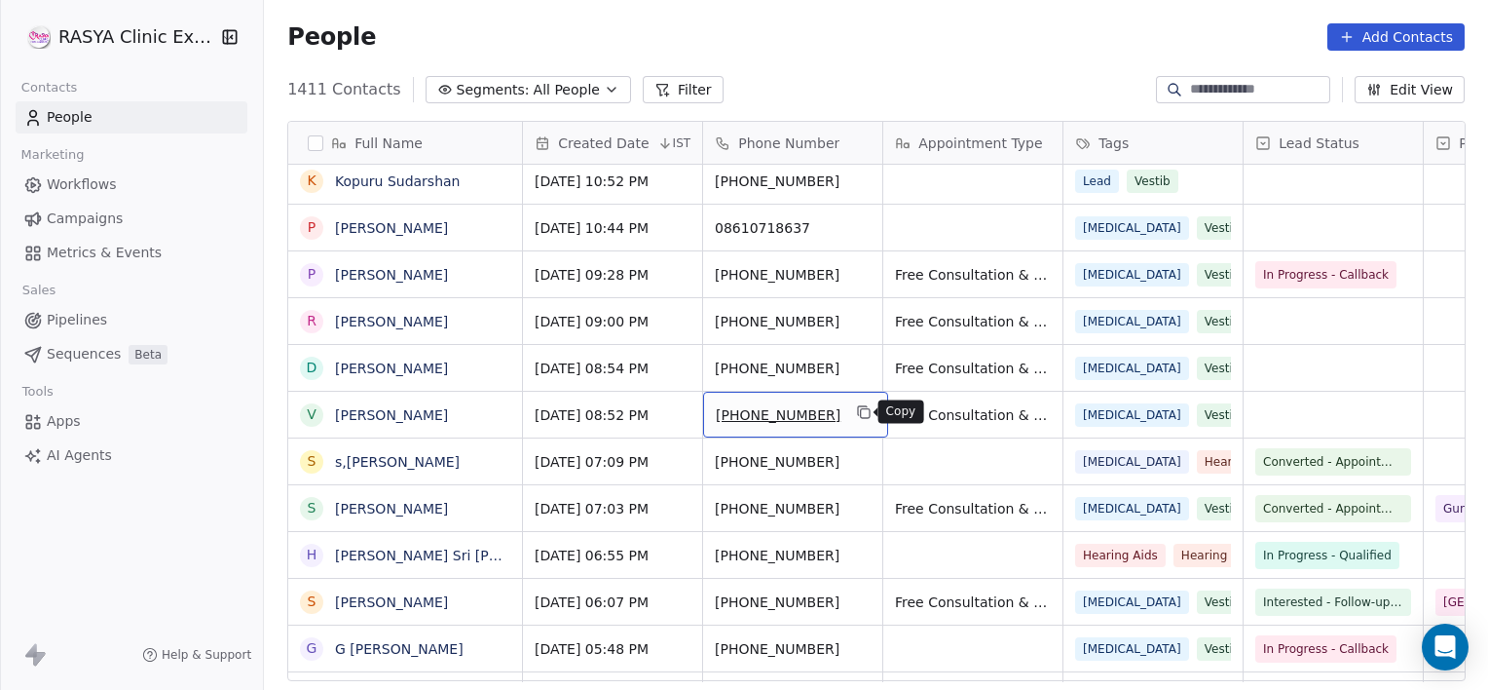
click at [852, 411] on button "grid" at bounding box center [863, 411] width 23 height 23
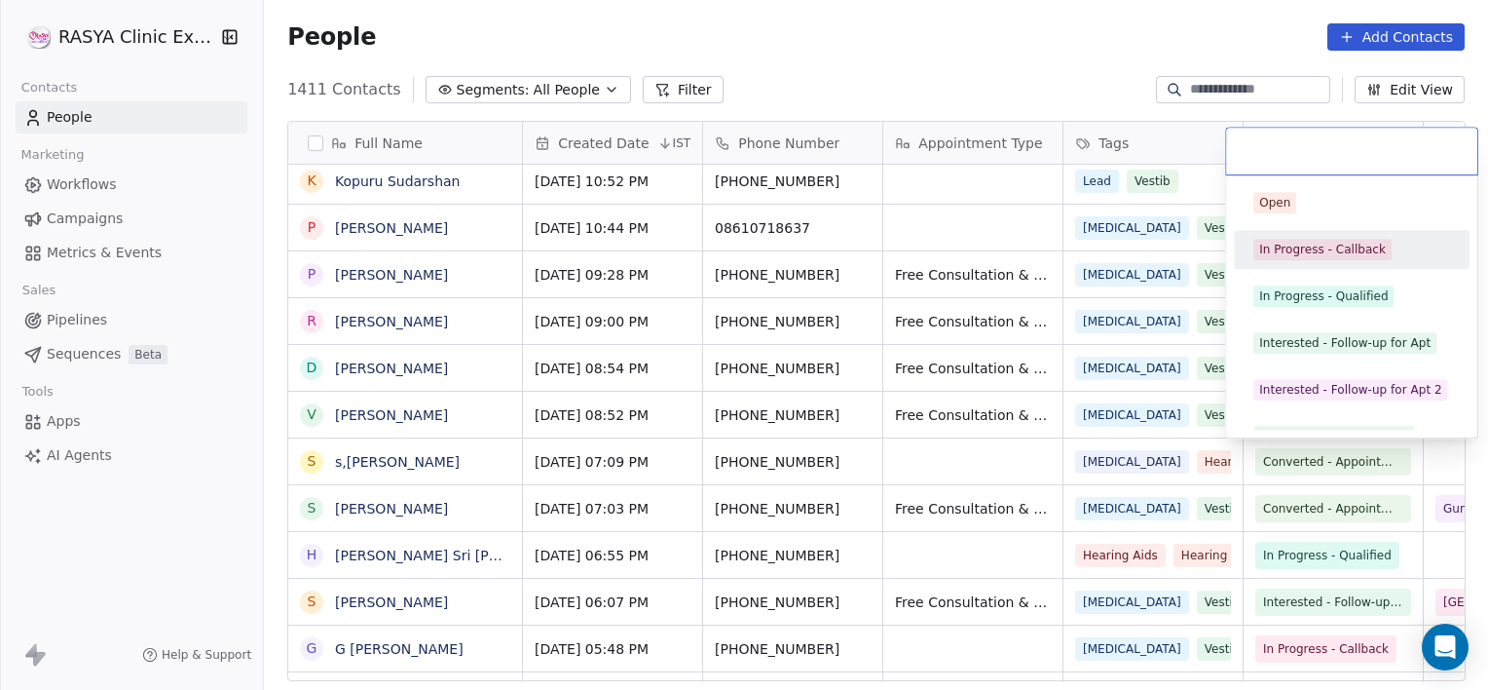
click at [1327, 251] on div "In Progress - Callback" at bounding box center [1322, 250] width 127 height 18
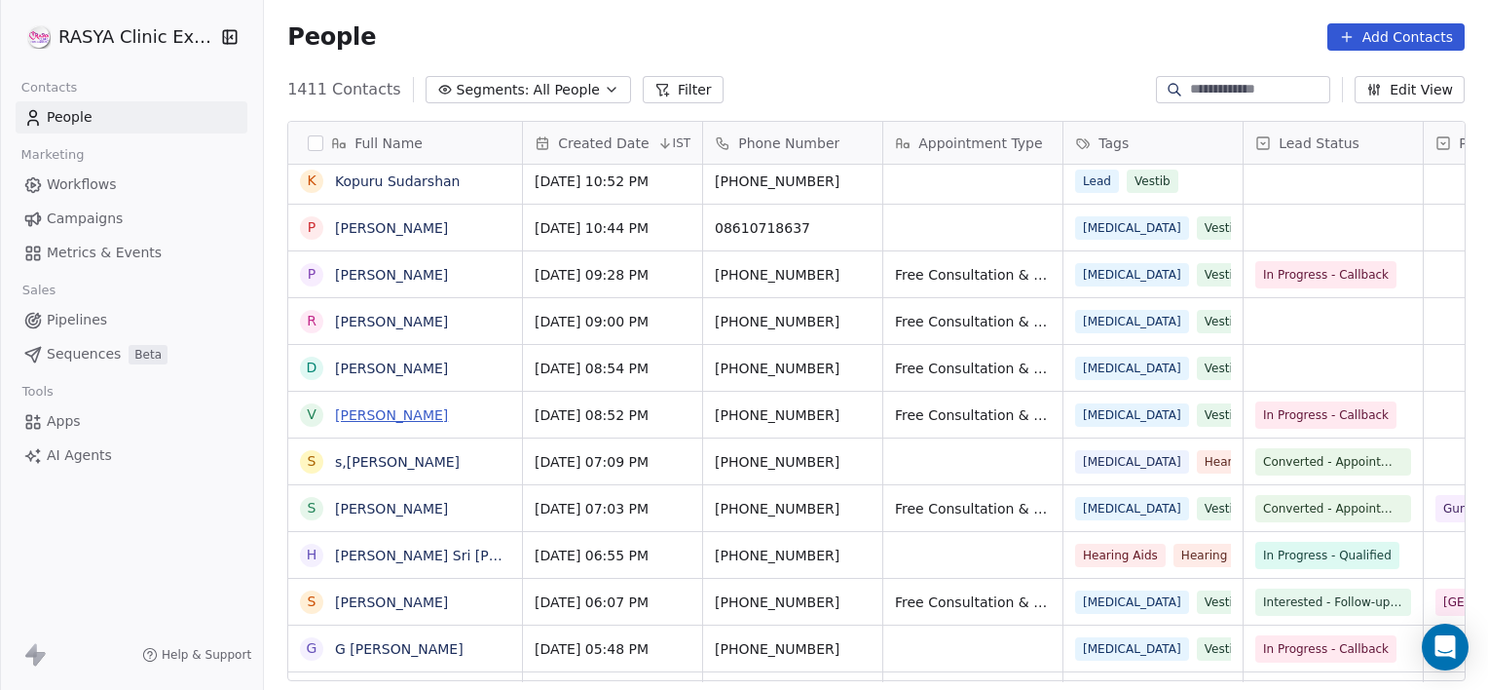
click at [382, 420] on link "[PERSON_NAME]" at bounding box center [391, 415] width 113 height 16
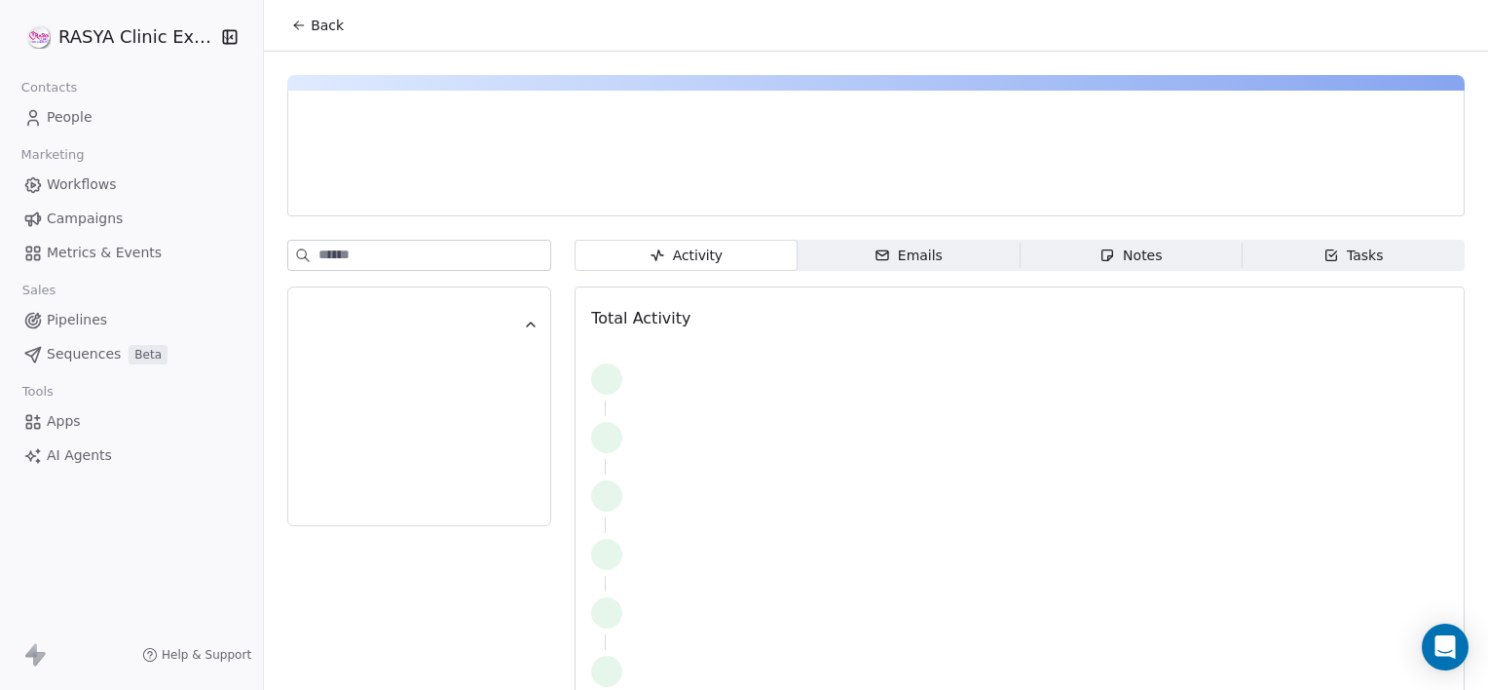
click at [1118, 254] on div "Notes" at bounding box center [1131, 255] width 62 height 20
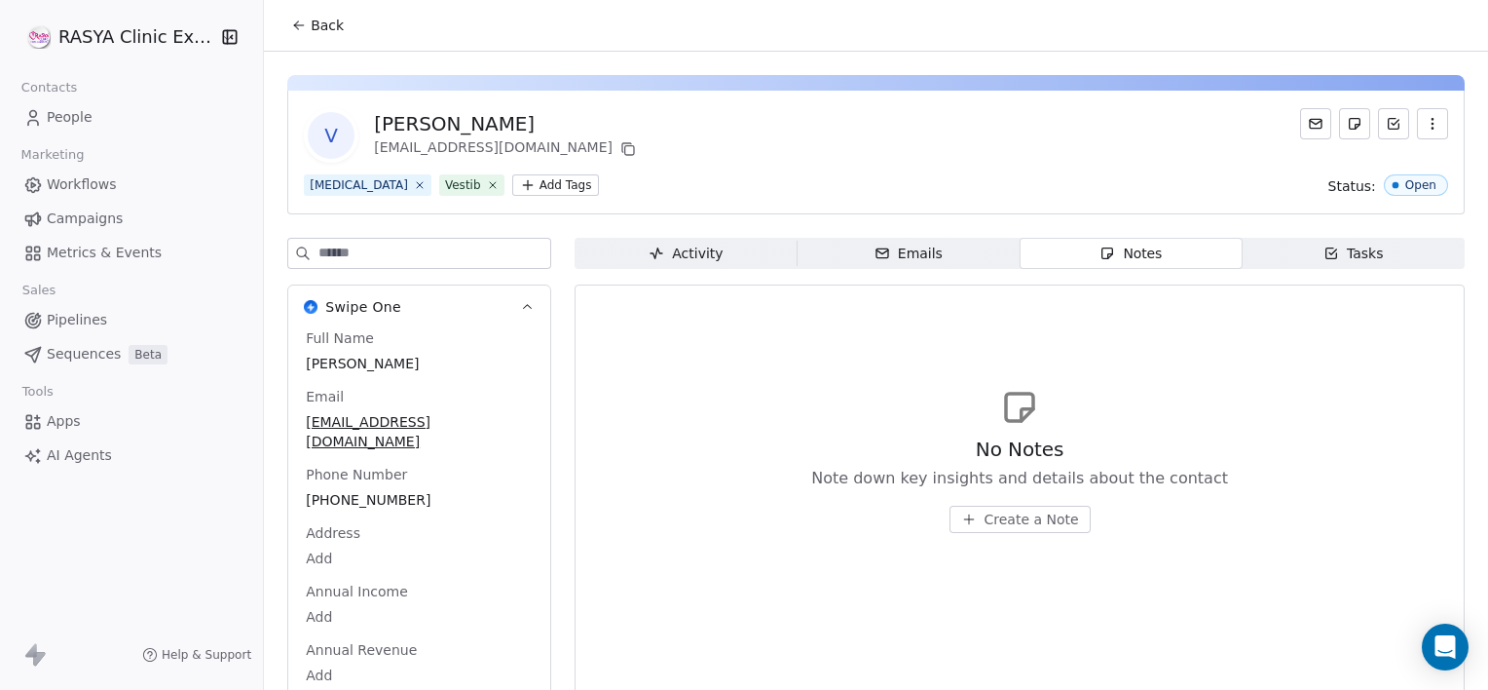
click at [321, 32] on span "Back" at bounding box center [327, 25] width 33 height 19
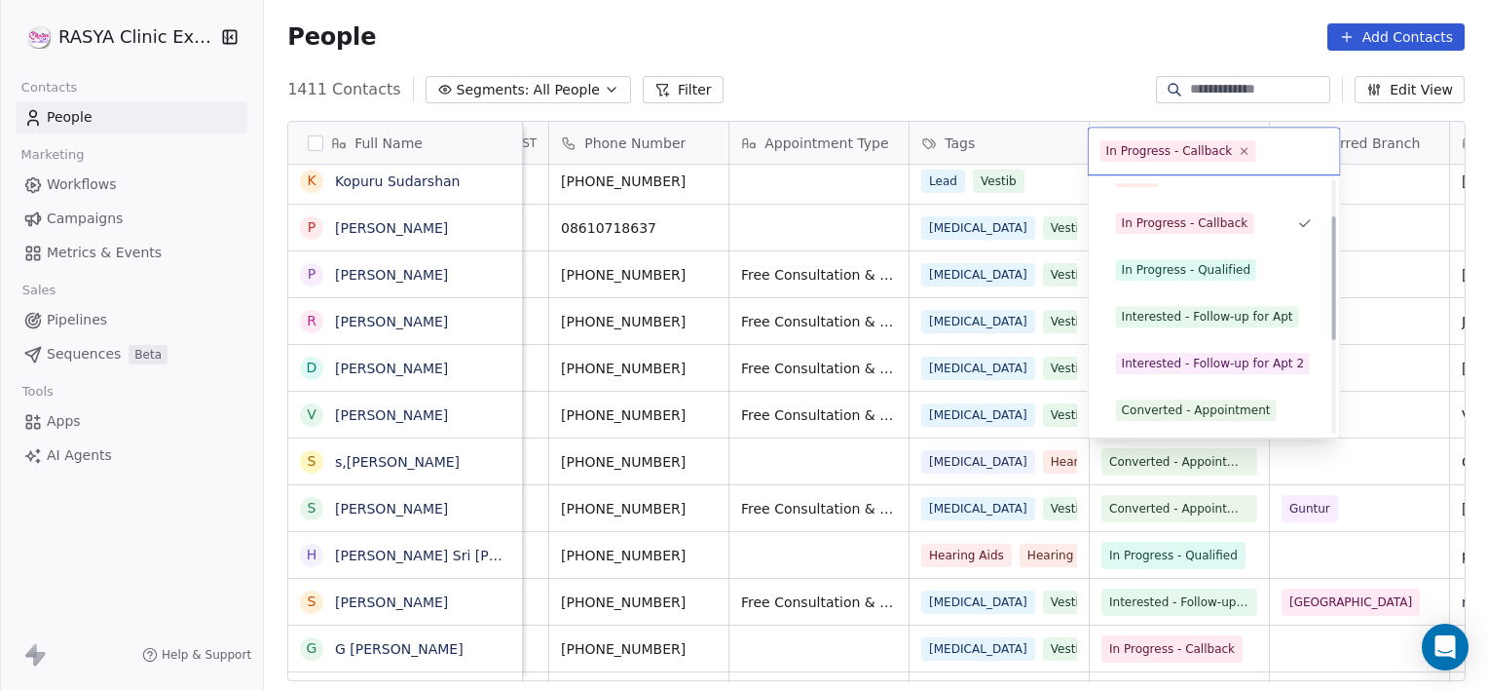
scroll to position [73, 0]
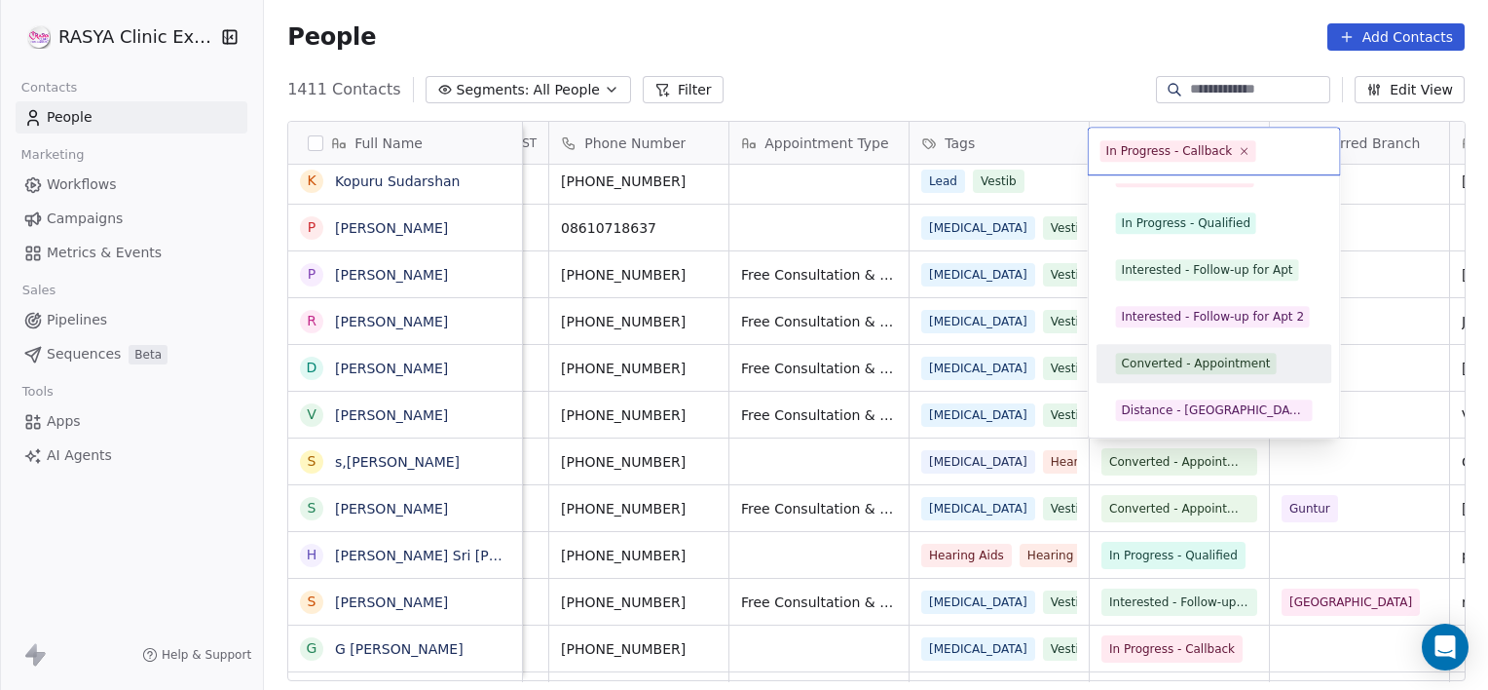
click at [1184, 355] on div "Converted - Appointment" at bounding box center [1196, 364] width 149 height 18
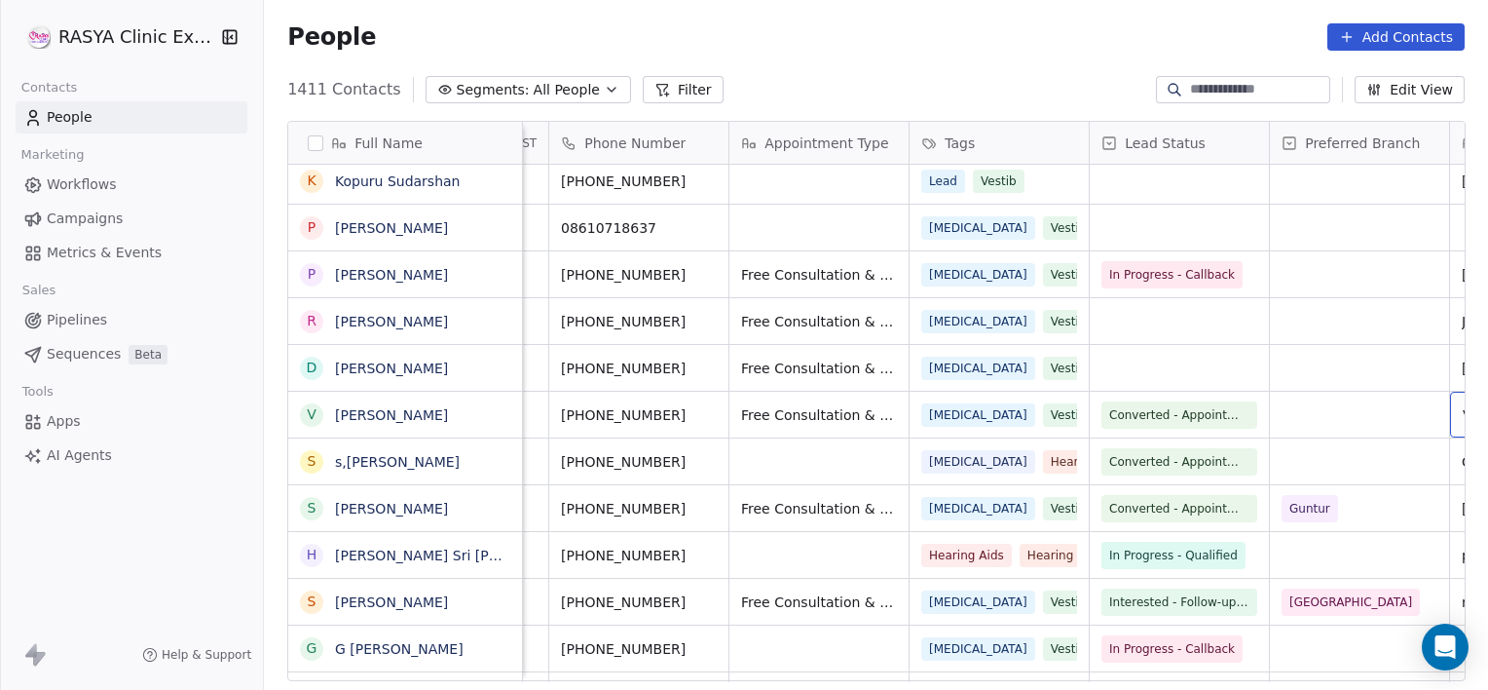
scroll to position [0, 334]
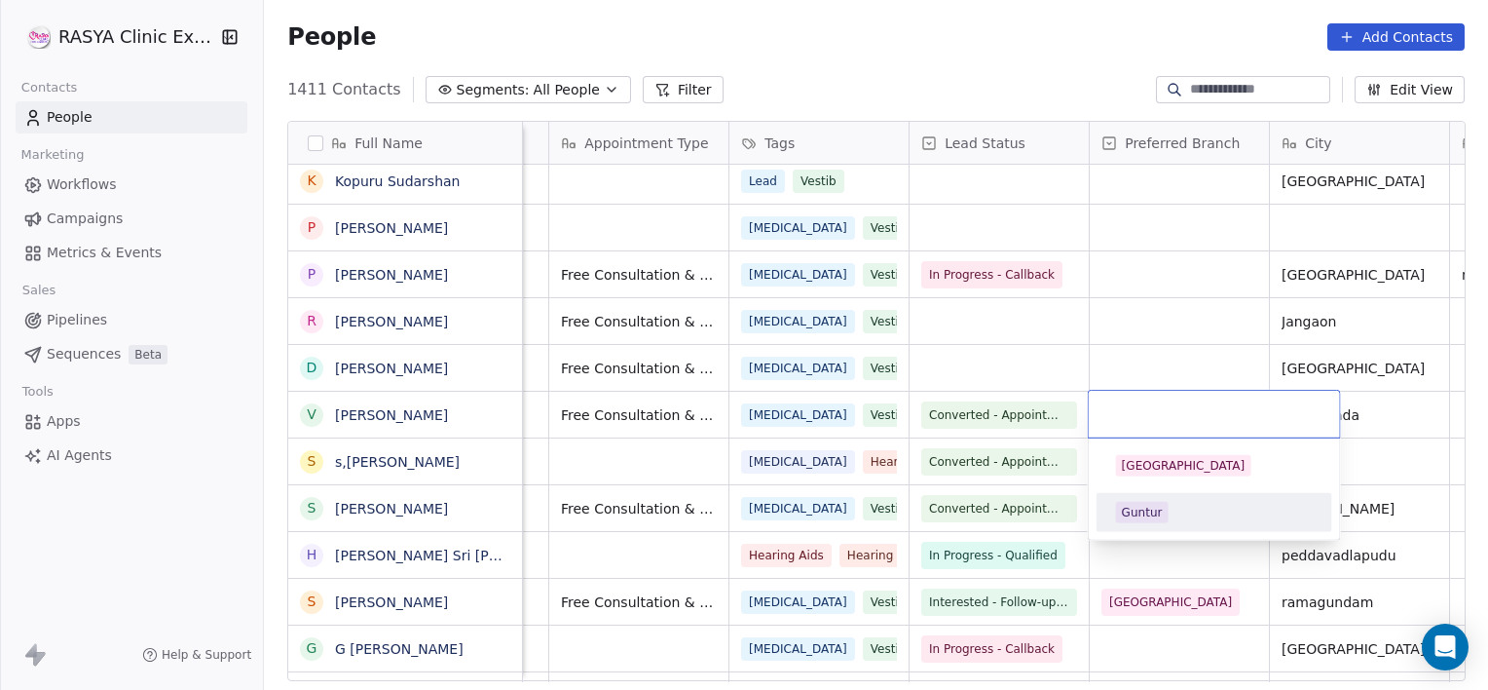
click at [1142, 507] on div "Guntur" at bounding box center [1142, 513] width 41 height 18
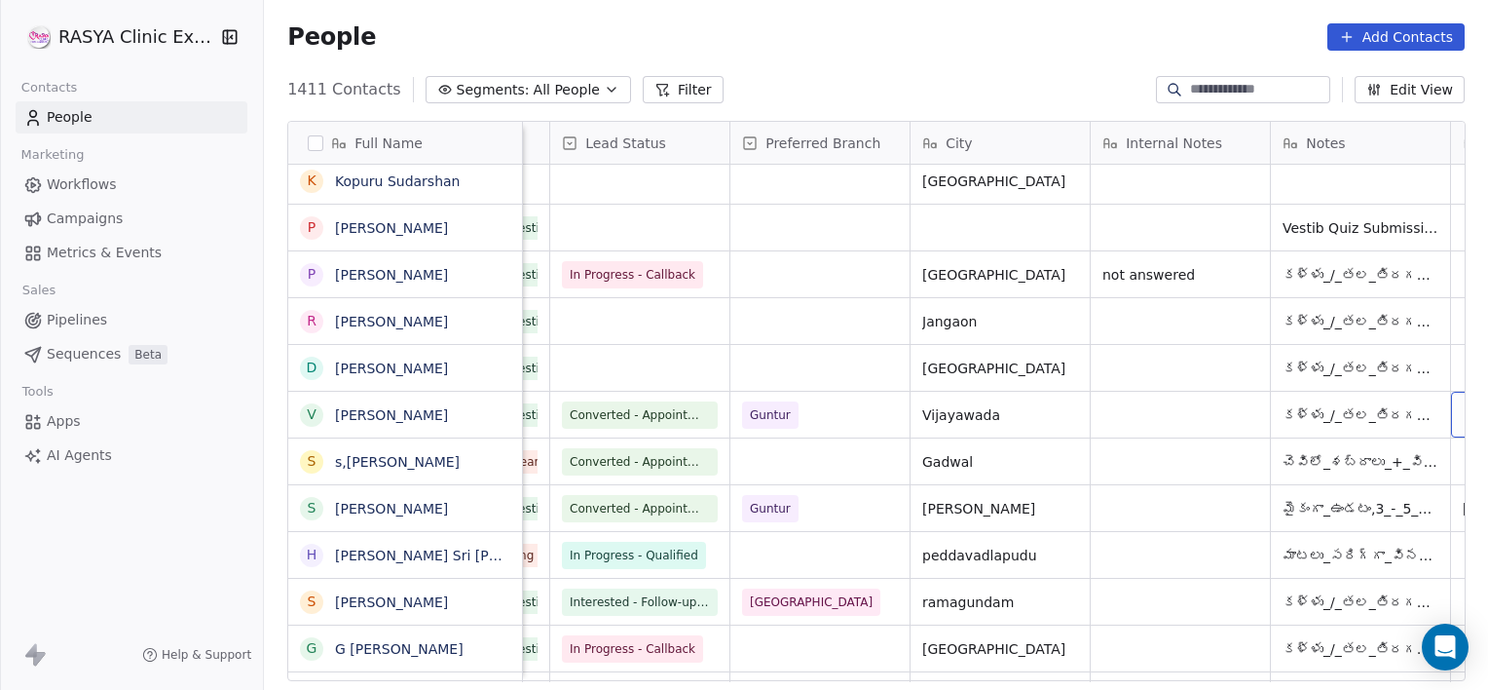
scroll to position [0, 875]
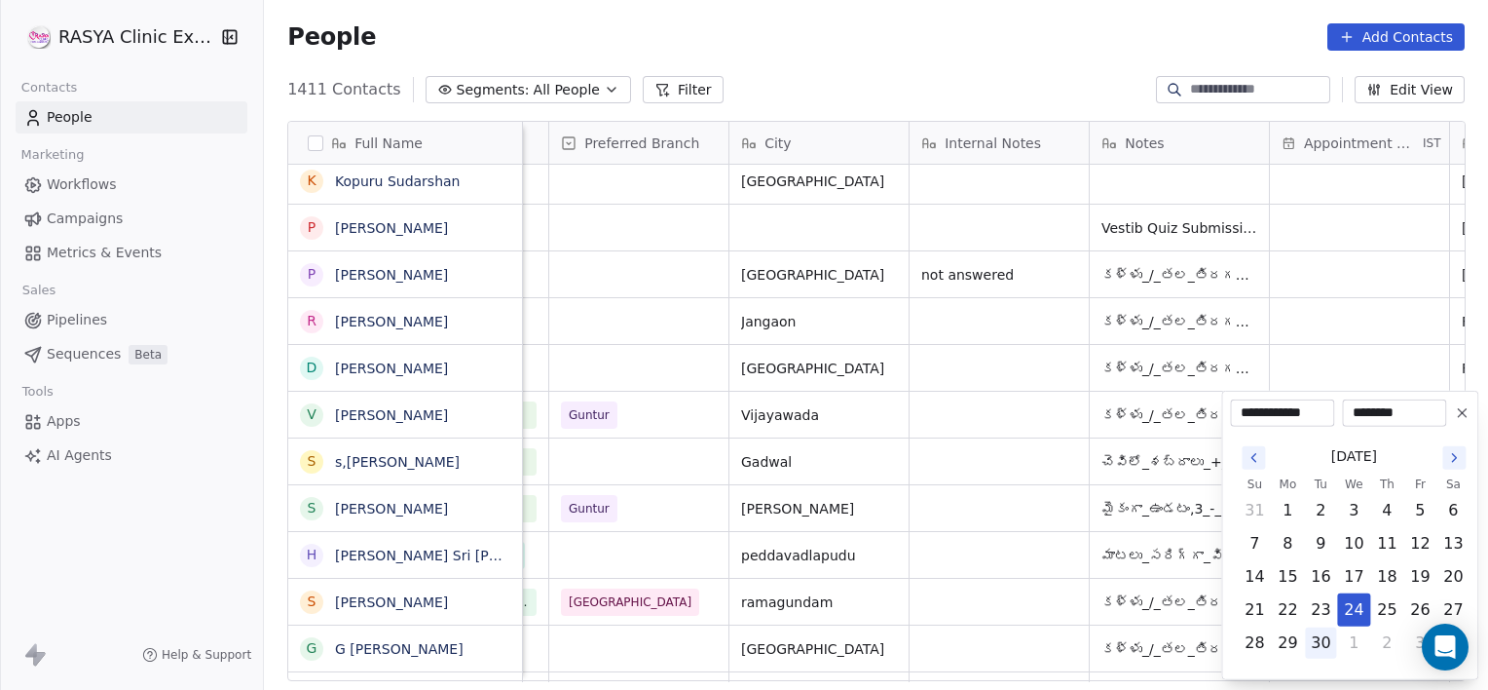
click at [1313, 644] on button "30" at bounding box center [1320, 642] width 31 height 31
type input "**********"
click at [963, 424] on html "[PERSON_NAME] Clinic External Contacts People Marketing Workflows Campaigns Met…" at bounding box center [744, 345] width 1488 height 690
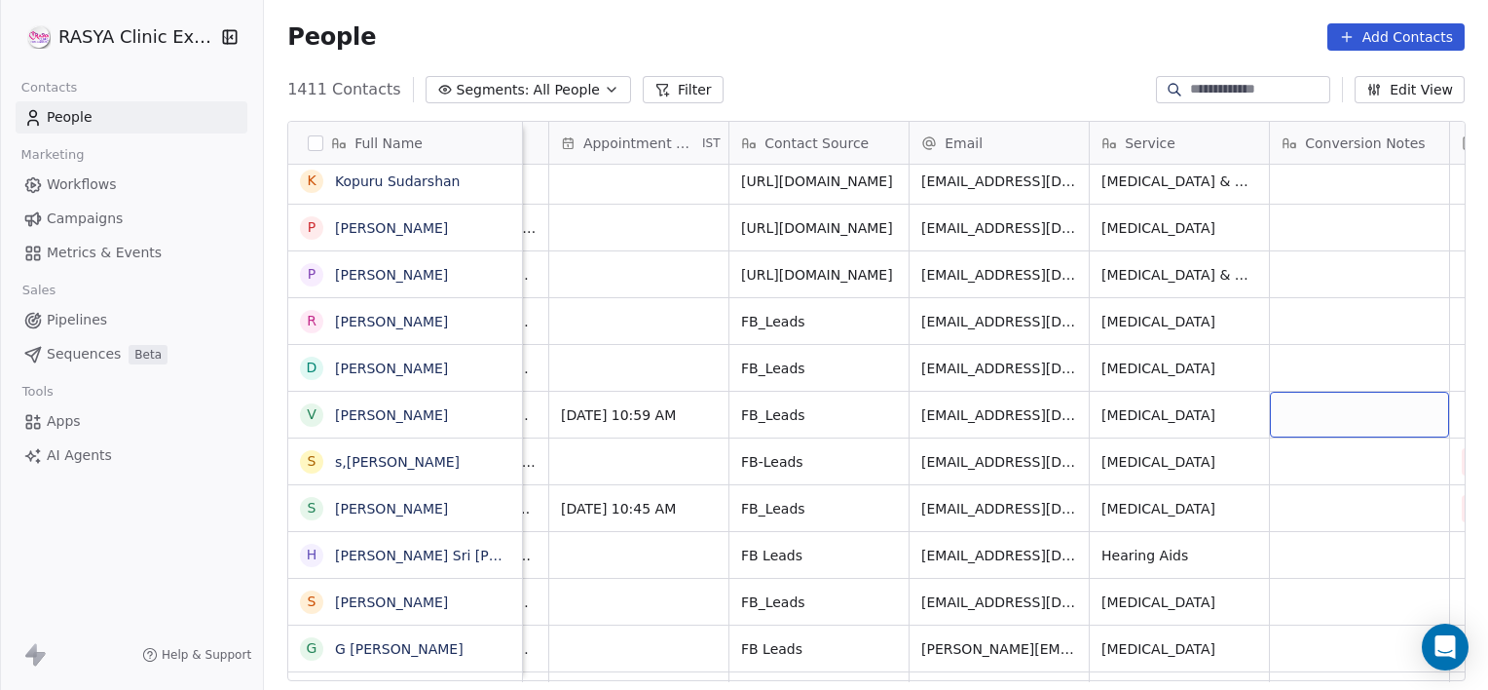
scroll to position [0, 1776]
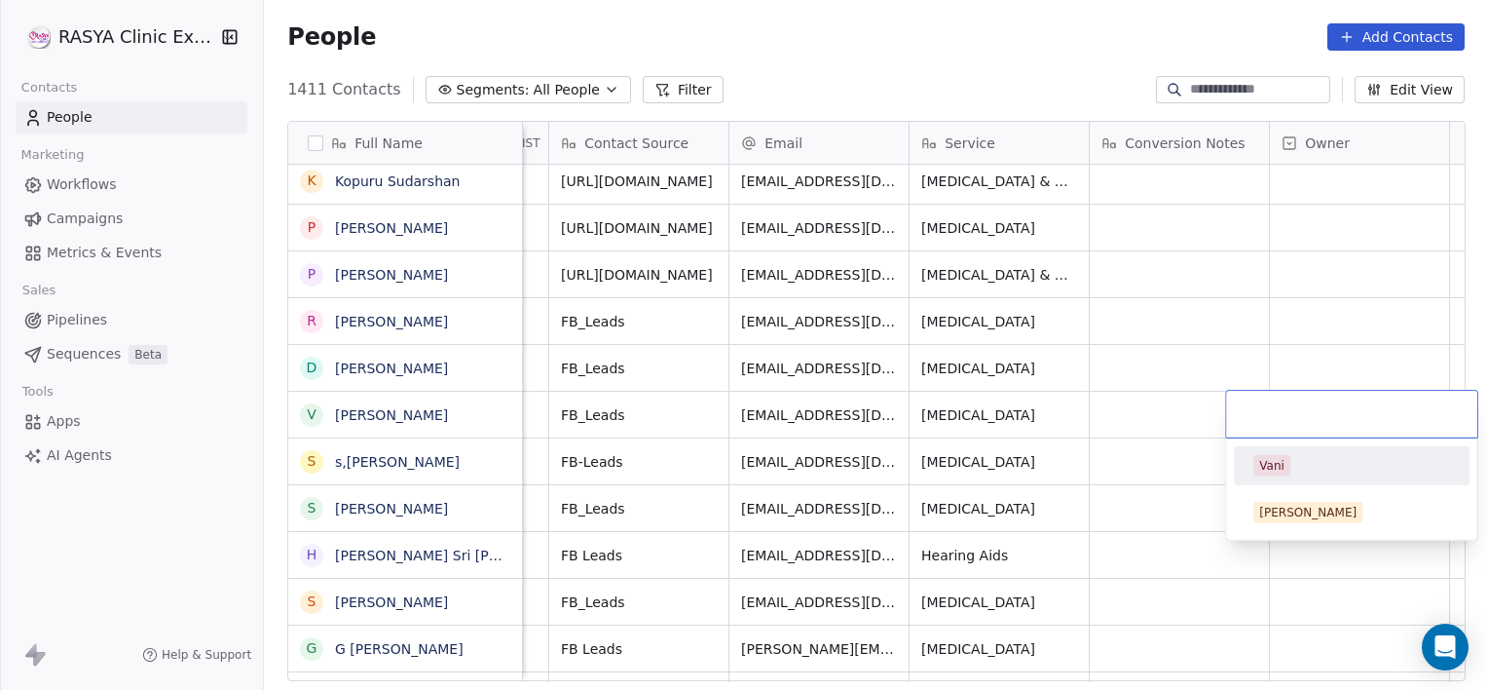
click at [1266, 460] on div "Vani" at bounding box center [1271, 466] width 25 height 18
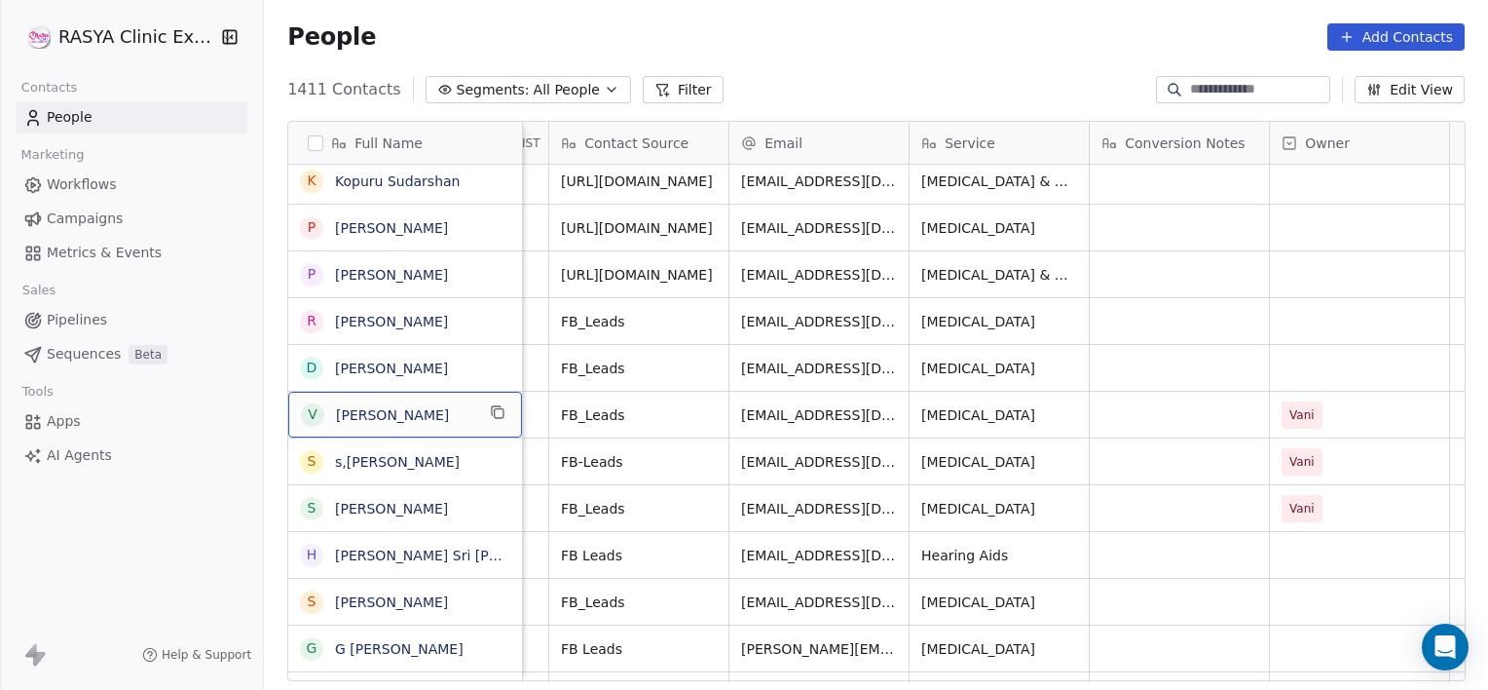
click at [446, 420] on span "[PERSON_NAME]" at bounding box center [405, 414] width 138 height 19
click at [448, 423] on span "[PERSON_NAME]" at bounding box center [405, 414] width 138 height 19
click at [448, 423] on textarea "**********" at bounding box center [404, 422] width 232 height 60
type textarea "**********"
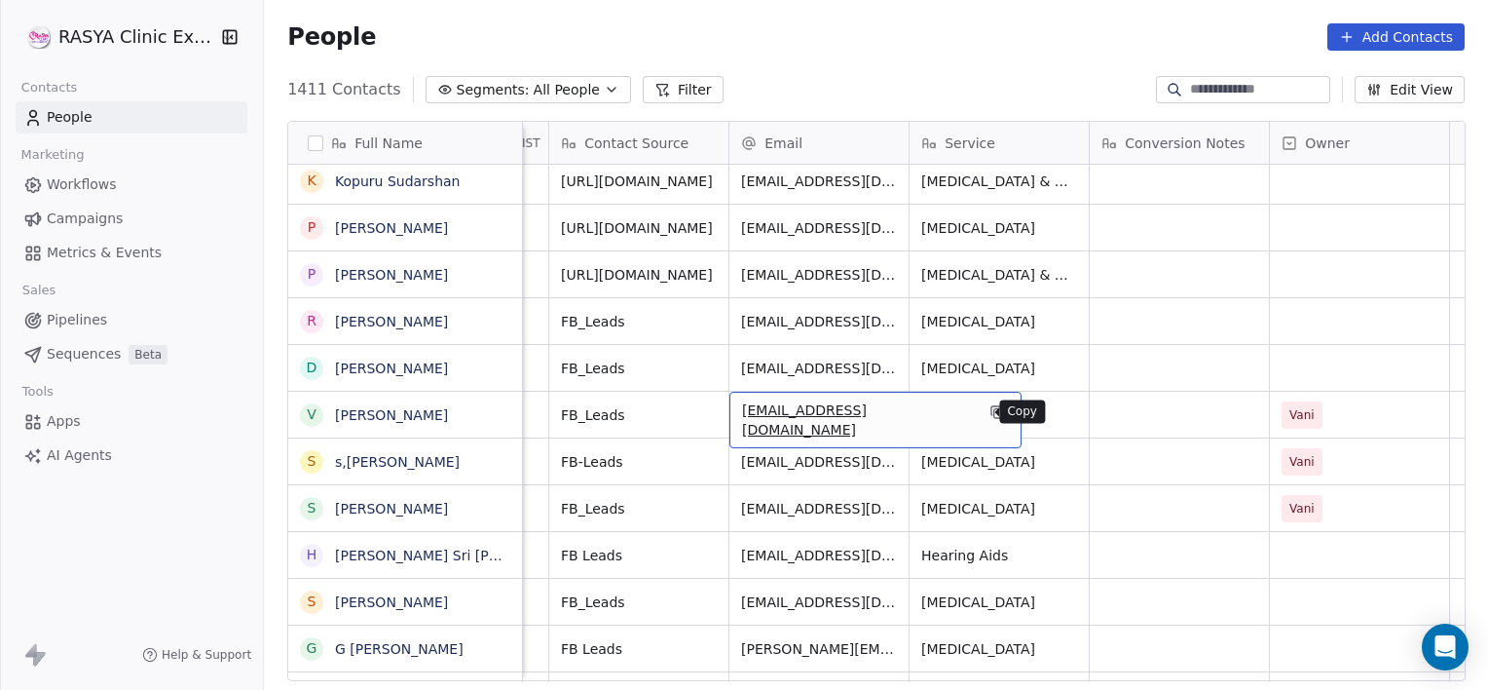
click at [990, 413] on icon "grid" at bounding box center [998, 412] width 16 height 16
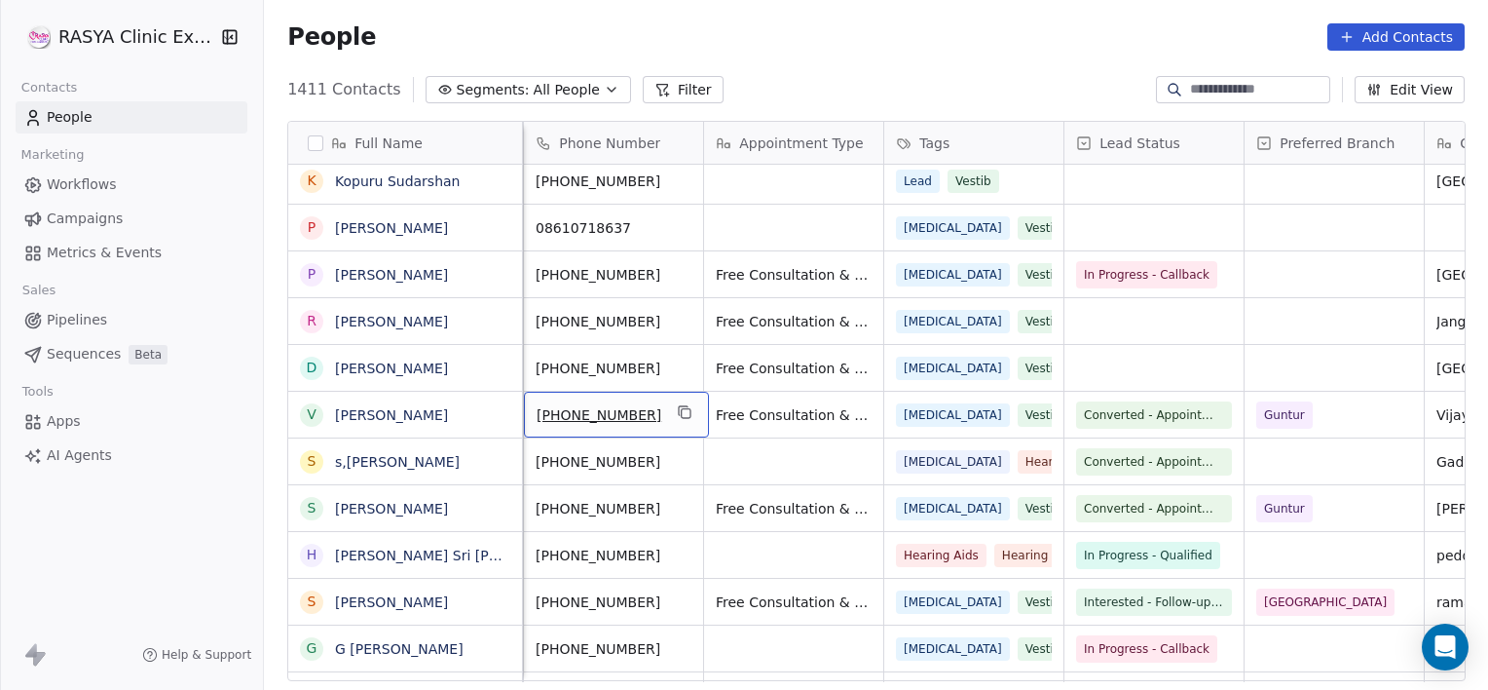
scroll to position [0, 0]
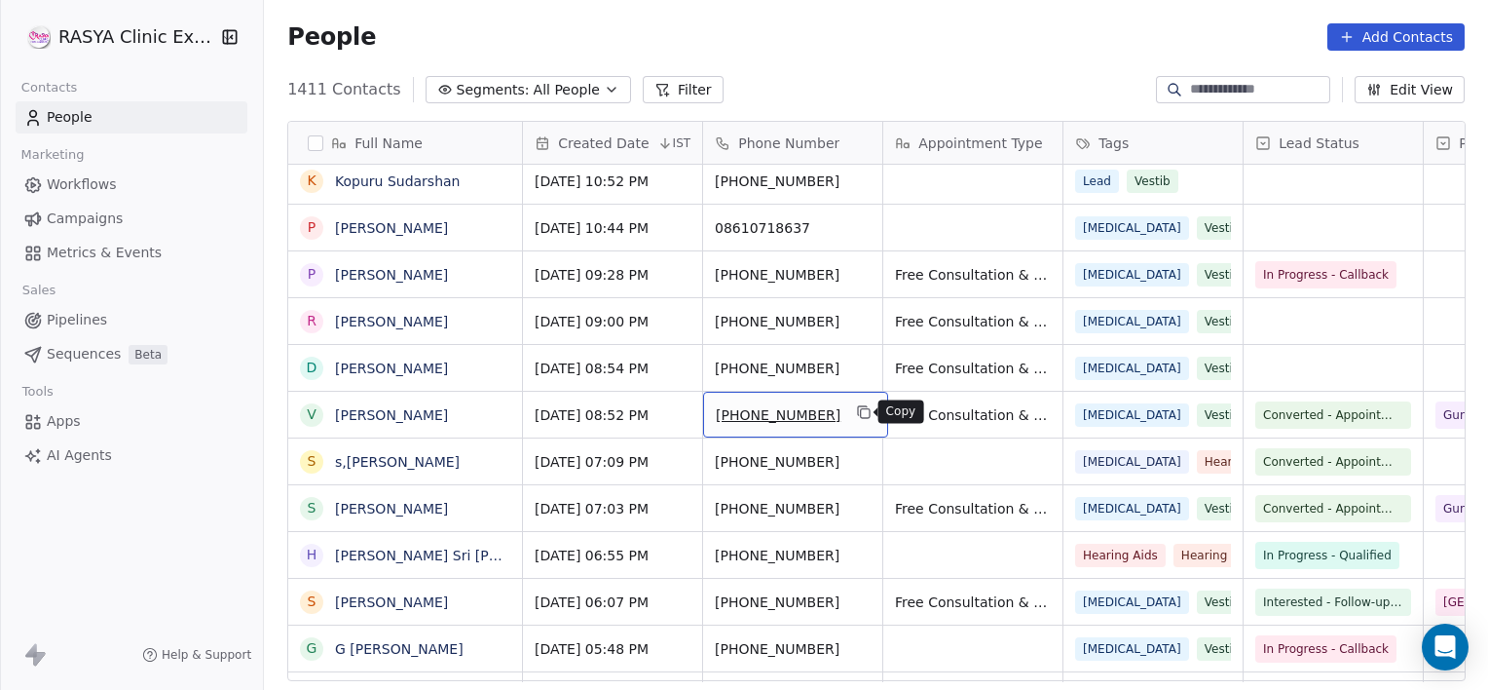
click at [856, 413] on icon "grid" at bounding box center [864, 412] width 16 height 16
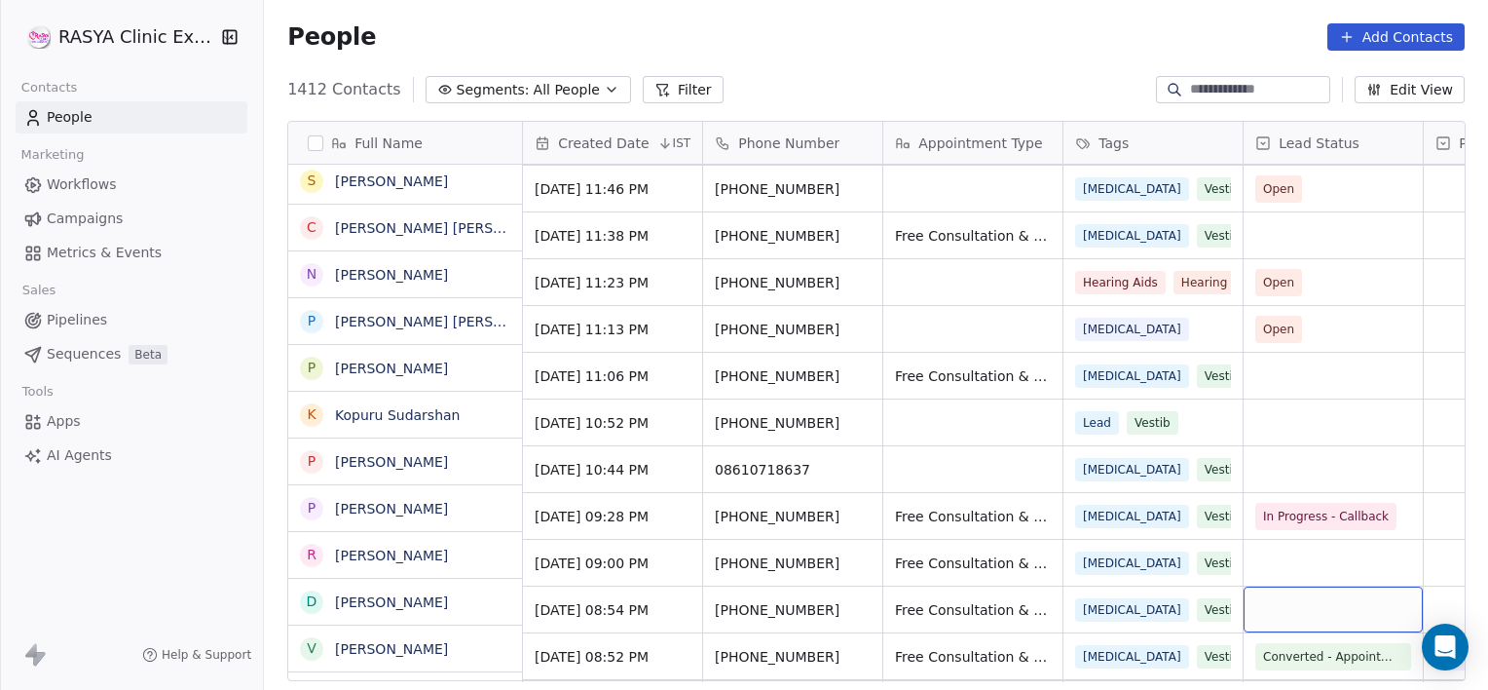
scroll to position [943, 0]
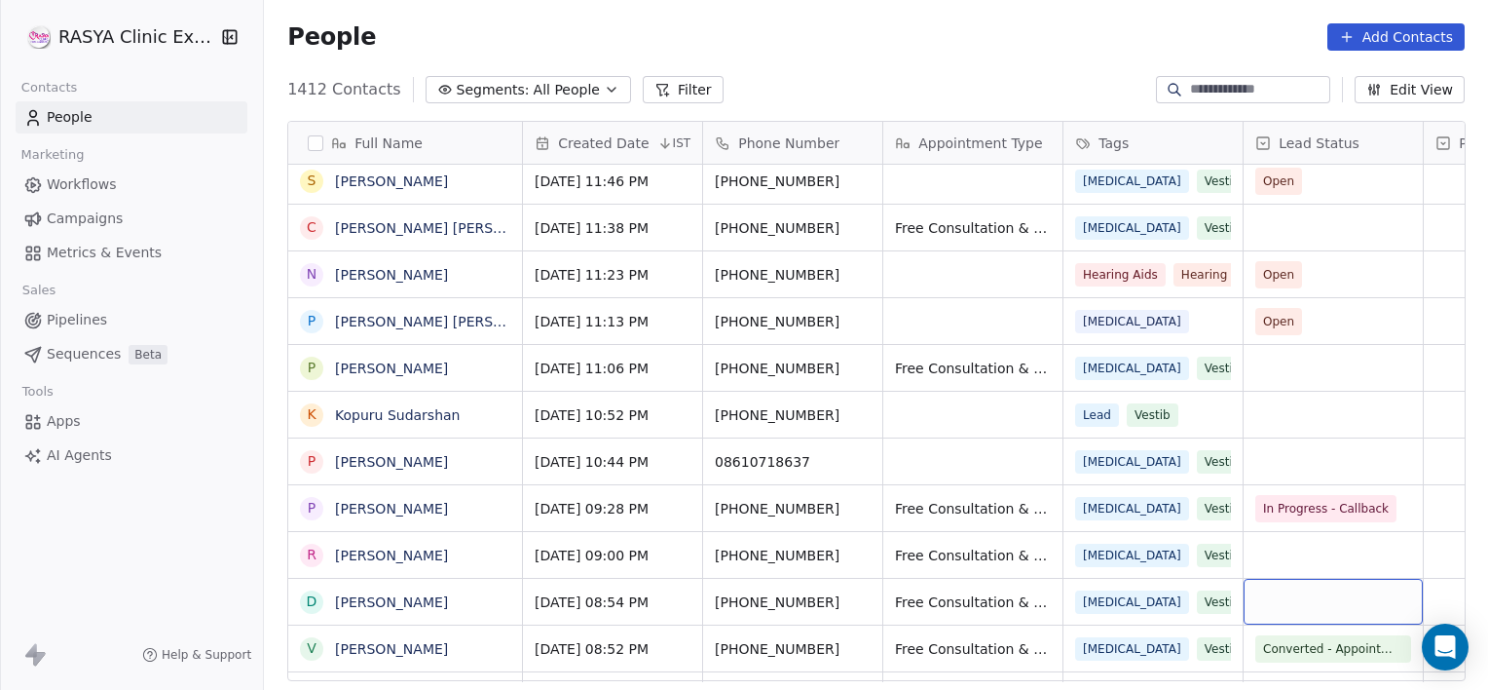
click at [1278, 614] on div "grid" at bounding box center [1333, 602] width 179 height 46
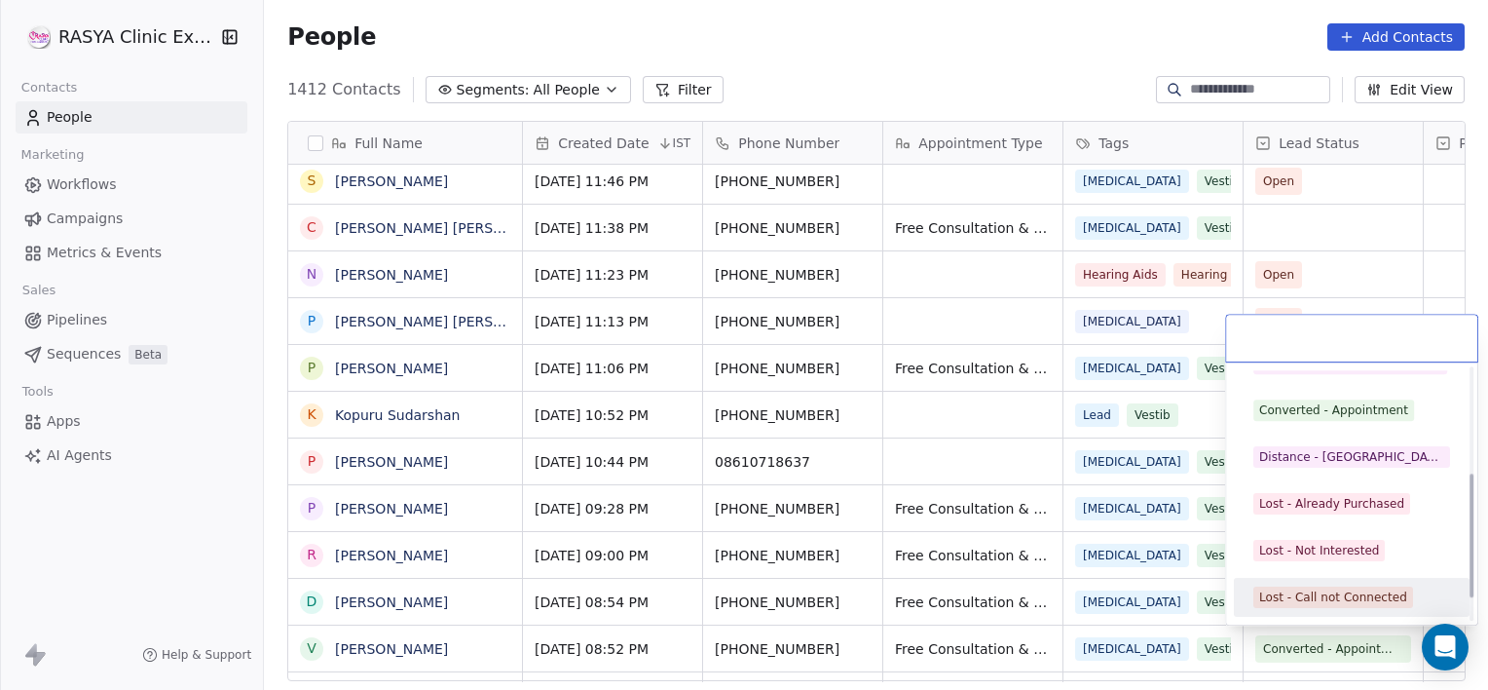
scroll to position [260, 0]
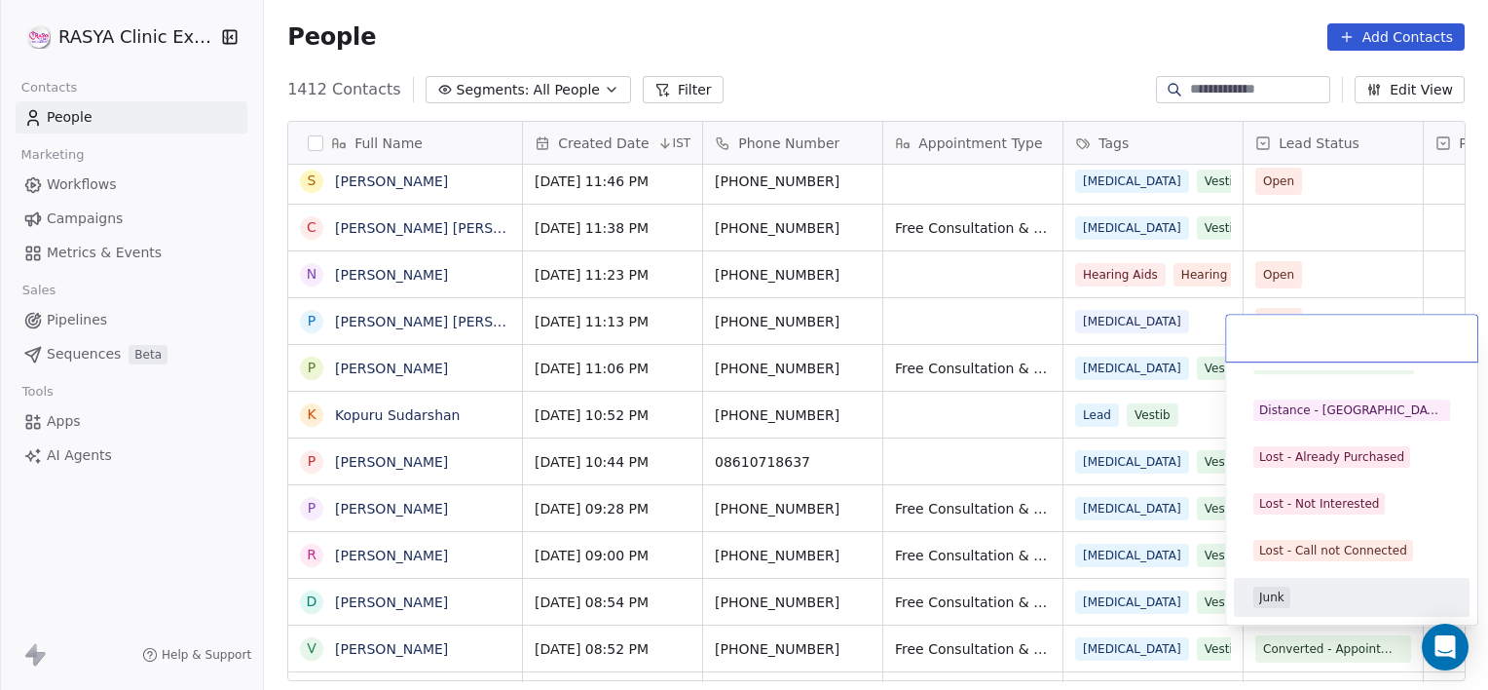
click at [1288, 591] on span "Junk" at bounding box center [1272, 596] width 37 height 21
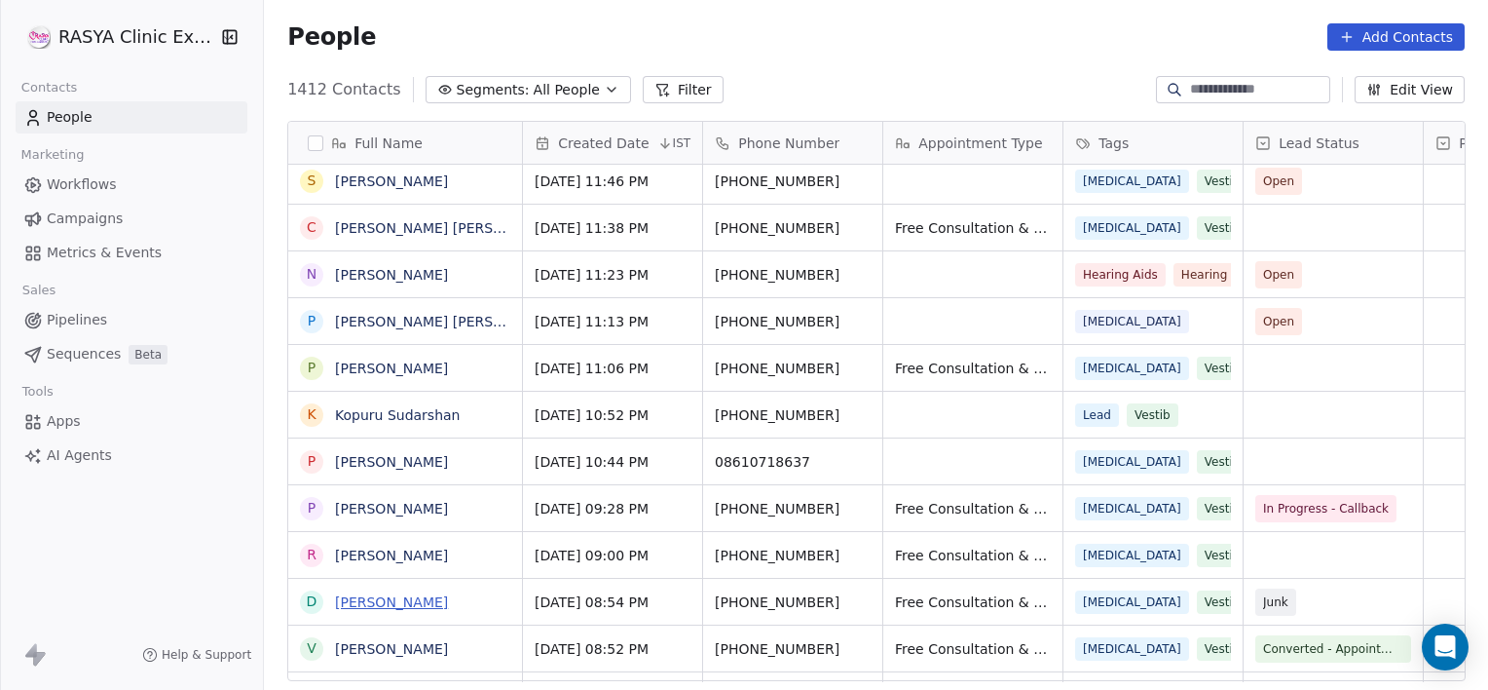
click at [386, 601] on link "[PERSON_NAME]" at bounding box center [391, 602] width 113 height 16
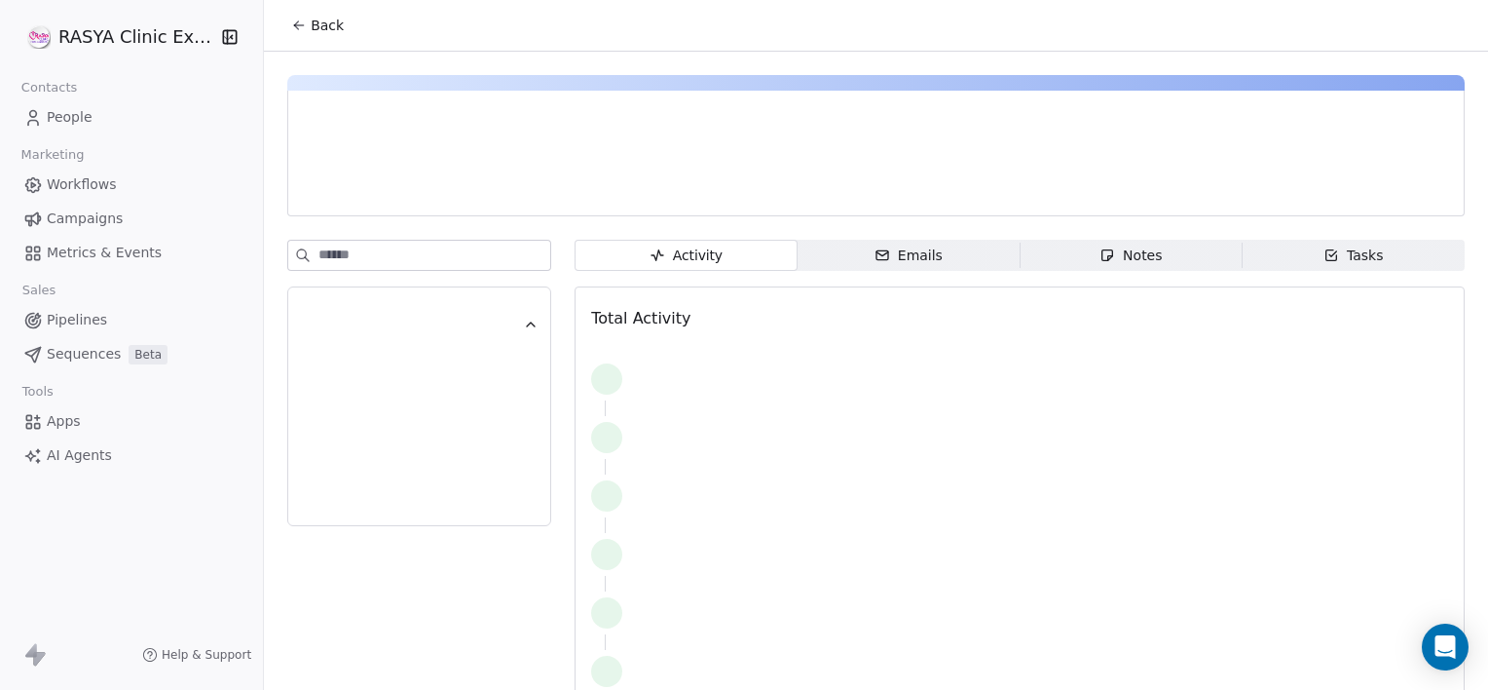
click at [1079, 258] on span "Notes Notes" at bounding box center [1131, 255] width 222 height 31
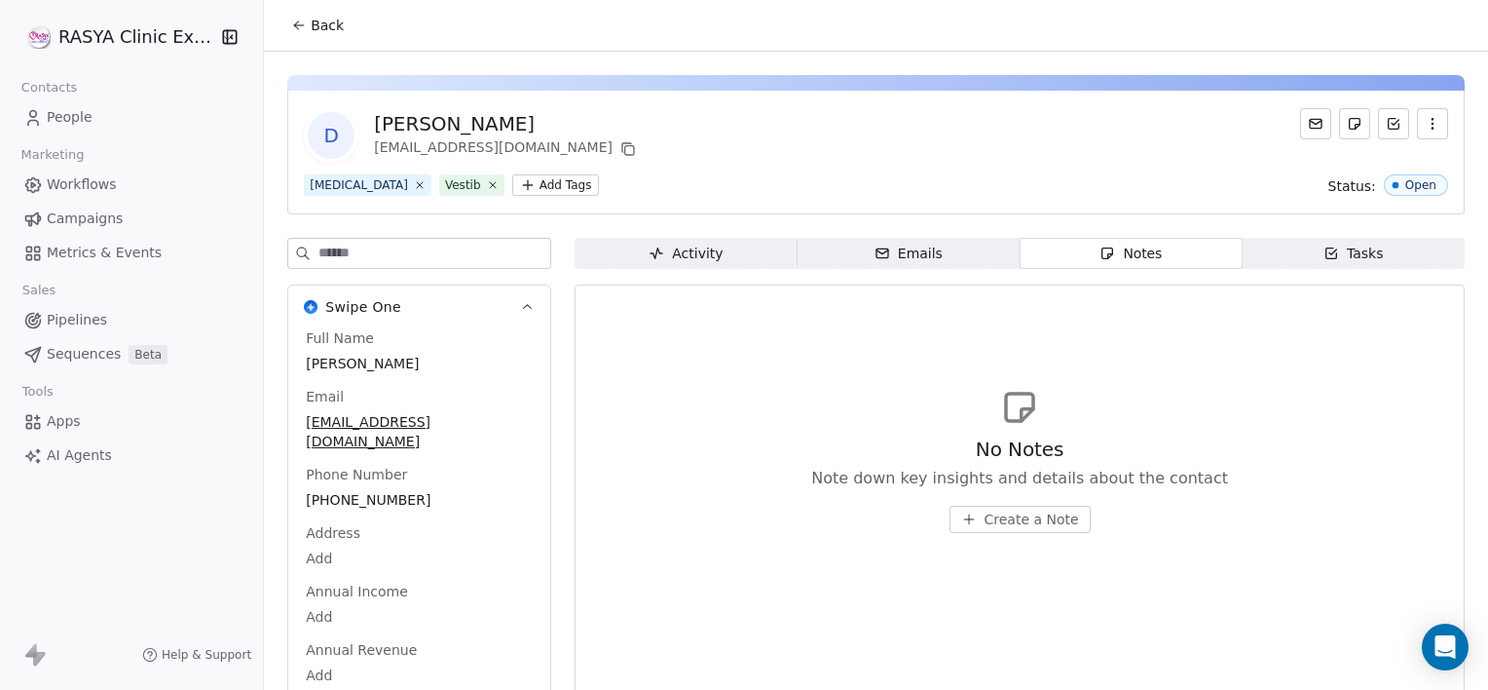
click at [990, 511] on span "Create a Note" at bounding box center [1032, 518] width 94 height 19
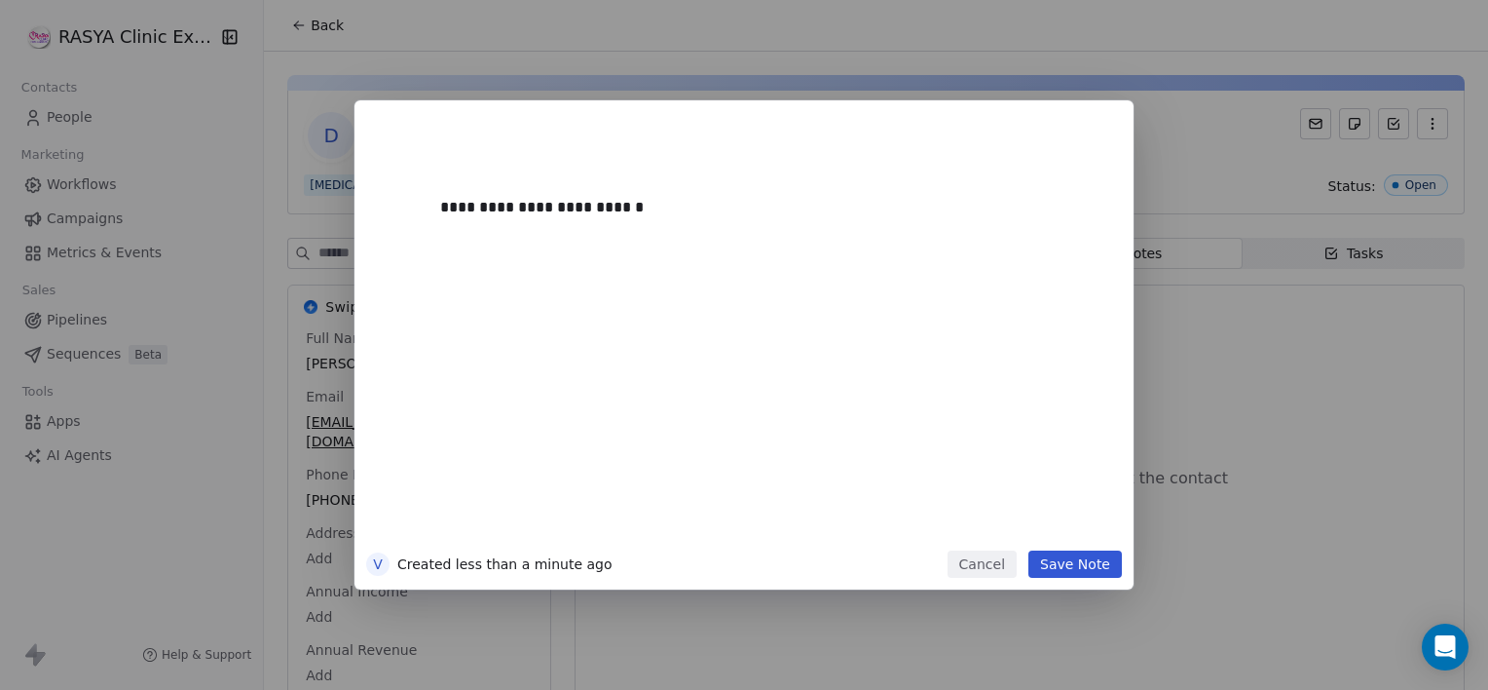
click at [1108, 560] on button "Save Note" at bounding box center [1076, 563] width 94 height 27
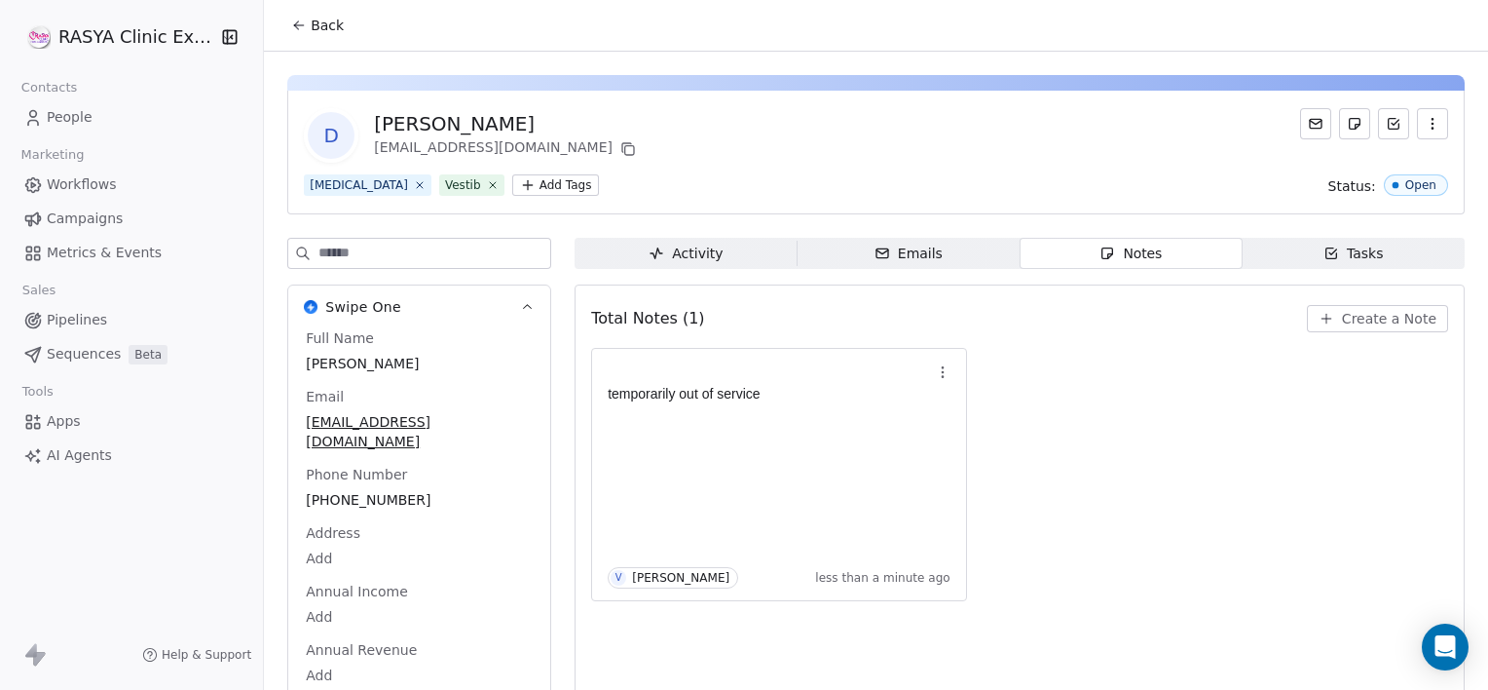
click at [315, 31] on span "Back" at bounding box center [327, 25] width 33 height 19
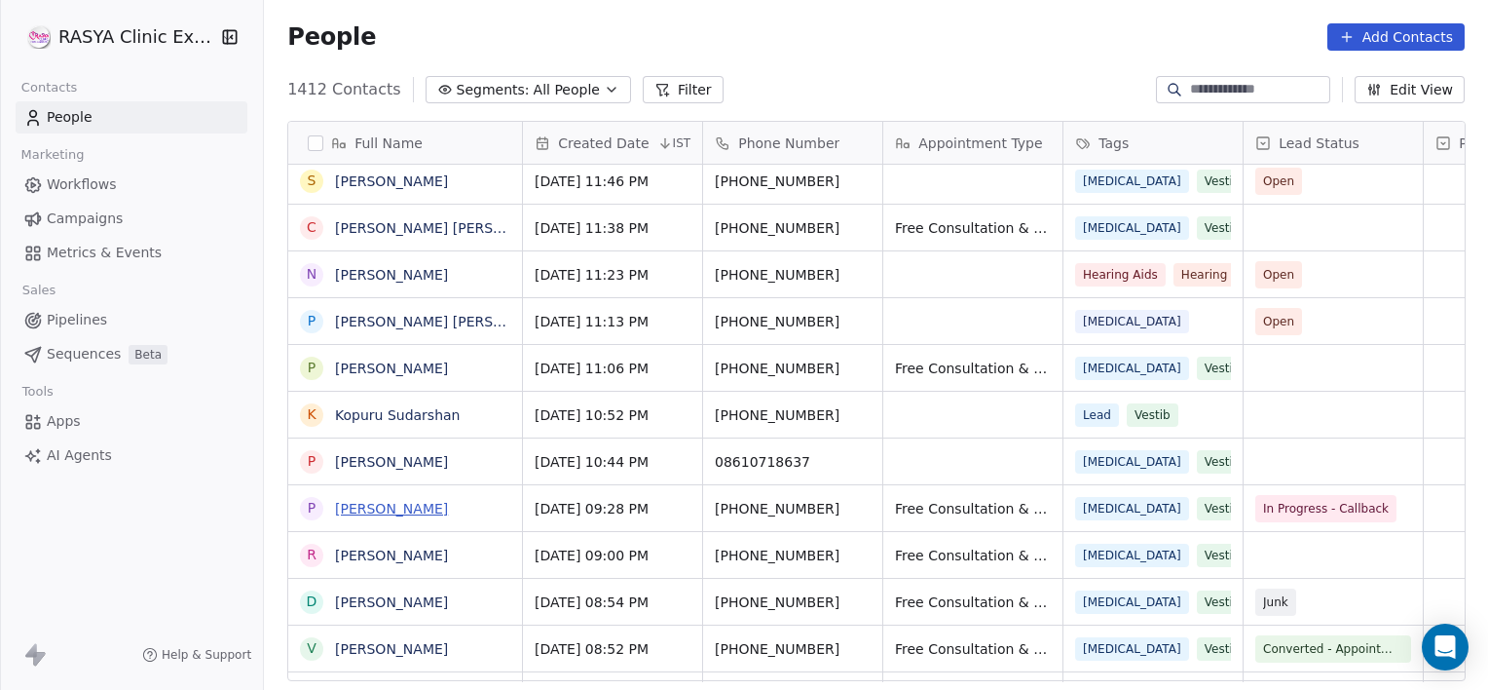
click at [358, 507] on link "[PERSON_NAME]" at bounding box center [391, 509] width 113 height 16
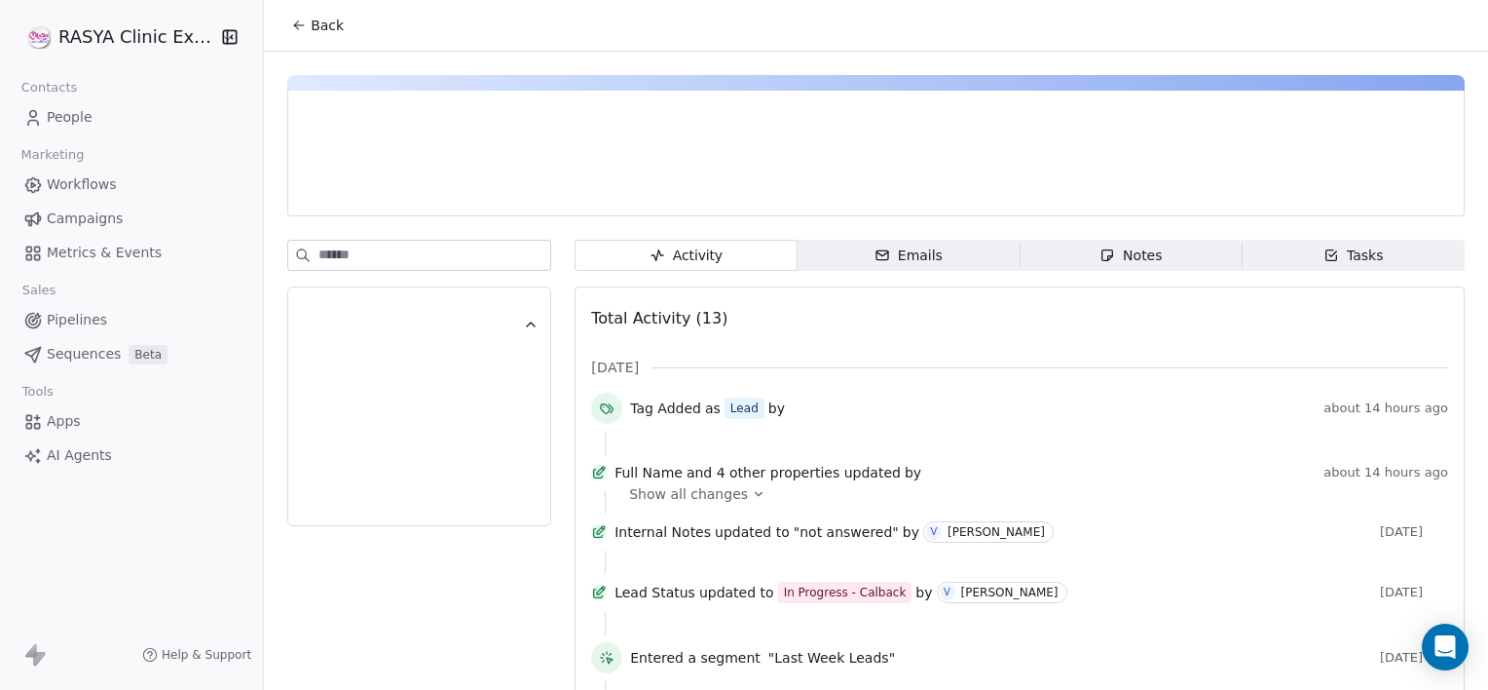
click at [1100, 259] on icon "button" at bounding box center [1108, 255] width 16 height 16
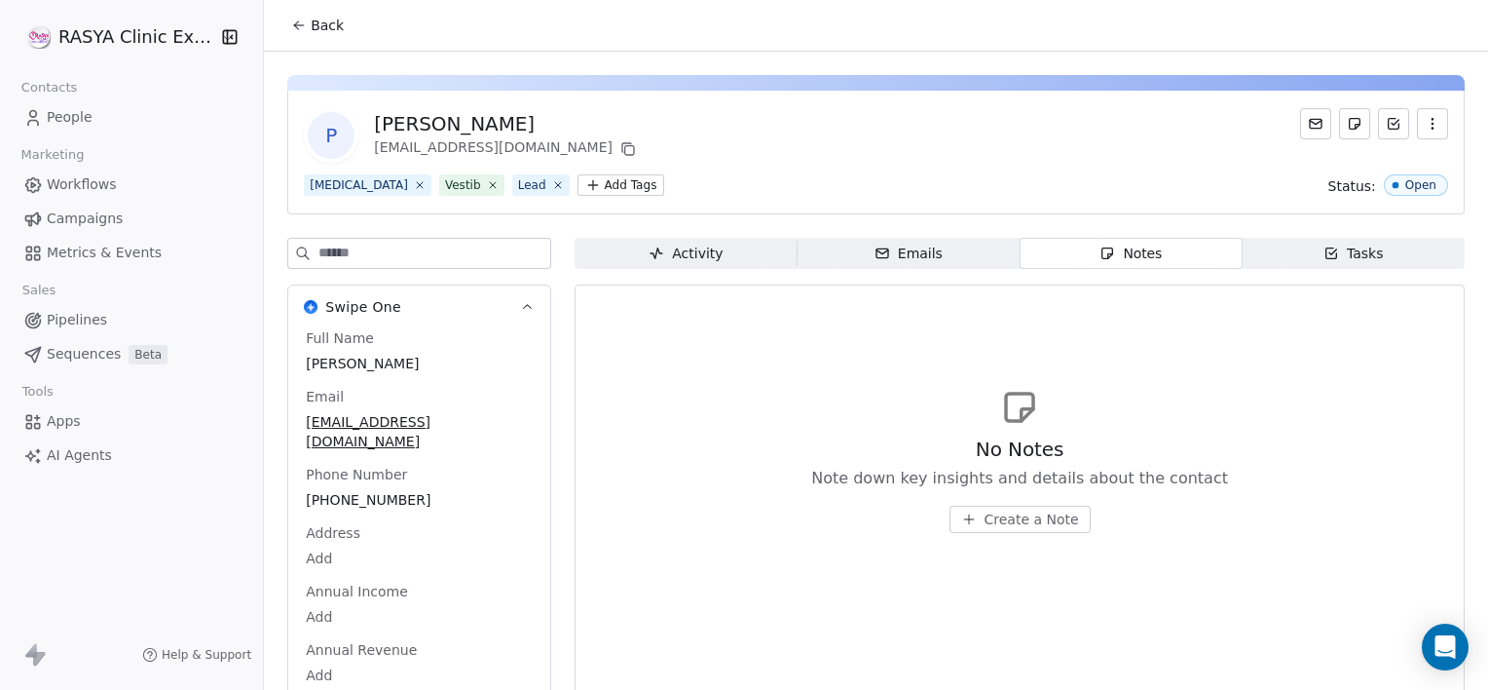
click at [997, 511] on span "Create a Note" at bounding box center [1032, 518] width 94 height 19
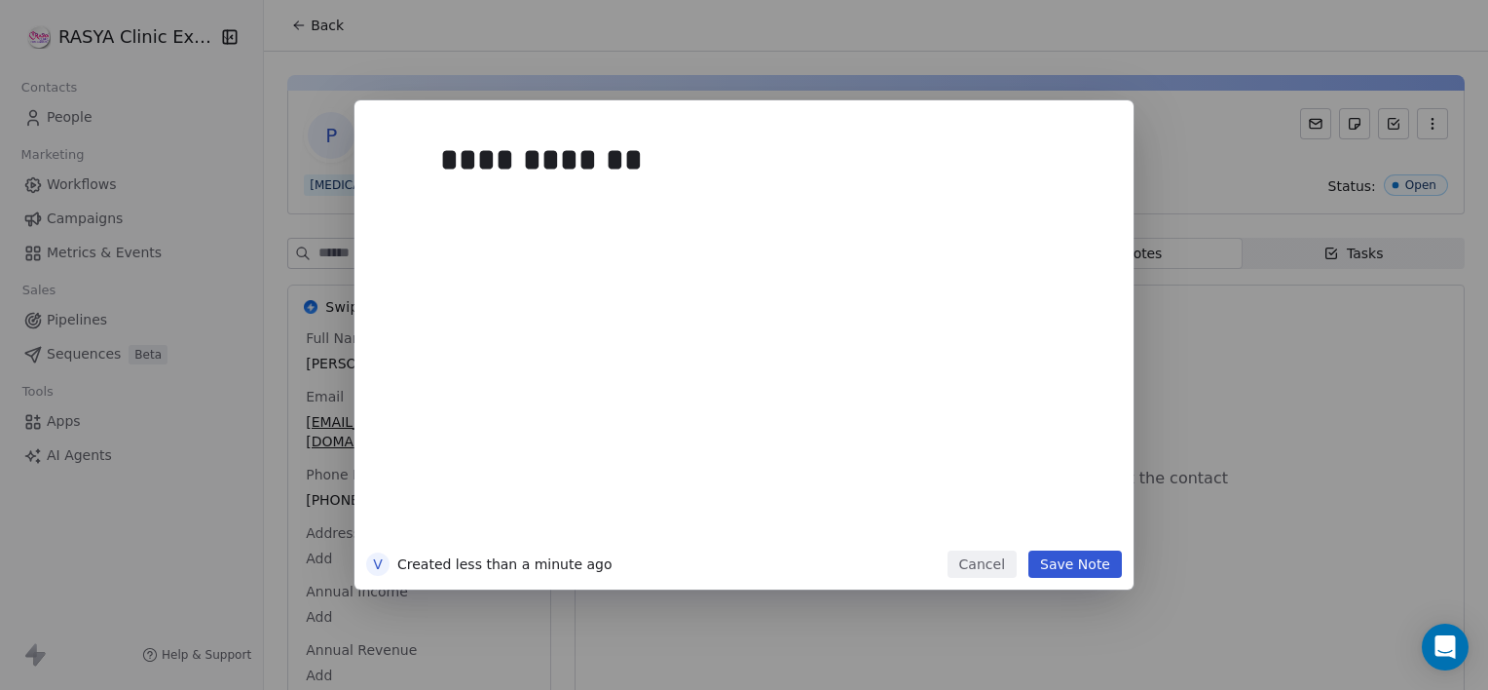
click at [1061, 579] on div "**********" at bounding box center [744, 344] width 779 height 489
click at [1042, 561] on button "Save Note" at bounding box center [1076, 563] width 94 height 27
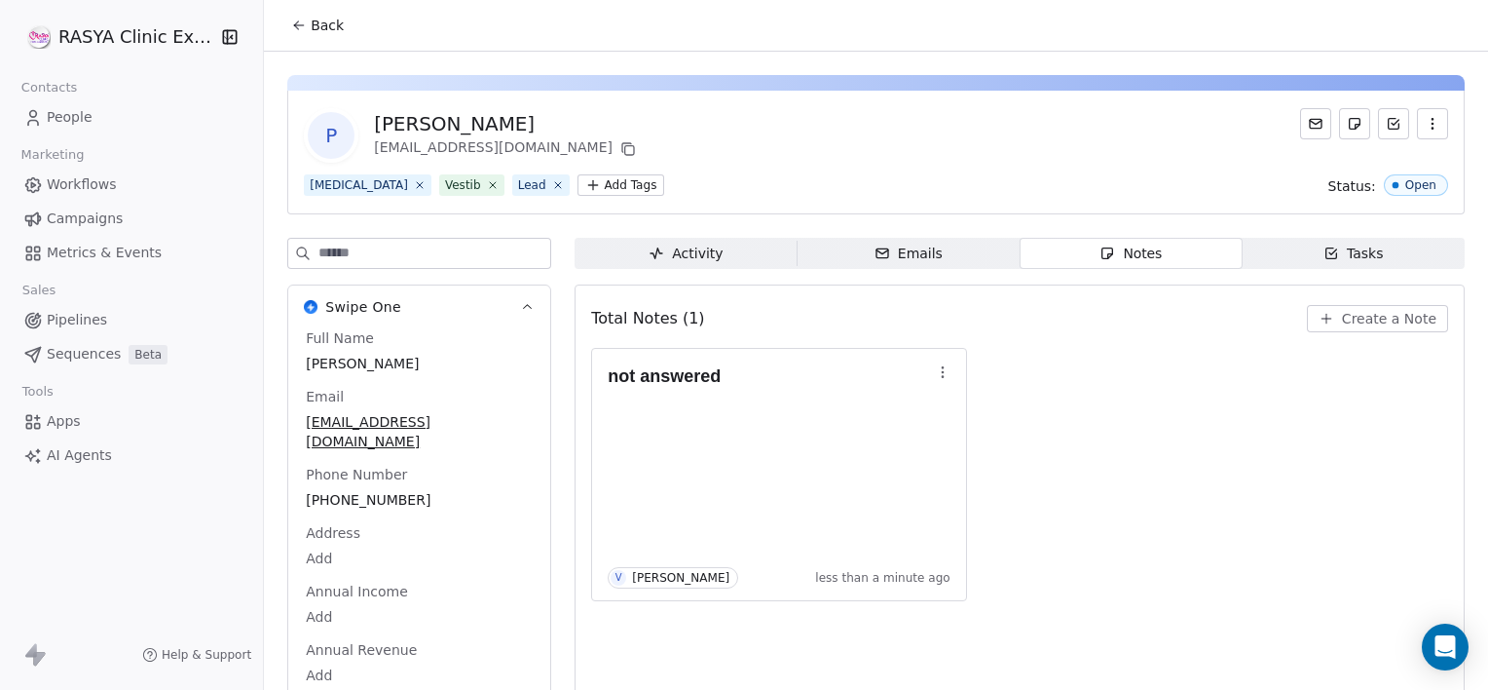
click at [334, 19] on span "Back" at bounding box center [327, 25] width 33 height 19
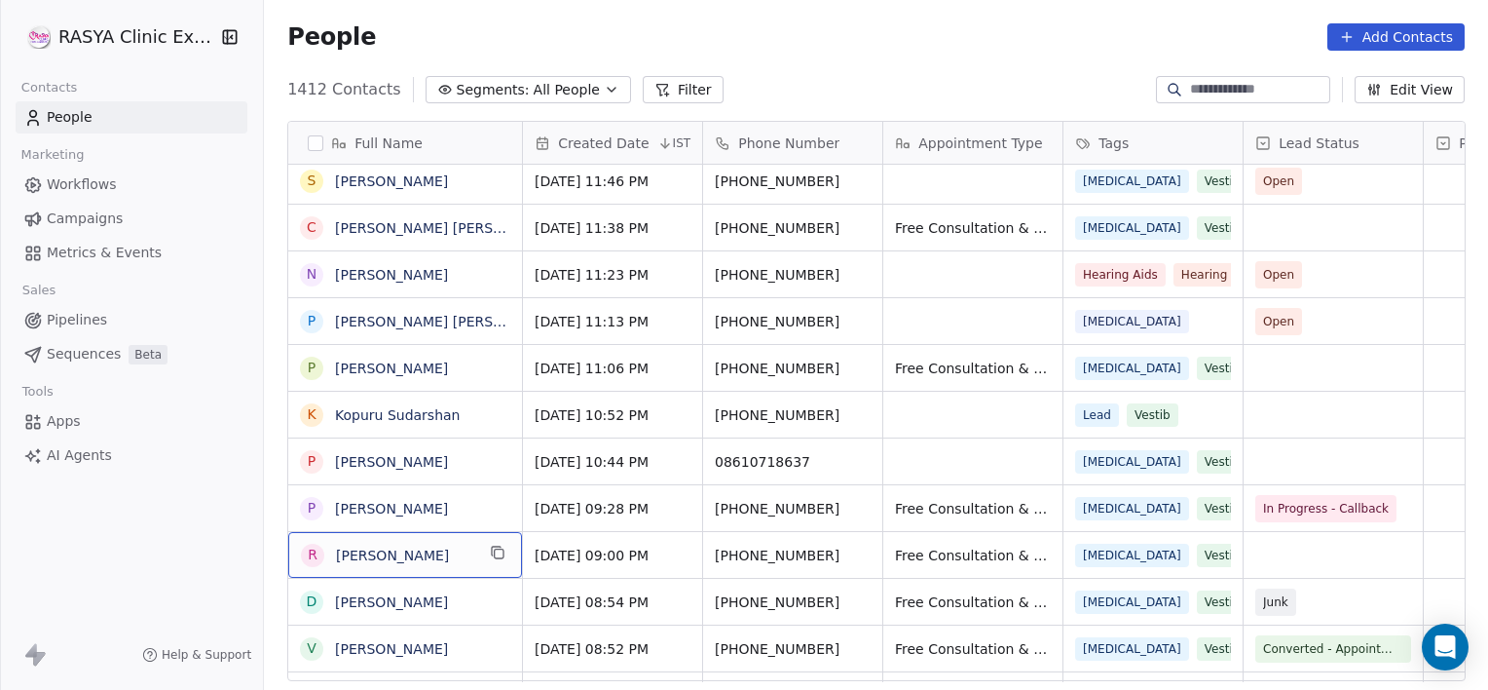
click at [438, 556] on span "[PERSON_NAME]" at bounding box center [405, 554] width 138 height 19
click at [438, 554] on span "[PERSON_NAME]" at bounding box center [405, 554] width 138 height 19
click at [438, 556] on span "[PERSON_NAME]" at bounding box center [405, 554] width 138 height 19
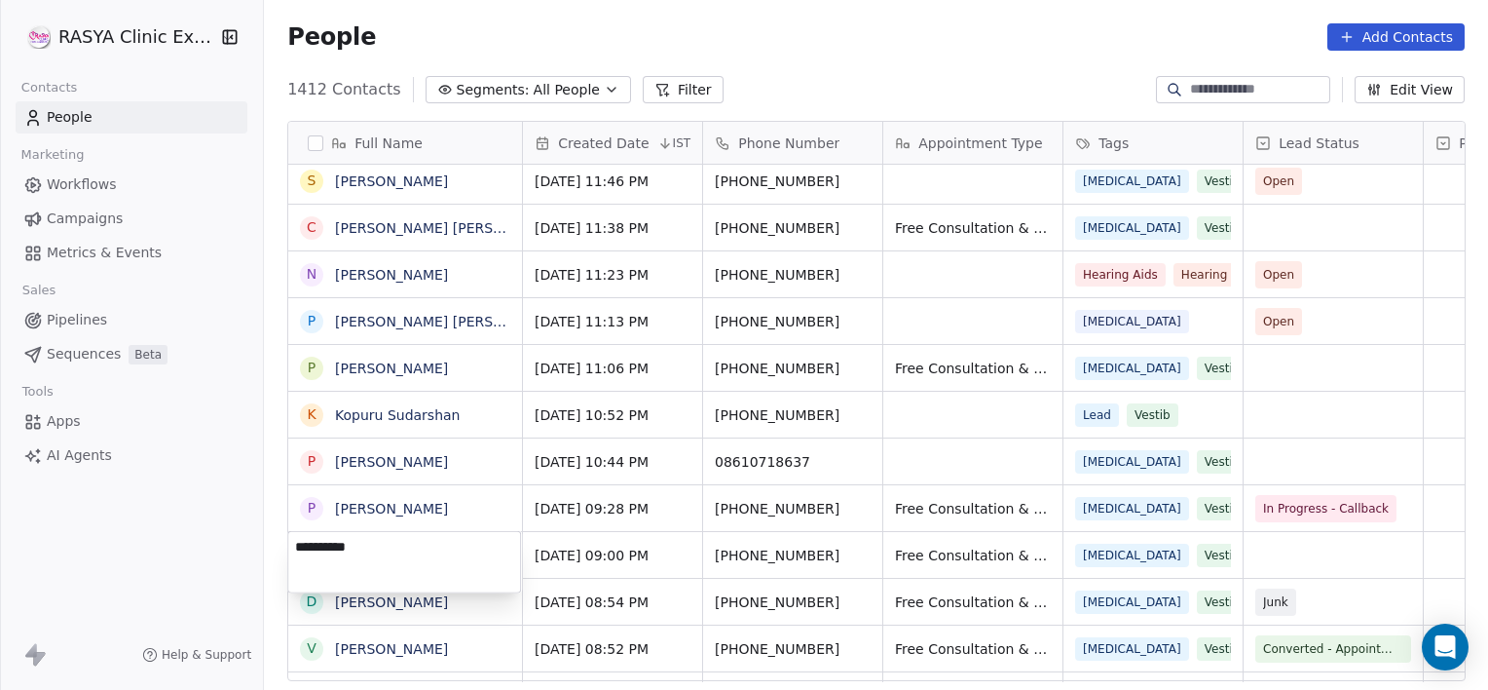
click at [438, 556] on textarea "**********" at bounding box center [404, 562] width 232 height 60
type textarea "**********"
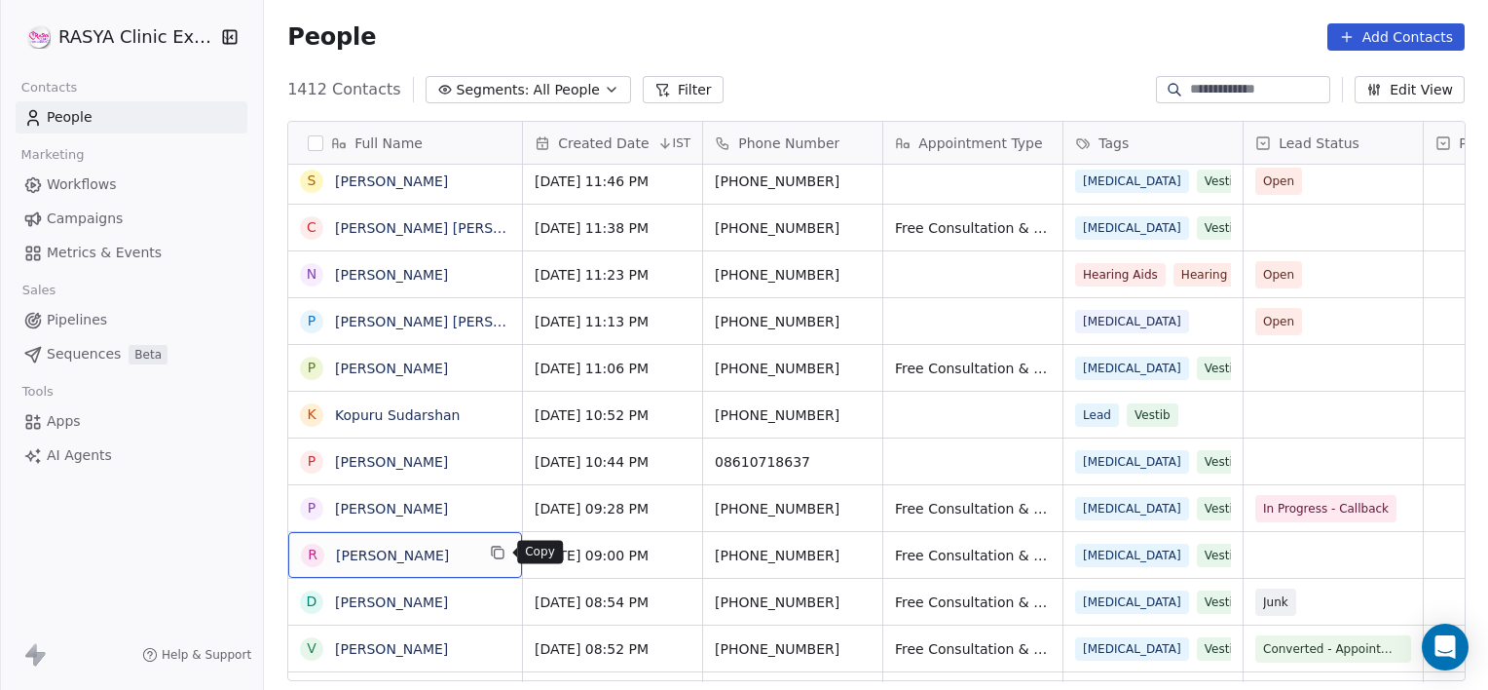
click at [502, 541] on button "grid" at bounding box center [497, 552] width 23 height 23
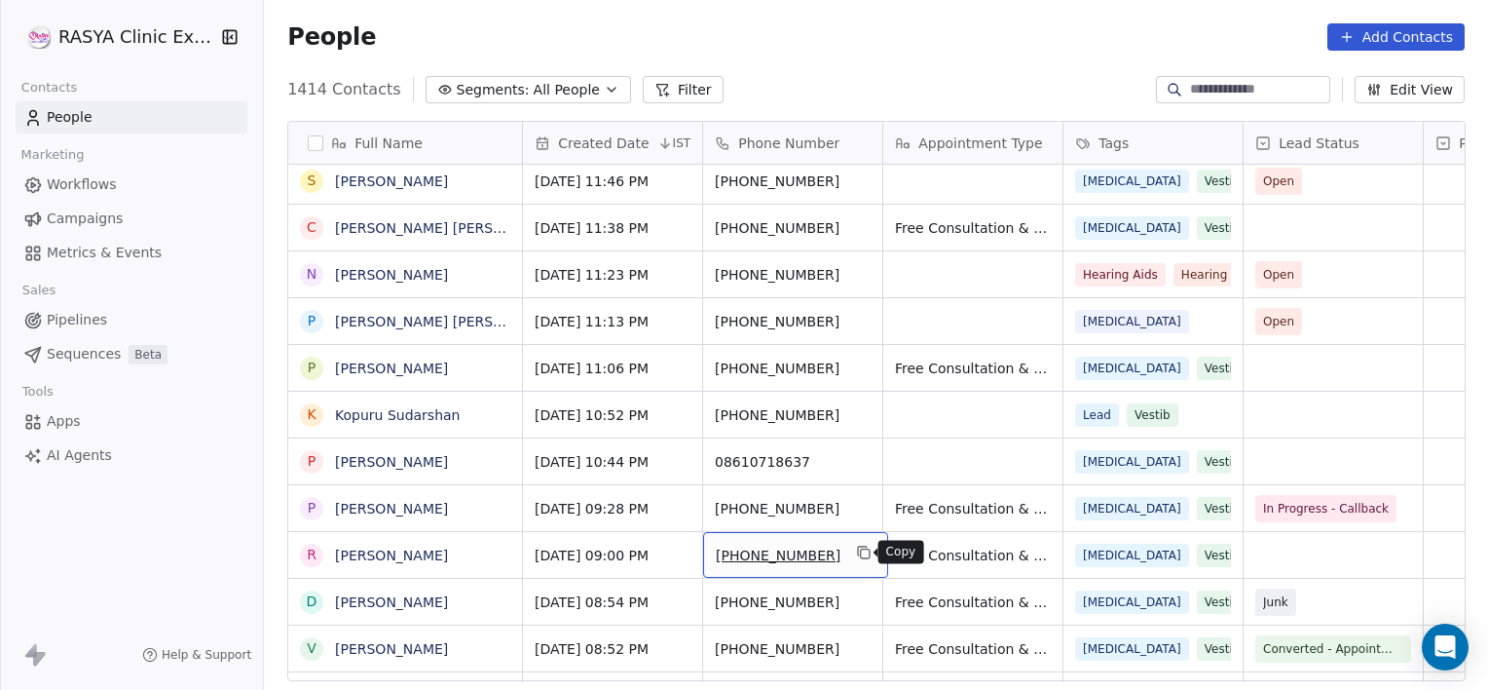
click at [856, 556] on icon "grid" at bounding box center [864, 552] width 16 height 16
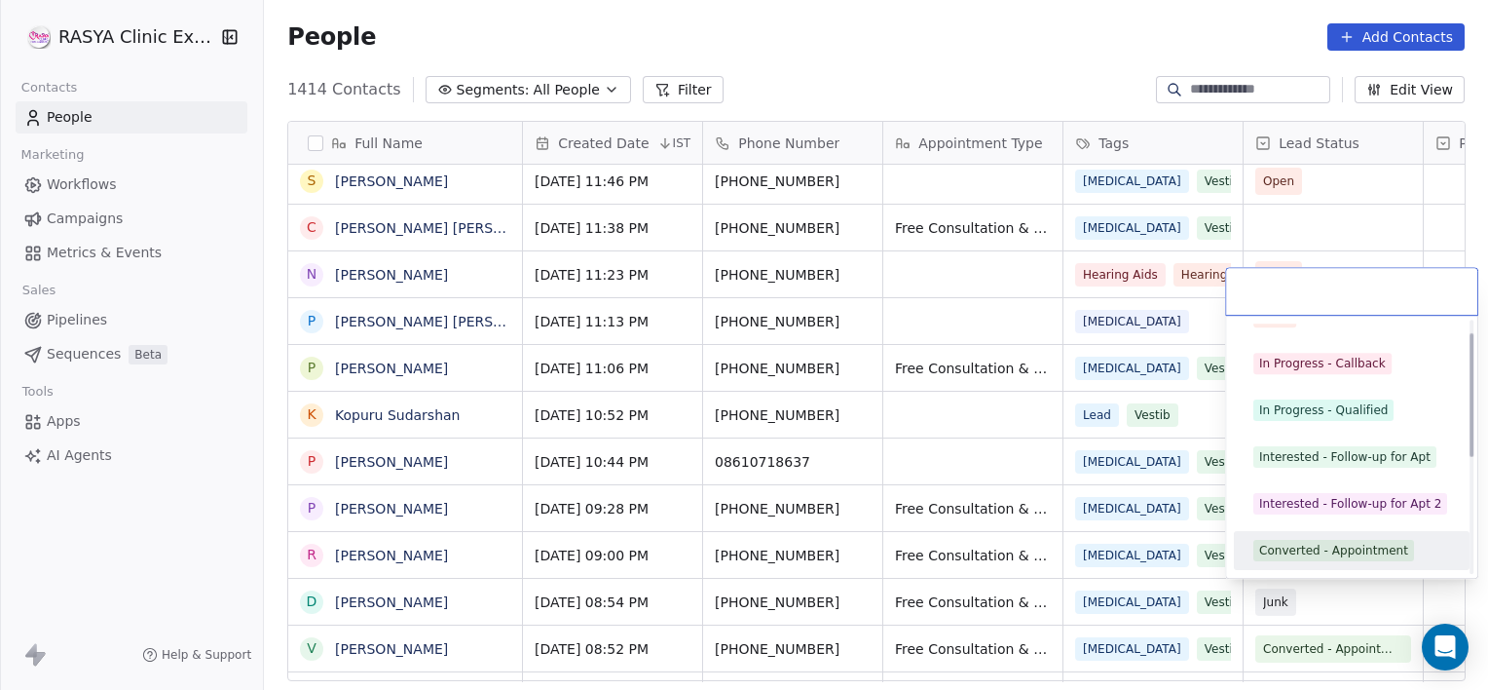
scroll to position [73, 0]
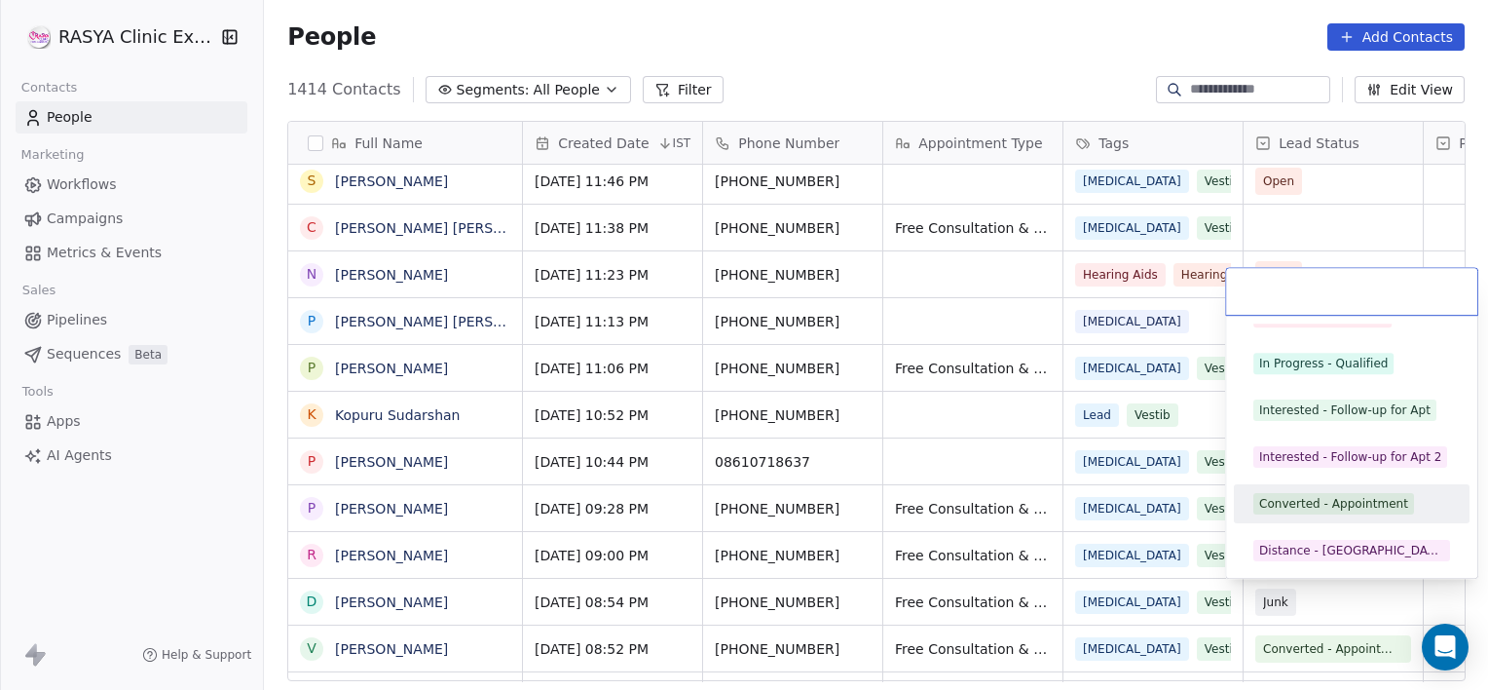
click at [1327, 502] on div "Converted - Appointment" at bounding box center [1333, 504] width 149 height 18
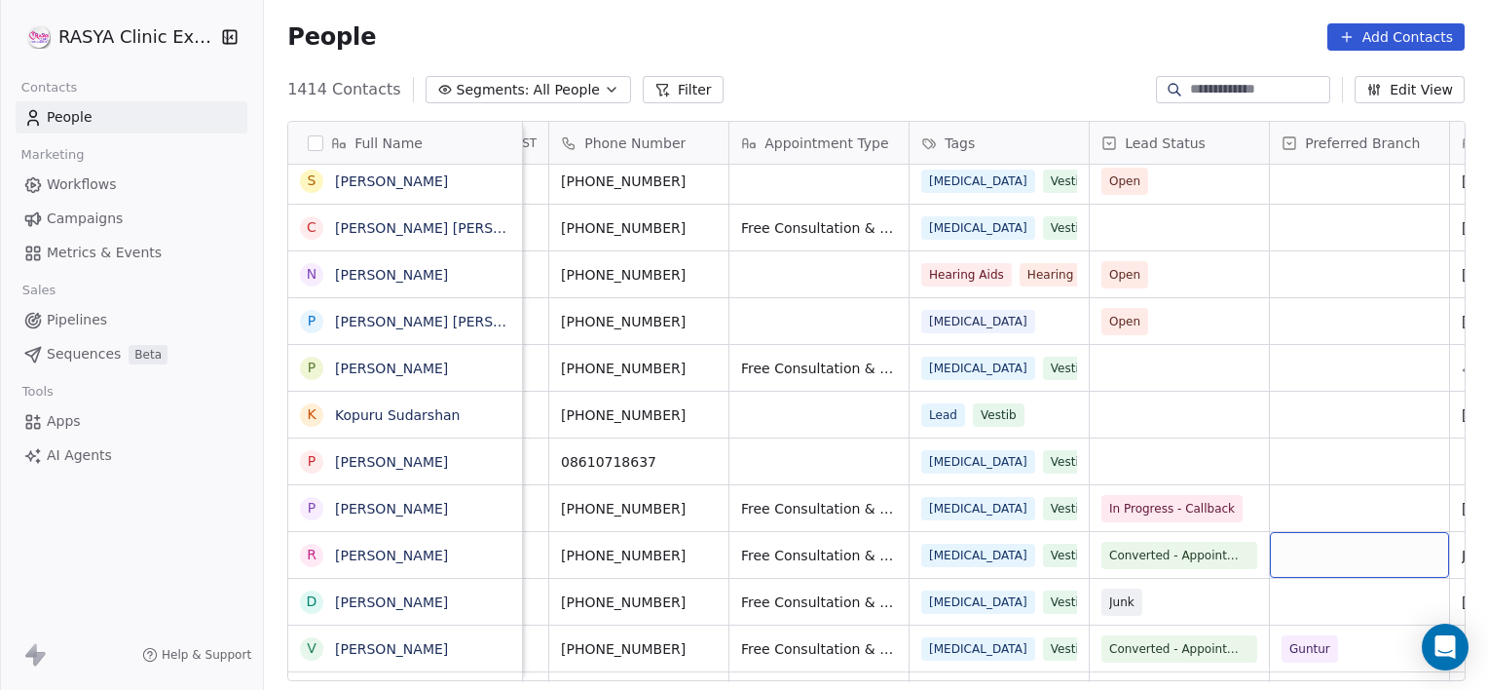
scroll to position [0, 334]
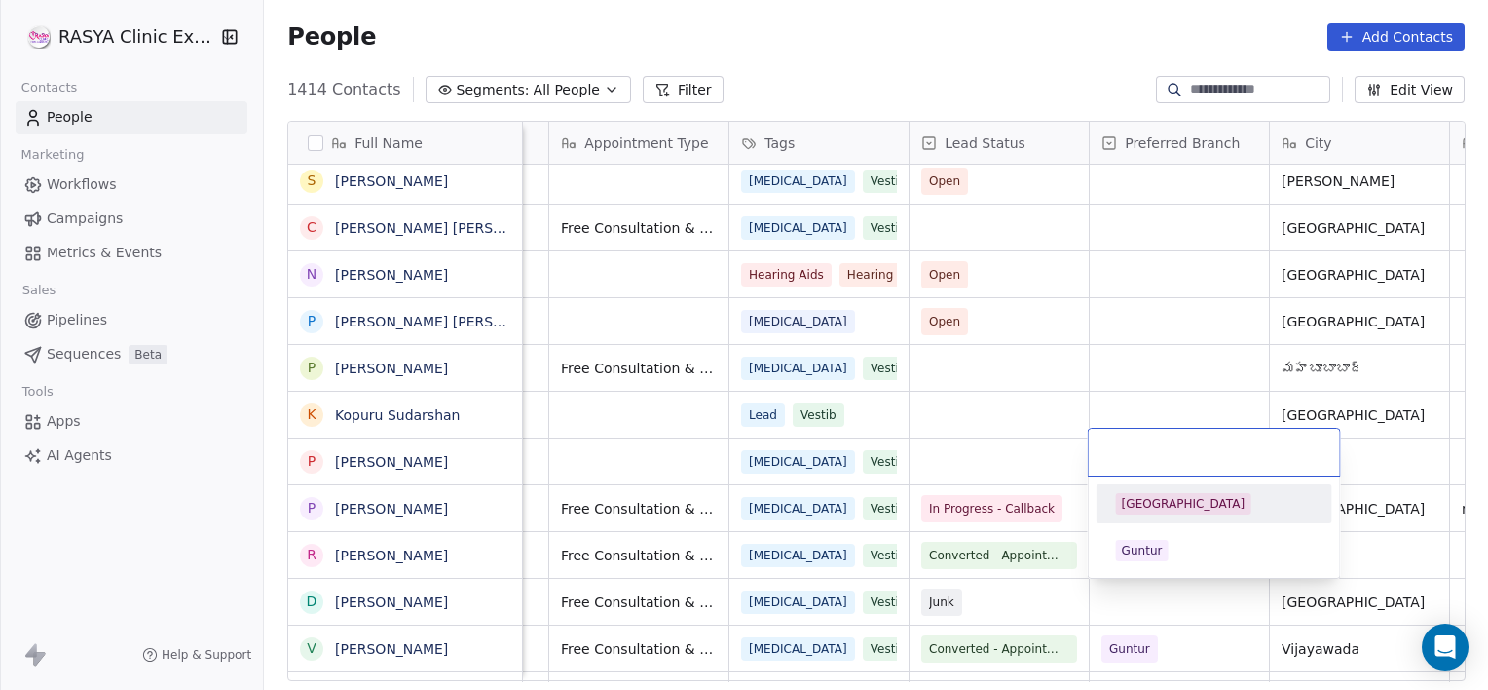
click at [1170, 515] on div "[GEOGRAPHIC_DATA]" at bounding box center [1215, 503] width 220 height 31
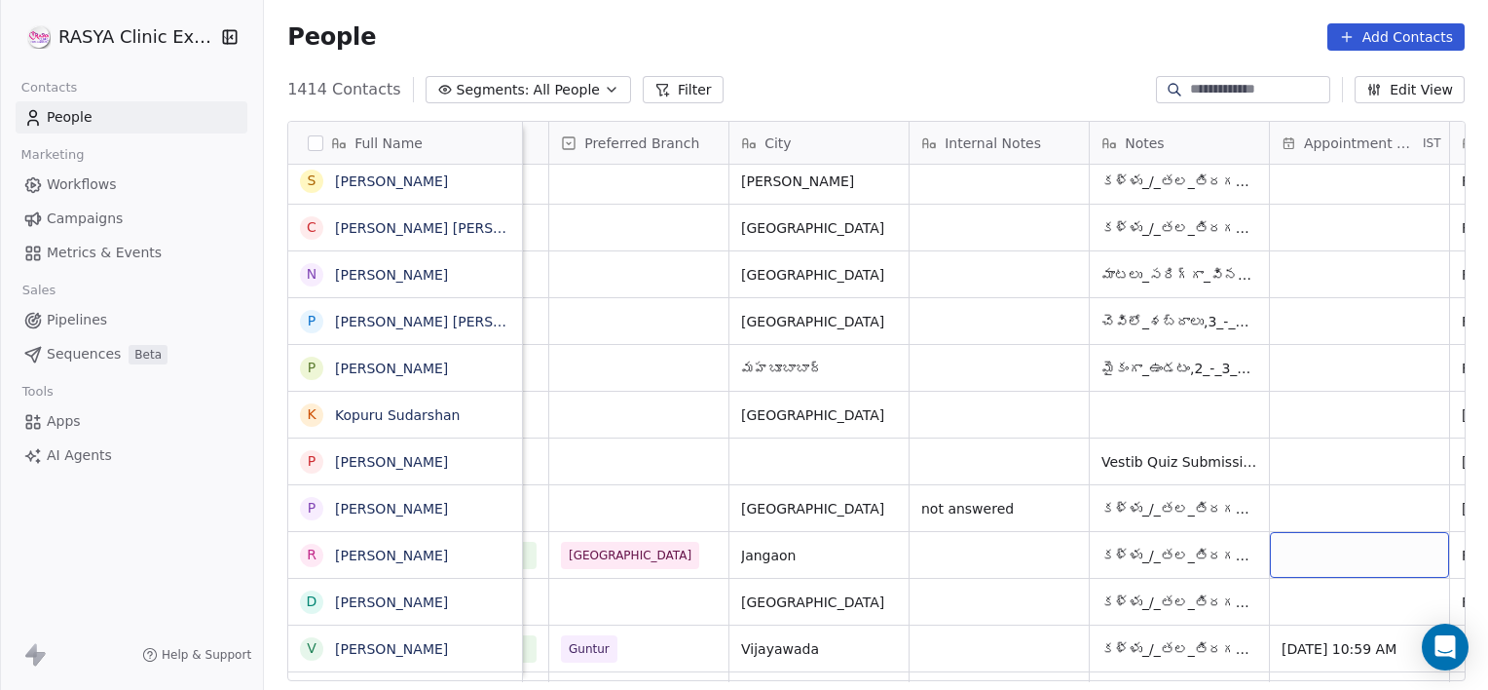
scroll to position [0, 1055]
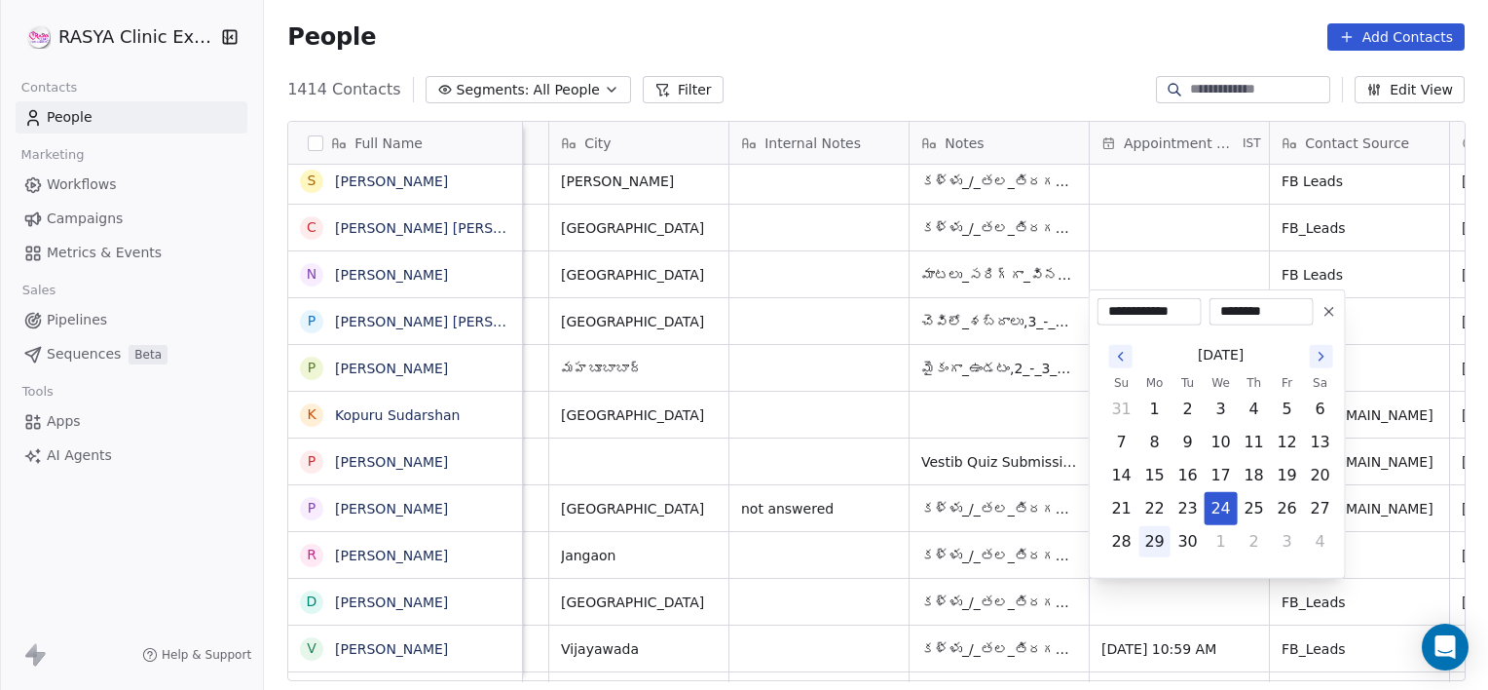
click at [1164, 542] on button "29" at bounding box center [1155, 541] width 31 height 31
type input "**********"
click at [1389, 555] on html "[PERSON_NAME] Clinic External Contacts People Marketing Workflows Campaigns Met…" at bounding box center [744, 345] width 1488 height 690
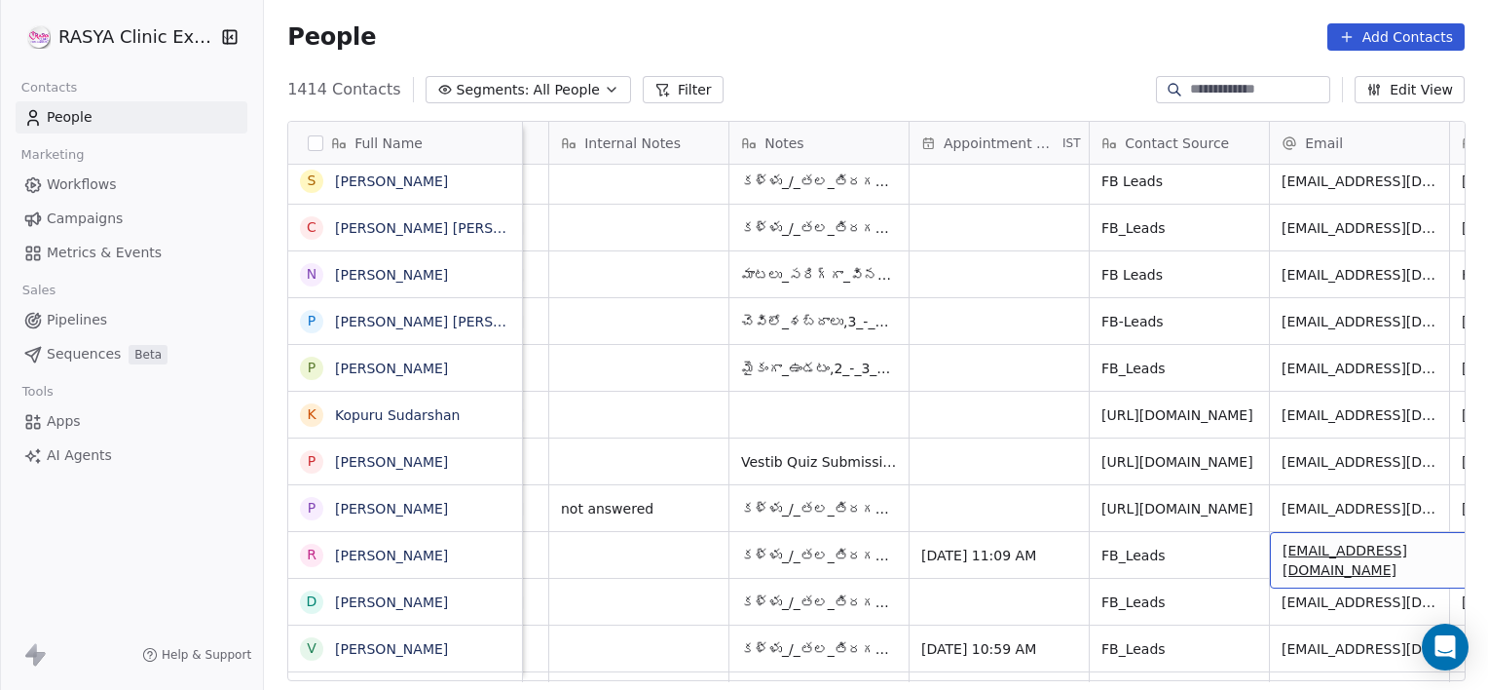
scroll to position [0, 1414]
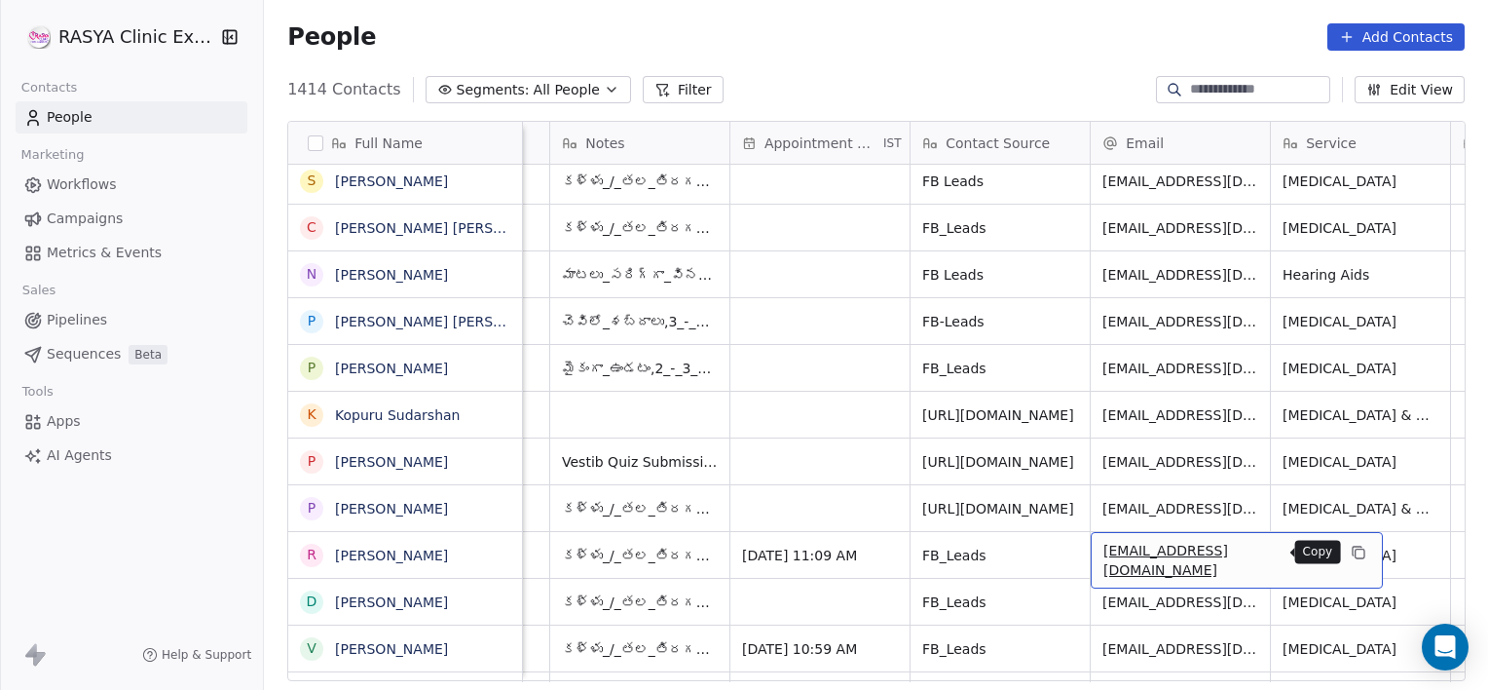
click at [1353, 549] on icon "grid" at bounding box center [1357, 550] width 9 height 9
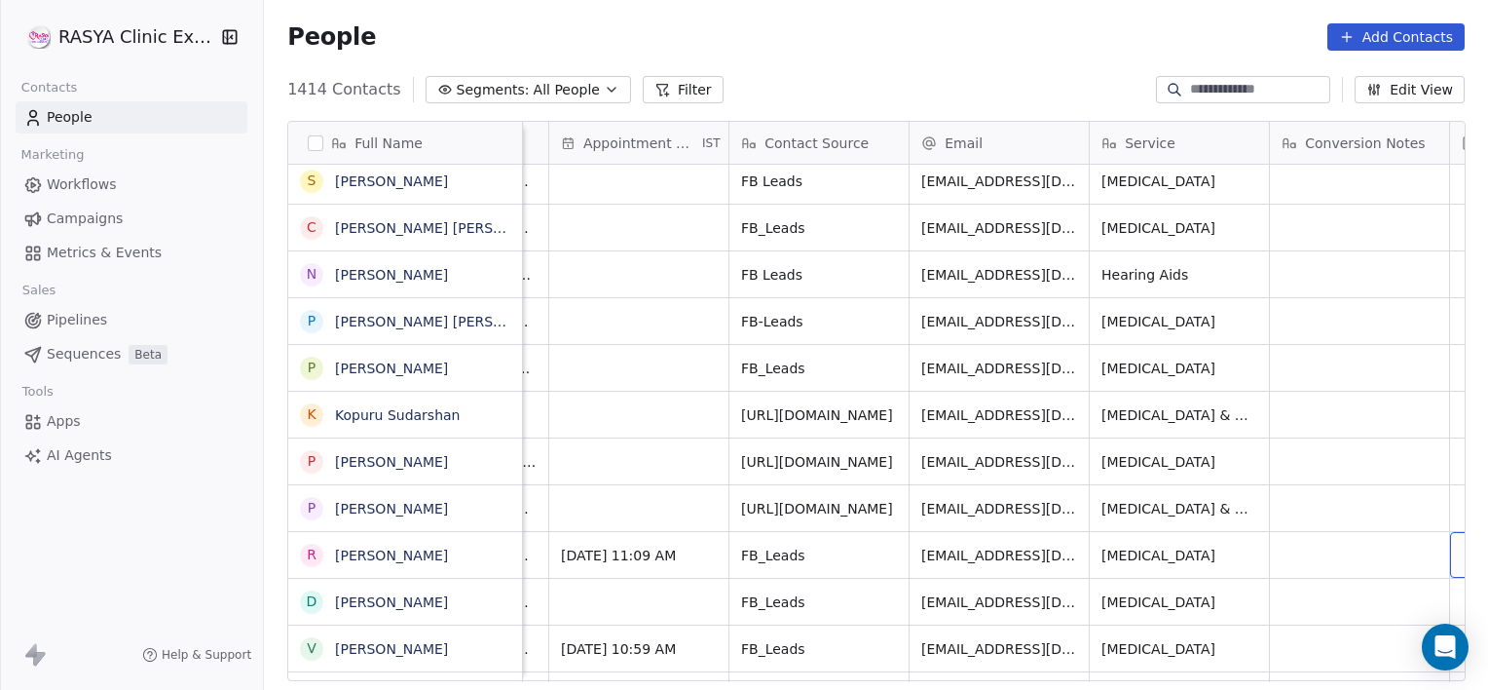
scroll to position [0, 1776]
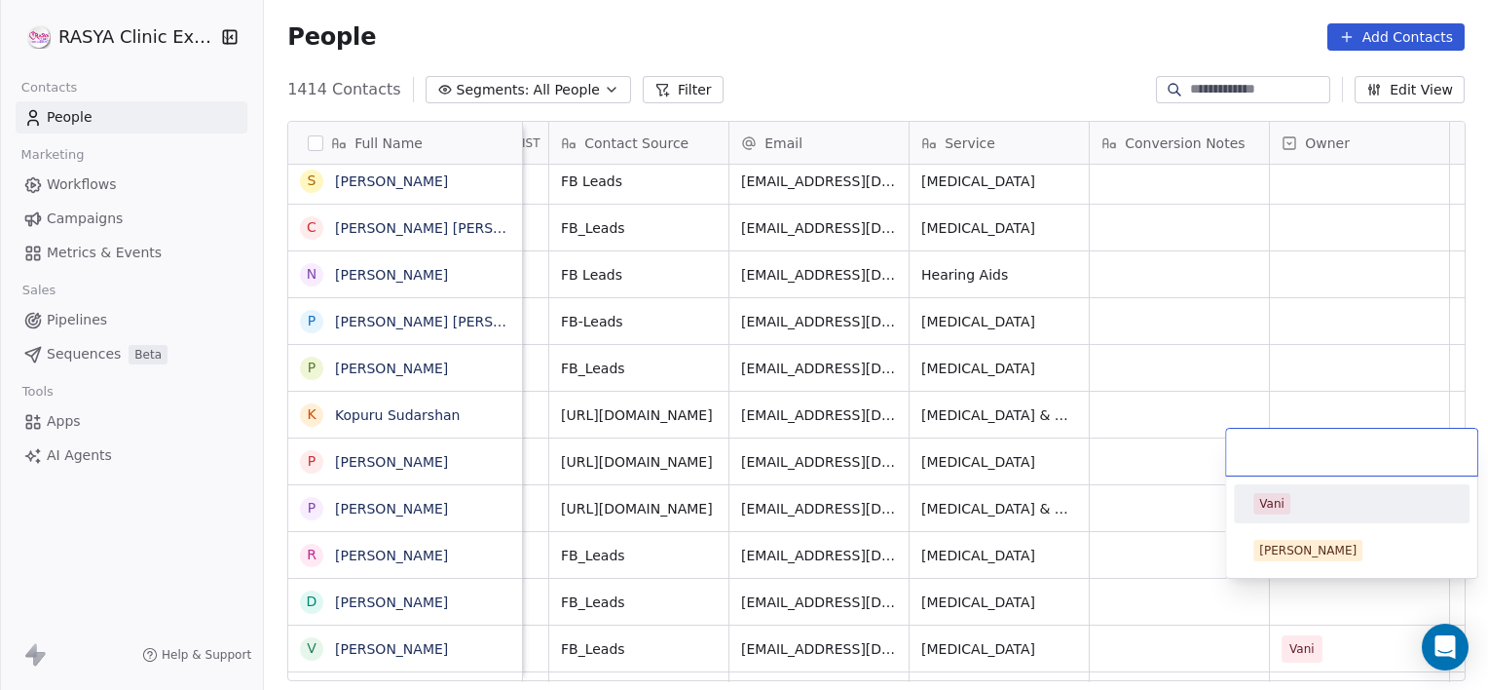
click at [1268, 495] on div "Vani" at bounding box center [1271, 504] width 25 height 18
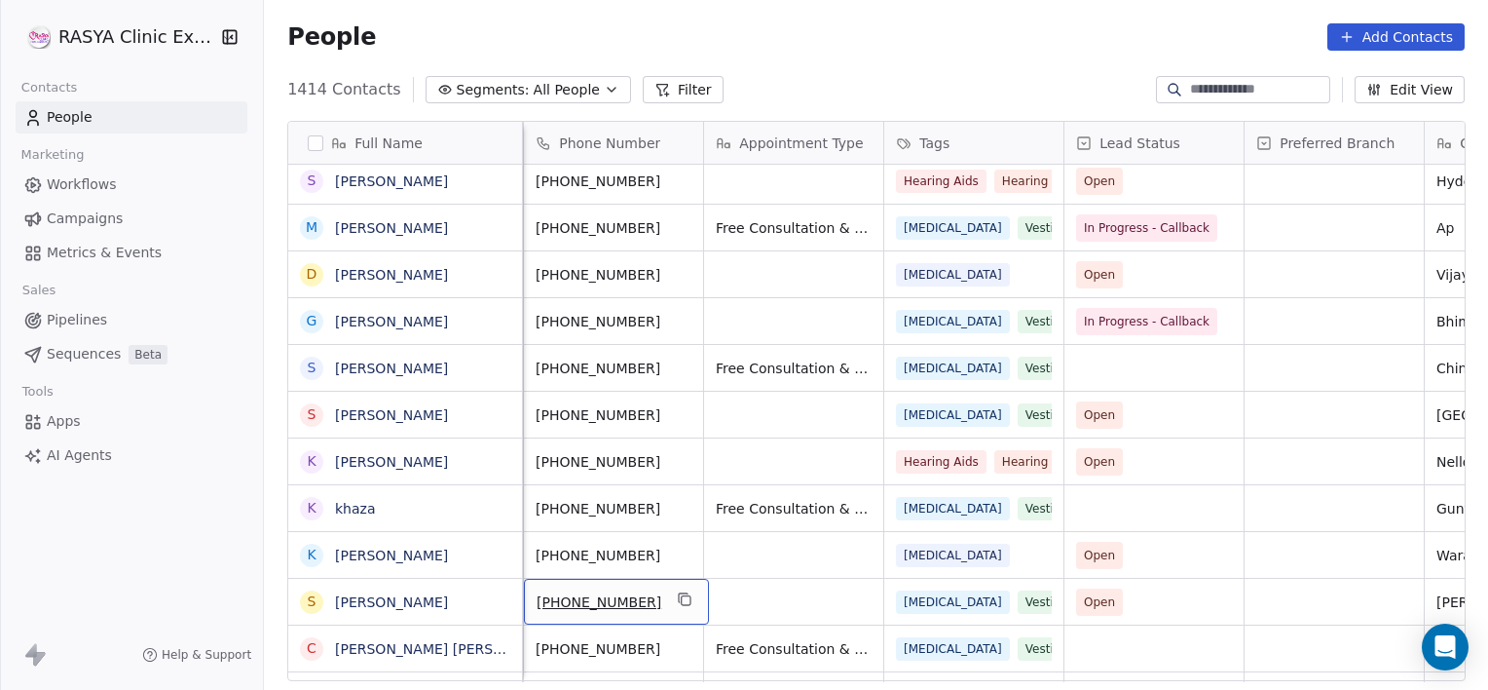
scroll to position [569, 0]
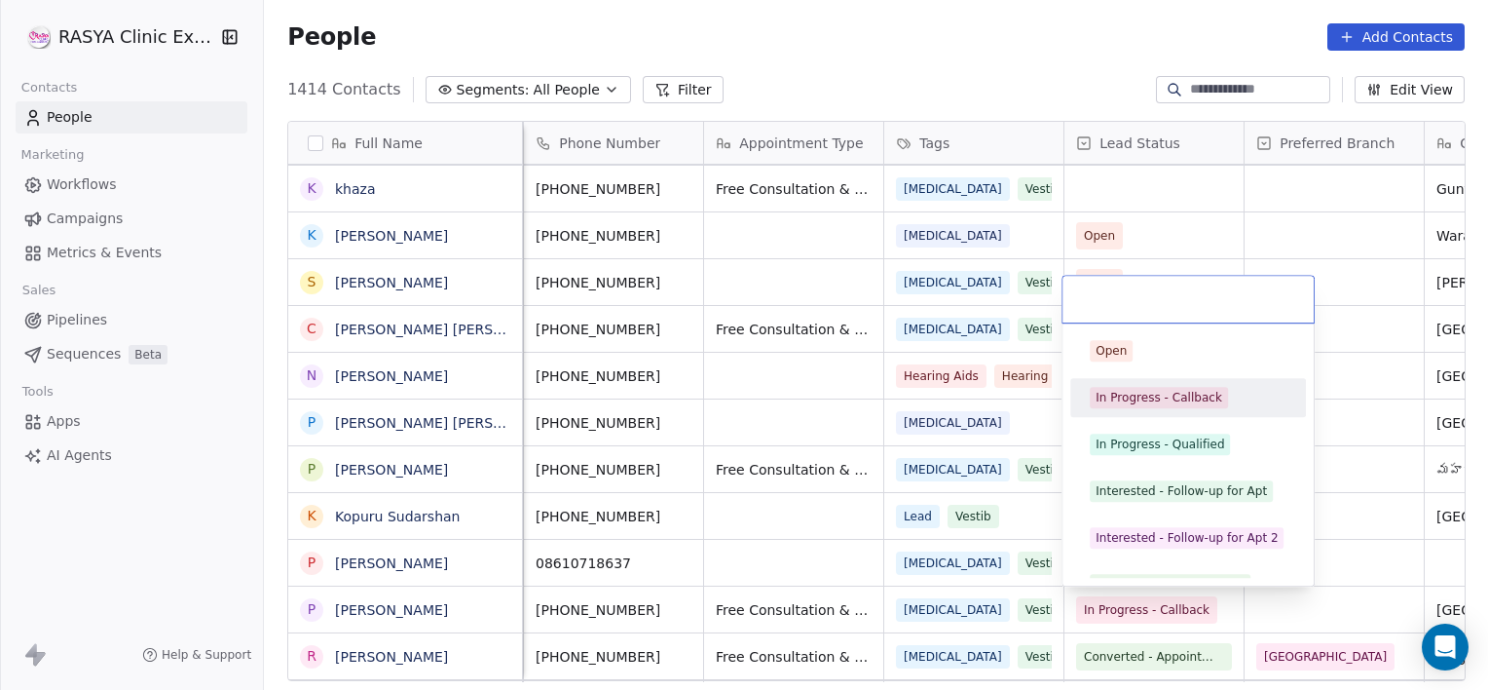
click at [1157, 405] on span "In Progress - Callback" at bounding box center [1159, 397] width 138 height 21
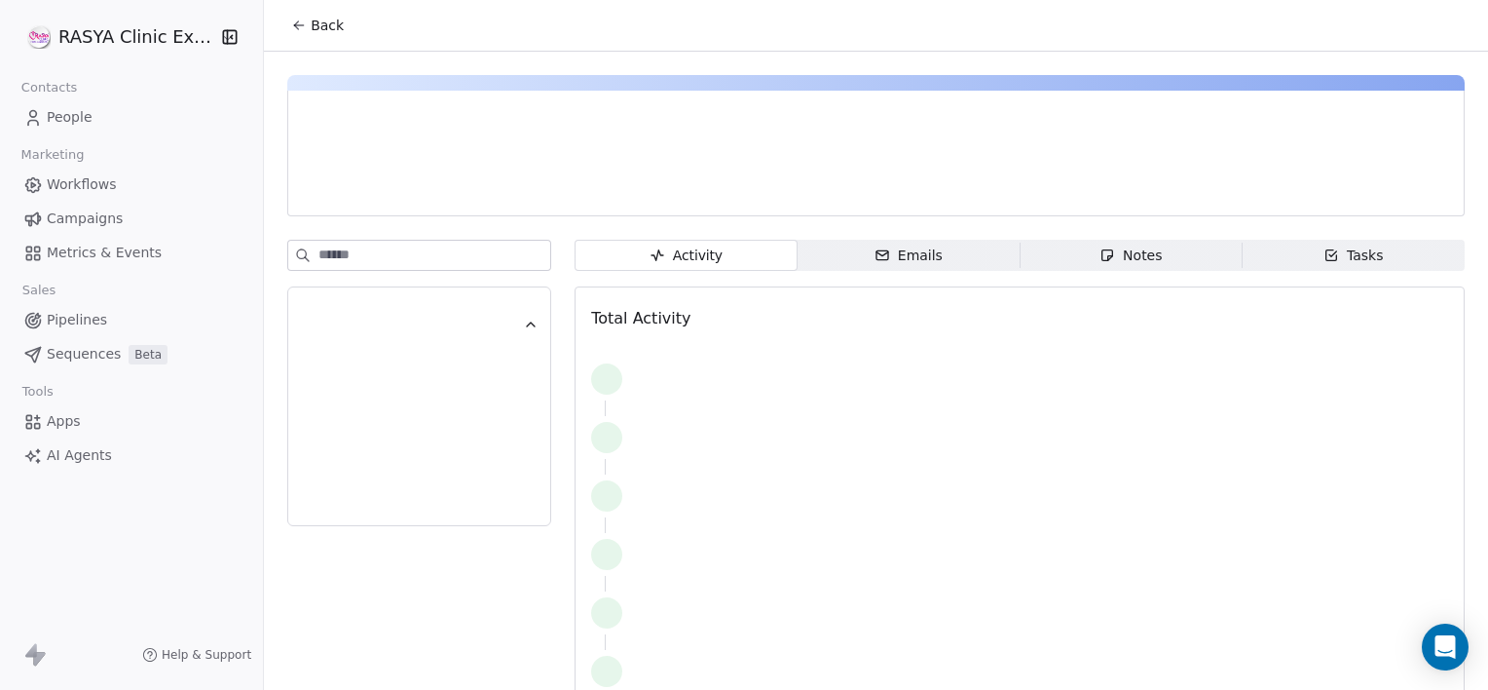
click at [1114, 248] on div "Notes" at bounding box center [1131, 255] width 62 height 20
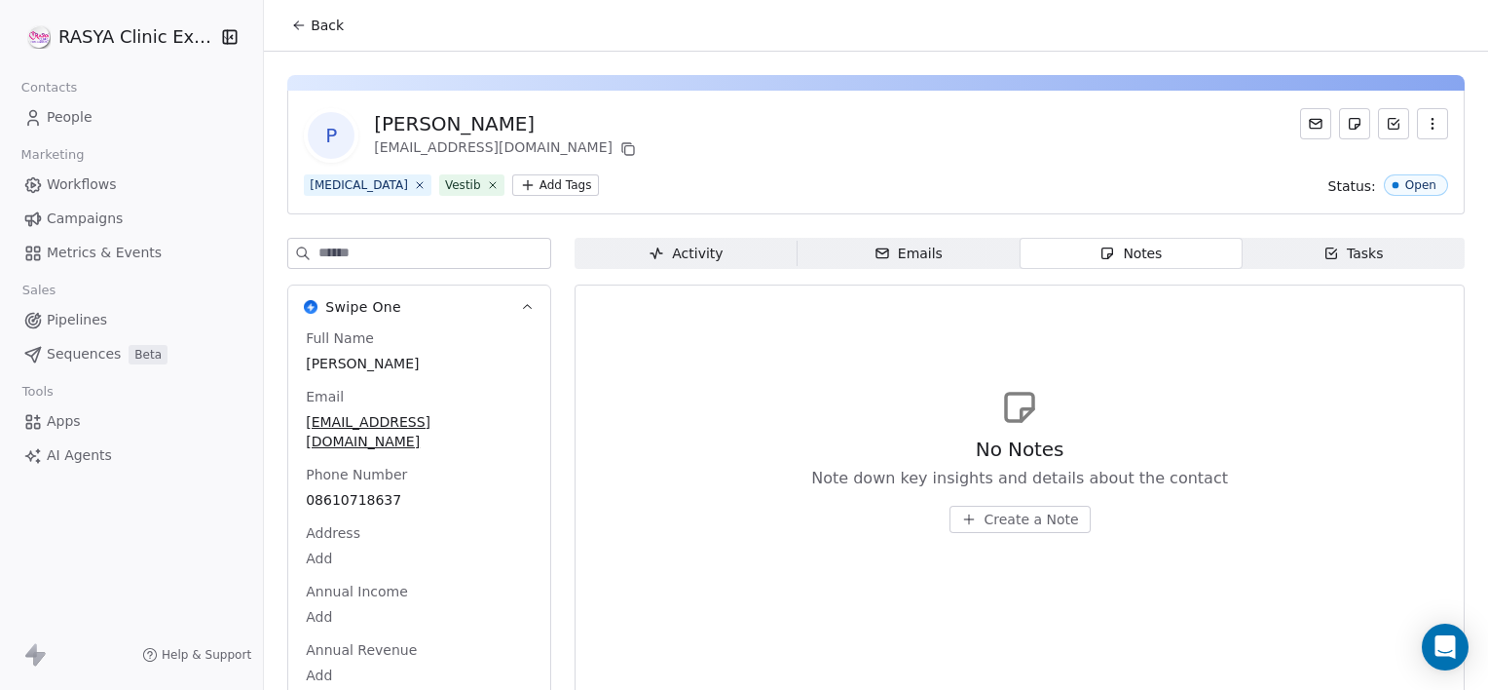
click at [998, 518] on span "Create a Note" at bounding box center [1032, 518] width 94 height 19
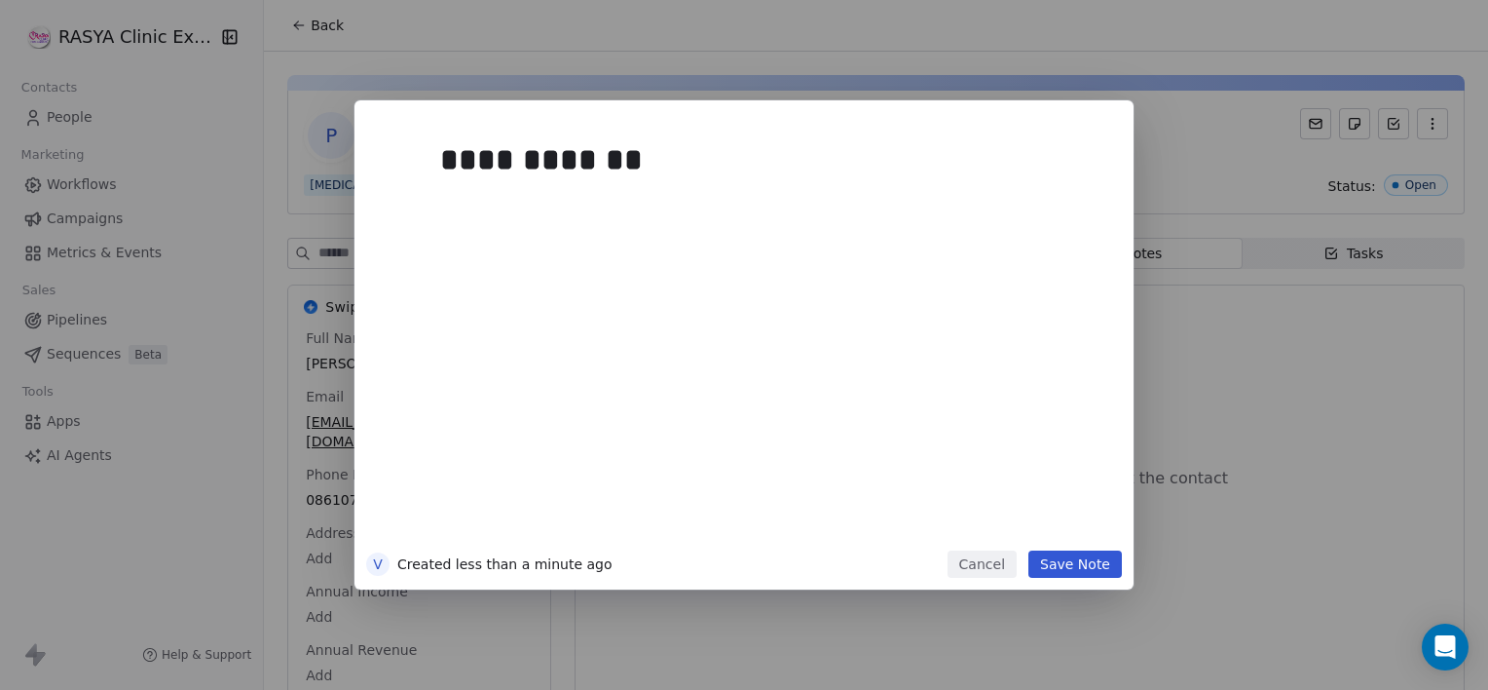
click at [1091, 564] on button "Save Note" at bounding box center [1076, 563] width 94 height 27
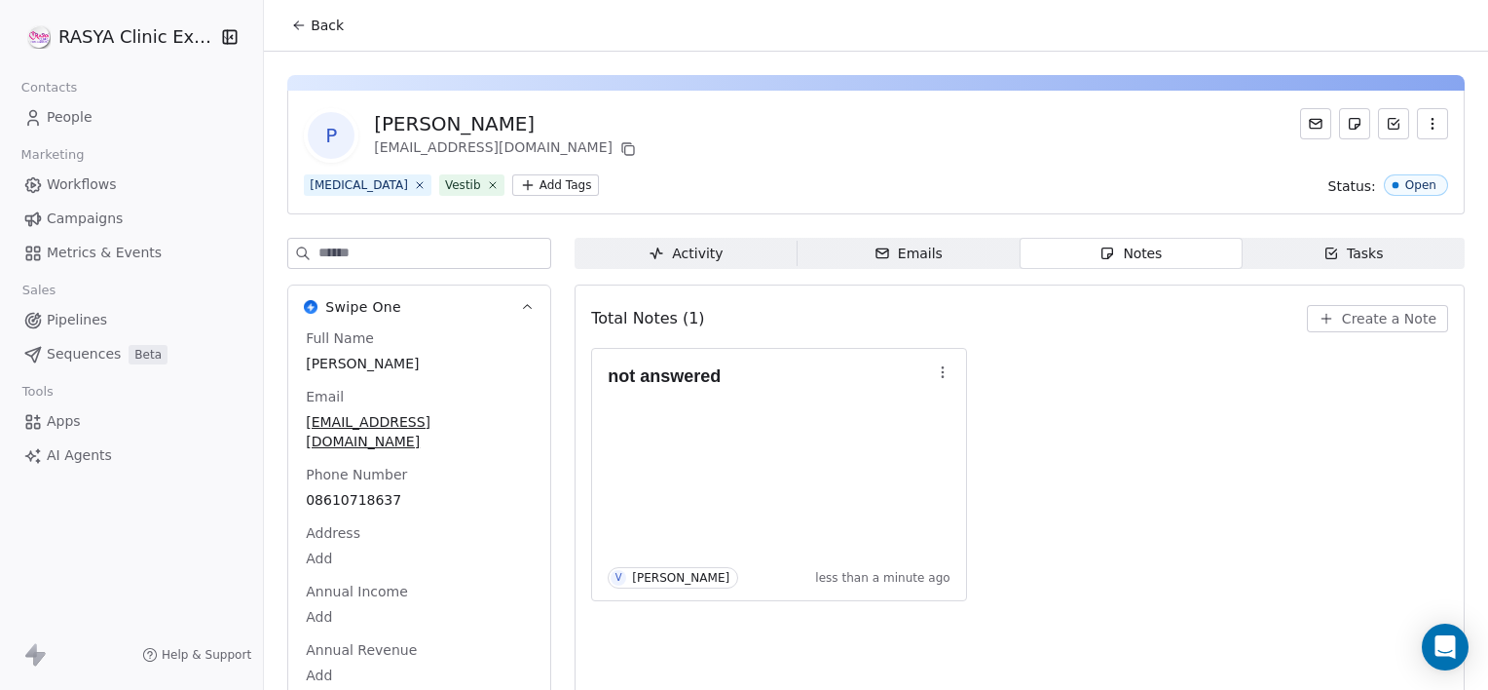
click at [345, 27] on button "Back" at bounding box center [318, 25] width 76 height 35
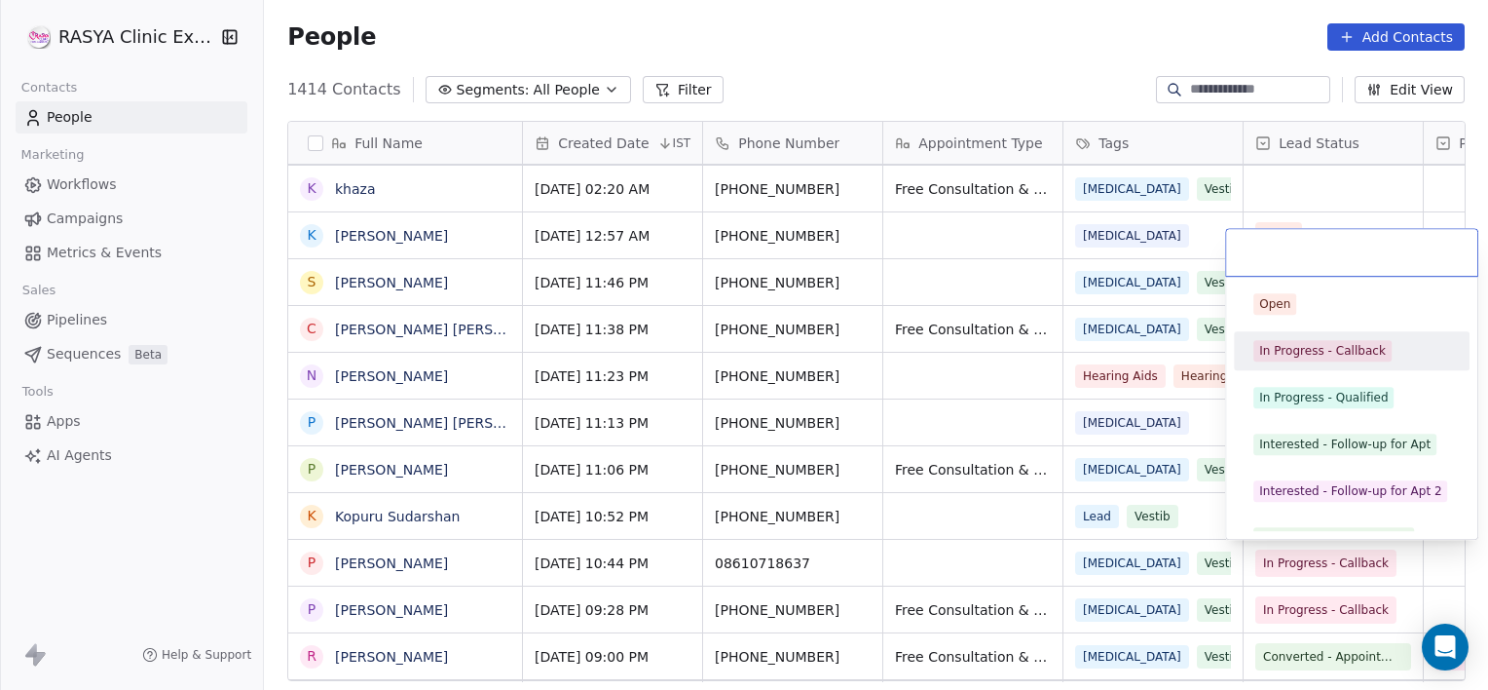
click at [1247, 353] on div "In Progress - Callback" at bounding box center [1352, 350] width 220 height 31
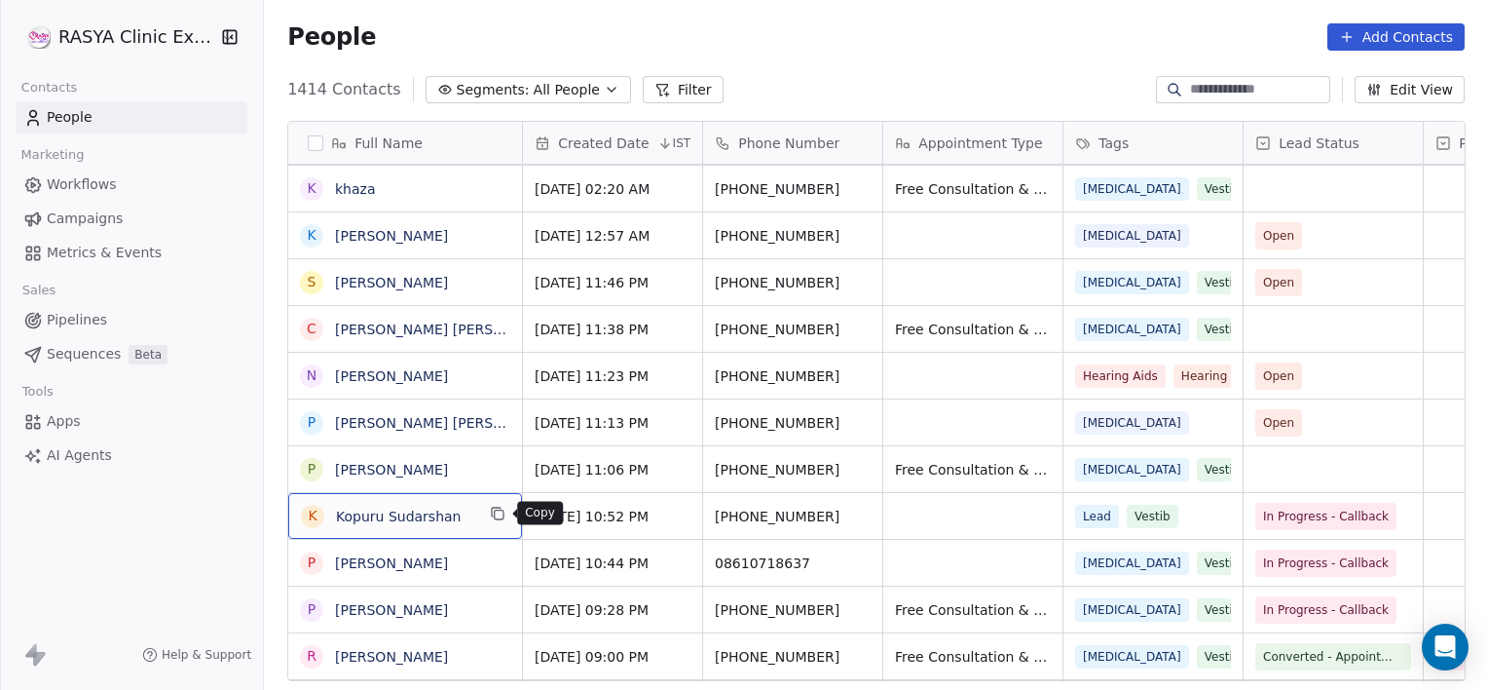
click at [498, 518] on icon "grid" at bounding box center [499, 514] width 9 height 9
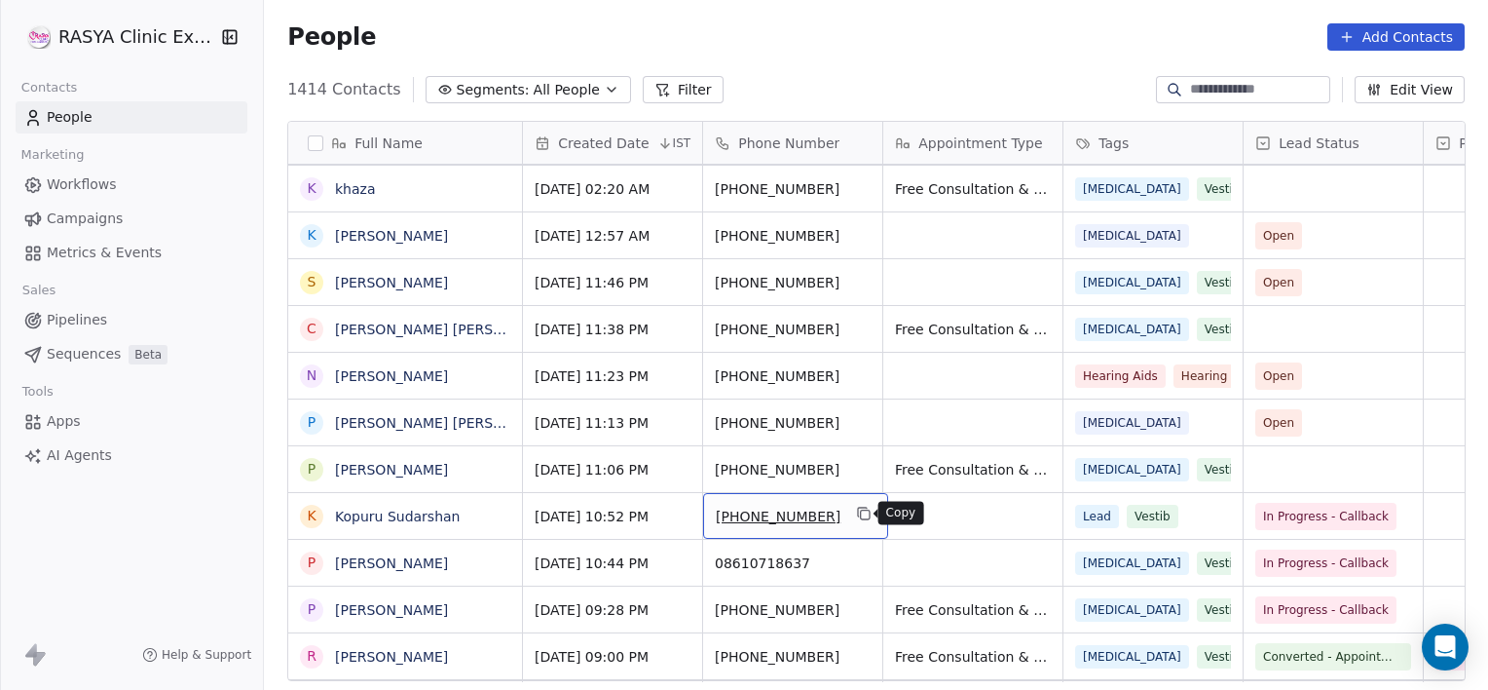
click at [856, 511] on icon "grid" at bounding box center [864, 514] width 16 height 16
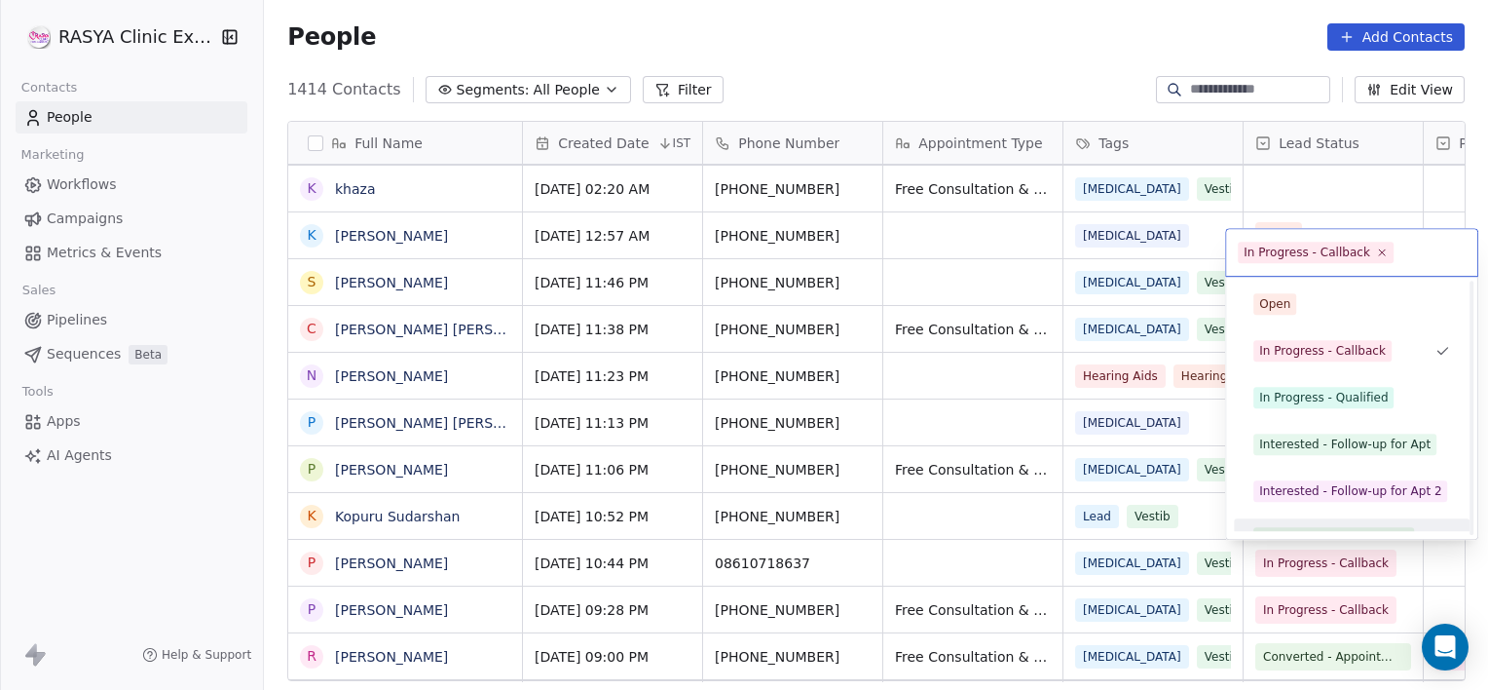
scroll to position [26, 0]
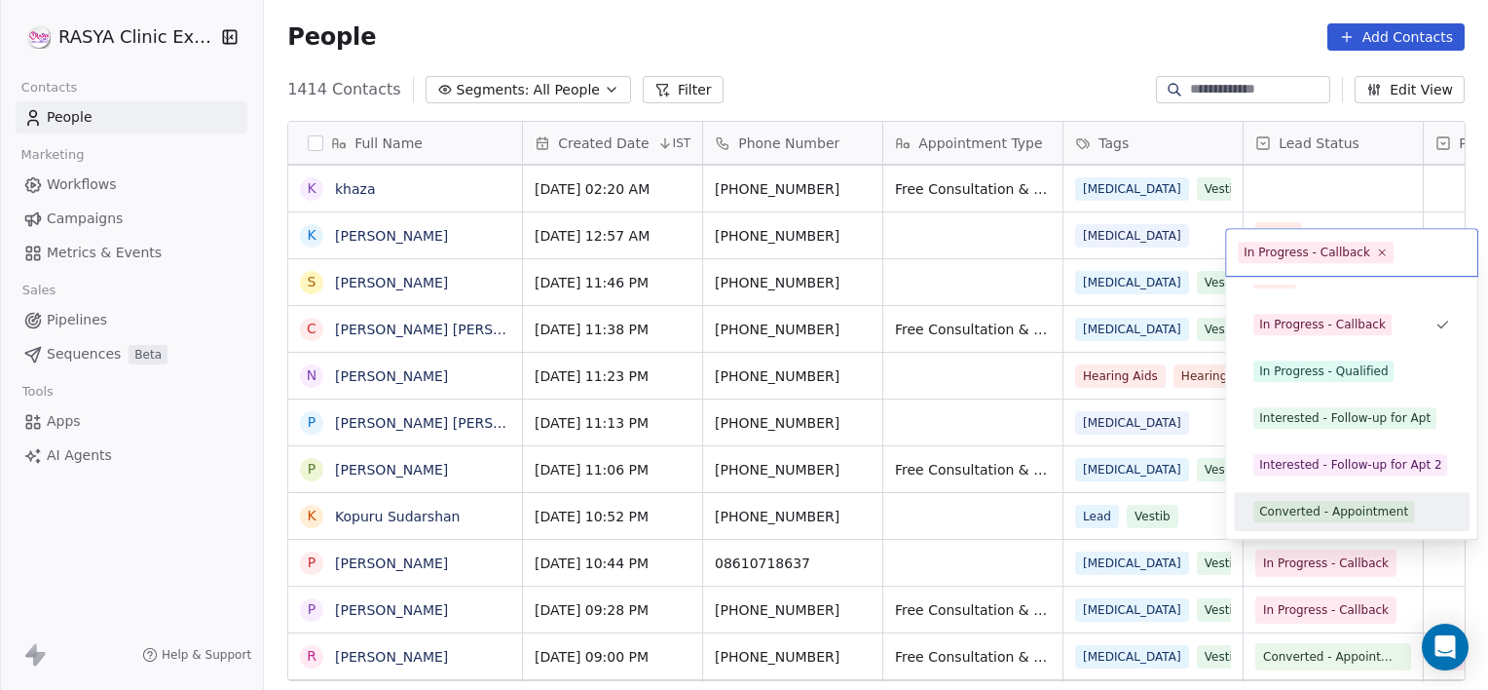
click at [1330, 521] on span "Converted - Appointment" at bounding box center [1334, 511] width 161 height 21
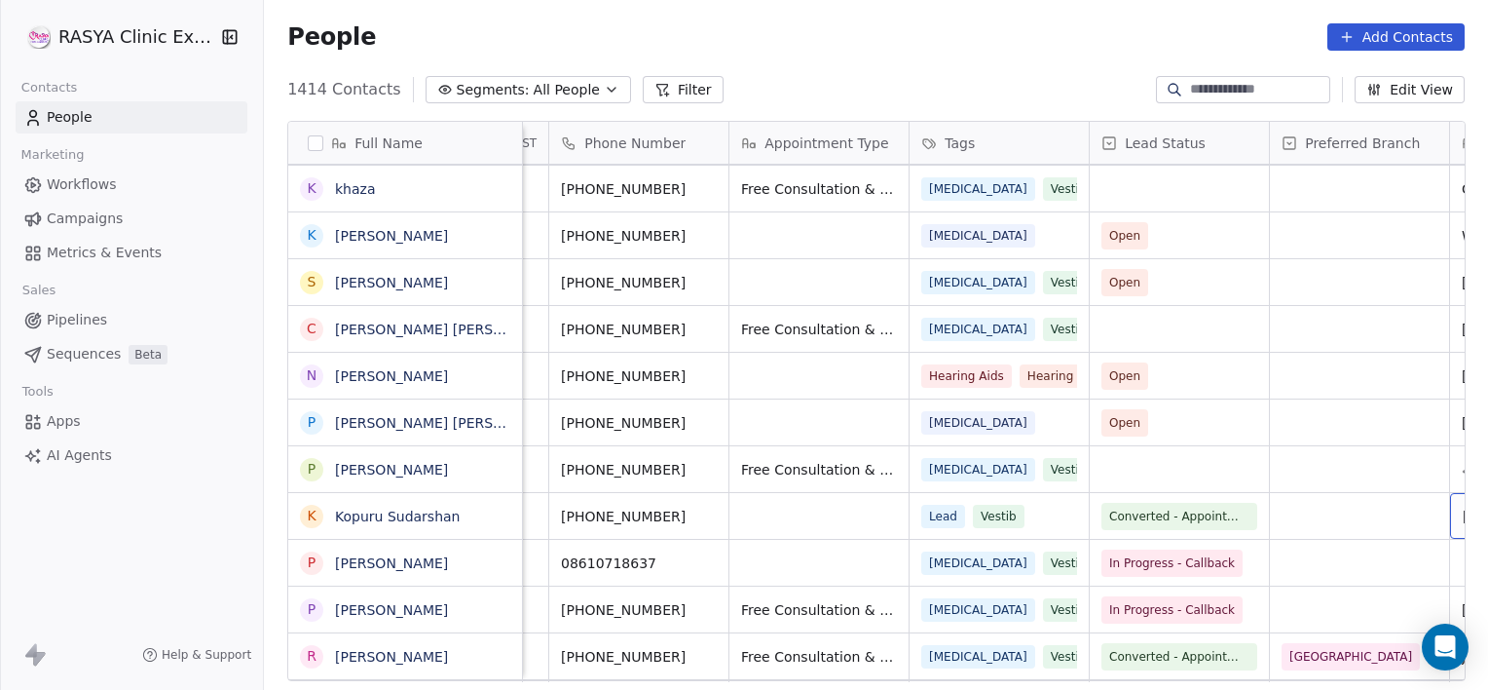
scroll to position [0, 334]
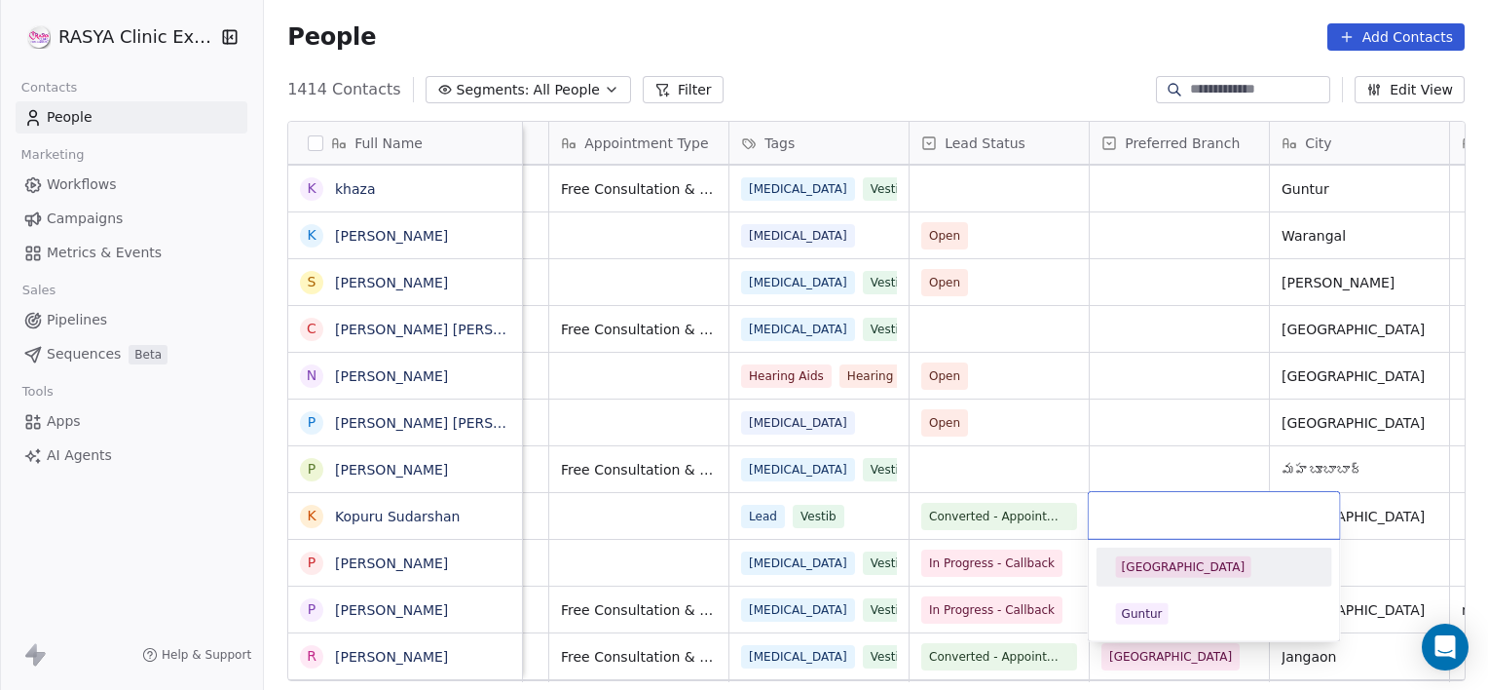
click at [1149, 565] on div "[GEOGRAPHIC_DATA]" at bounding box center [1184, 567] width 124 height 18
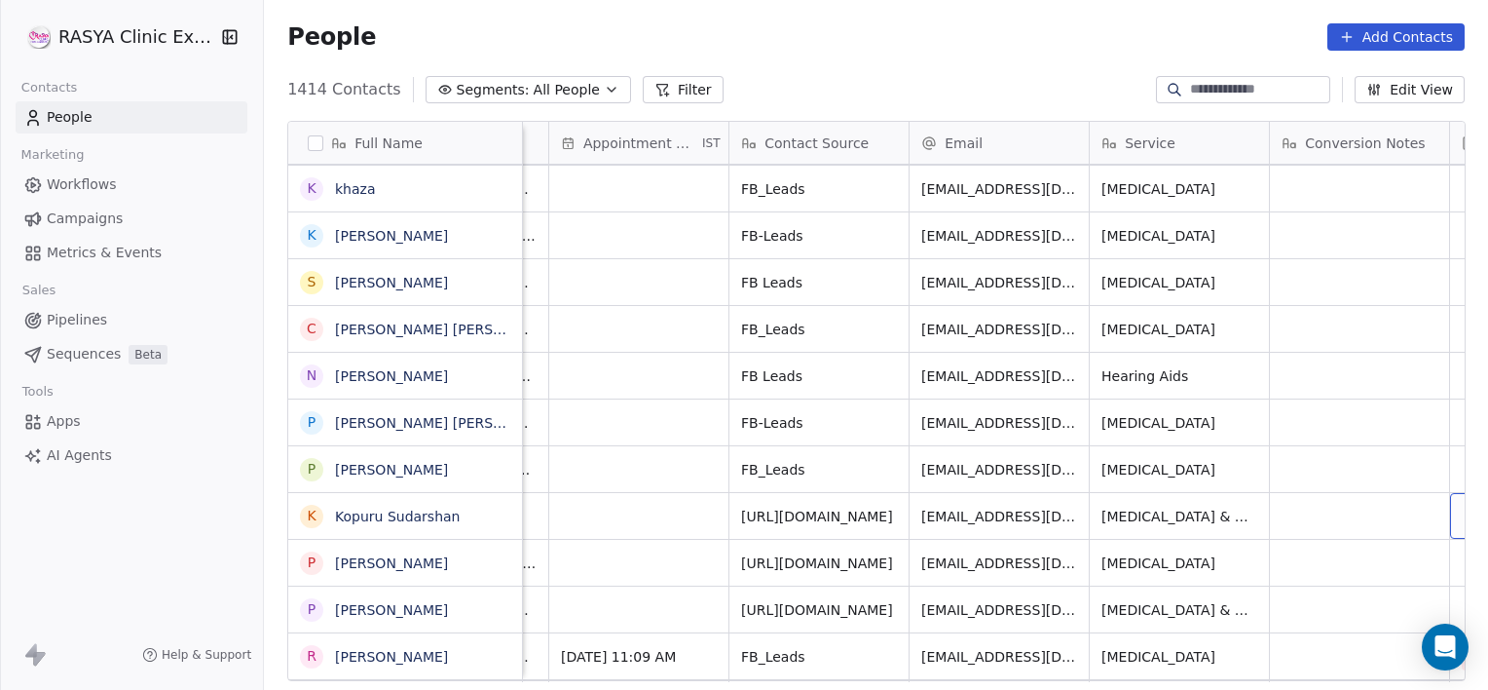
scroll to position [0, 1776]
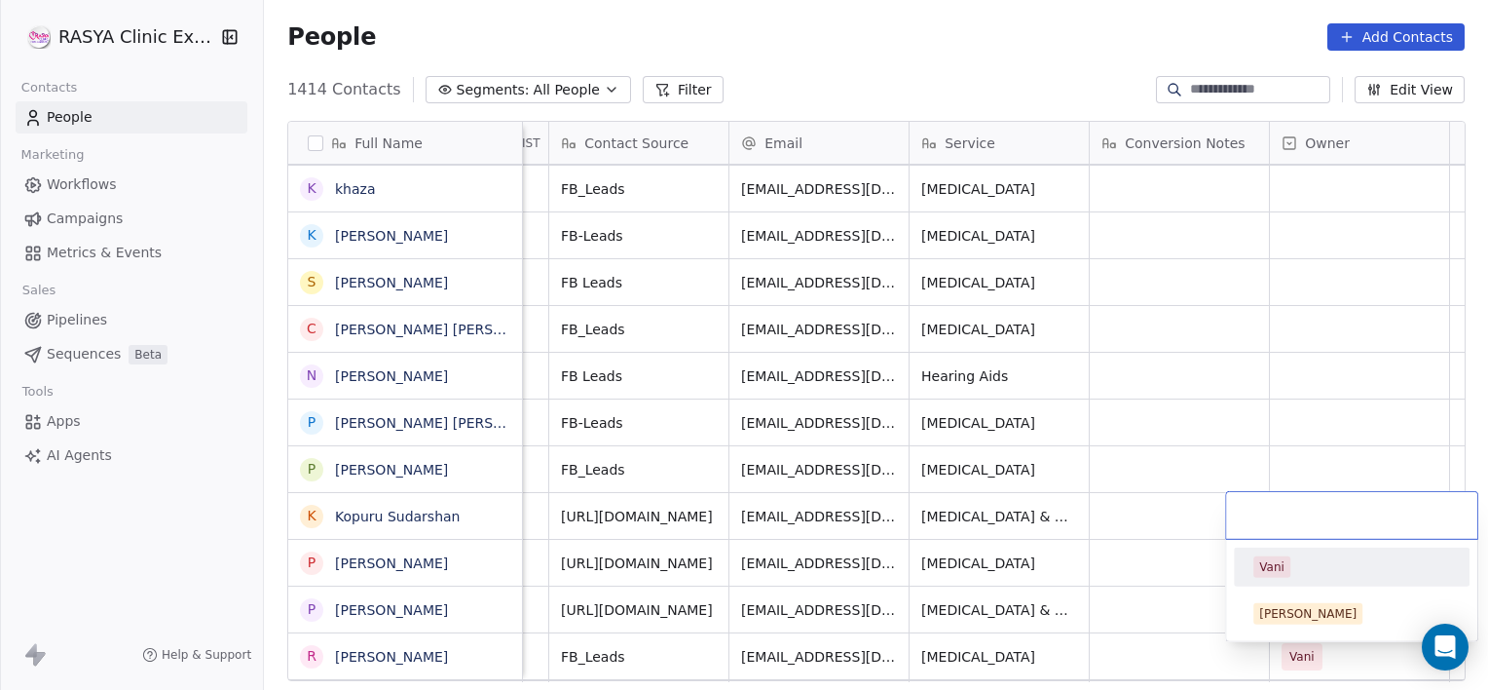
click at [1272, 556] on span "Vani" at bounding box center [1272, 566] width 37 height 21
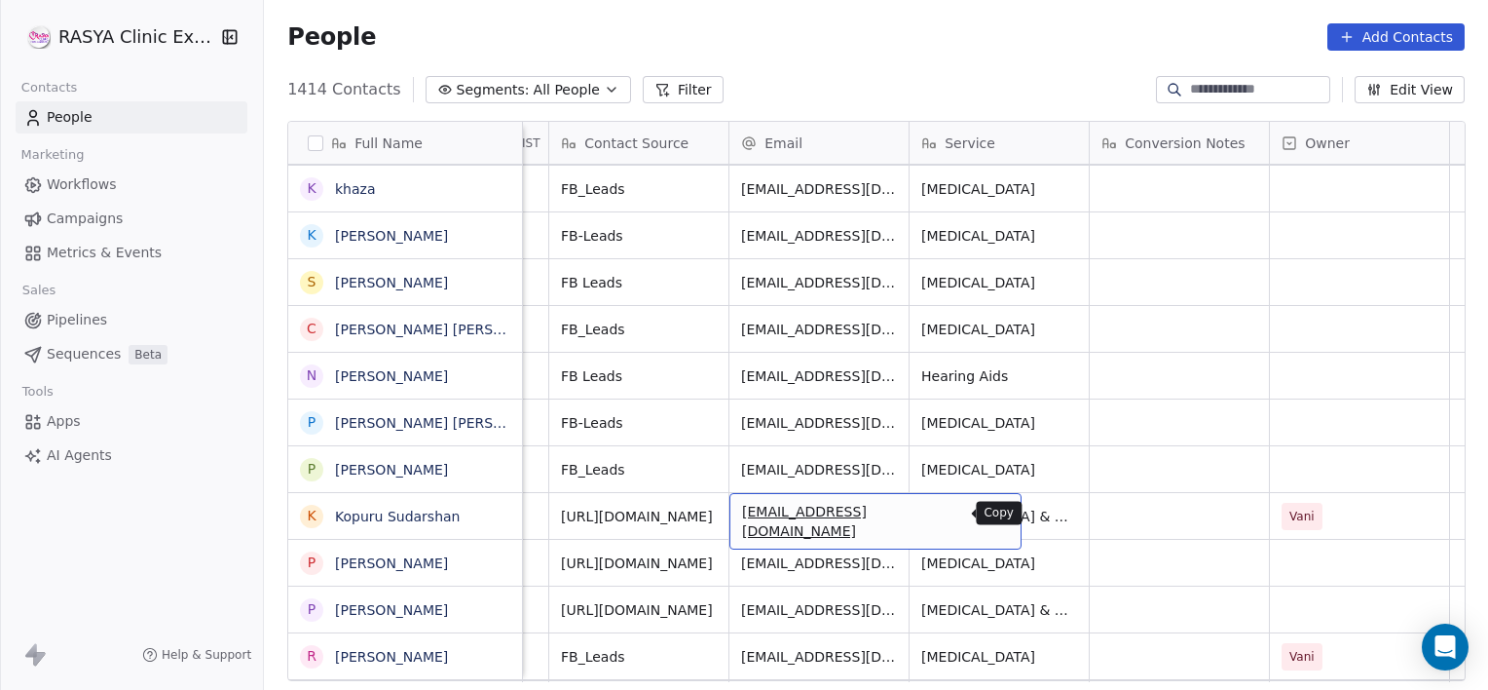
click at [986, 521] on button "grid" at bounding box center [997, 513] width 23 height 23
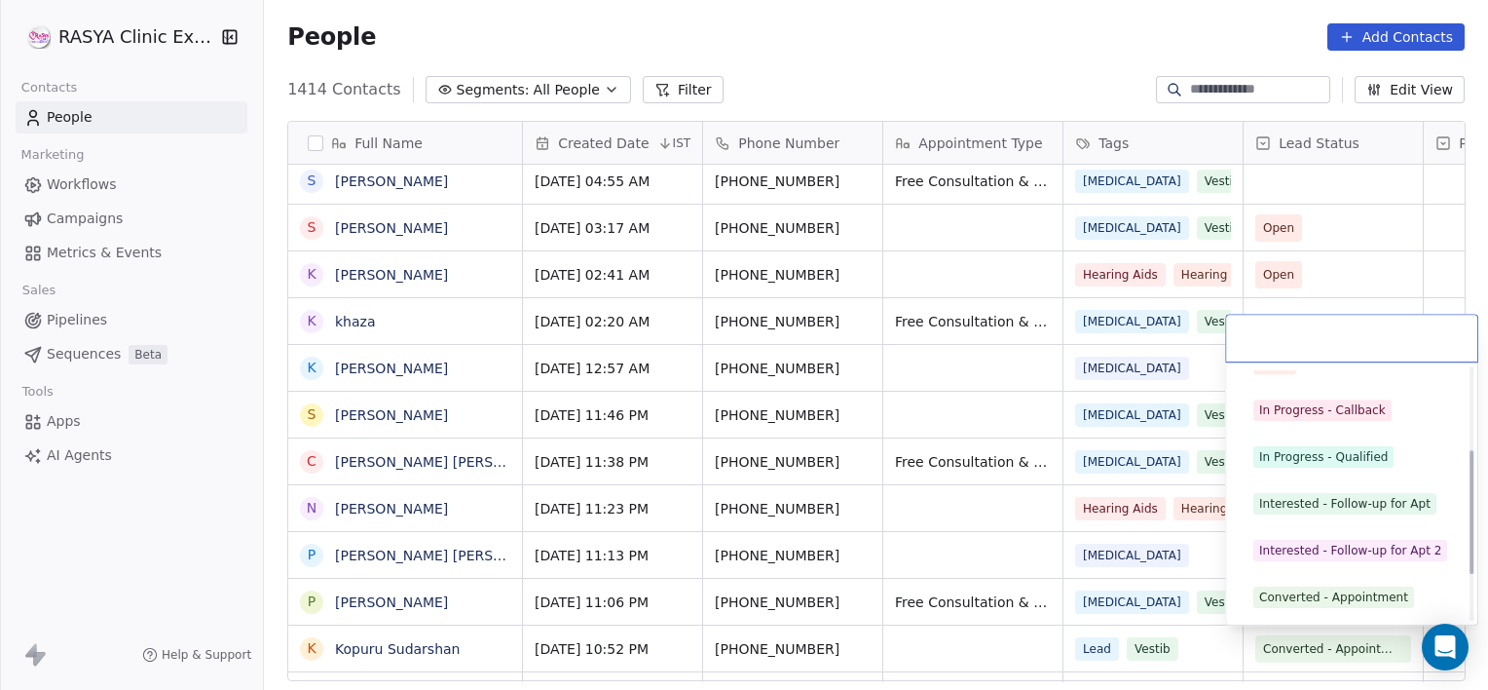
scroll to position [260, 0]
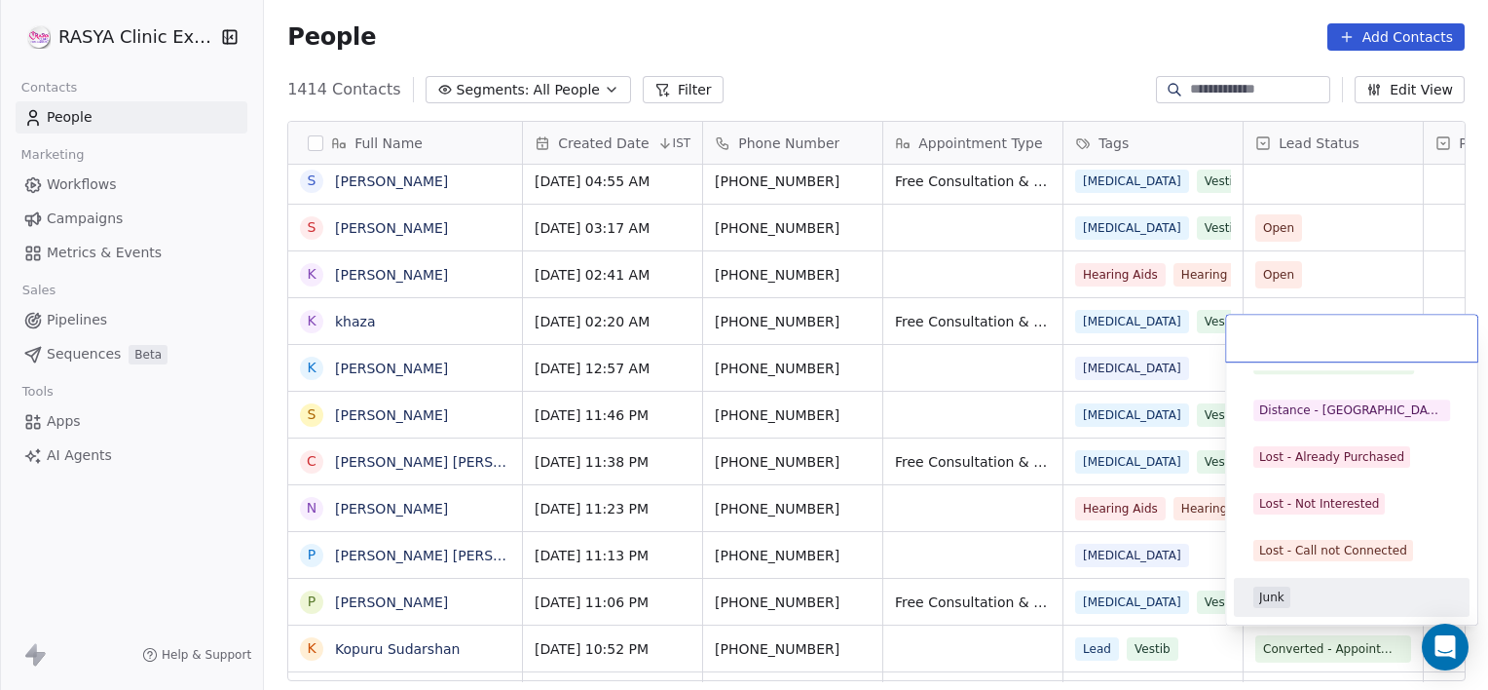
click at [1287, 600] on span "Junk" at bounding box center [1272, 596] width 37 height 21
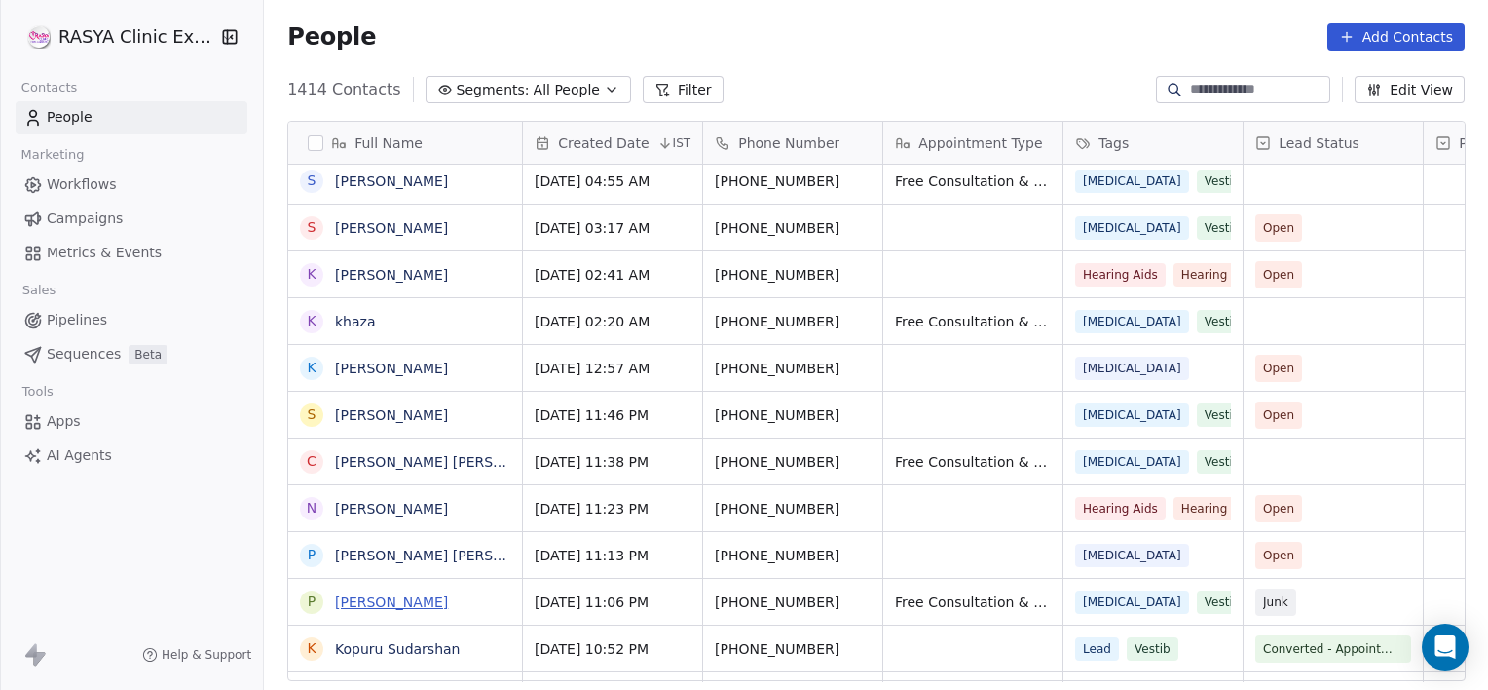
click at [357, 594] on link "[PERSON_NAME]" at bounding box center [391, 602] width 113 height 16
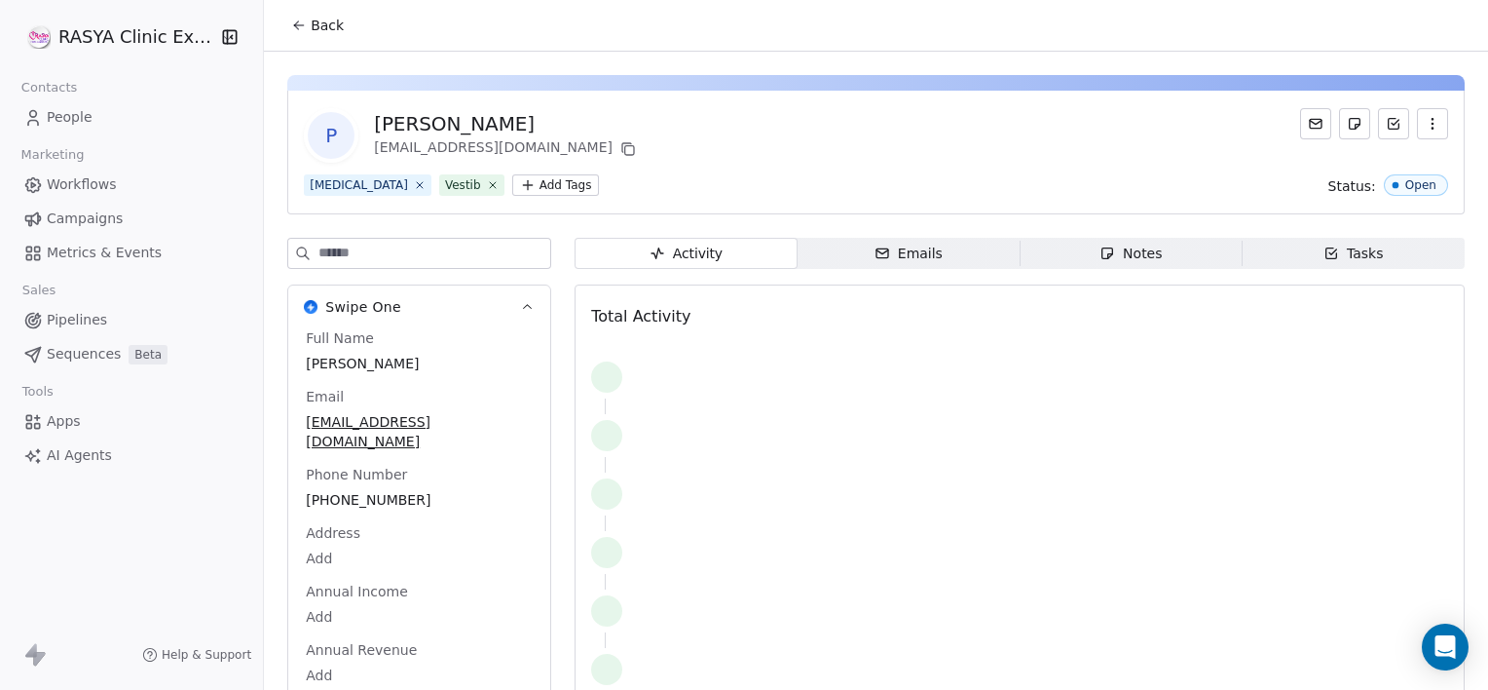
click at [1105, 246] on icon "button" at bounding box center [1108, 253] width 16 height 16
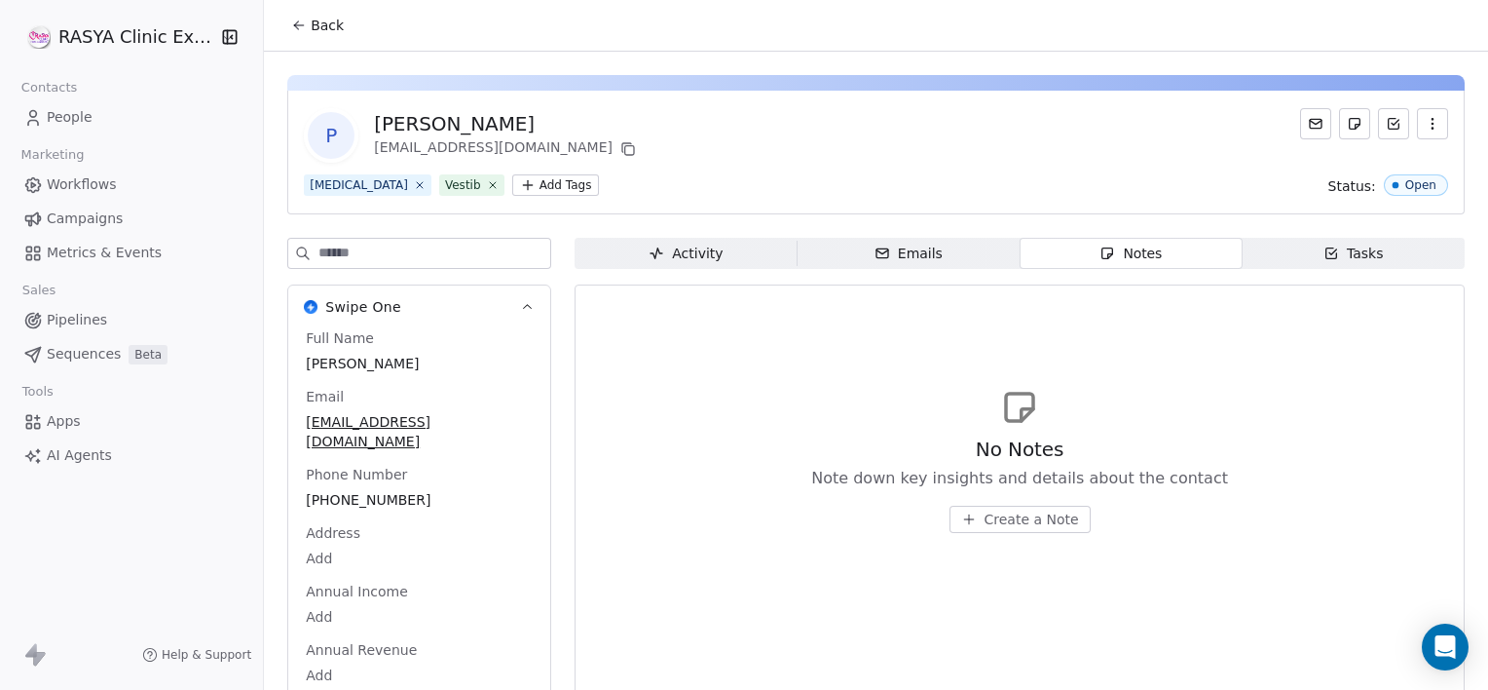
click at [986, 514] on span "Create a Note" at bounding box center [1032, 518] width 94 height 19
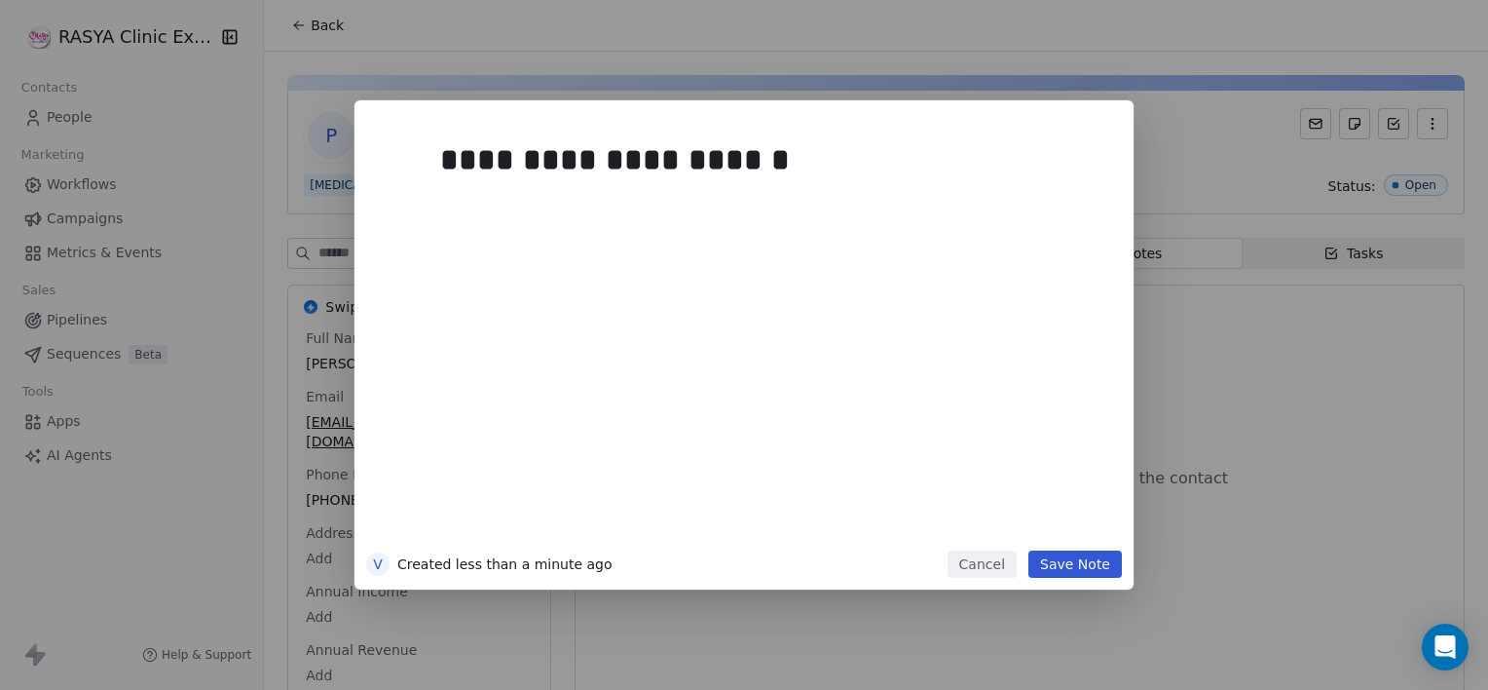
click at [1083, 577] on button "Save Note" at bounding box center [1076, 563] width 94 height 27
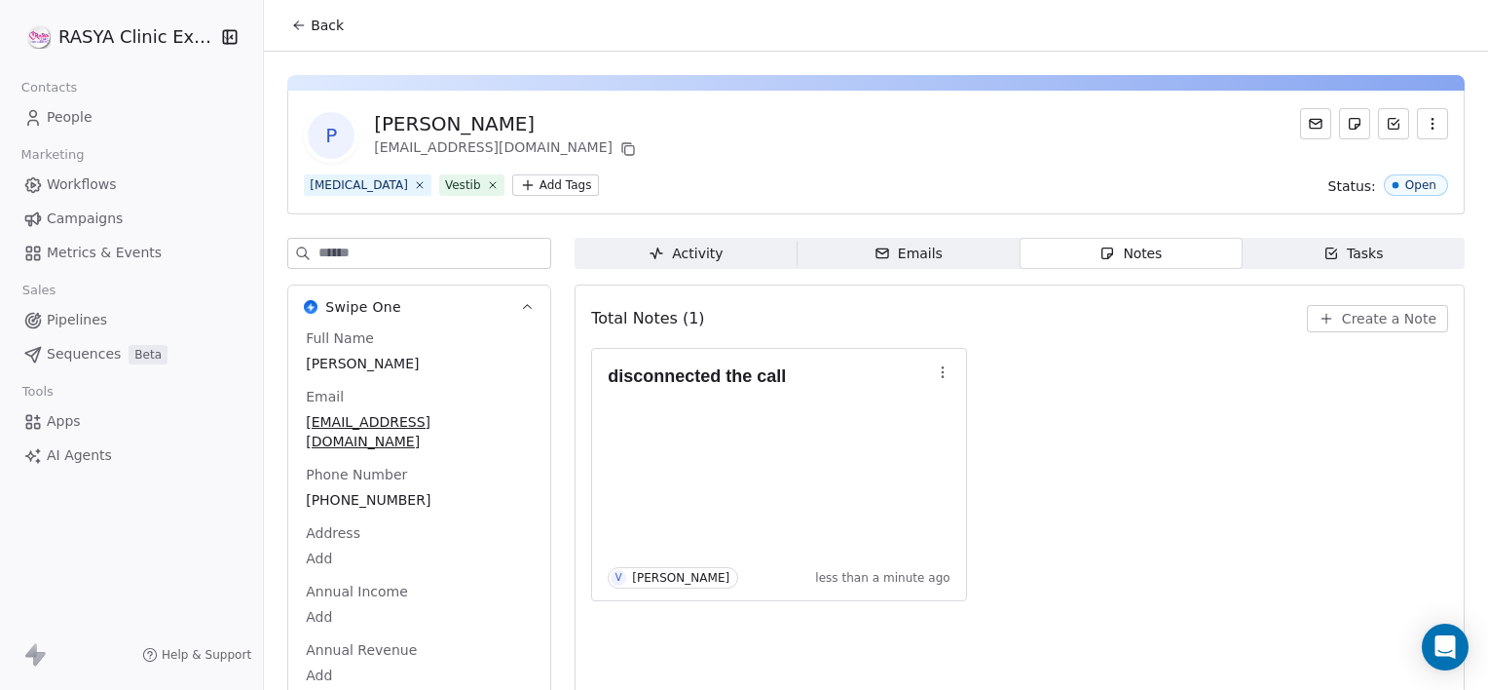
click at [314, 34] on span "Back" at bounding box center [327, 25] width 33 height 19
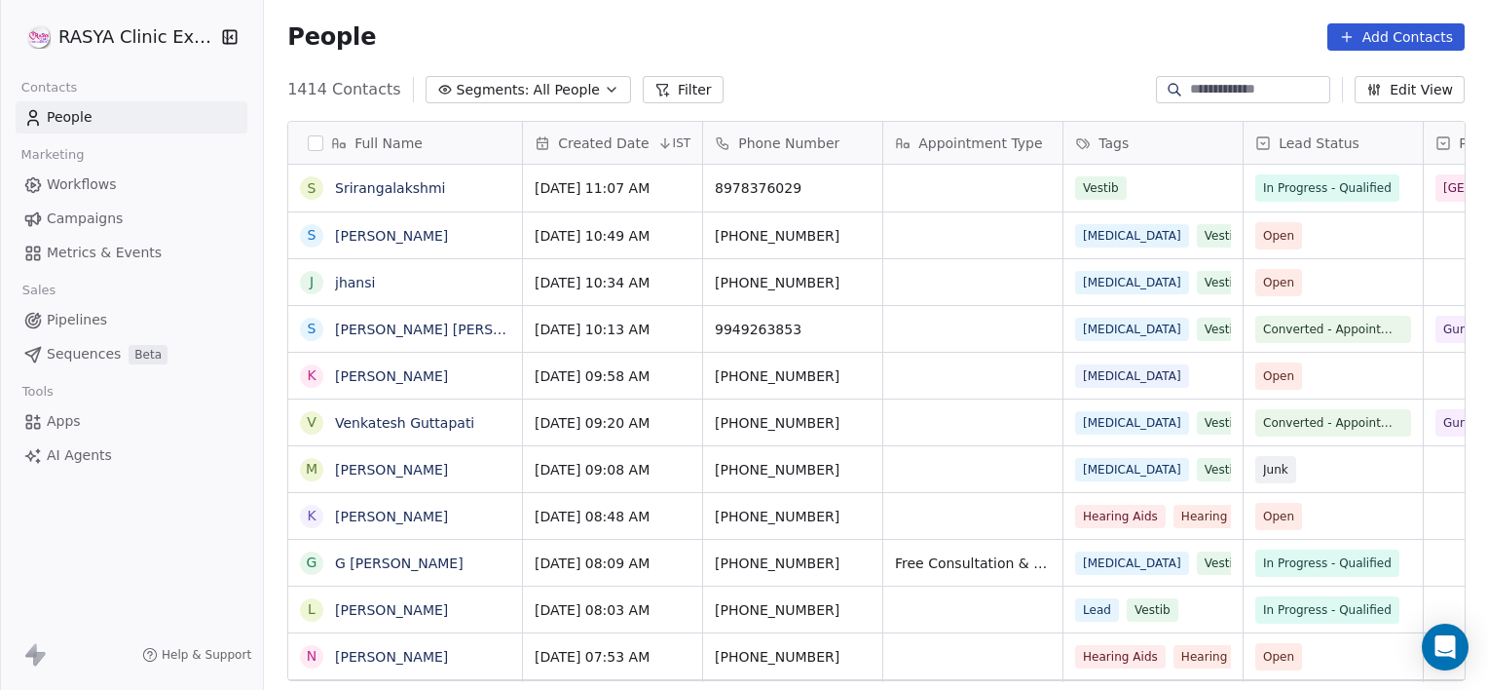
scroll to position [592, 1210]
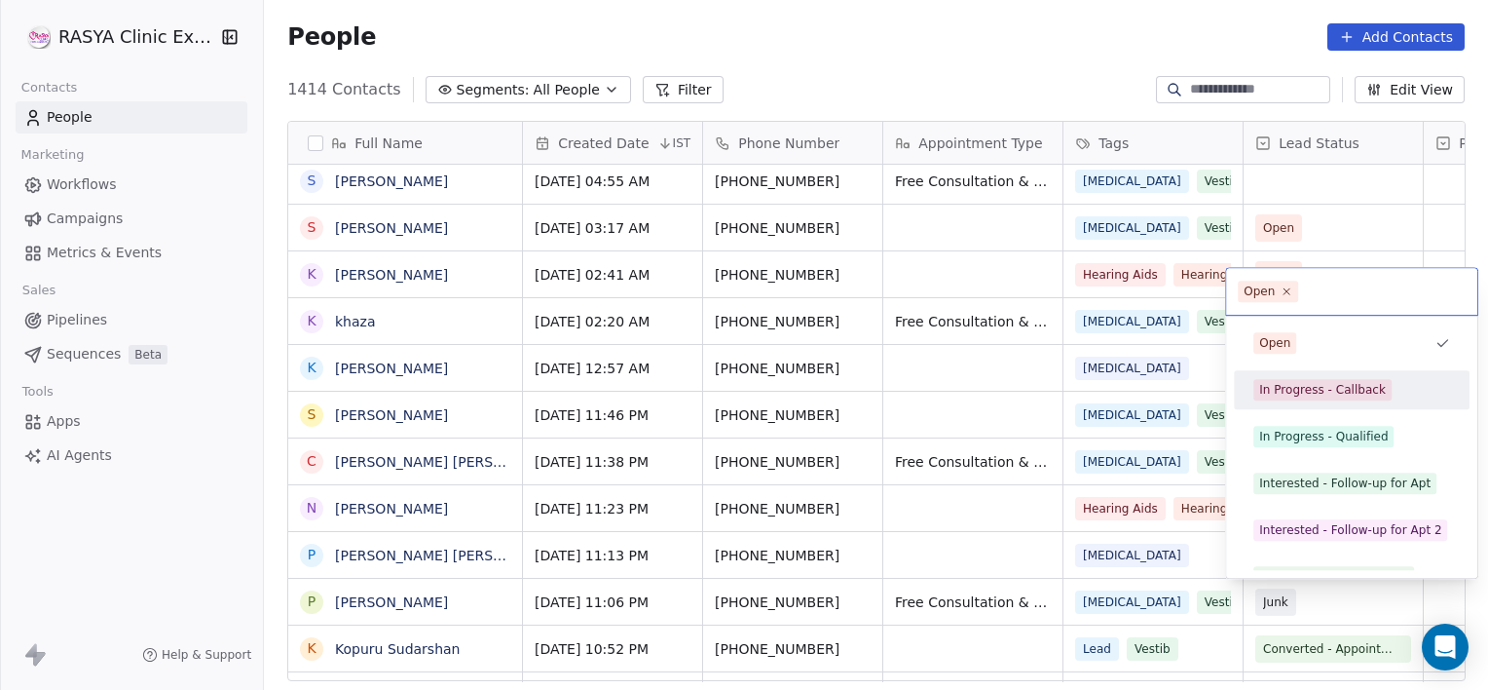
click at [1327, 394] on div "In Progress - Callback" at bounding box center [1322, 390] width 127 height 18
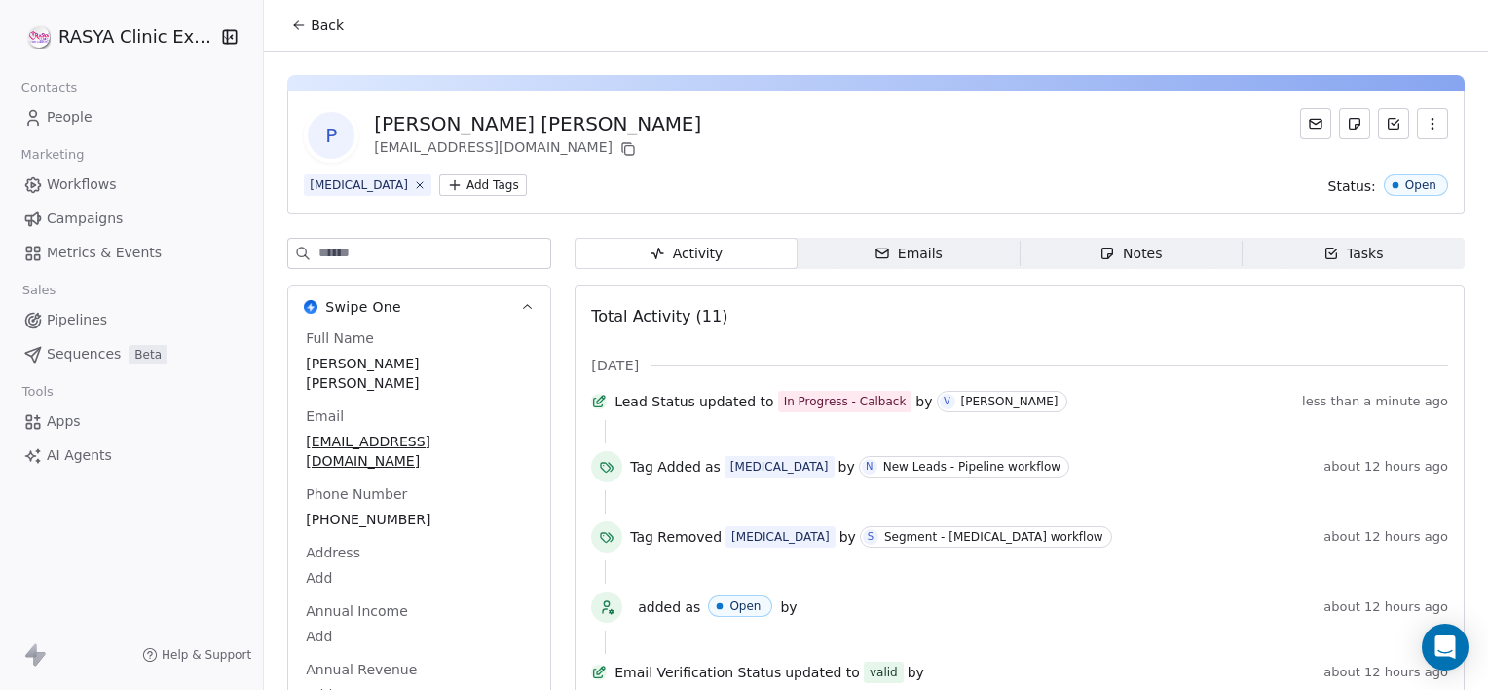
click at [317, 20] on span "Back" at bounding box center [327, 25] width 33 height 19
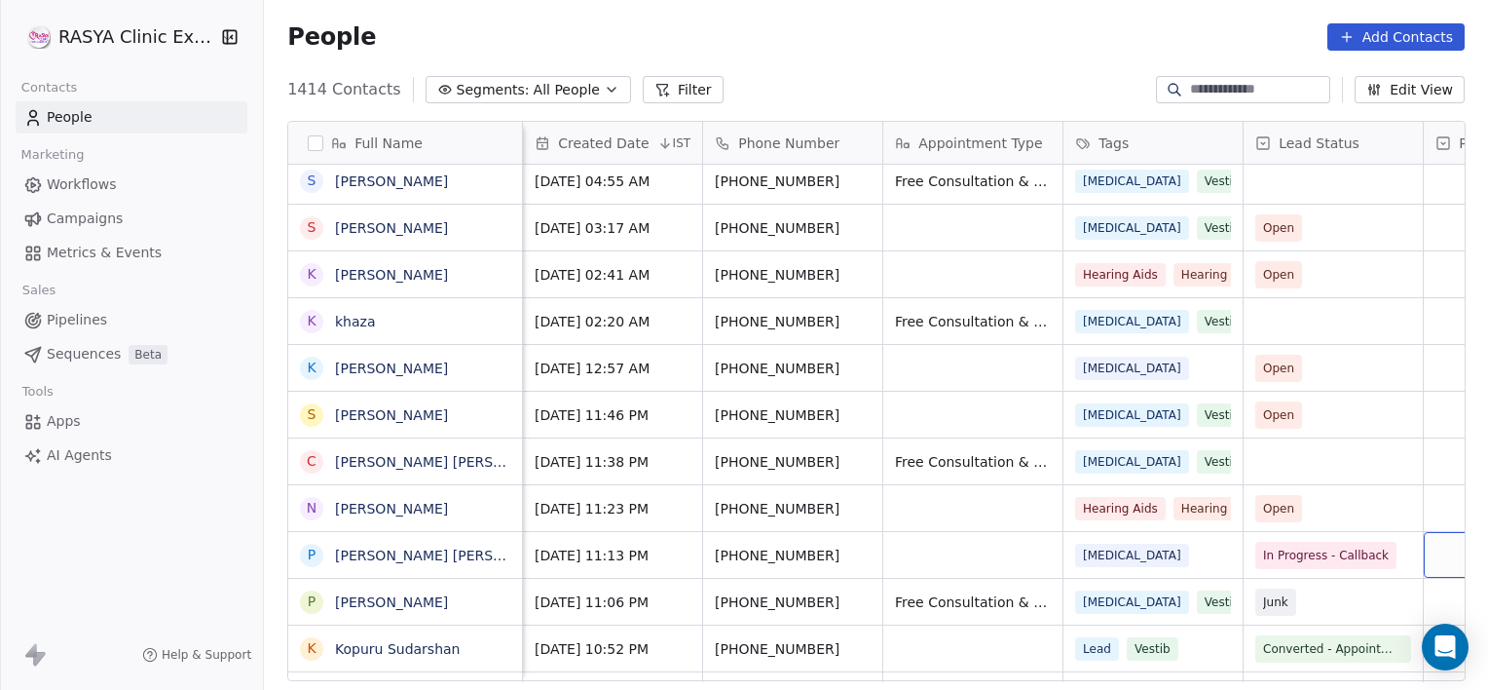
scroll to position [0, 154]
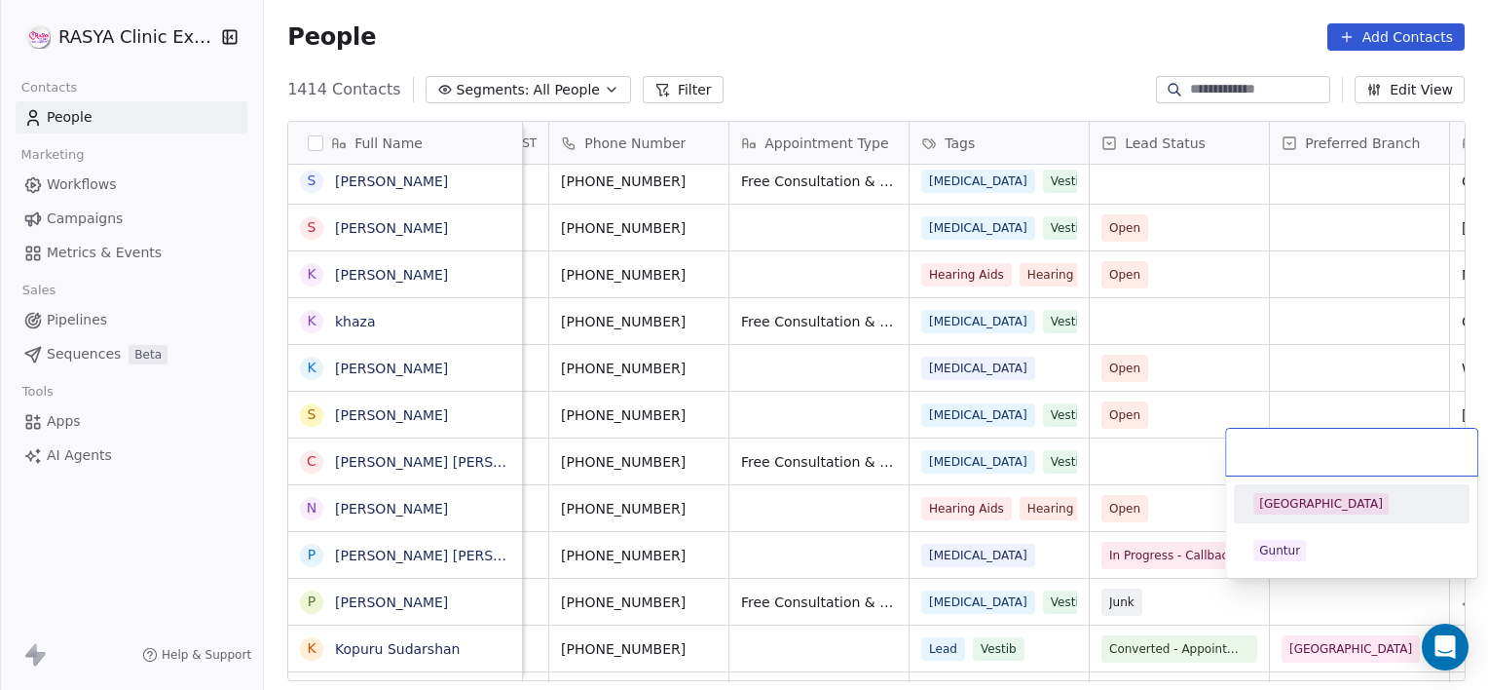
click at [1271, 513] on span "[GEOGRAPHIC_DATA]" at bounding box center [1321, 503] width 135 height 21
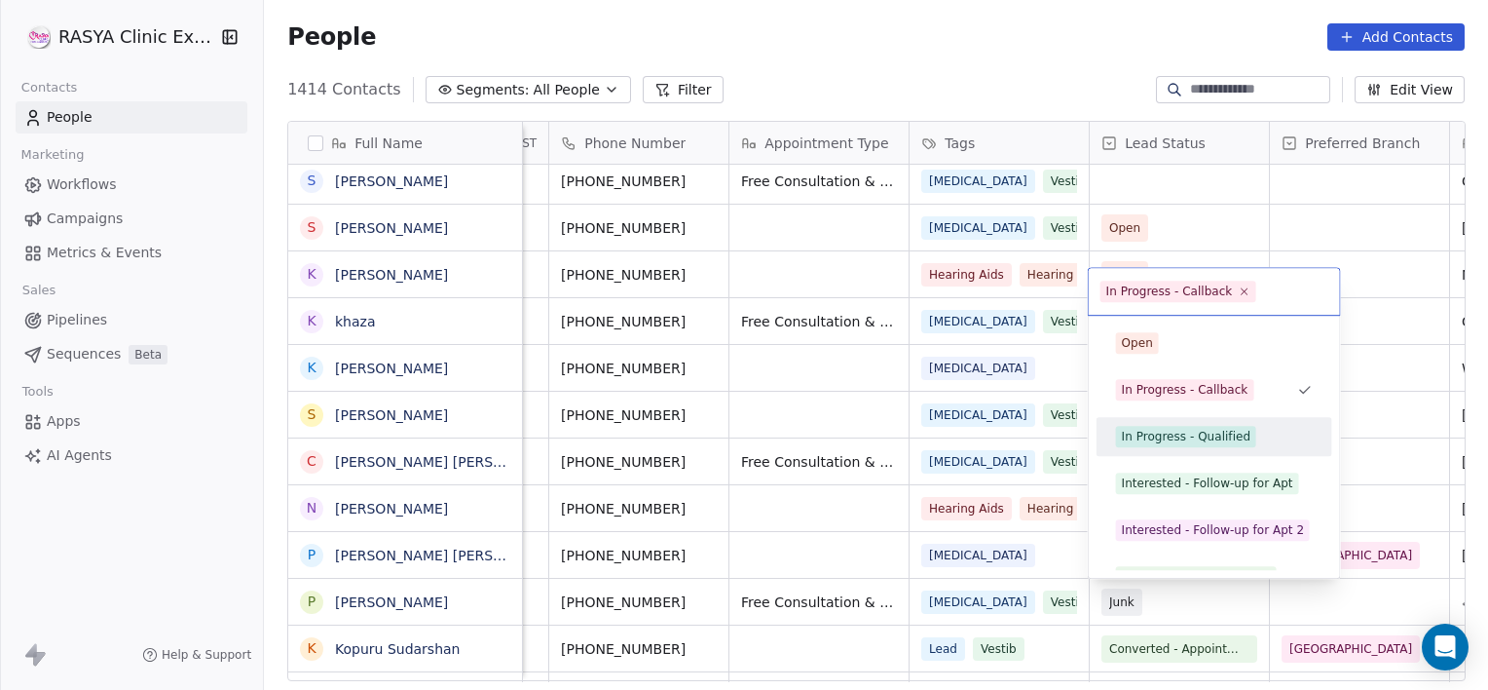
click at [1185, 432] on div "In Progress - Qualified" at bounding box center [1186, 437] width 129 height 18
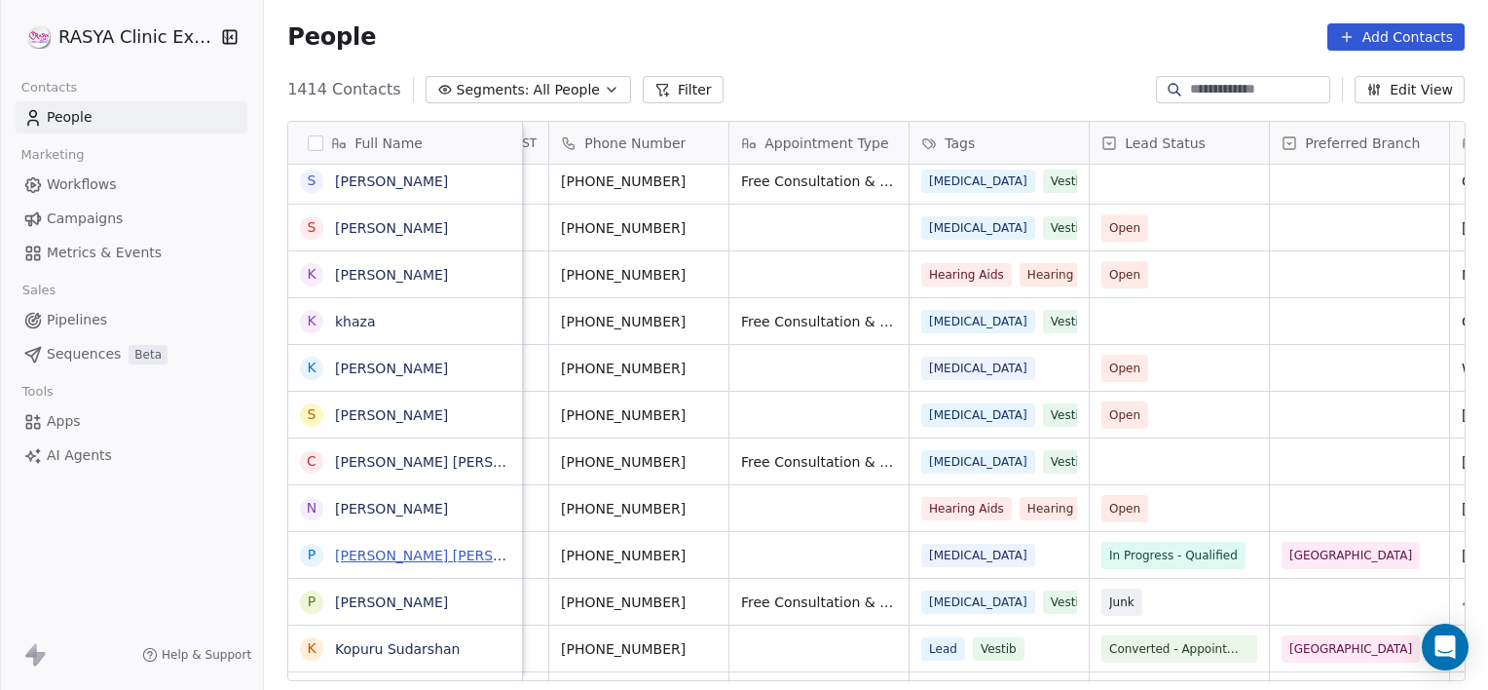
click at [419, 563] on link "[PERSON_NAME] [PERSON_NAME]" at bounding box center [450, 555] width 231 height 16
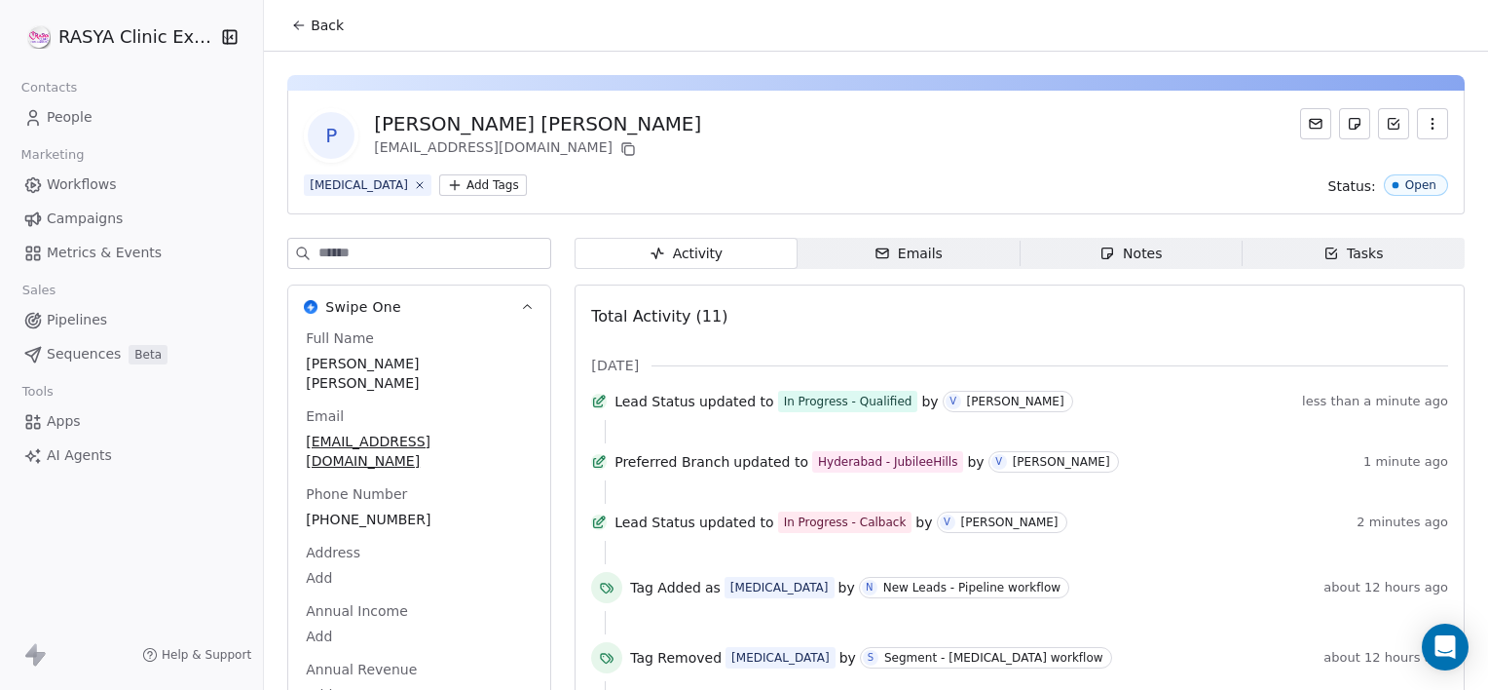
click at [1130, 248] on div "Notes" at bounding box center [1131, 254] width 62 height 20
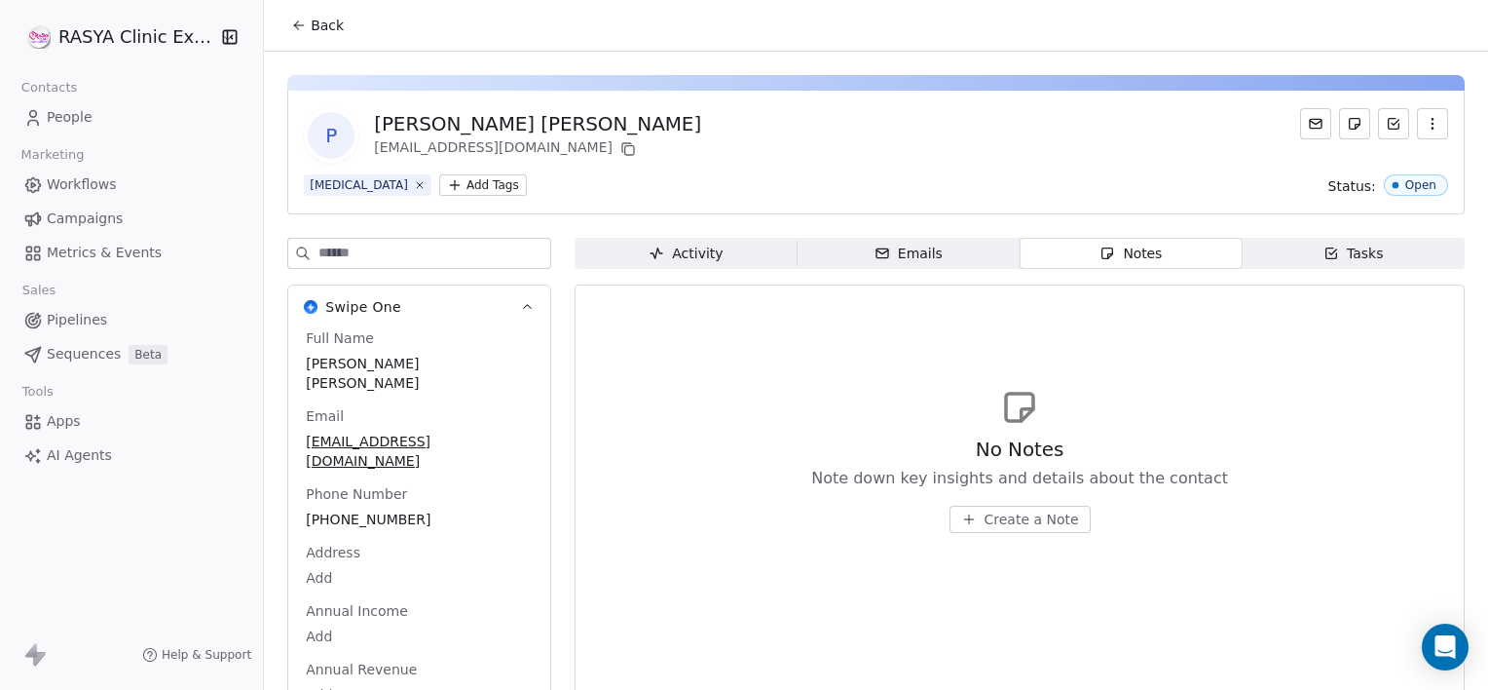
click at [1040, 518] on span "Create a Note" at bounding box center [1032, 518] width 94 height 19
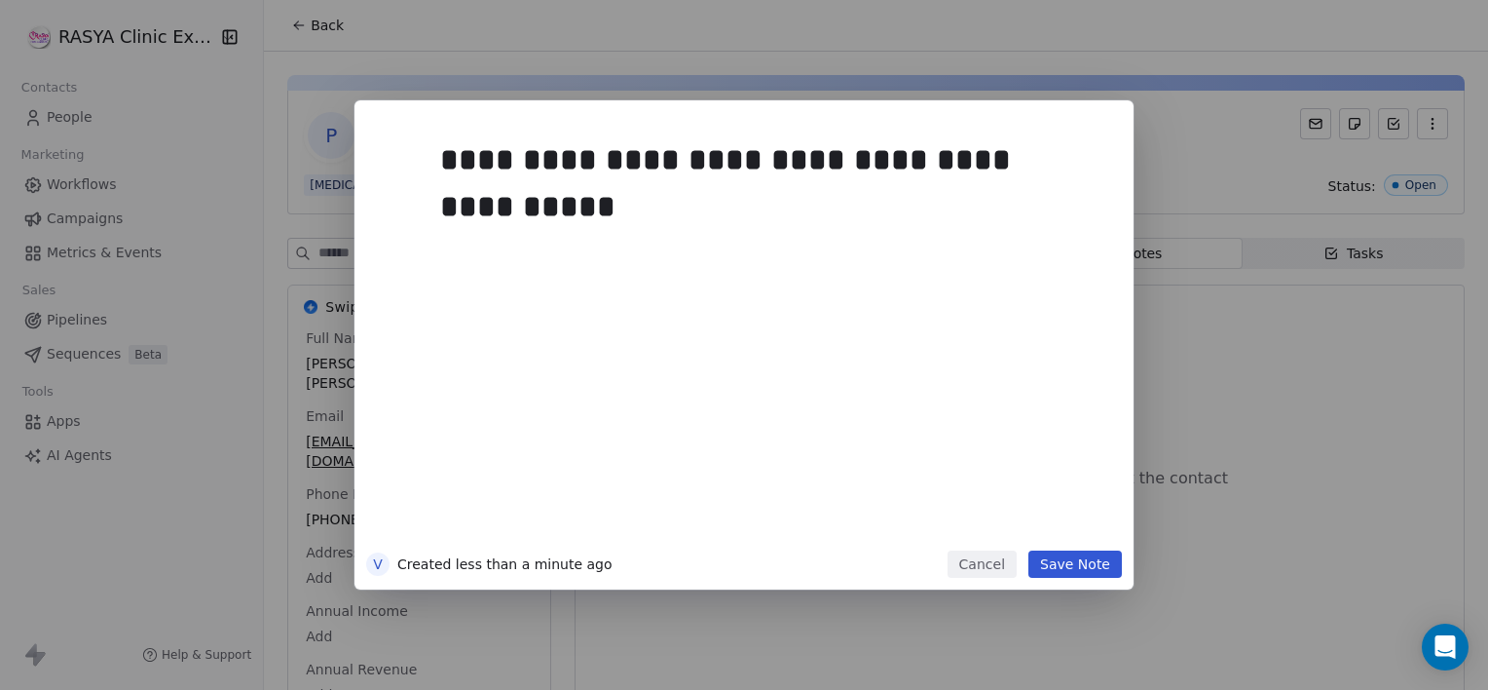
click at [1091, 555] on button "Save Note" at bounding box center [1076, 563] width 94 height 27
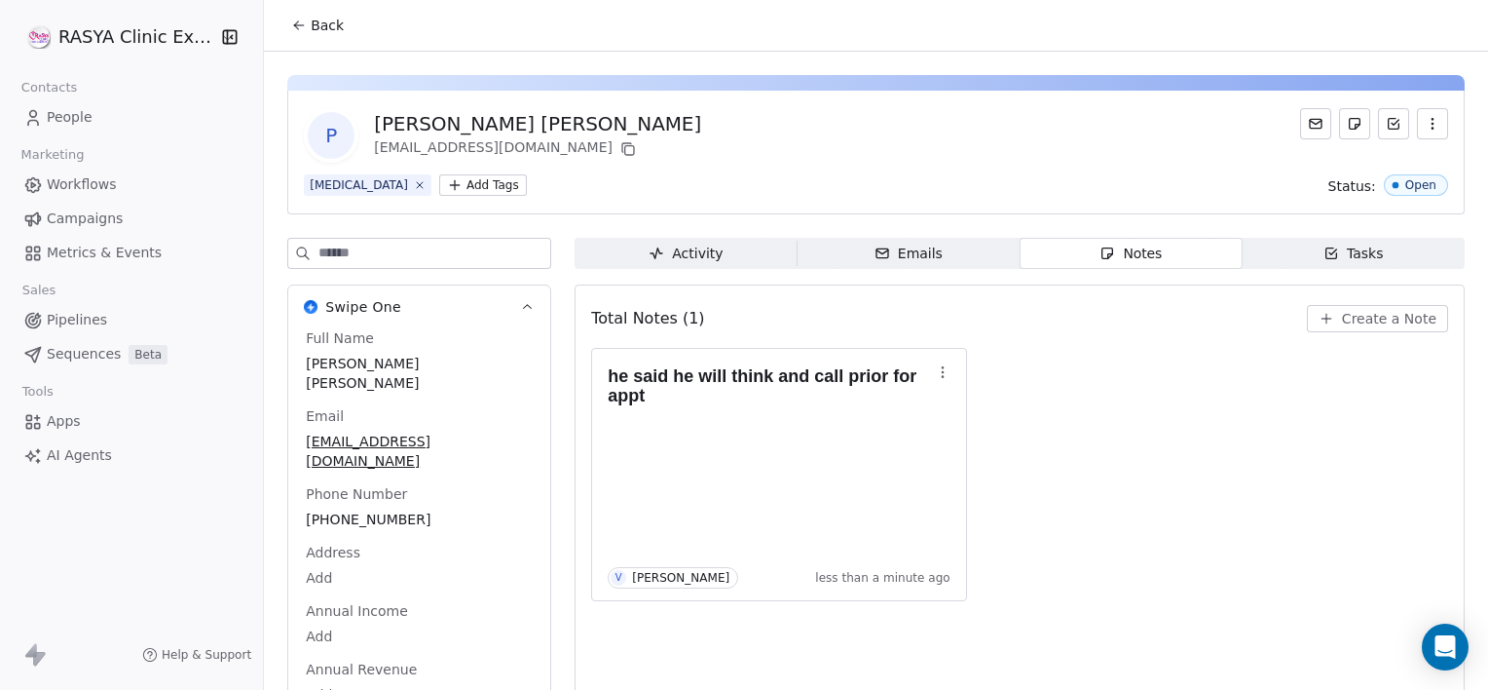
click at [326, 35] on button "Back" at bounding box center [318, 25] width 76 height 35
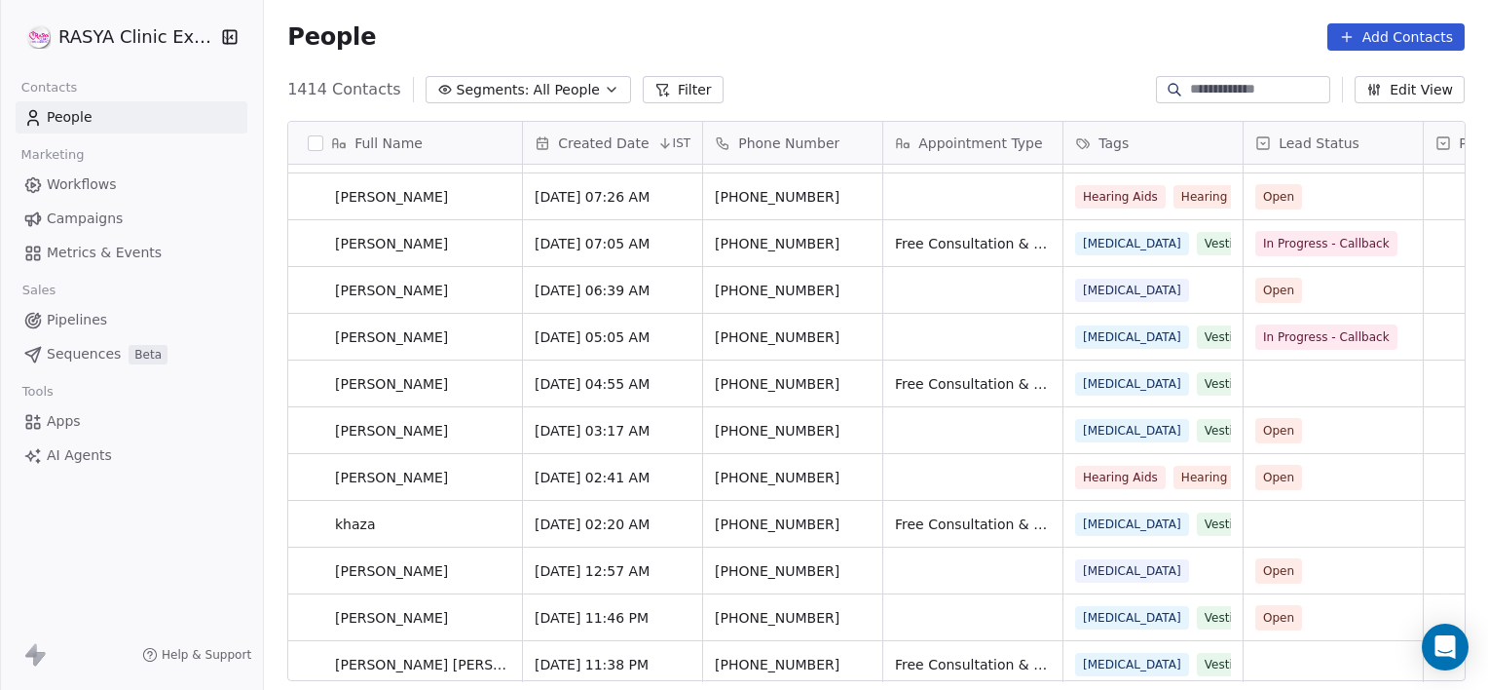
scroll to position [647, 0]
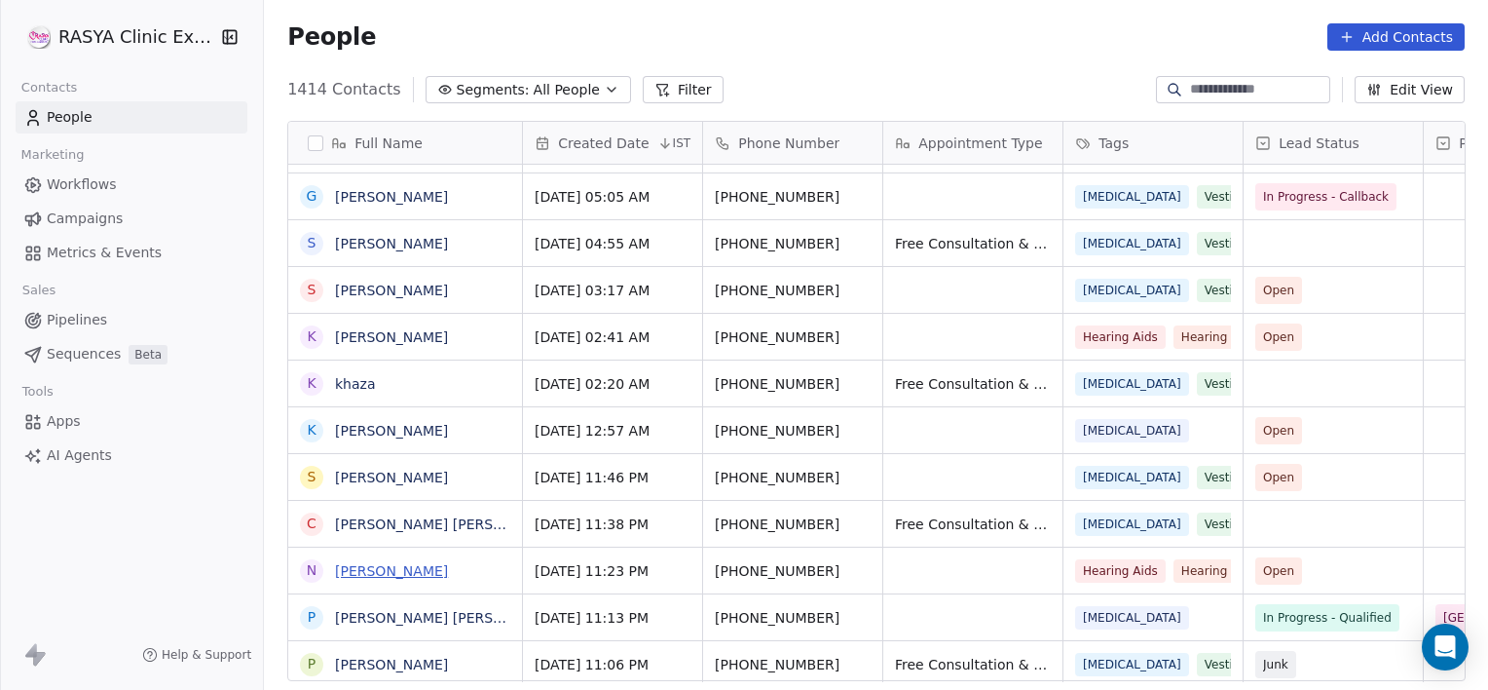
click at [370, 565] on link "[PERSON_NAME]" at bounding box center [391, 571] width 113 height 16
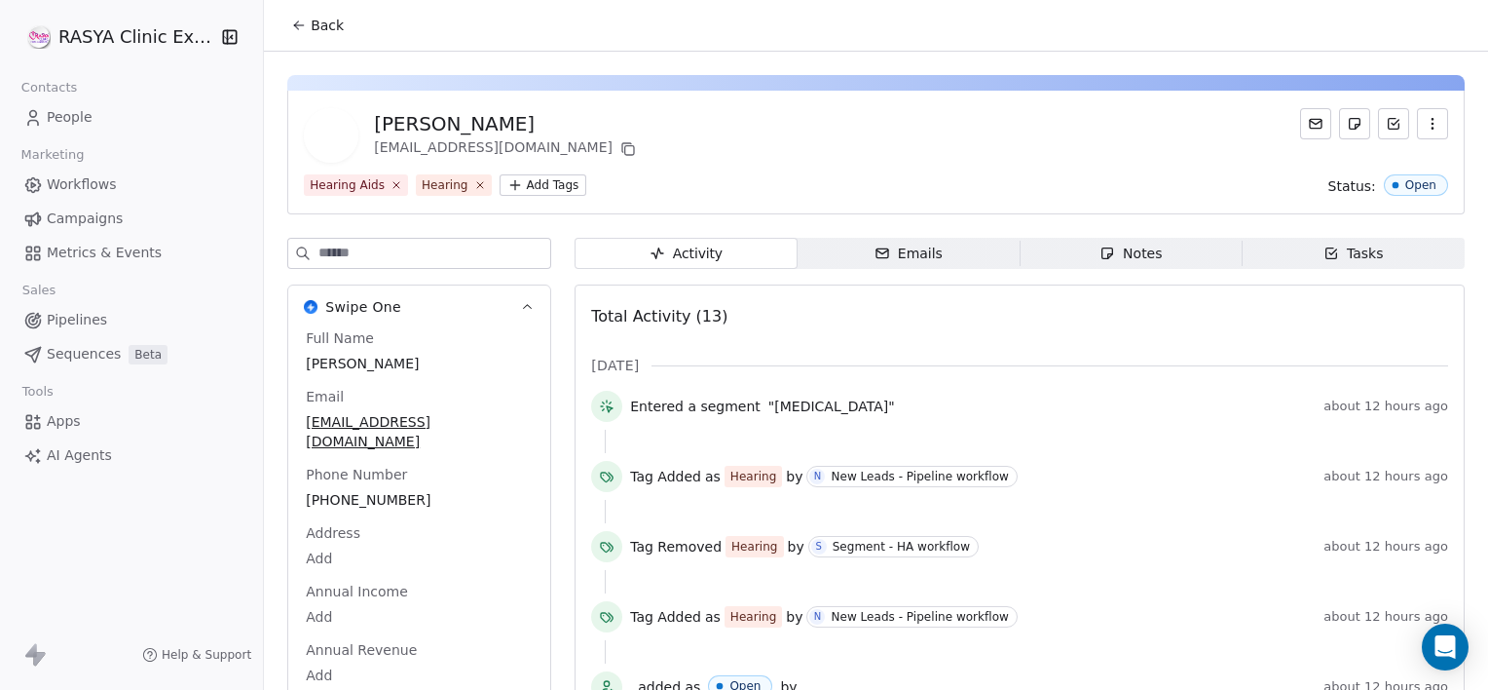
click at [1064, 248] on span "Notes Notes" at bounding box center [1131, 253] width 222 height 31
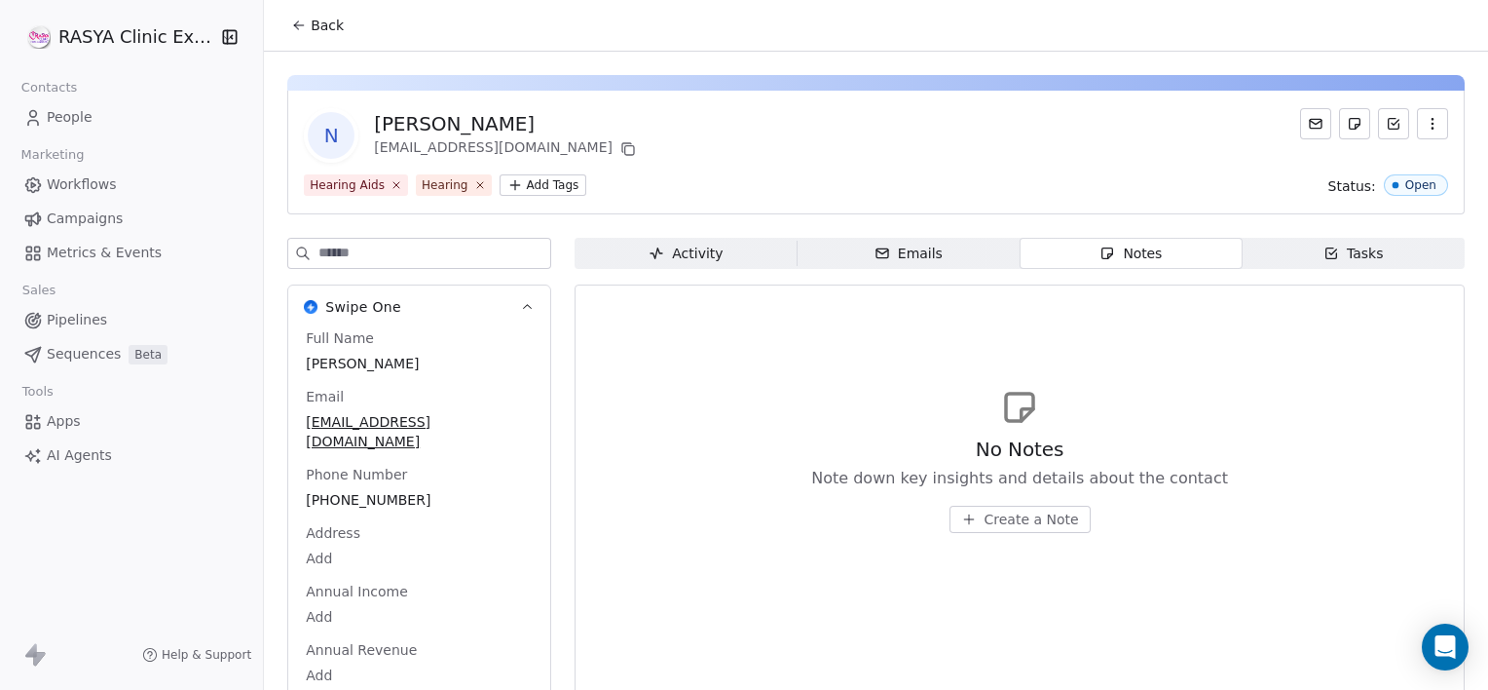
click at [986, 507] on button "Create a Note" at bounding box center [1020, 519] width 141 height 27
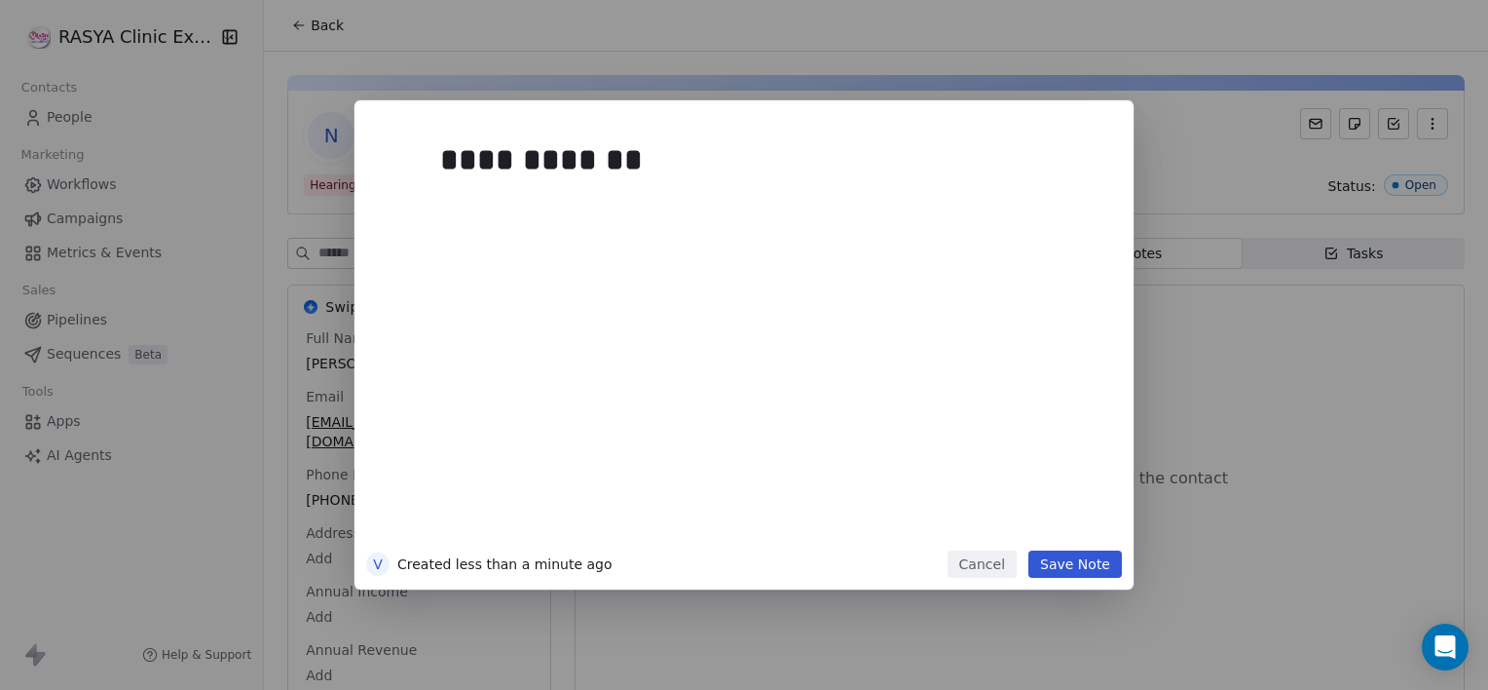
click at [1087, 574] on button "Save Note" at bounding box center [1076, 563] width 94 height 27
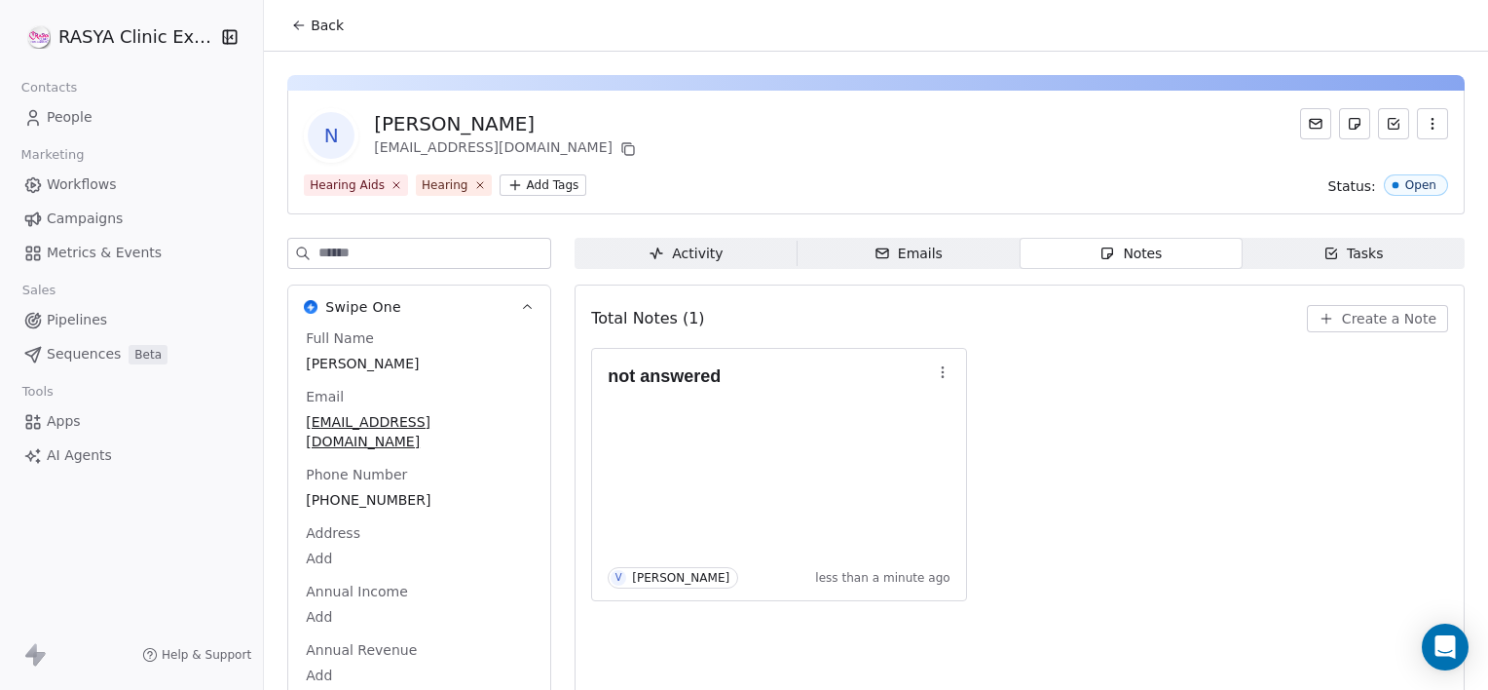
click at [316, 31] on span "Back" at bounding box center [327, 25] width 33 height 19
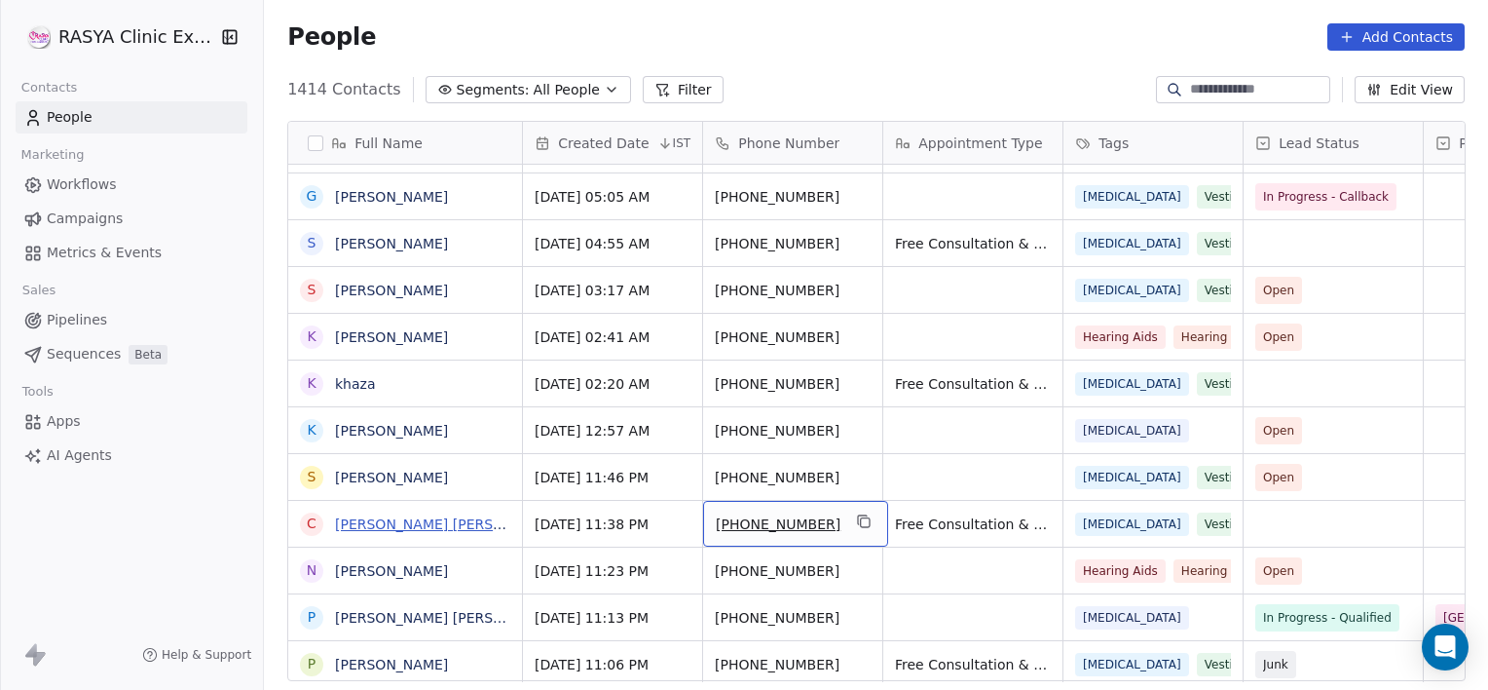
click at [474, 530] on link "[PERSON_NAME] [PERSON_NAME]" at bounding box center [450, 524] width 231 height 16
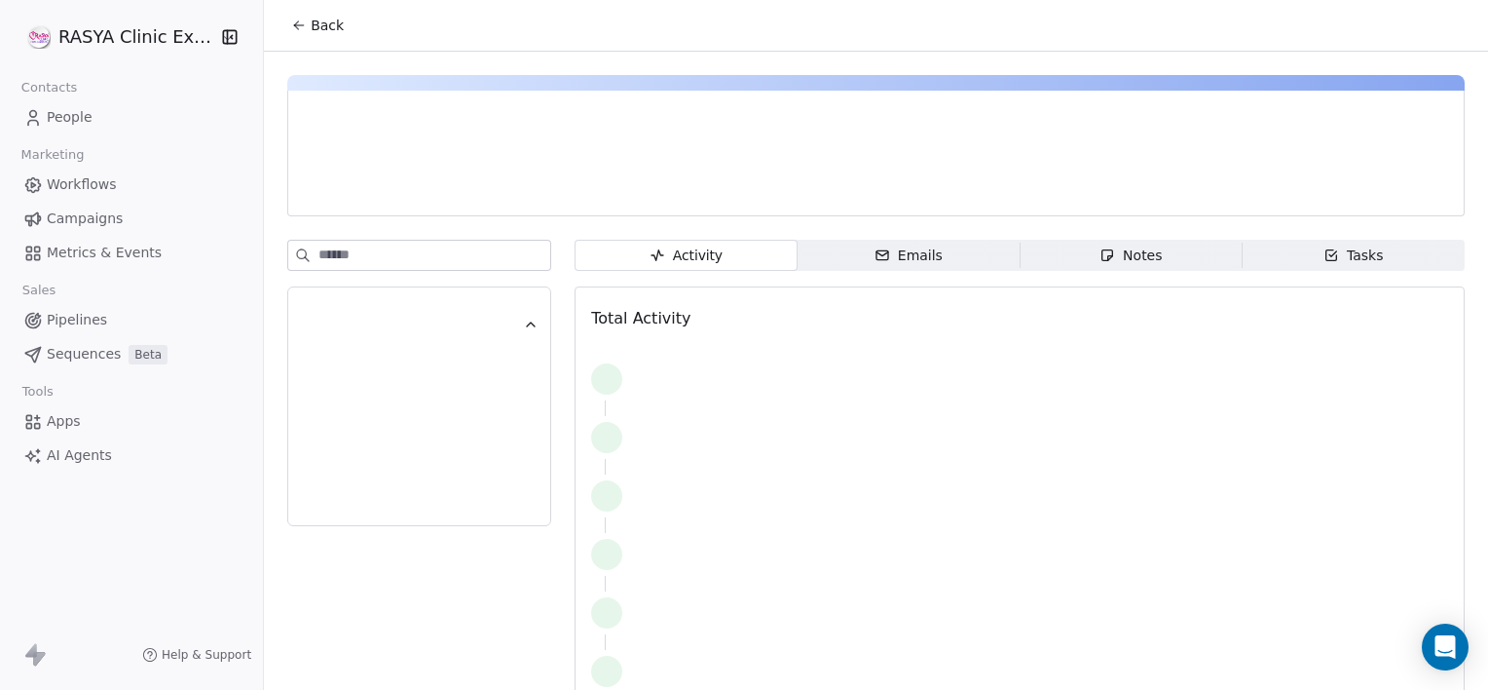
click at [316, 27] on span "Back" at bounding box center [327, 25] width 33 height 19
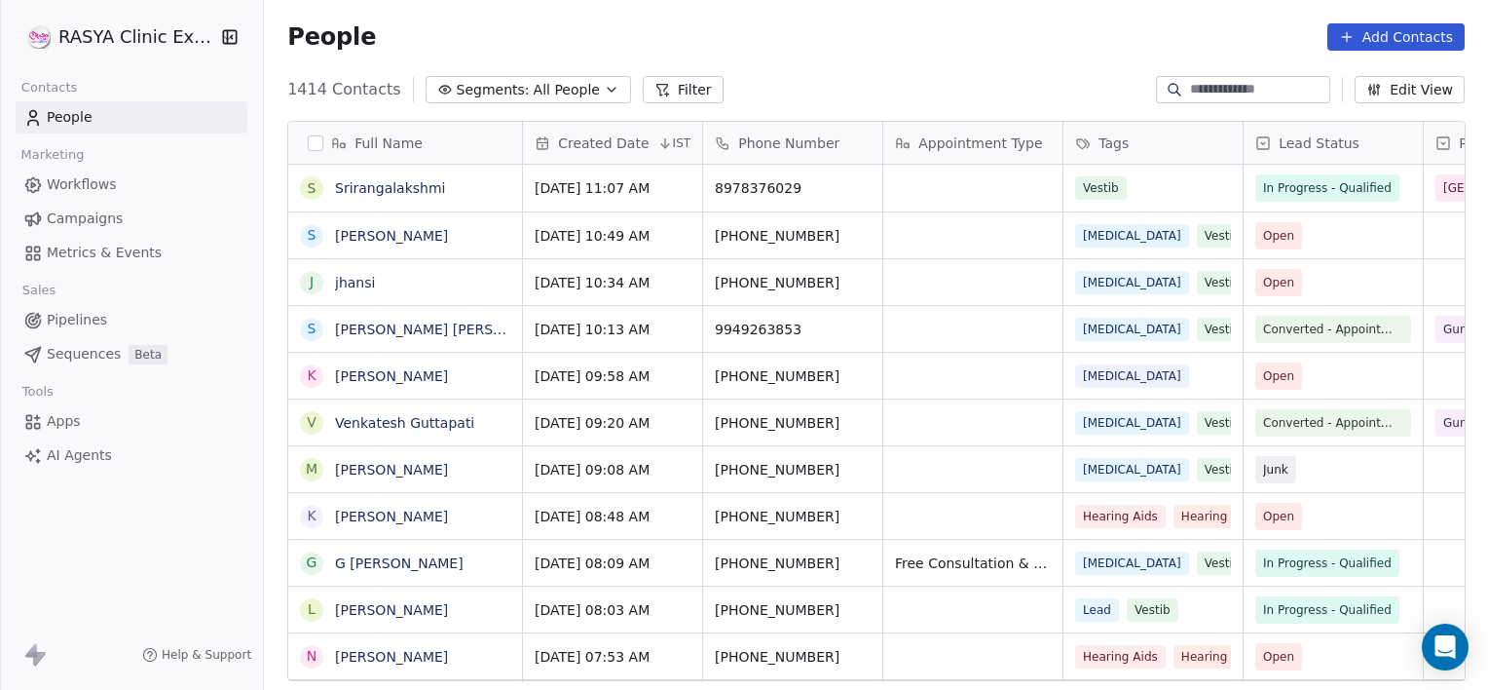
scroll to position [592, 1210]
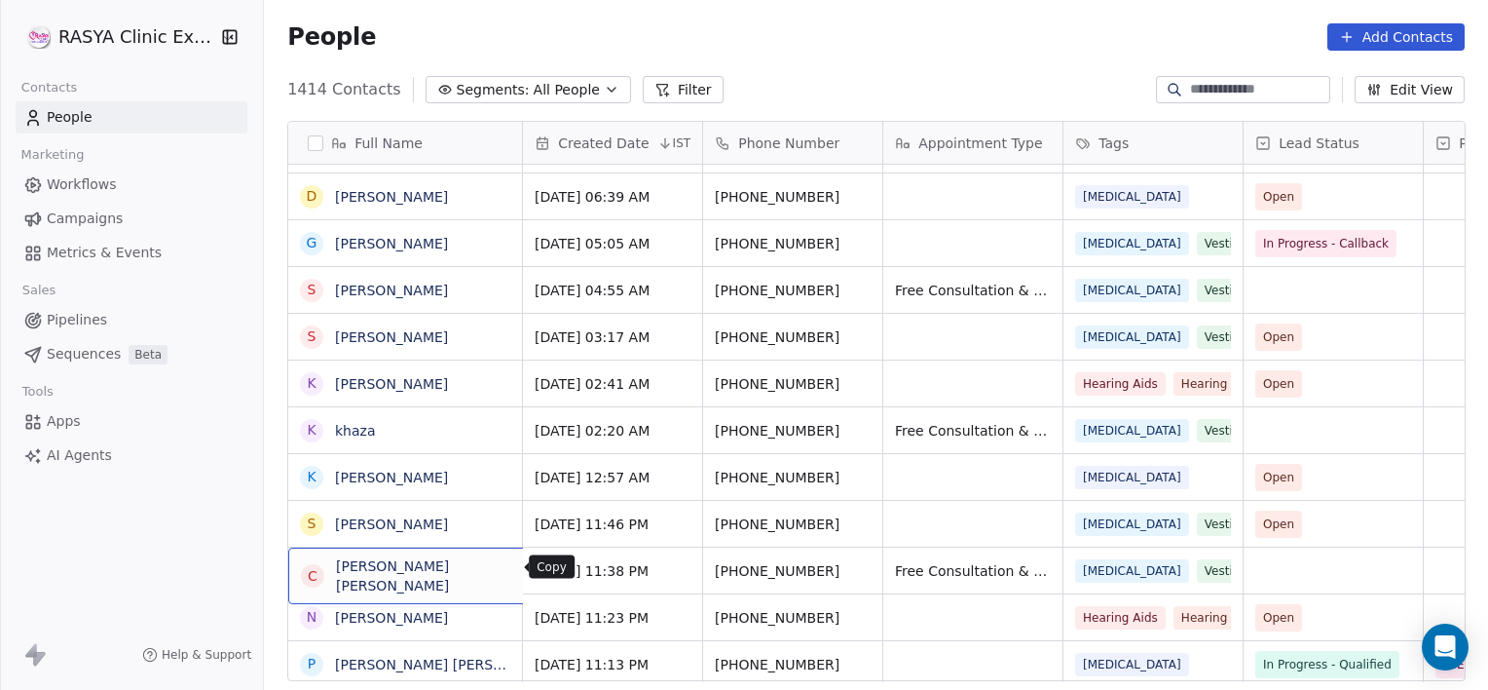
click at [553, 565] on icon "grid" at bounding box center [557, 569] width 9 height 9
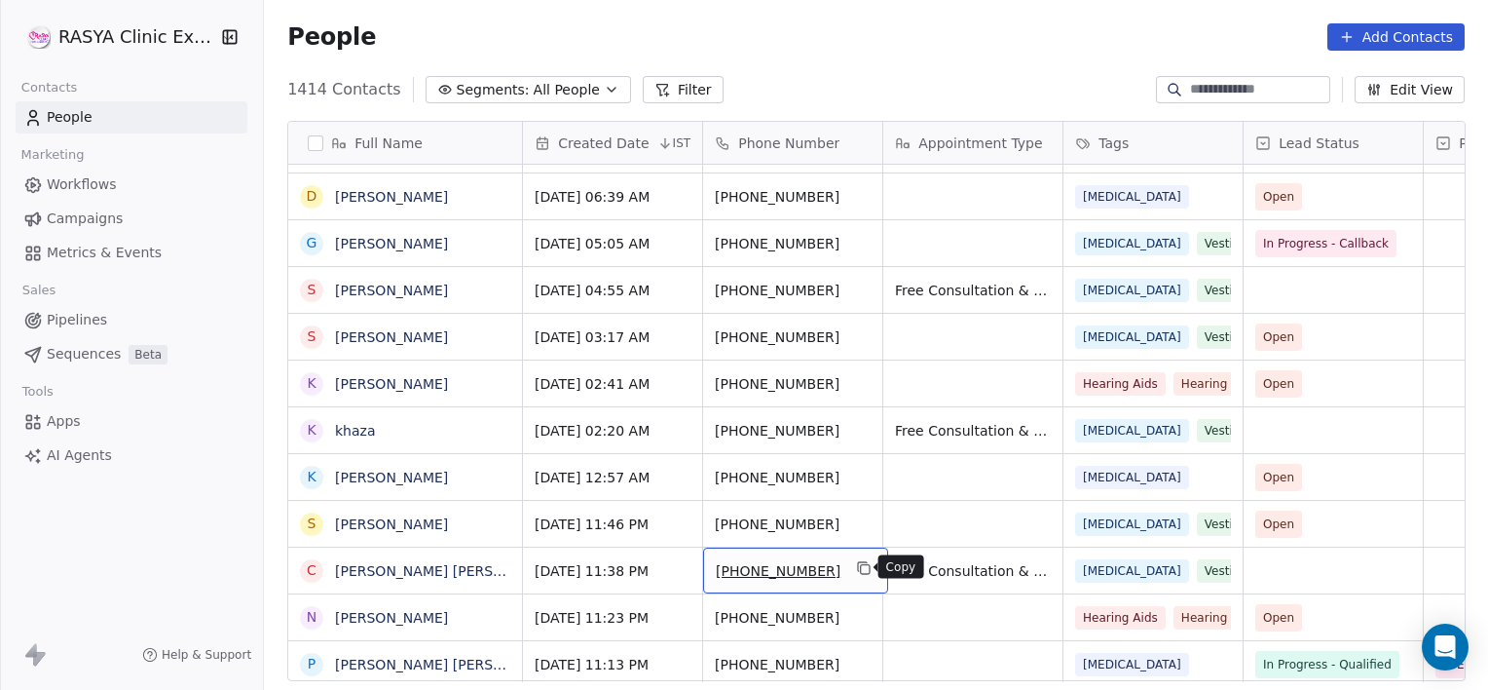
click at [856, 574] on button "grid" at bounding box center [863, 567] width 23 height 23
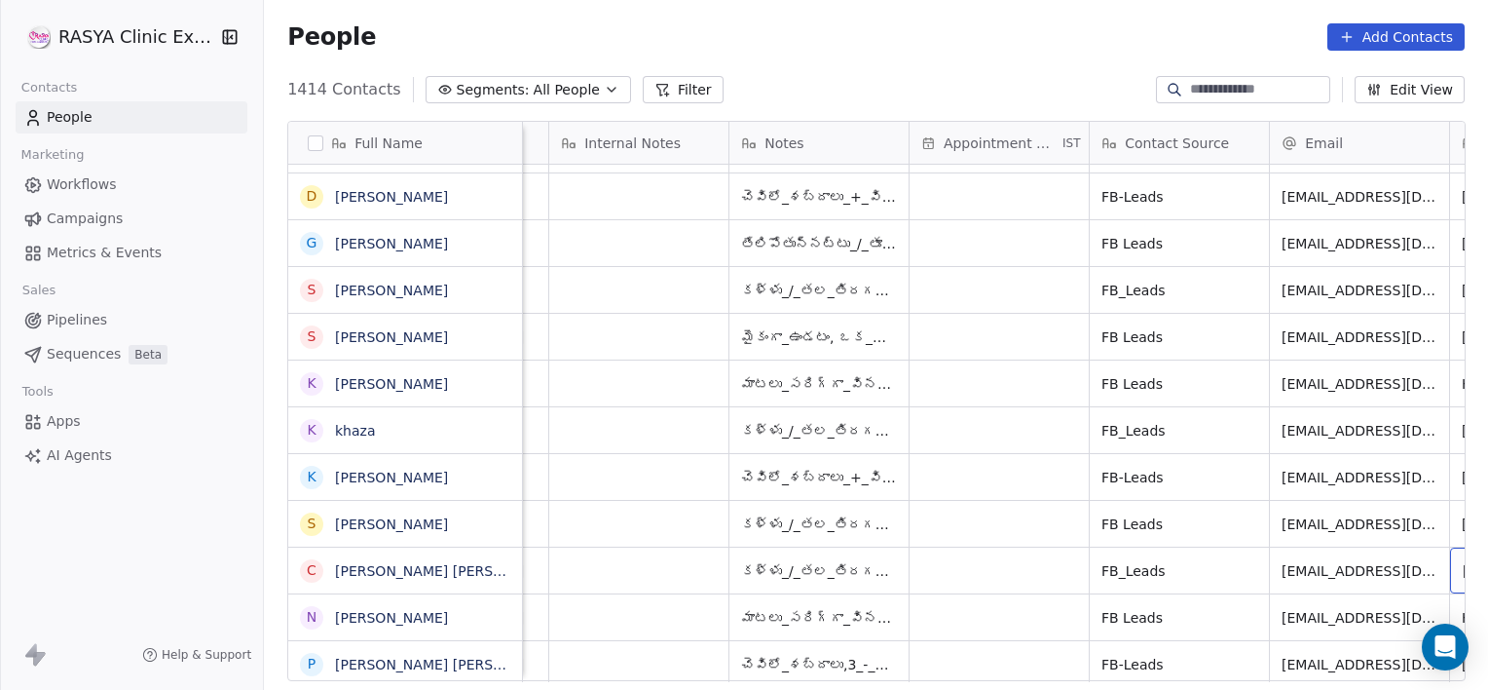
scroll to position [0, 1414]
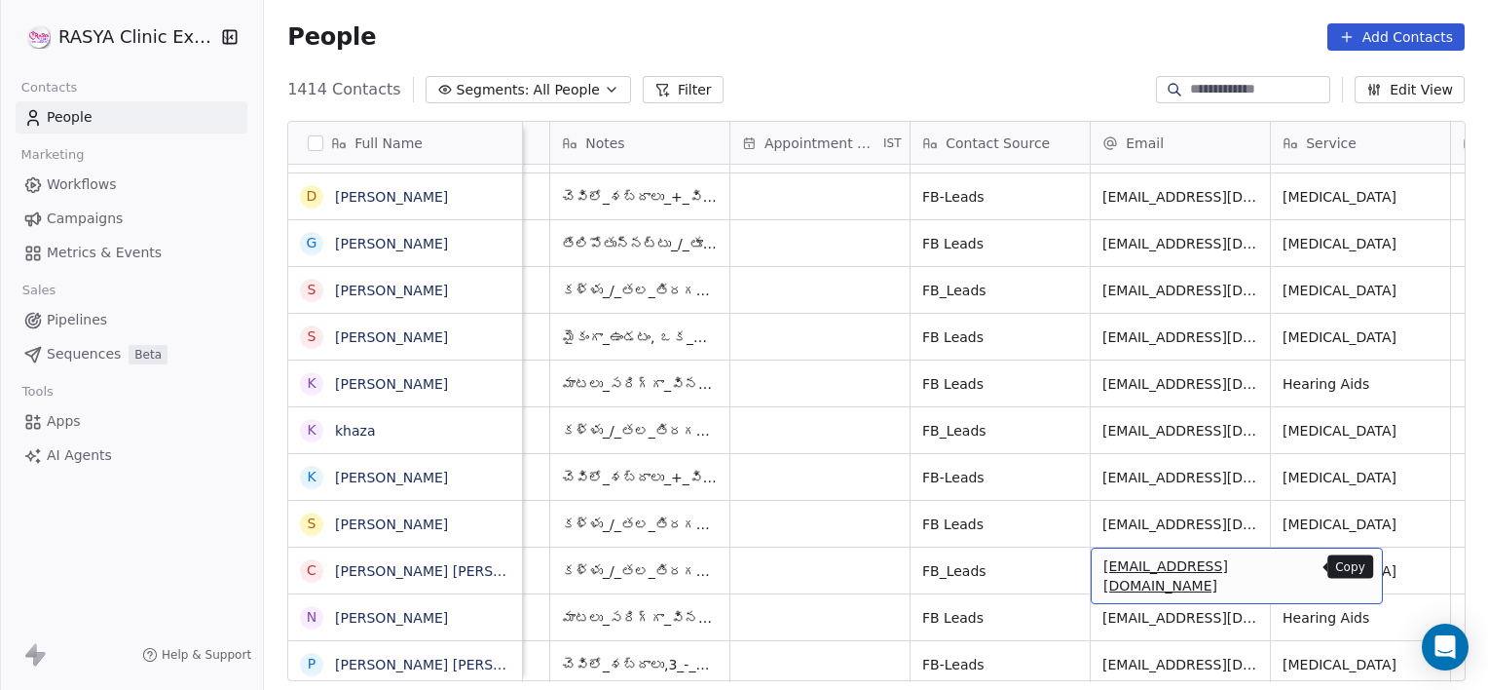
click at [1356, 572] on icon "grid" at bounding box center [1360, 569] width 9 height 9
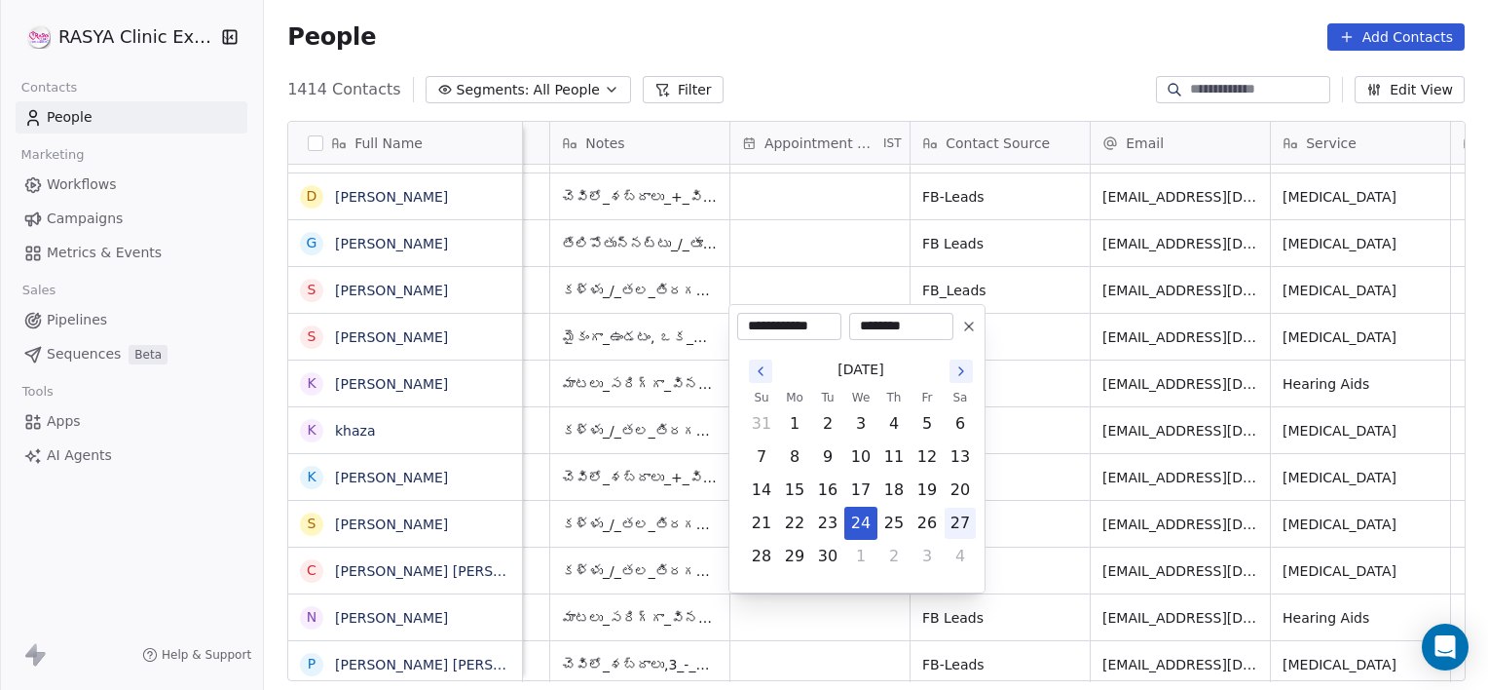
click at [952, 526] on button "27" at bounding box center [960, 522] width 31 height 31
type input "**********"
click at [1043, 533] on html "[PERSON_NAME] Clinic External Contacts People Marketing Workflows Campaigns Met…" at bounding box center [744, 345] width 1488 height 690
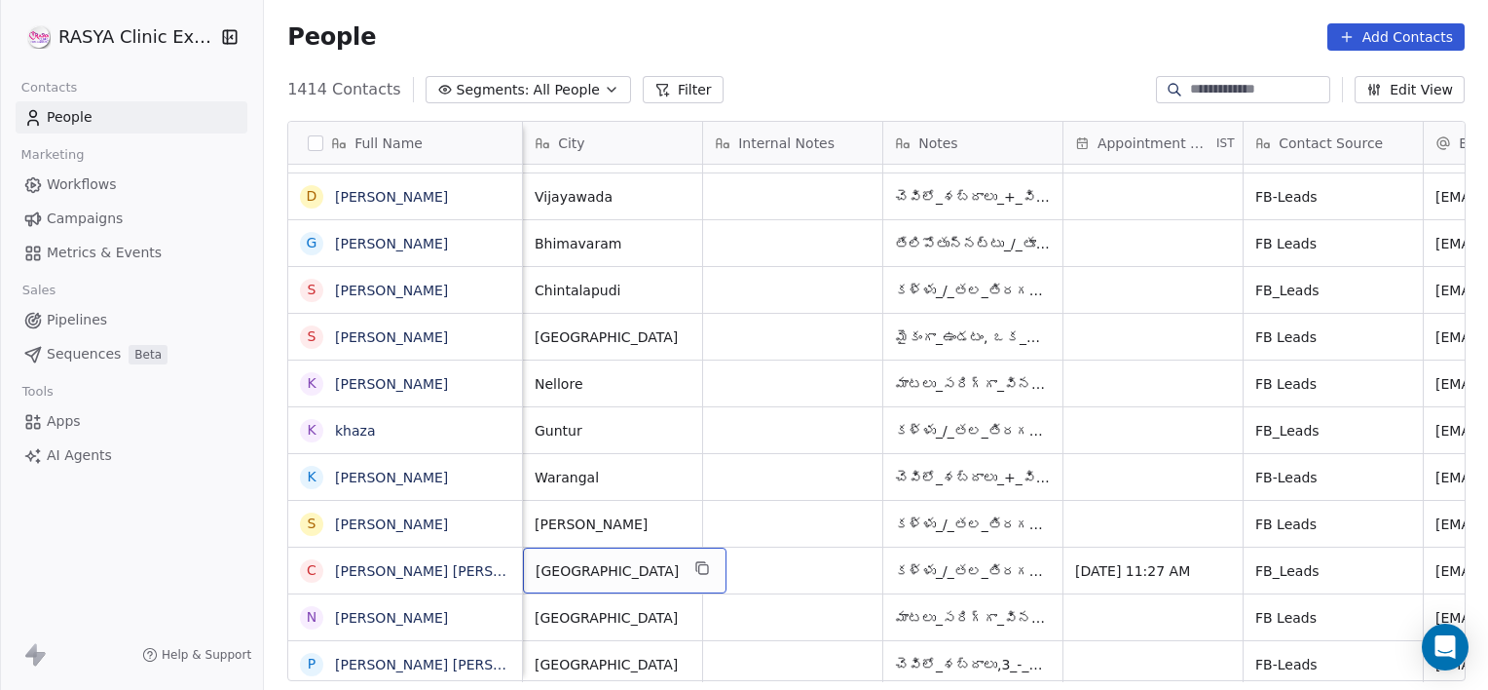
scroll to position [0, 900]
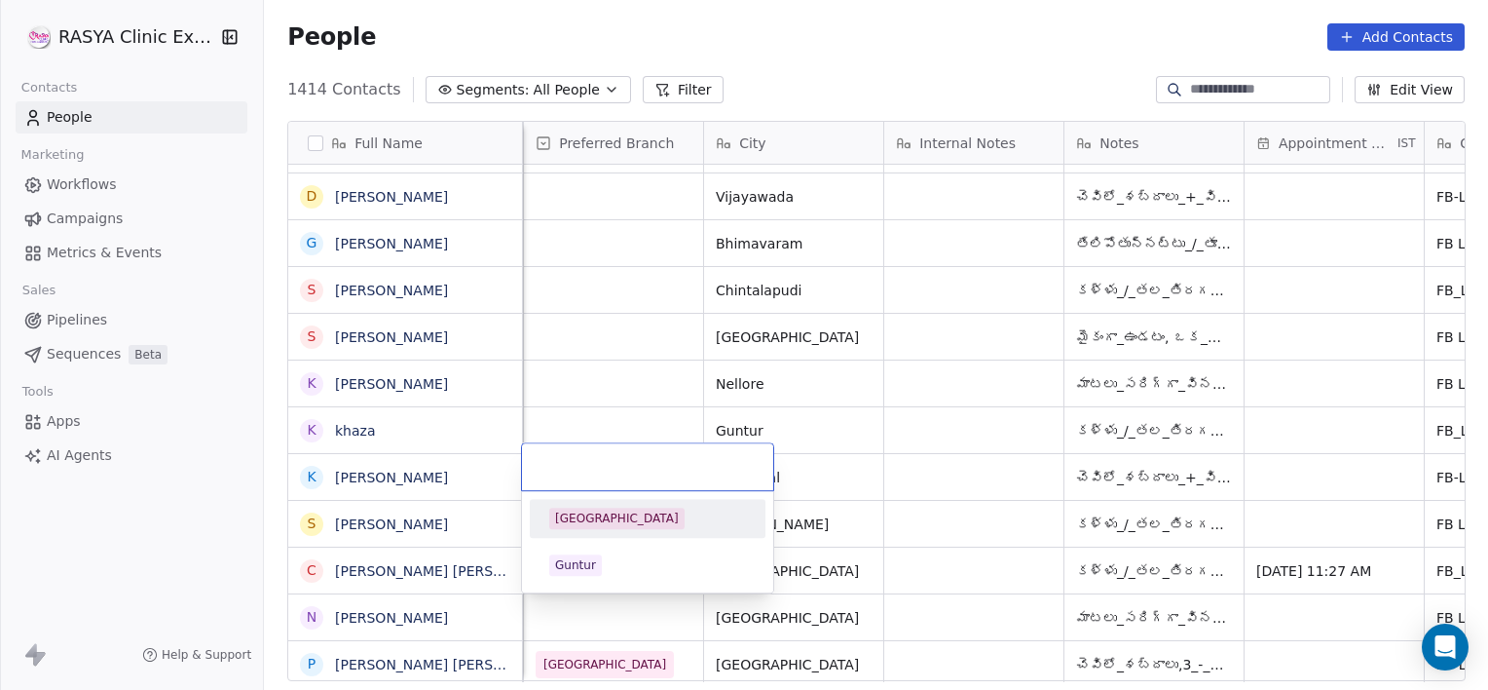
click at [593, 523] on div "[GEOGRAPHIC_DATA]" at bounding box center [617, 518] width 124 height 18
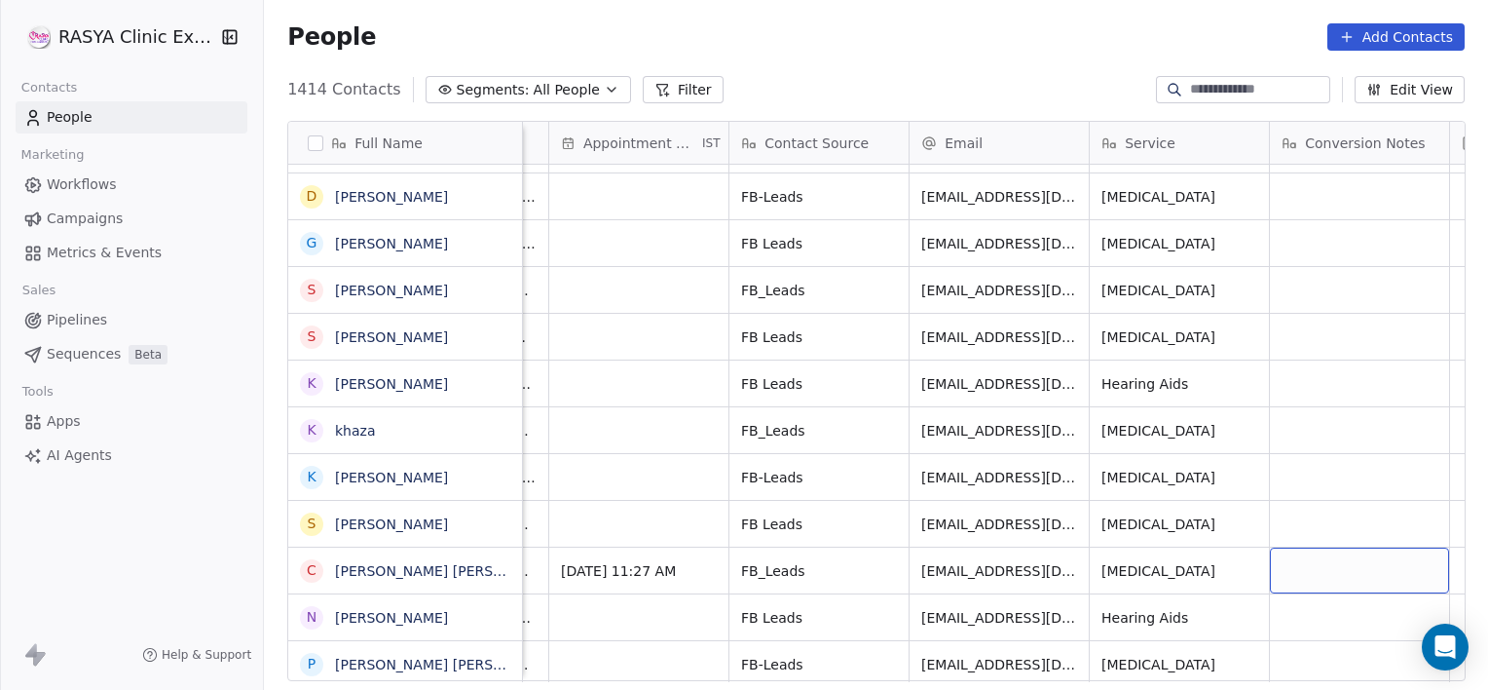
scroll to position [0, 1776]
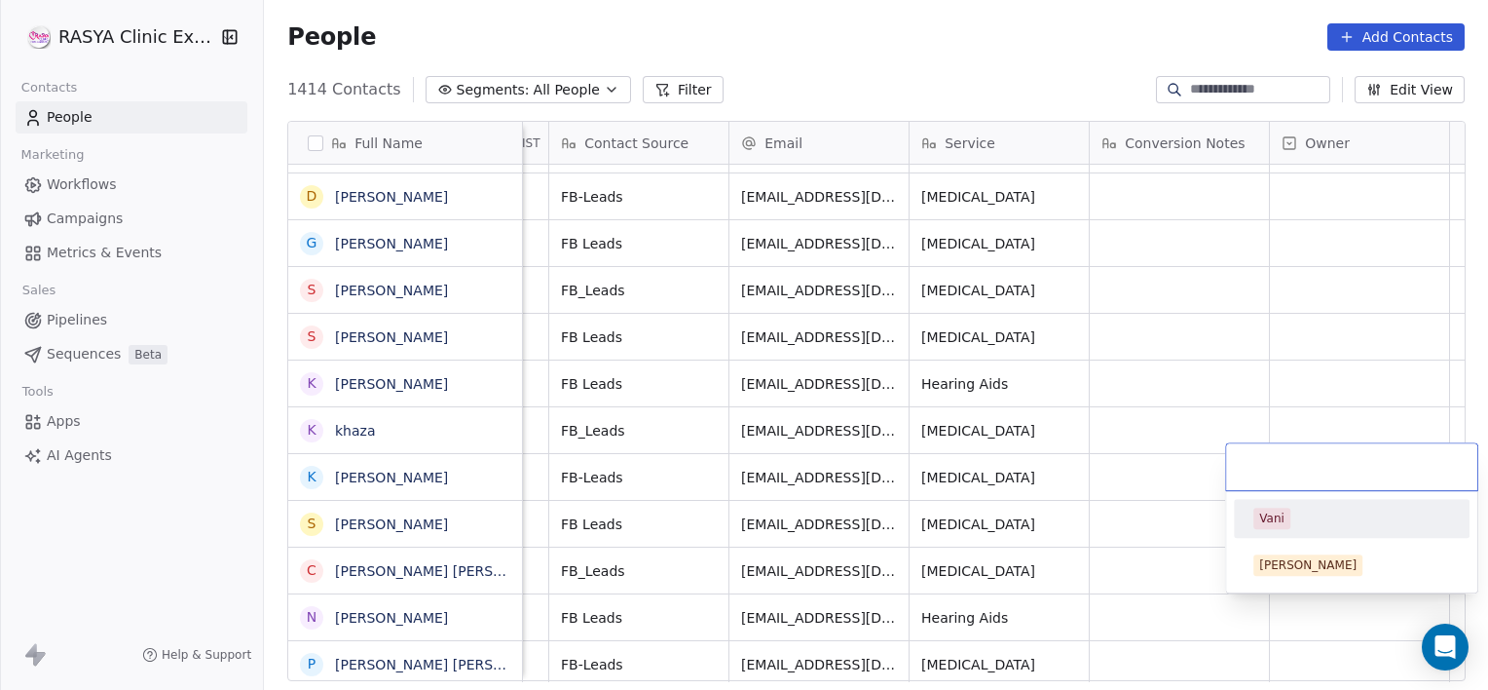
click at [1274, 515] on div "Vani" at bounding box center [1271, 518] width 25 height 18
drag, startPoint x: 1275, startPoint y: 515, endPoint x: 1005, endPoint y: 709, distance: 332.2
click at [1005, 689] on html "[PERSON_NAME] Clinic External Contacts People Marketing Workflows Campaigns Met…" at bounding box center [744, 345] width 1488 height 690
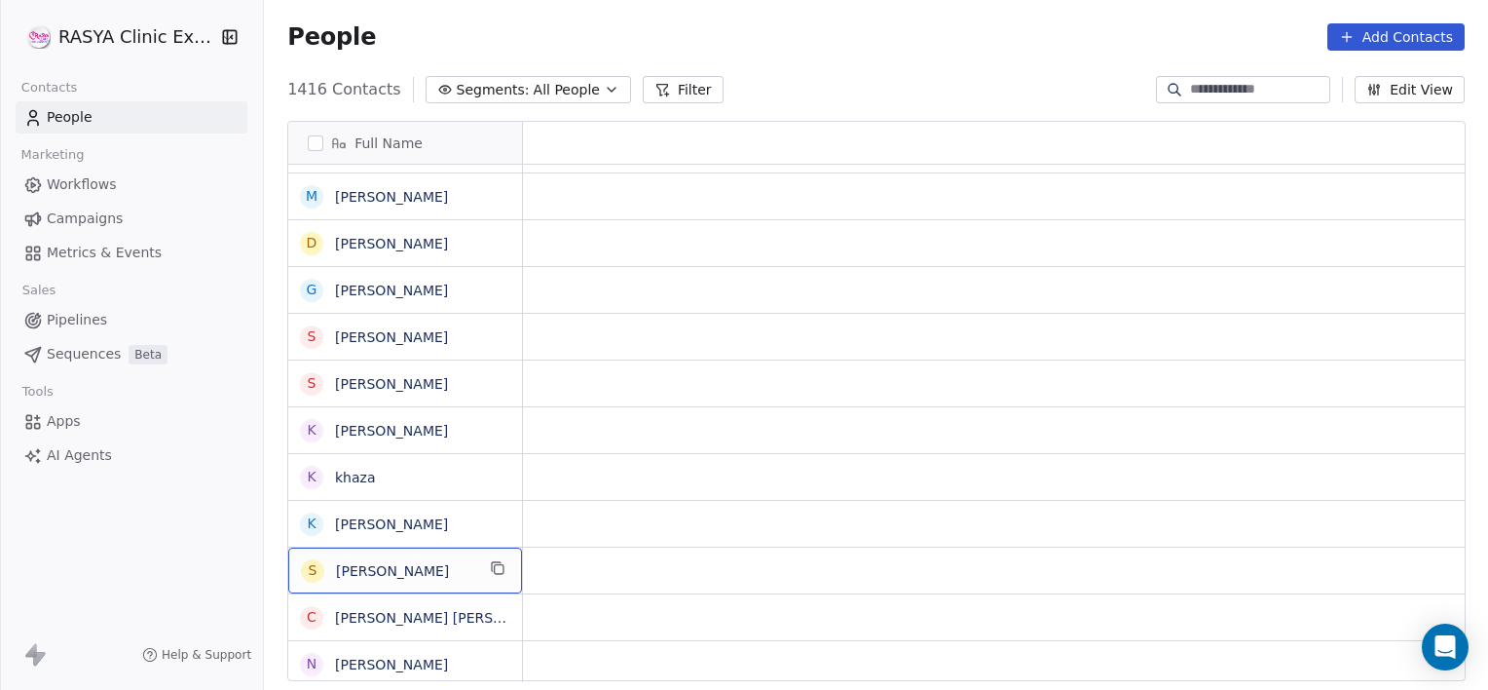
scroll to position [0, 0]
